Goal: Task Accomplishment & Management: Manage account settings

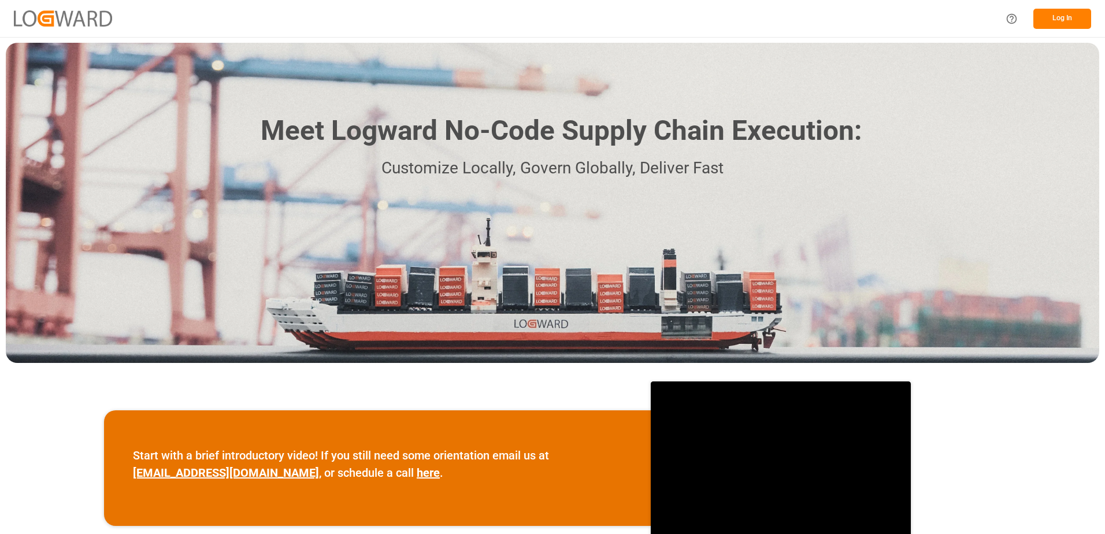
click at [1063, 20] on button "Log In" at bounding box center [1063, 19] width 58 height 20
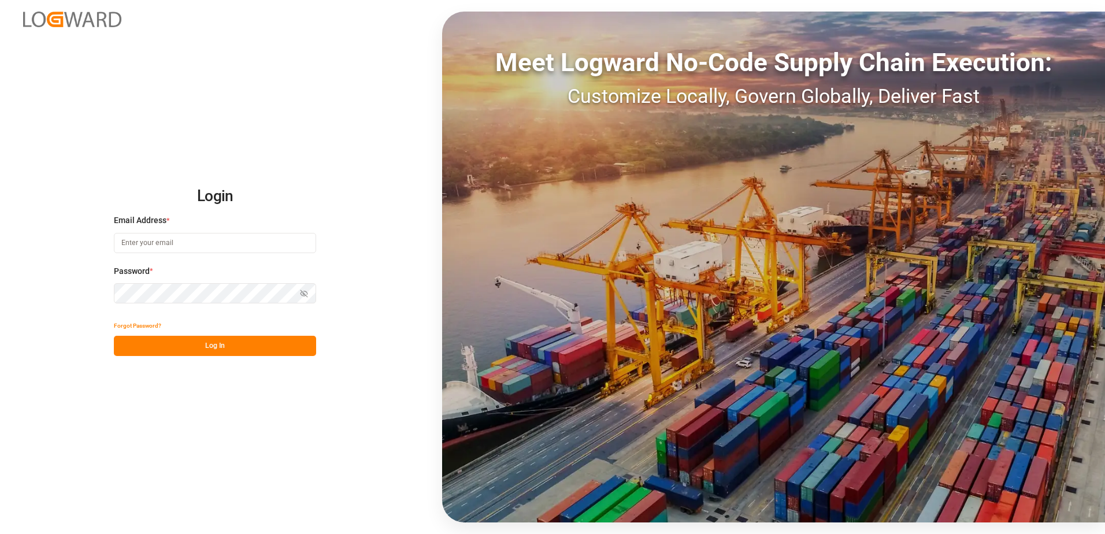
click at [163, 245] on input at bounding box center [215, 243] width 202 height 20
type input "[PERSON_NAME][EMAIL_ADDRESS][DOMAIN_NAME]"
click at [109, 294] on div "Login Email Address * [EMAIL_ADDRESS][DOMAIN_NAME] Password * Show password For…" at bounding box center [552, 267] width 1105 height 534
click at [129, 346] on button "Log In" at bounding box center [215, 346] width 202 height 20
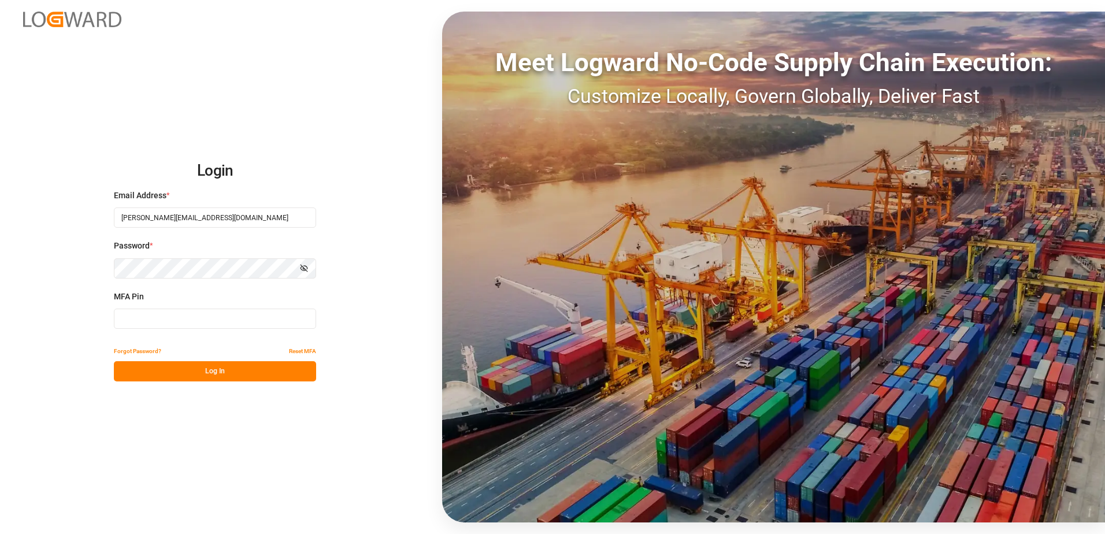
click at [137, 317] on input at bounding box center [215, 319] width 202 height 20
type input "063210"
click at [186, 372] on button "Log In" at bounding box center [215, 371] width 202 height 20
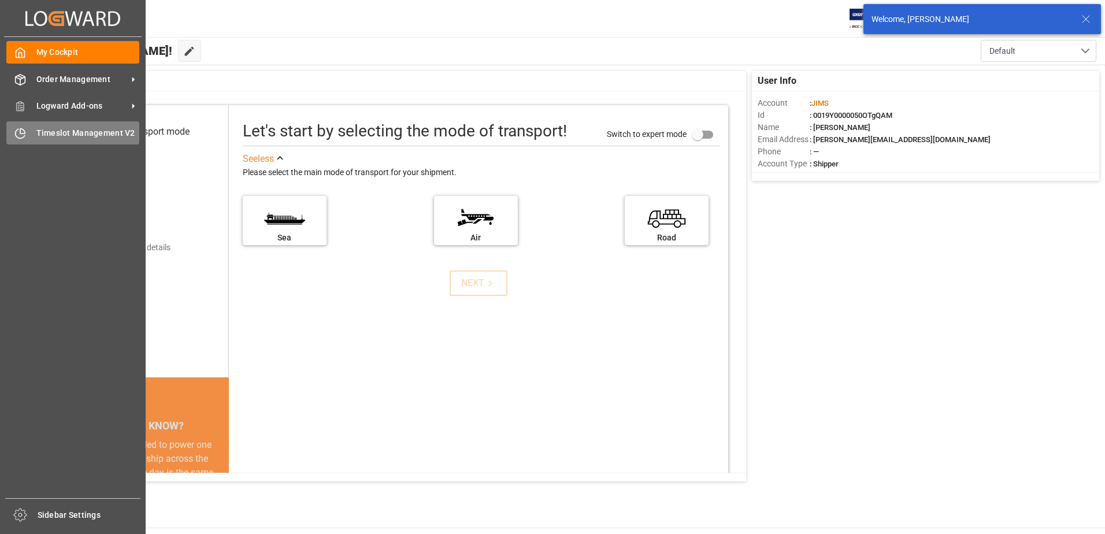
click at [54, 134] on span "Timeslot Management V2" at bounding box center [87, 133] width 103 height 12
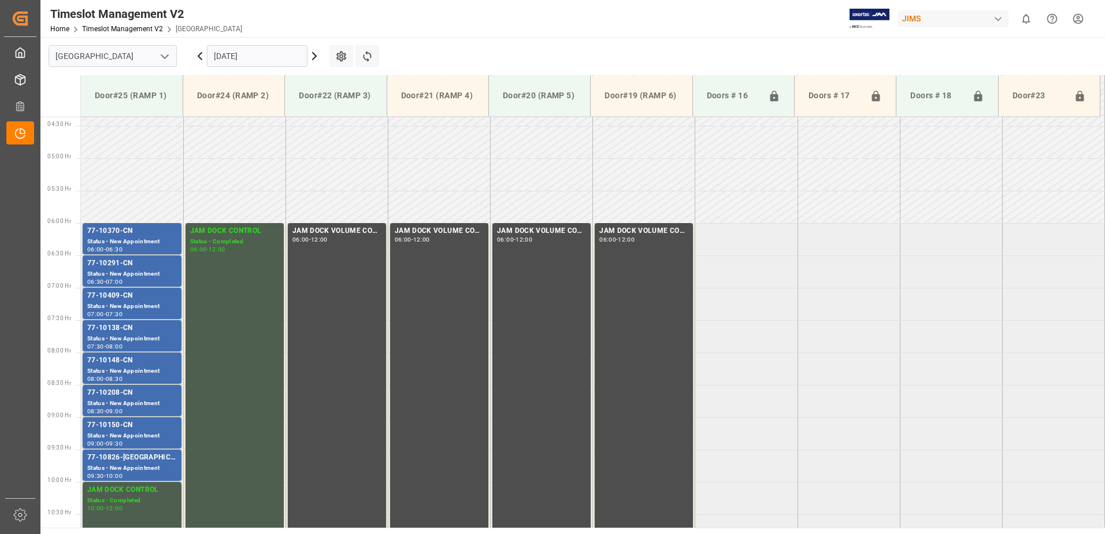
scroll to position [317, 0]
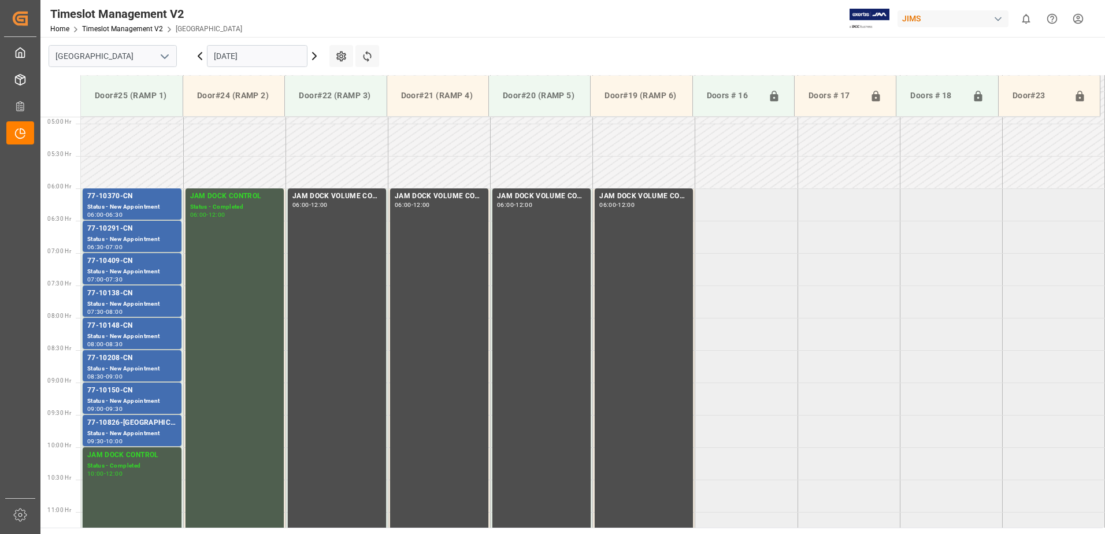
click at [316, 57] on icon at bounding box center [314, 56] width 3 height 7
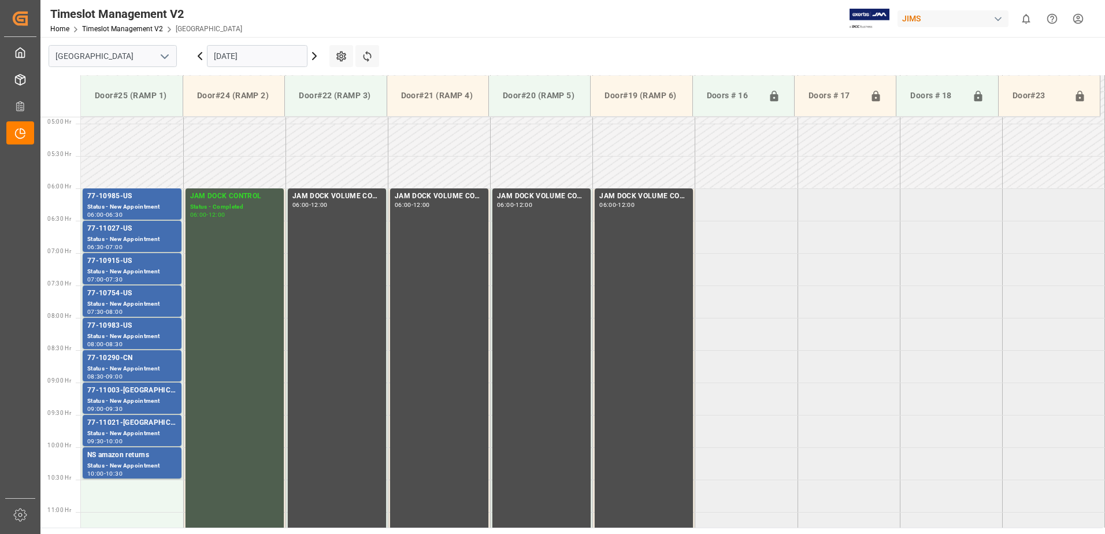
click at [314, 57] on icon at bounding box center [315, 56] width 14 height 14
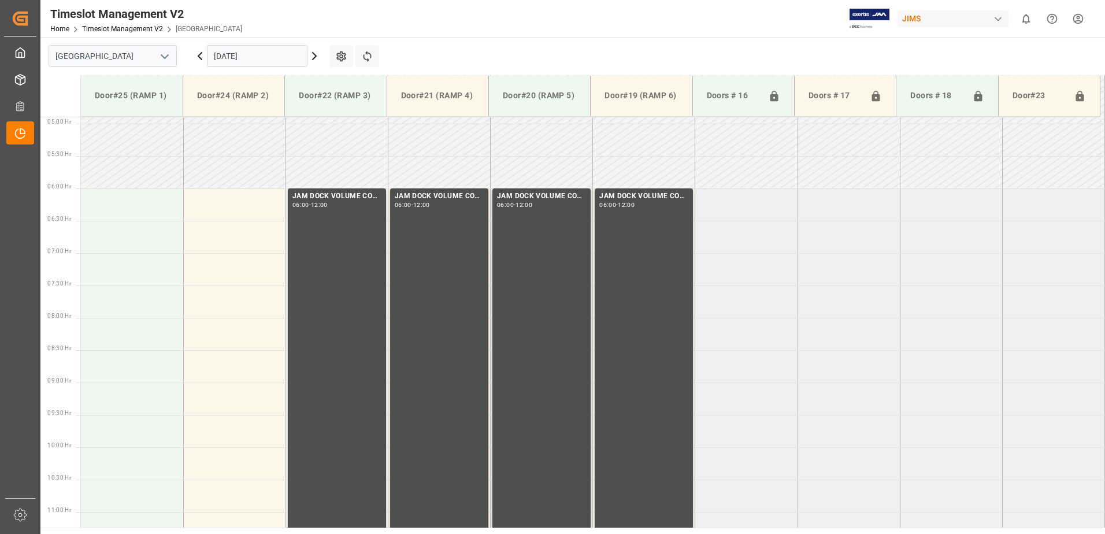
click at [199, 56] on icon at bounding box center [199, 56] width 3 height 7
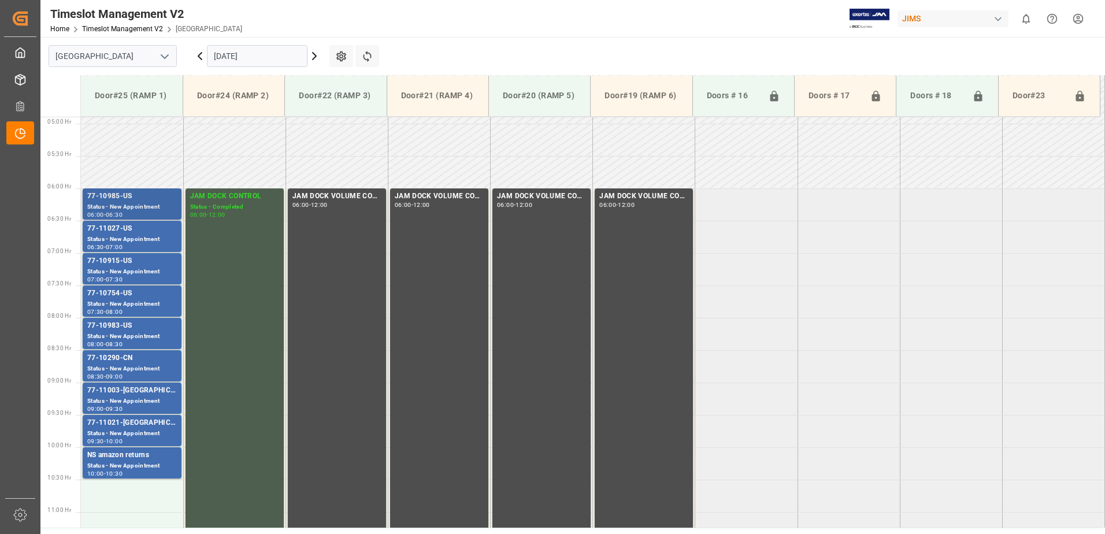
click at [145, 201] on div "77-10985-US" at bounding box center [132, 197] width 90 height 12
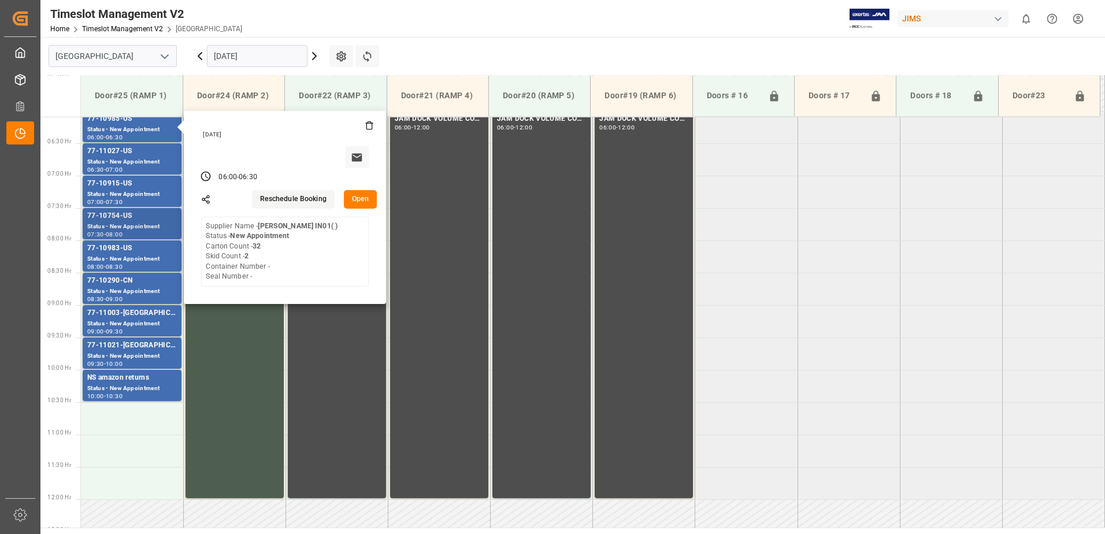
scroll to position [375, 0]
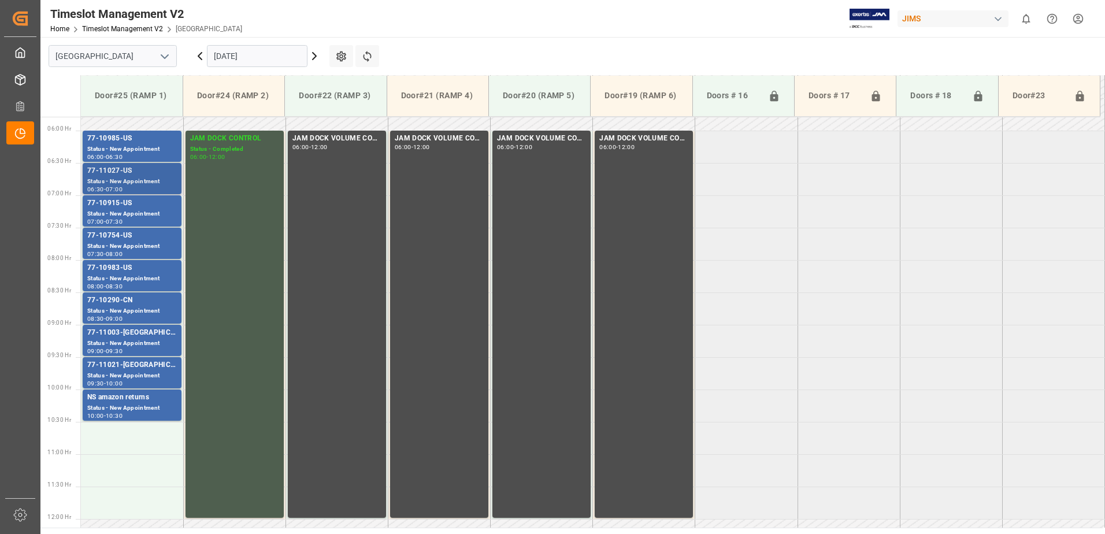
click at [140, 168] on div "77-11027-US" at bounding box center [132, 171] width 90 height 12
click at [144, 205] on div "77-10915-US" at bounding box center [132, 204] width 90 height 12
click at [150, 238] on div "77-10754-US" at bounding box center [132, 236] width 90 height 12
click at [144, 276] on div "Status - New Appointment" at bounding box center [132, 279] width 90 height 10
click at [141, 304] on div "77-10290-CN" at bounding box center [132, 301] width 90 height 12
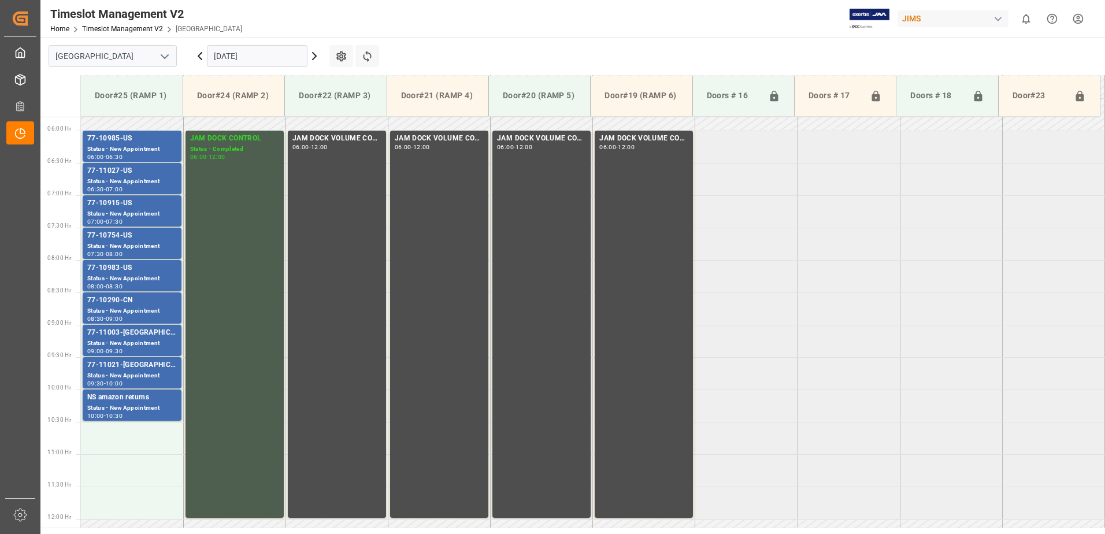
click at [143, 338] on div "77-11003-[GEOGRAPHIC_DATA]" at bounding box center [132, 333] width 90 height 12
click at [146, 373] on div "Status - New Appointment" at bounding box center [132, 376] width 90 height 10
click at [146, 402] on div "NS amazon returns" at bounding box center [132, 398] width 90 height 12
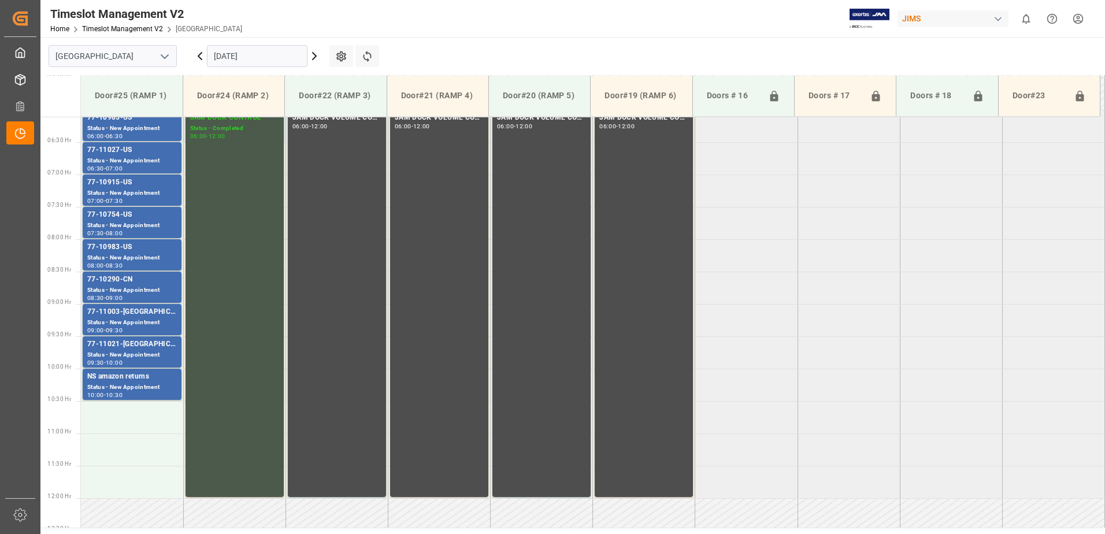
scroll to position [432, 0]
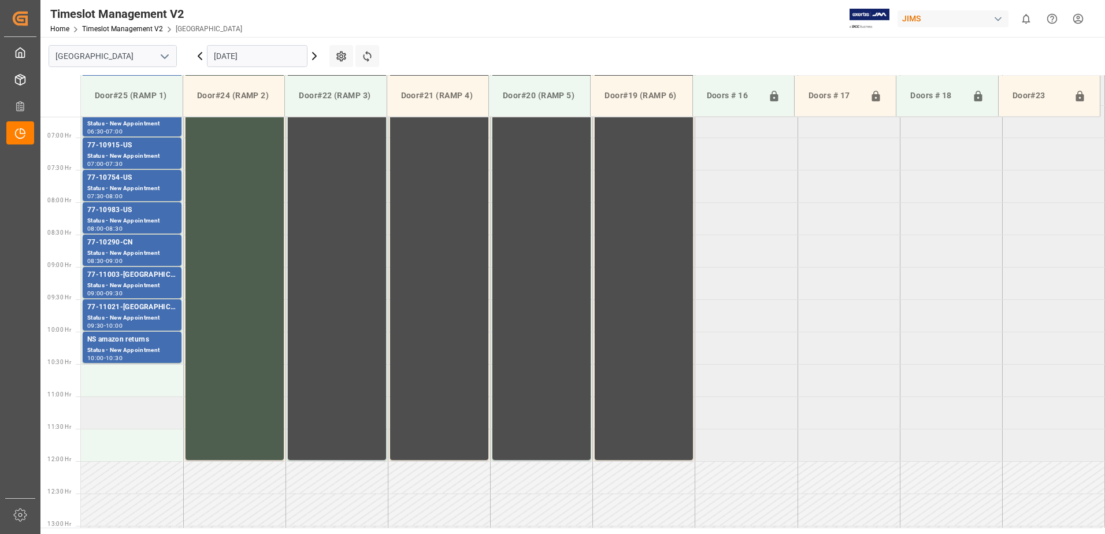
click at [125, 410] on td at bounding box center [132, 413] width 102 height 32
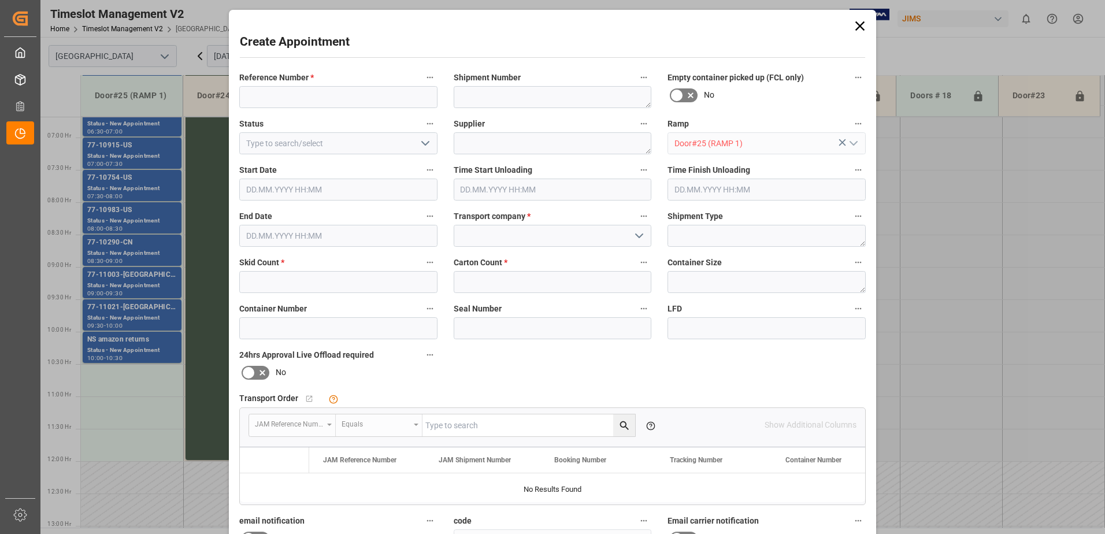
type input "[DATE] 11:00"
type input "[DATE] 11:30"
click at [299, 97] on input at bounding box center [338, 97] width 198 height 22
type input "JAM DOCK CONTROL"
click at [423, 144] on icon "open menu" at bounding box center [426, 143] width 14 height 14
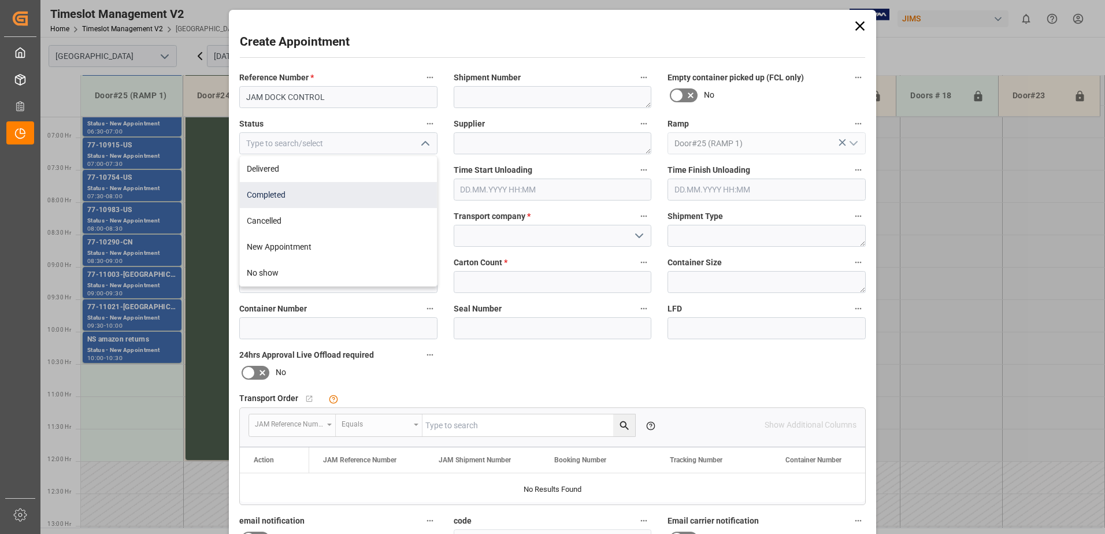
click at [356, 194] on div "Completed" at bounding box center [338, 195] width 197 height 26
type input "Completed"
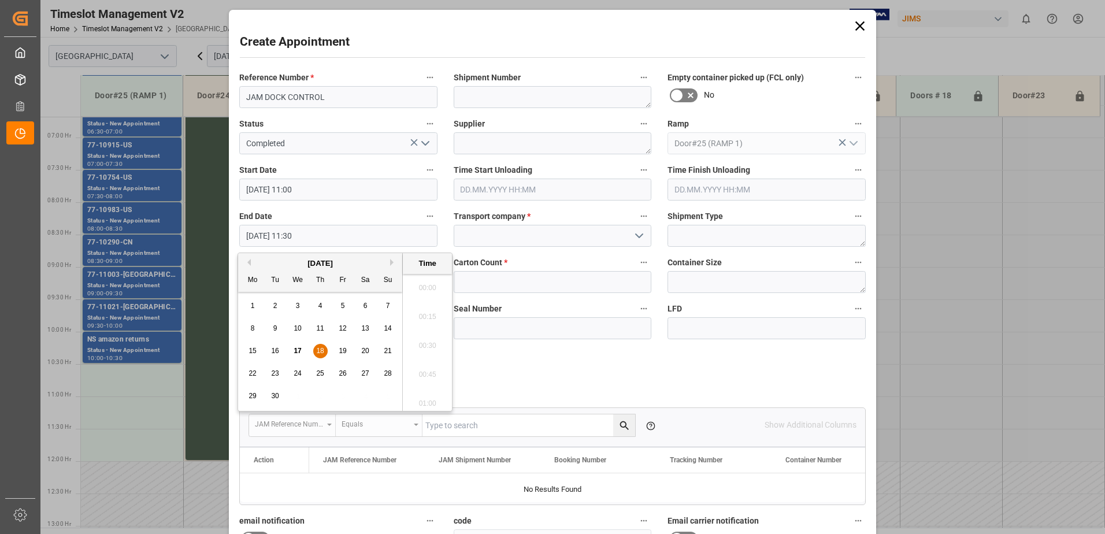
click at [327, 237] on input "[DATE] 11:30" at bounding box center [338, 236] width 198 height 22
click at [319, 353] on span "18" at bounding box center [320, 351] width 8 height 8
click at [425, 395] on li "12:00" at bounding box center [427, 400] width 49 height 29
type input "[DATE] 12:00"
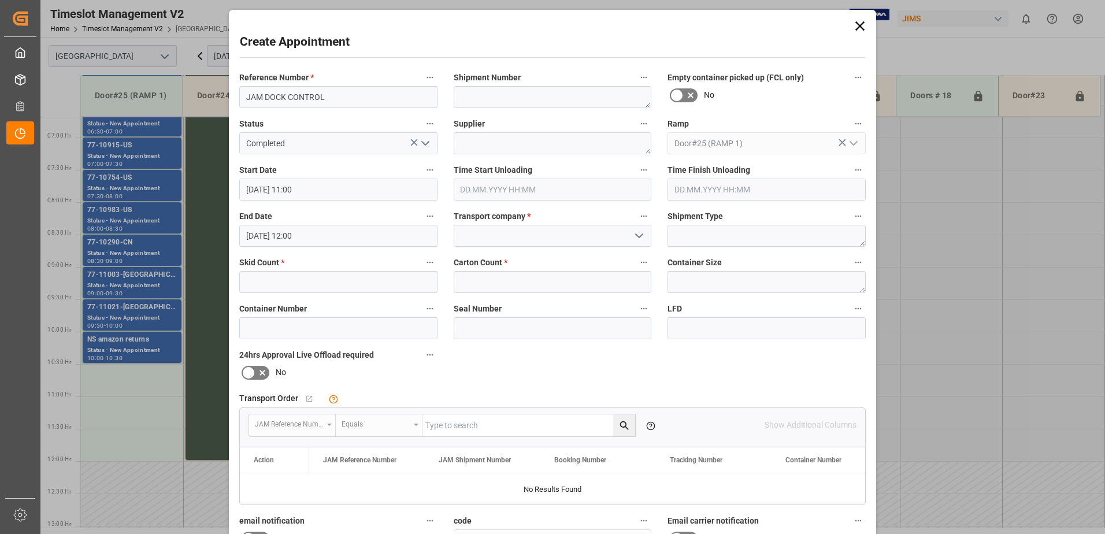
click at [637, 237] on polyline "open menu" at bounding box center [639, 235] width 7 height 3
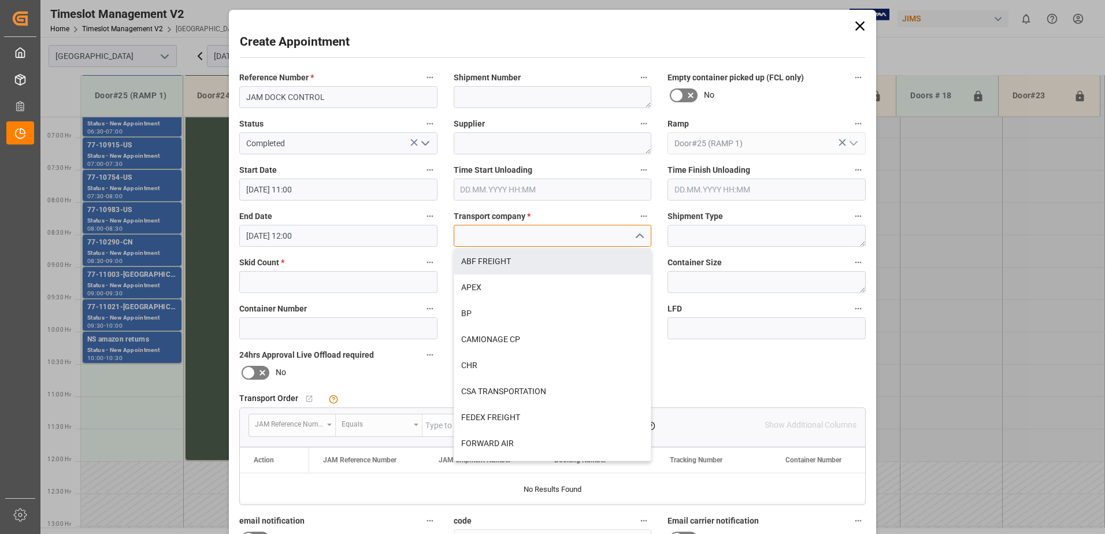
click at [508, 238] on input at bounding box center [553, 236] width 198 height 22
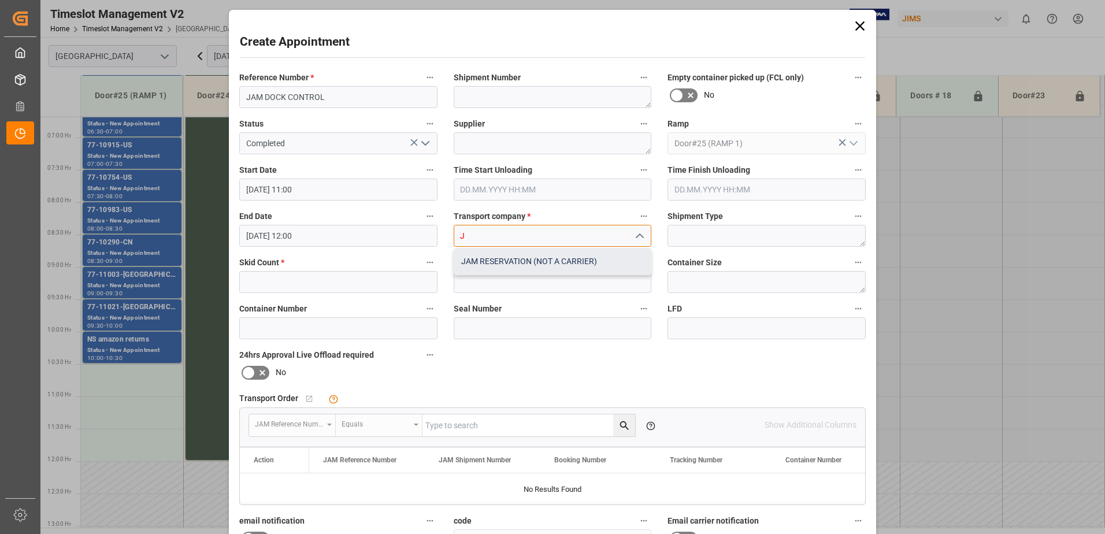
click at [509, 261] on div "JAM RESERVATION (NOT A CARRIER)" at bounding box center [552, 262] width 197 height 26
type input "JAM RESERVATION (NOT A CARRIER)"
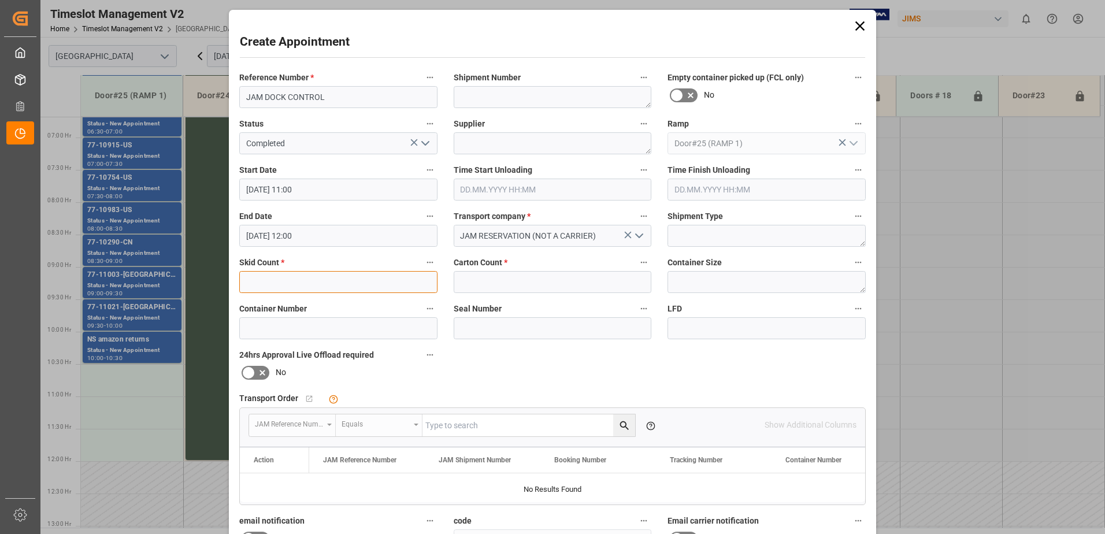
click at [310, 282] on input "text" at bounding box center [338, 282] width 198 height 22
type input "0"
click at [483, 283] on input "text" at bounding box center [553, 282] width 198 height 22
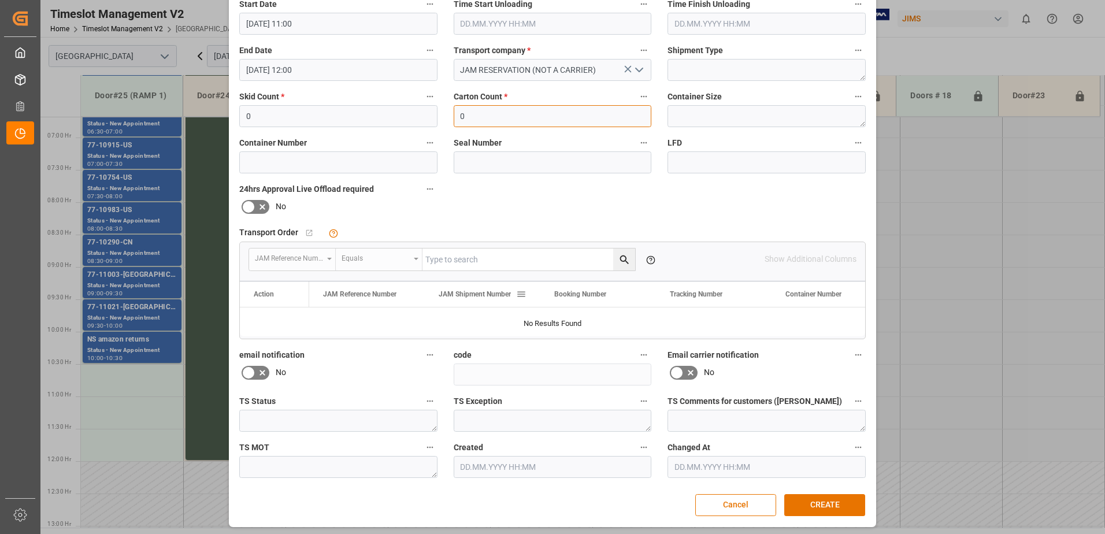
scroll to position [169, 0]
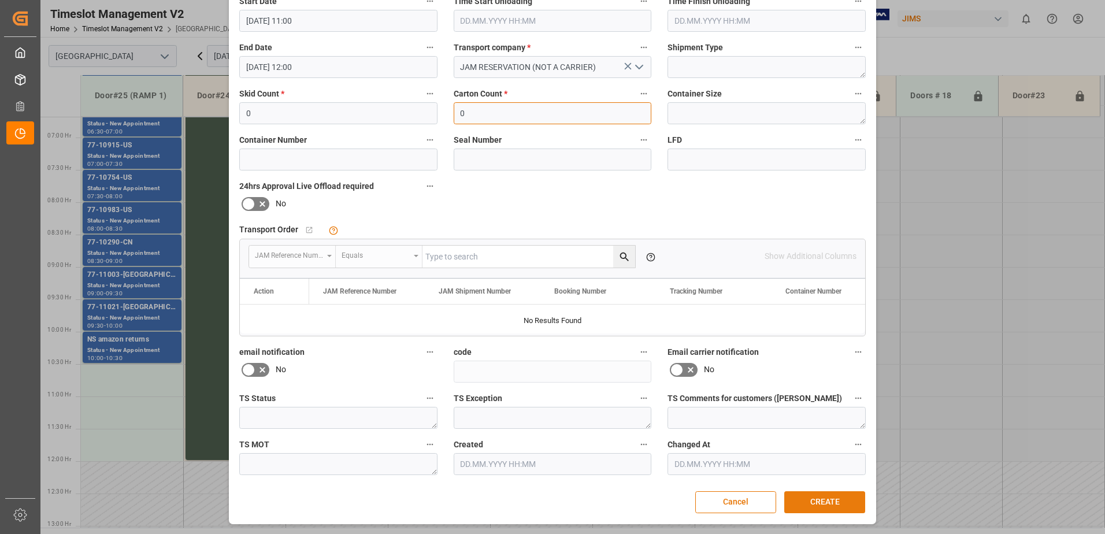
type input "0"
click at [818, 506] on button "CREATE" at bounding box center [825, 502] width 81 height 22
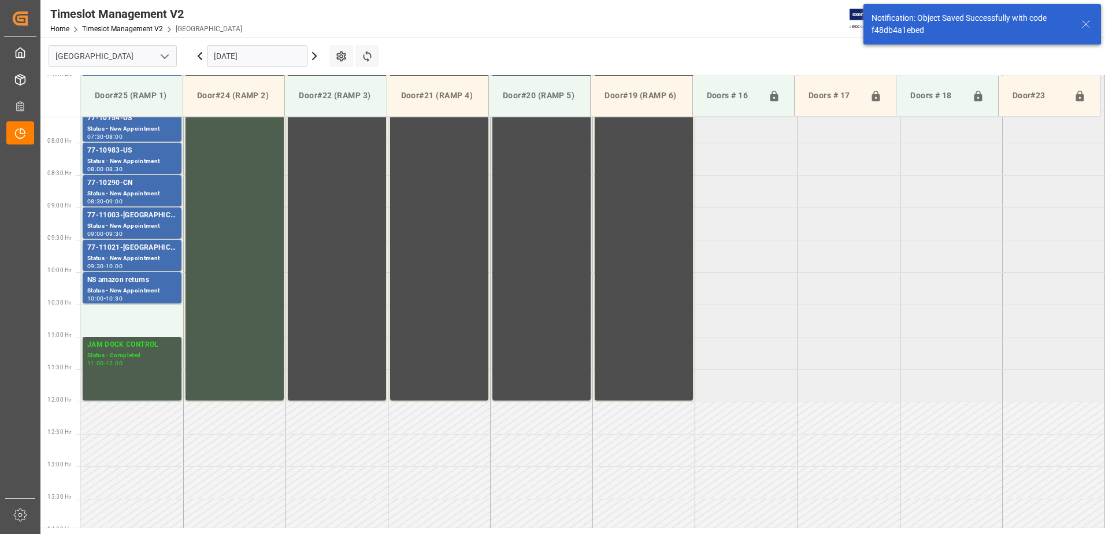
scroll to position [467, 0]
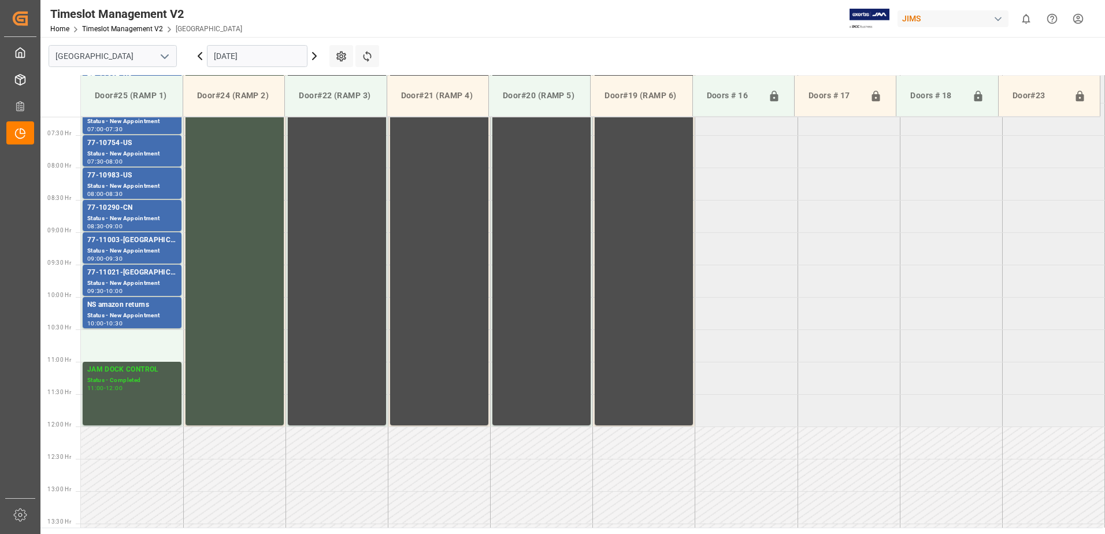
click at [198, 56] on icon at bounding box center [199, 56] width 3 height 7
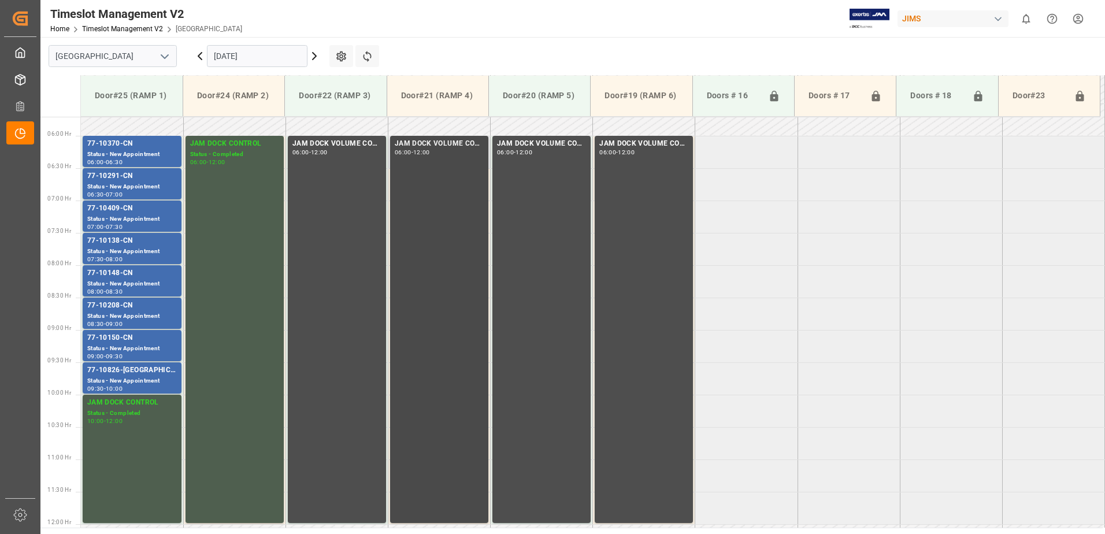
scroll to position [375, 0]
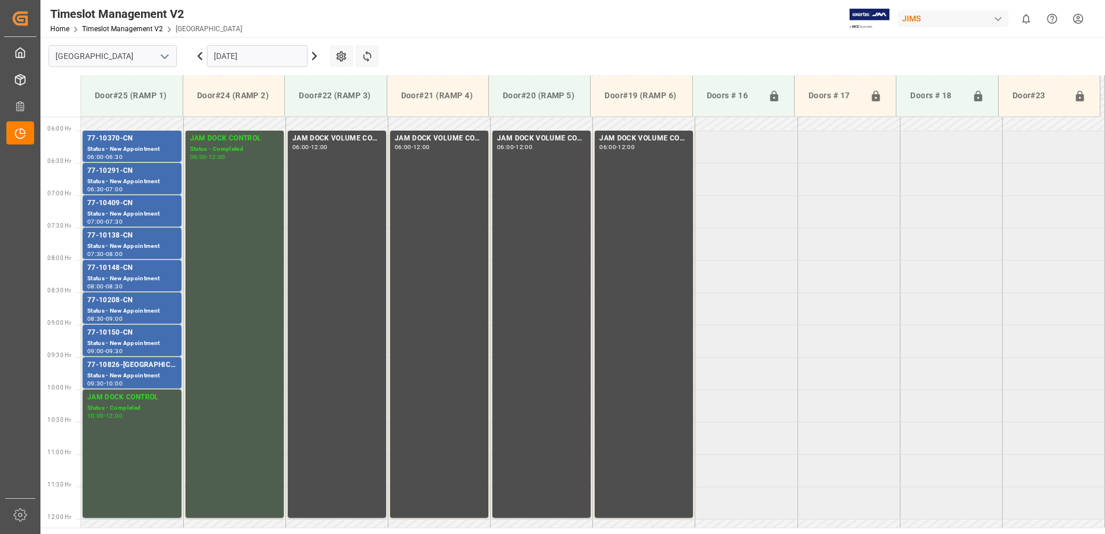
click at [311, 56] on icon at bounding box center [315, 56] width 14 height 14
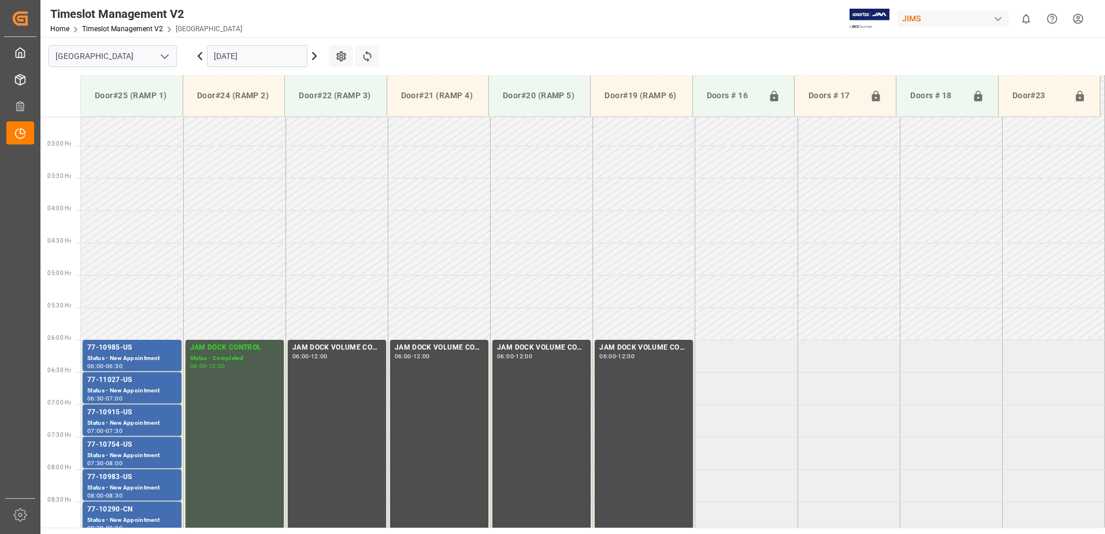
scroll to position [317, 0]
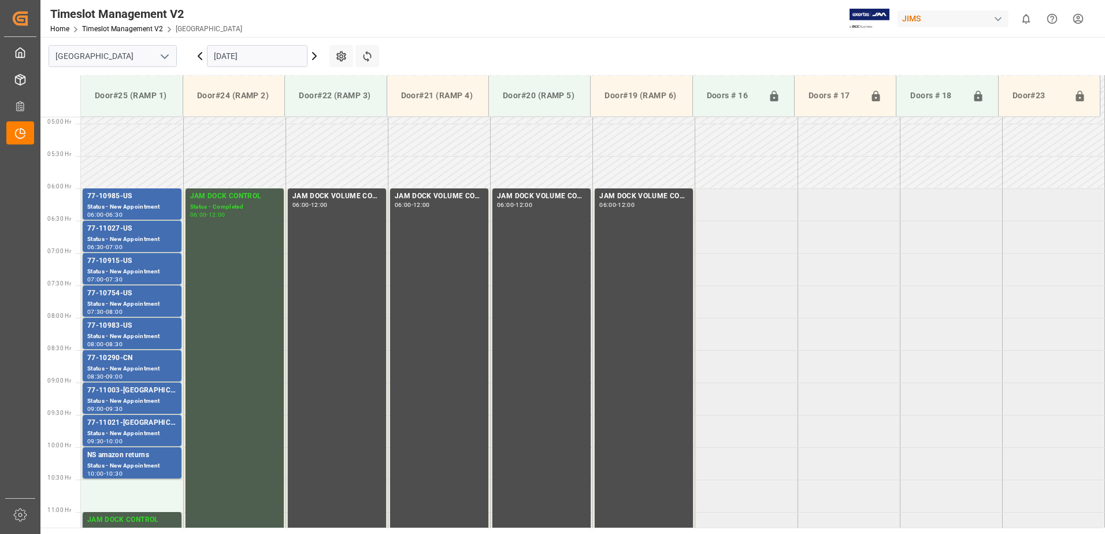
click at [311, 56] on icon at bounding box center [315, 56] width 14 height 14
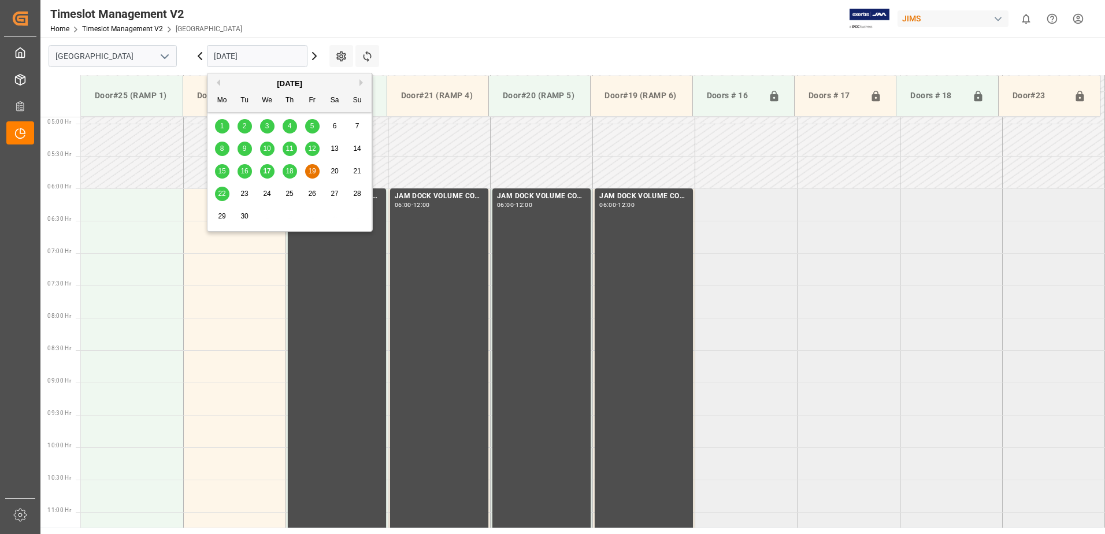
click at [275, 55] on input "[DATE]" at bounding box center [257, 56] width 101 height 22
click at [222, 193] on span "22" at bounding box center [222, 194] width 8 height 8
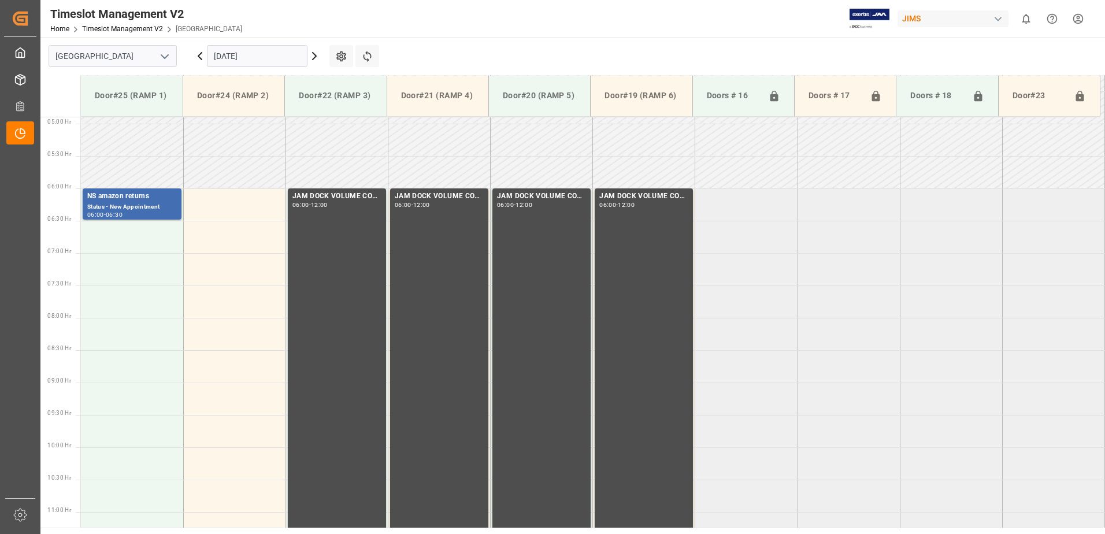
click at [262, 57] on input "[DATE]" at bounding box center [257, 56] width 101 height 22
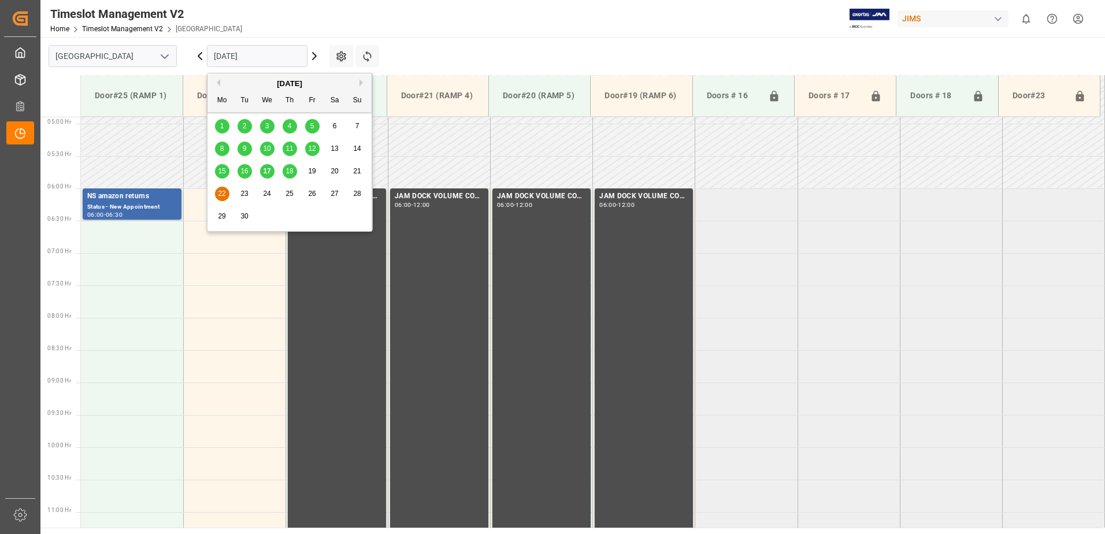
click at [267, 173] on span "17" at bounding box center [267, 171] width 8 height 8
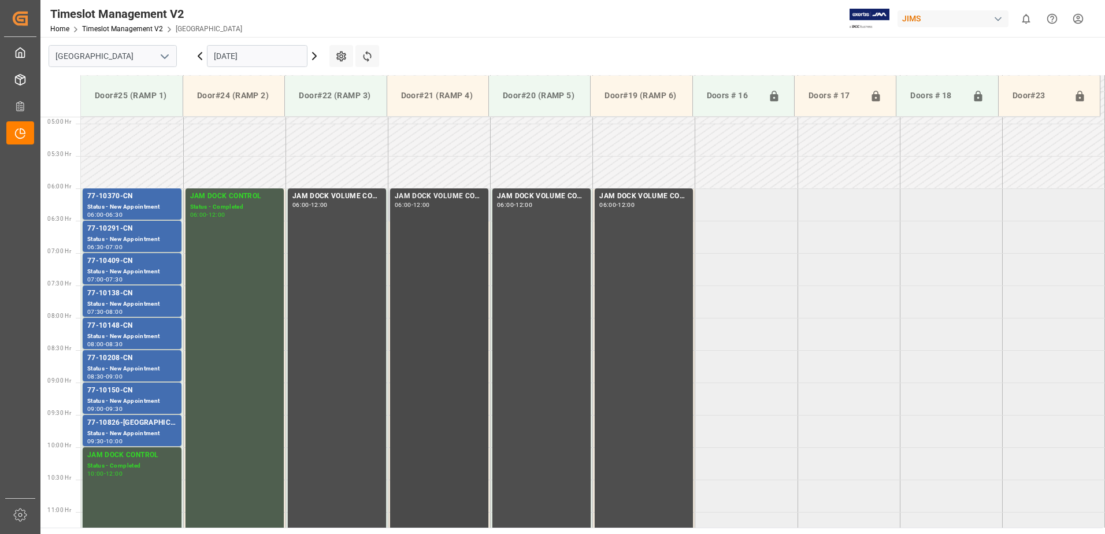
scroll to position [375, 0]
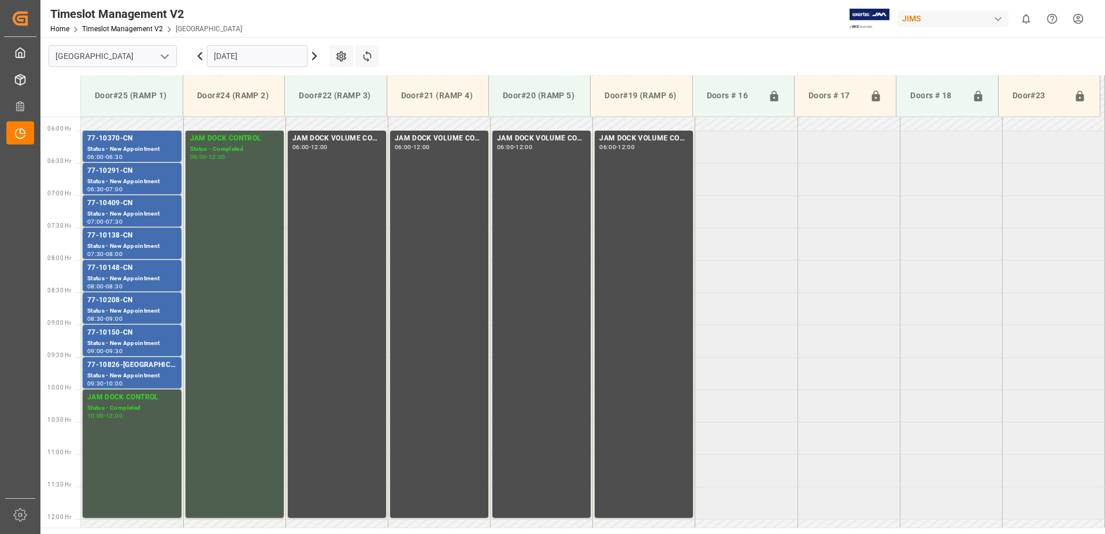
click at [317, 55] on icon at bounding box center [315, 56] width 14 height 14
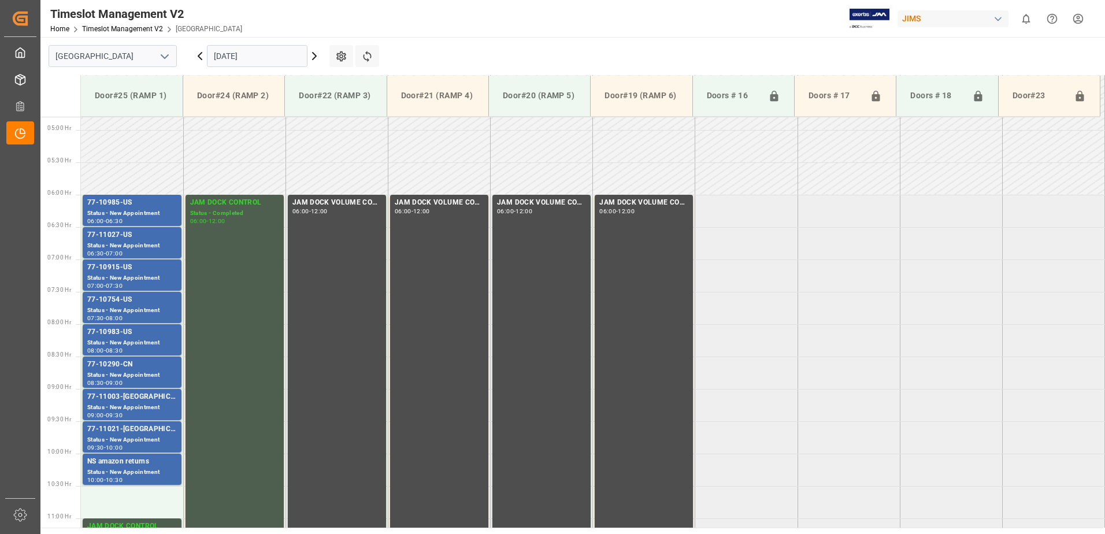
scroll to position [317, 0]
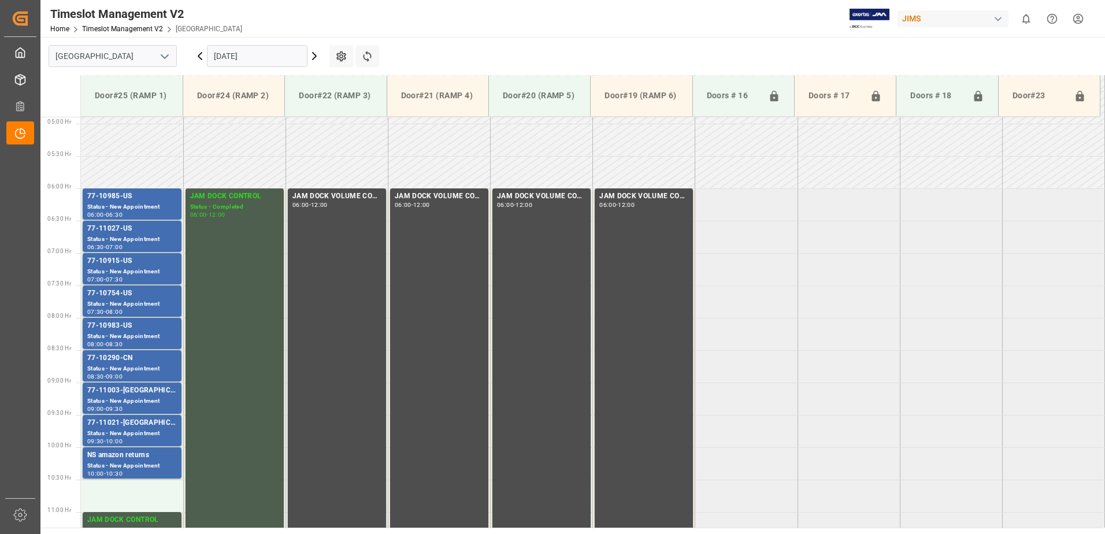
click at [265, 56] on input "[DATE]" at bounding box center [257, 56] width 101 height 22
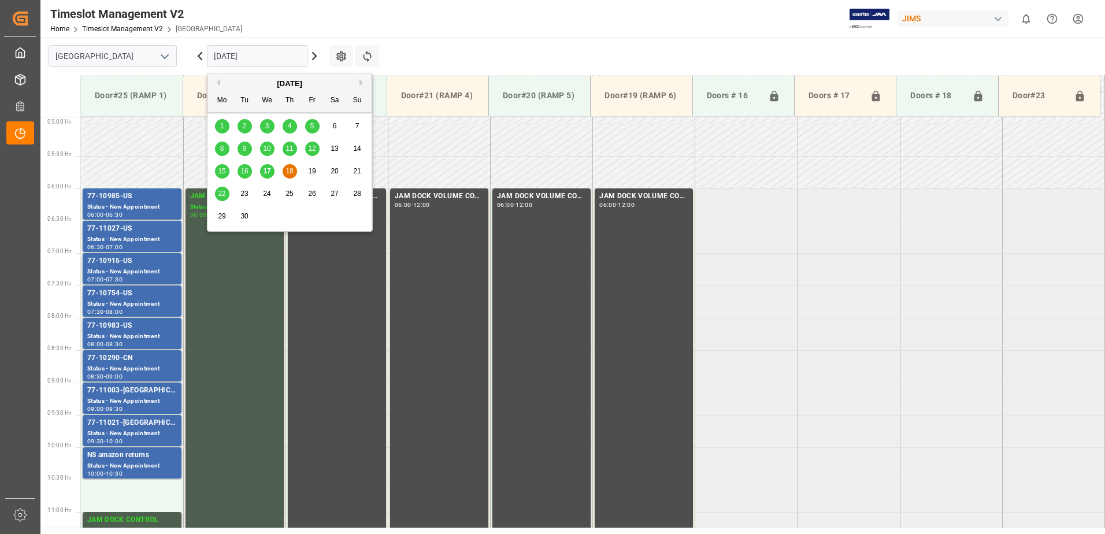
click at [265, 148] on span "10" at bounding box center [267, 149] width 8 height 8
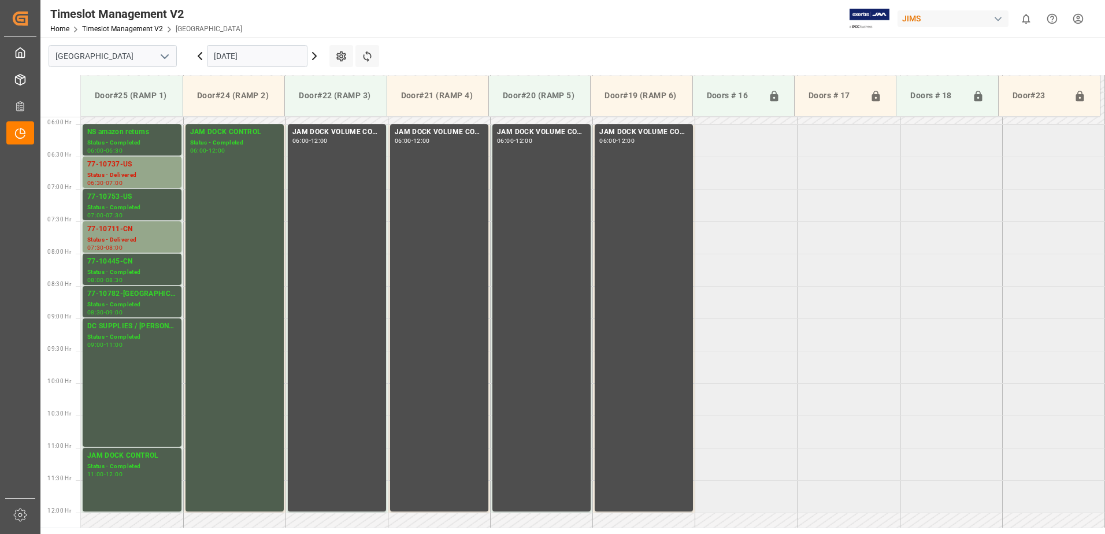
scroll to position [382, 0]
click at [114, 235] on div "Status - Delivered" at bounding box center [132, 240] width 90 height 10
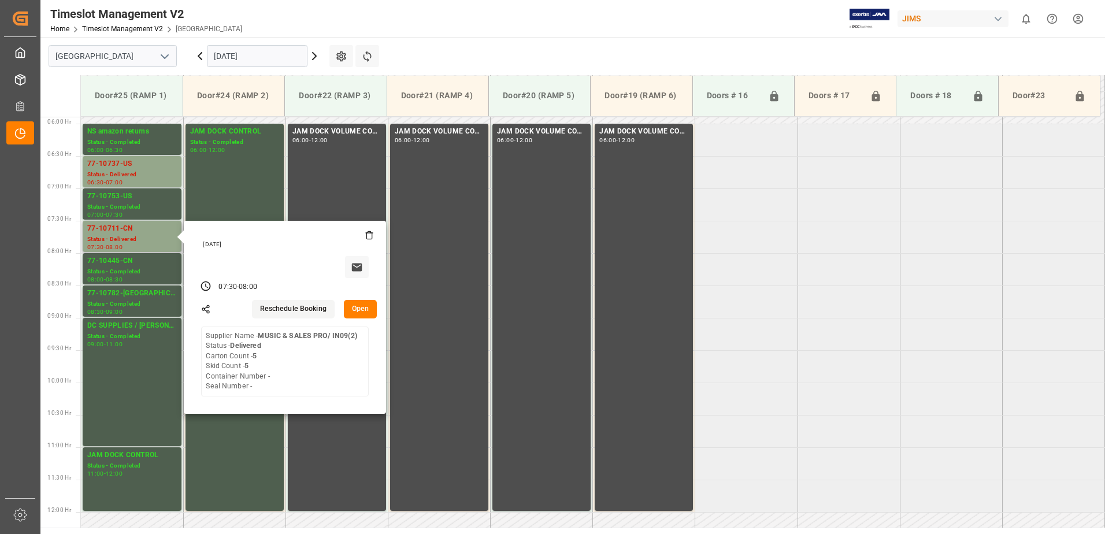
click at [362, 306] on button "Open" at bounding box center [361, 309] width 34 height 19
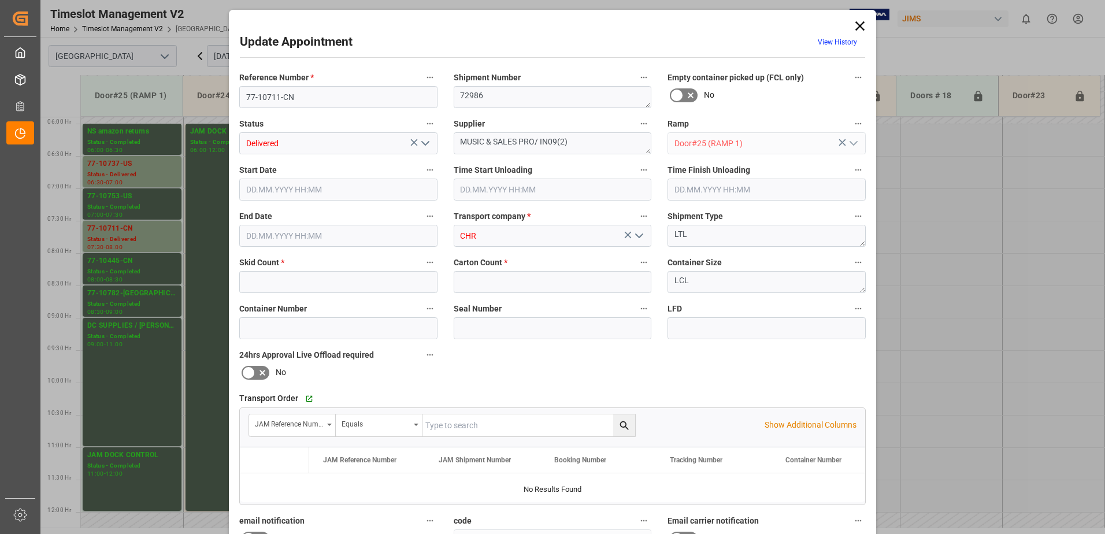
type input "5"
type input "[DATE] 07:30"
type input "[DATE] 08:00"
type input "[DATE] 18:08"
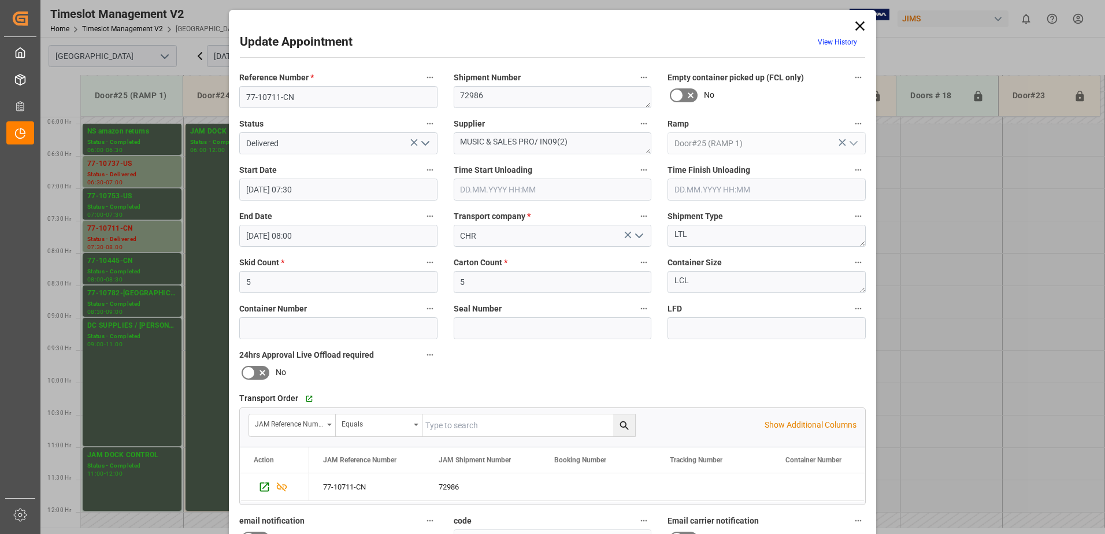
click at [424, 143] on icon "open menu" at bounding box center [426, 143] width 14 height 14
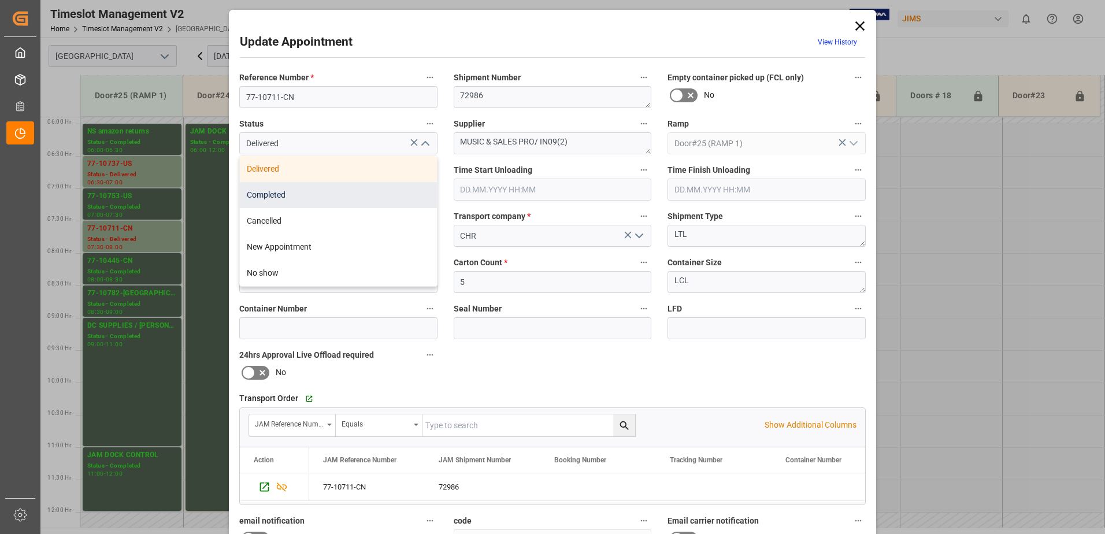
click at [371, 194] on div "Completed" at bounding box center [338, 195] width 197 height 26
type input "Completed"
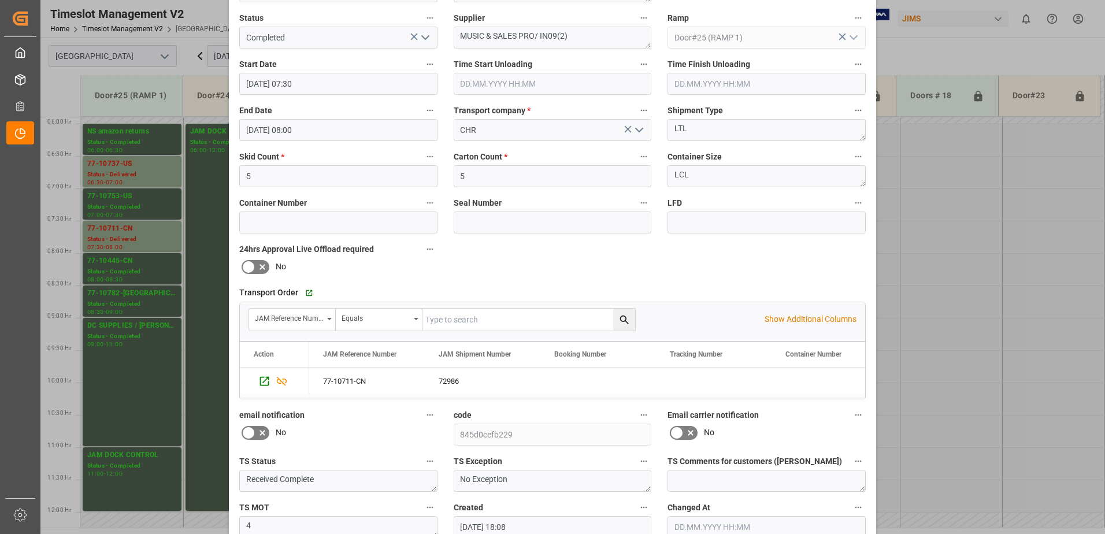
scroll to position [169, 0]
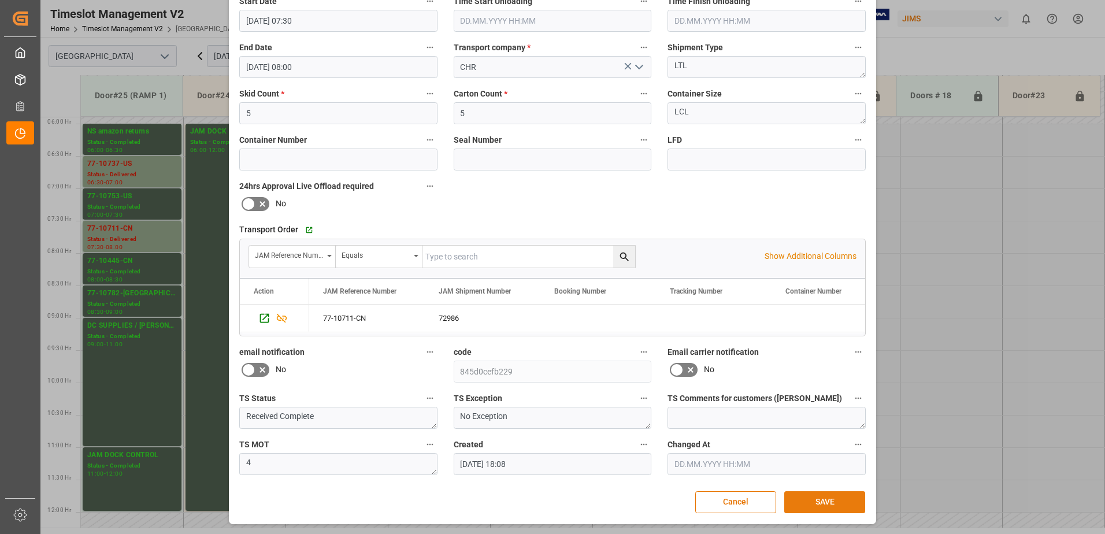
click at [829, 507] on button "SAVE" at bounding box center [825, 502] width 81 height 22
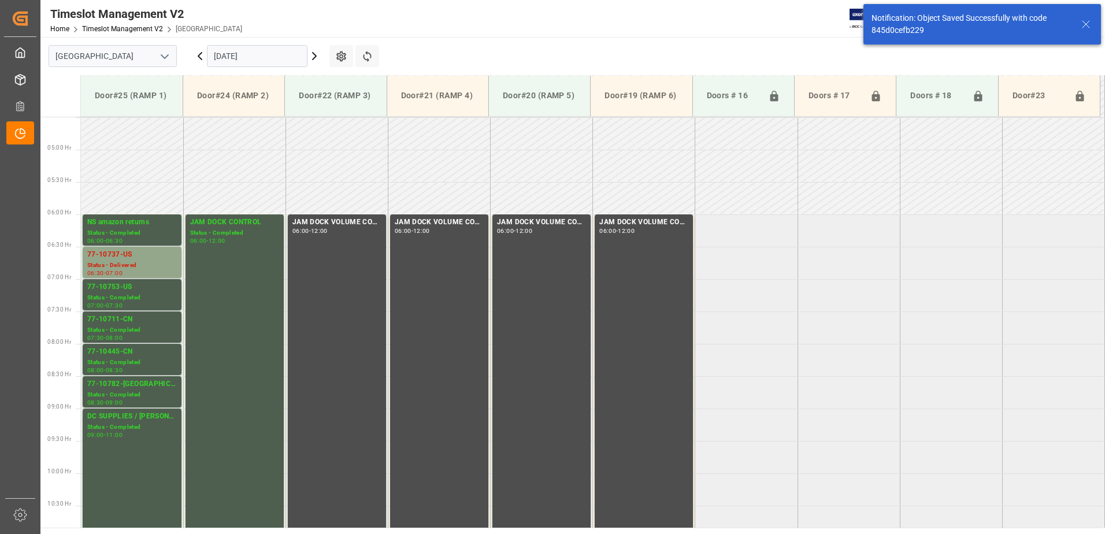
scroll to position [382, 0]
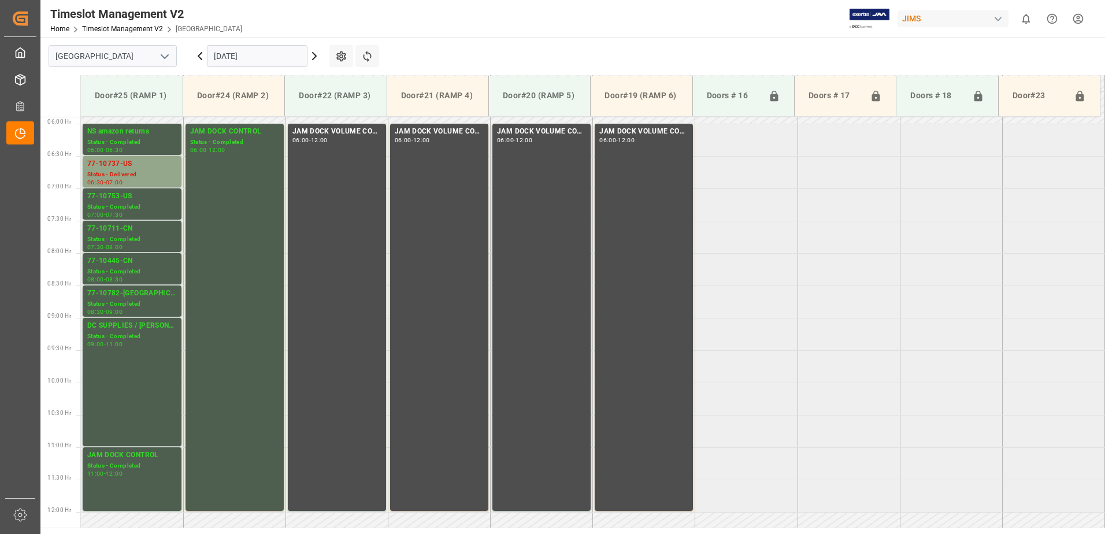
click at [267, 53] on input "[DATE]" at bounding box center [257, 56] width 101 height 22
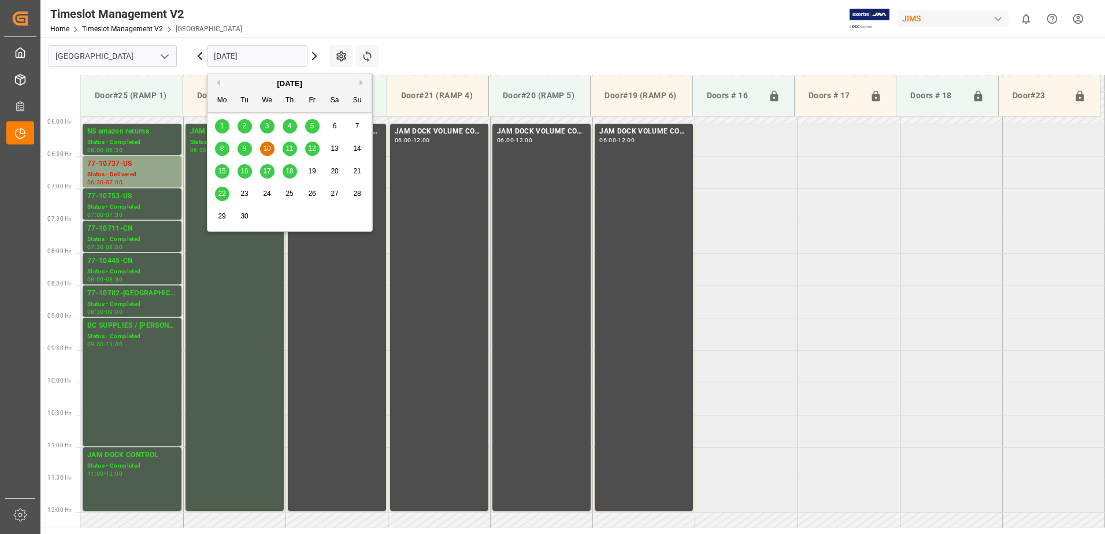
click at [225, 172] on span "15" at bounding box center [222, 171] width 8 height 8
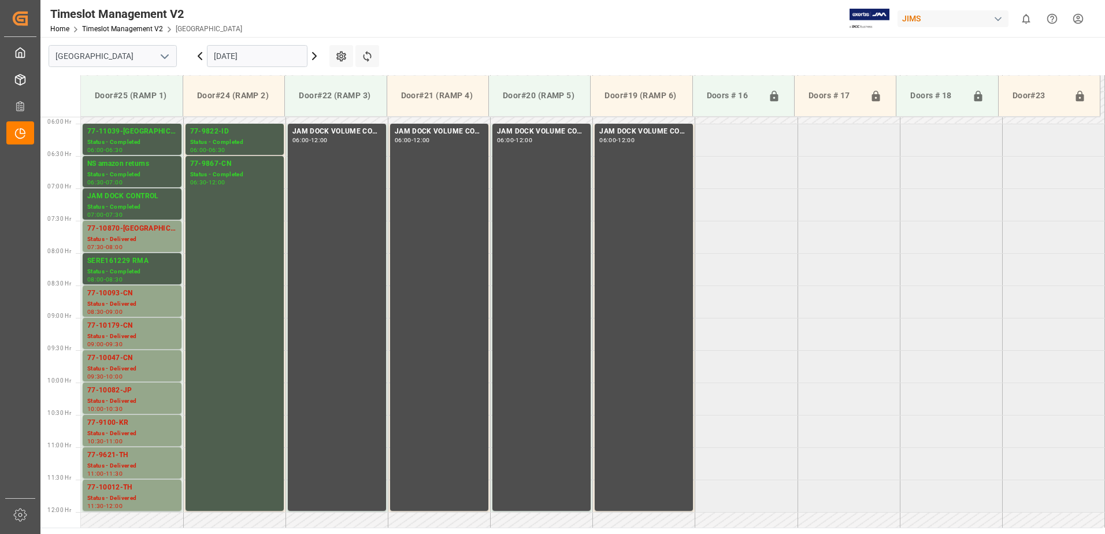
click at [312, 56] on icon at bounding box center [315, 56] width 14 height 14
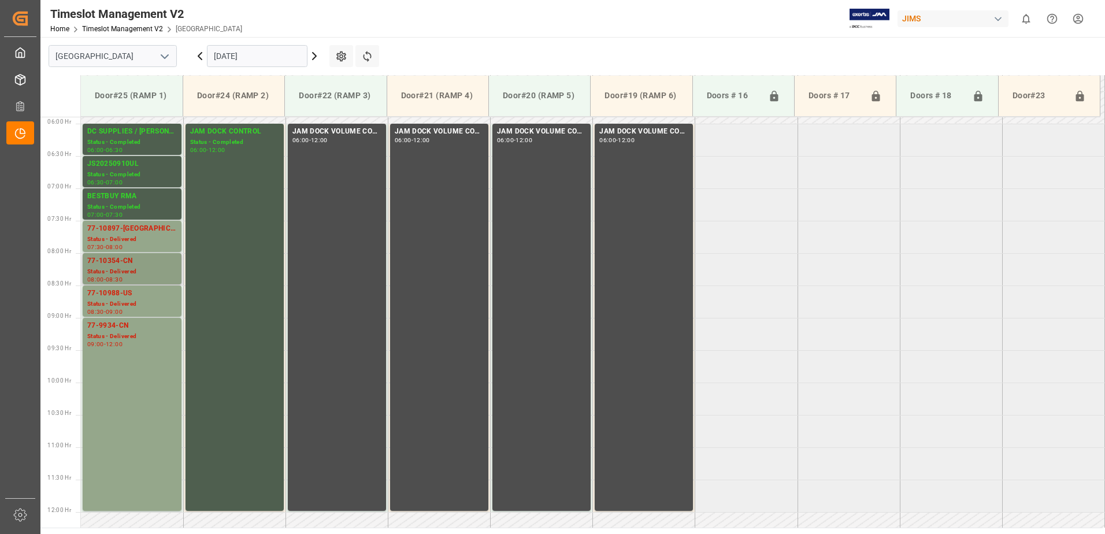
click at [123, 264] on div "77-10354-CN" at bounding box center [132, 262] width 90 height 12
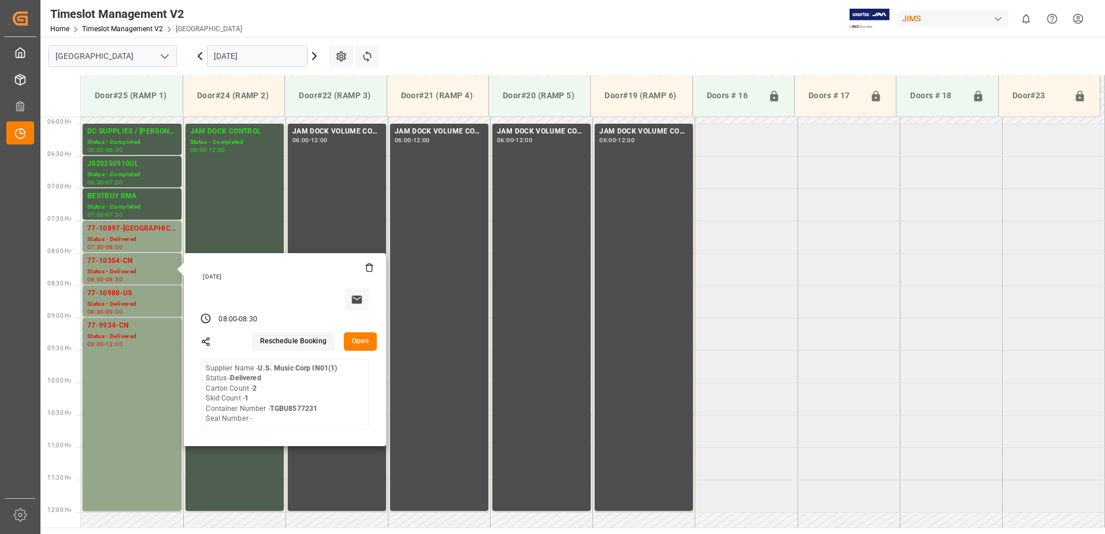
click at [361, 340] on button "Open" at bounding box center [361, 341] width 34 height 19
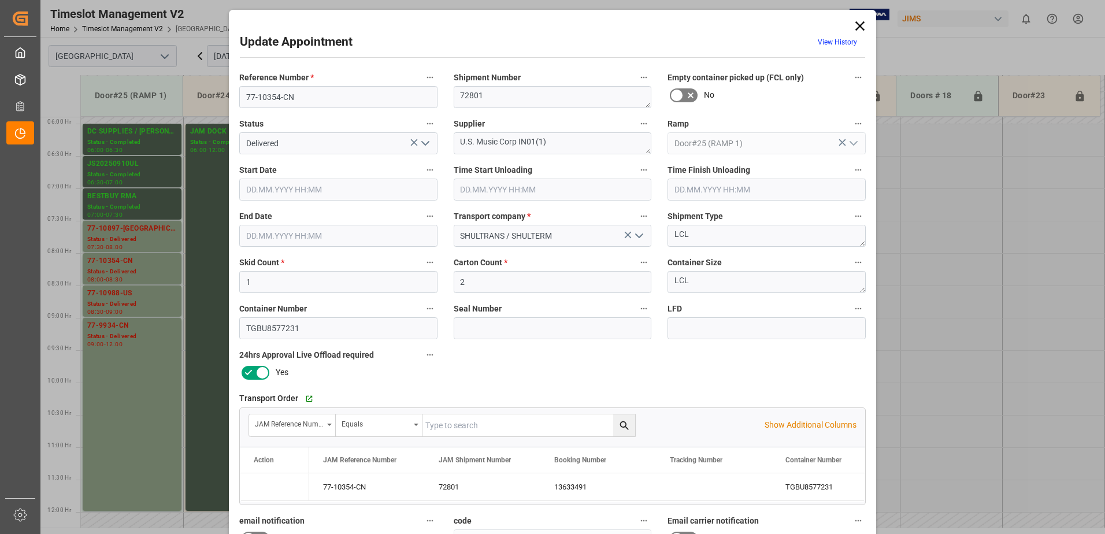
type input "[DATE] 08:00"
type input "[DATE] 09:30"
type input "[DATE] 08:30"
type input "[DATE] 19:50"
click at [423, 145] on polyline "open menu" at bounding box center [425, 143] width 7 height 3
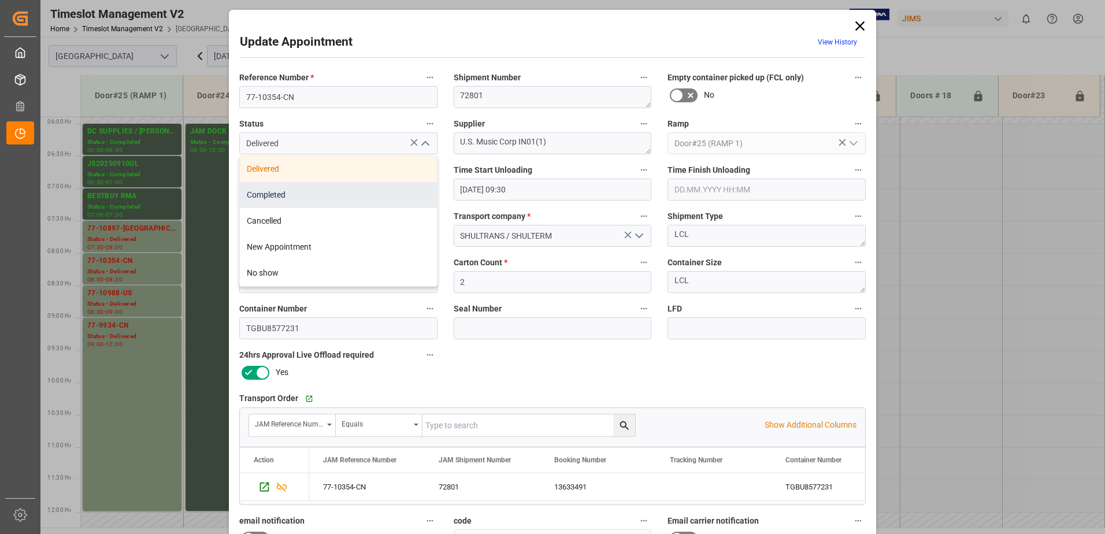
click at [358, 193] on div "Completed" at bounding box center [338, 195] width 197 height 26
type input "Completed"
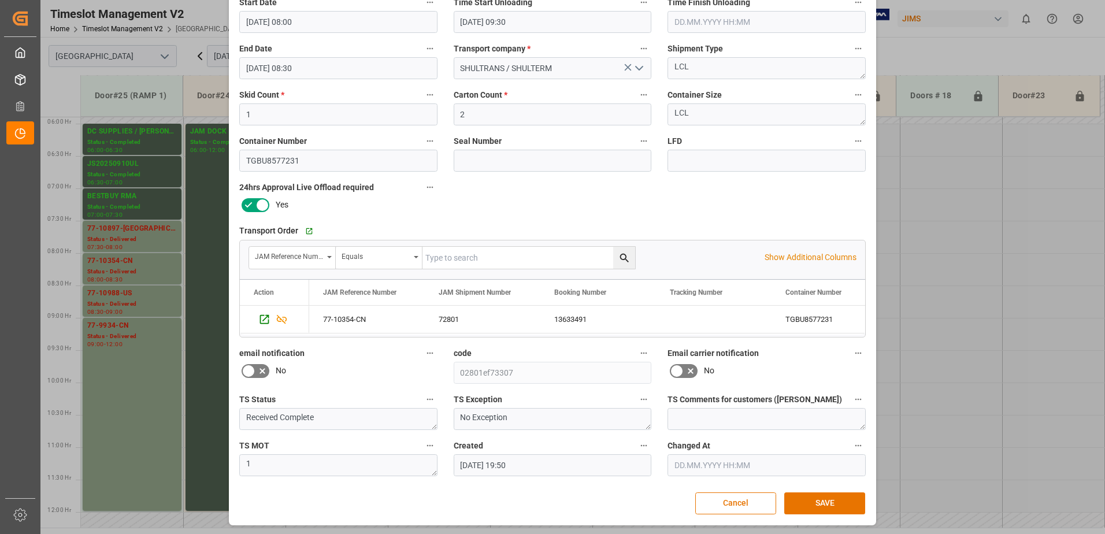
scroll to position [169, 0]
click at [822, 500] on button "SAVE" at bounding box center [825, 502] width 81 height 22
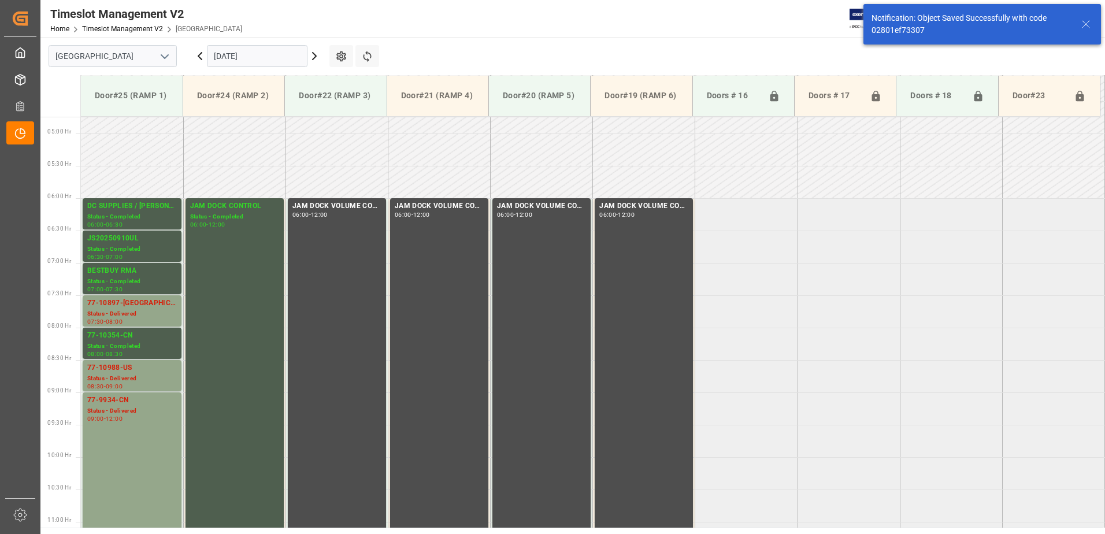
scroll to position [446, 0]
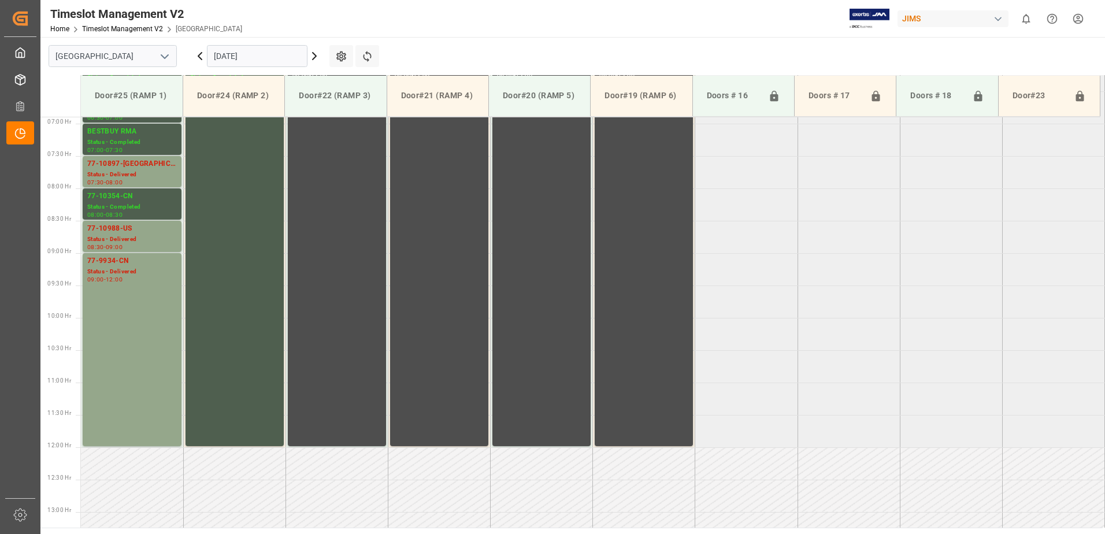
click at [199, 56] on icon at bounding box center [199, 56] width 3 height 7
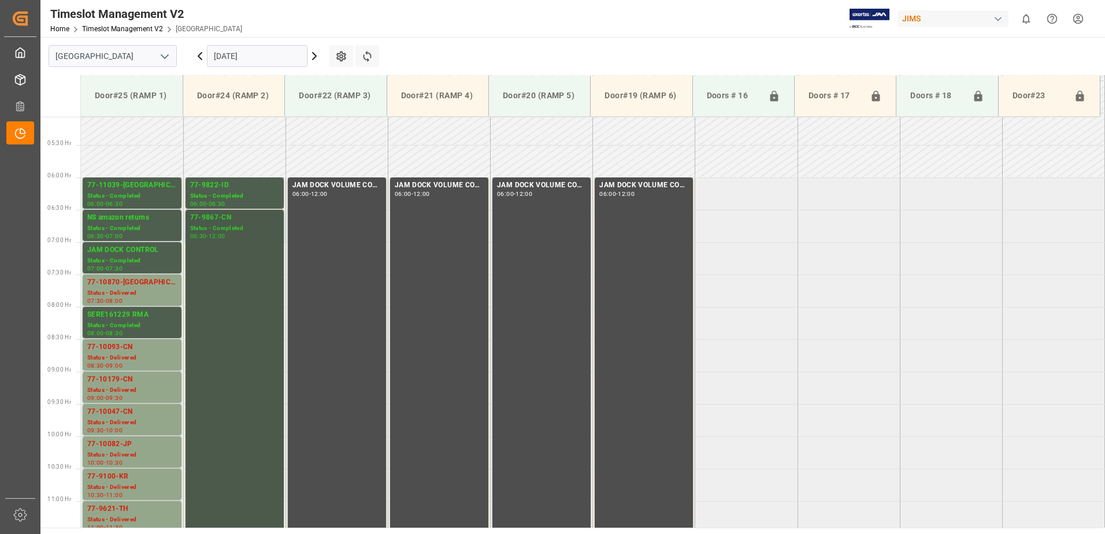
scroll to position [382, 0]
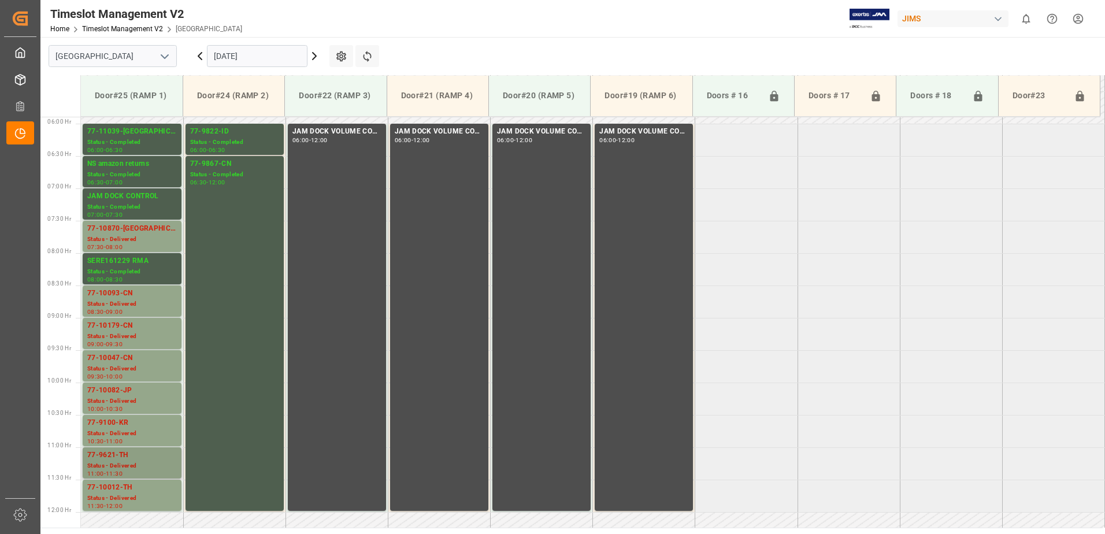
click at [130, 460] on div "77-9621-TH" at bounding box center [132, 456] width 90 height 12
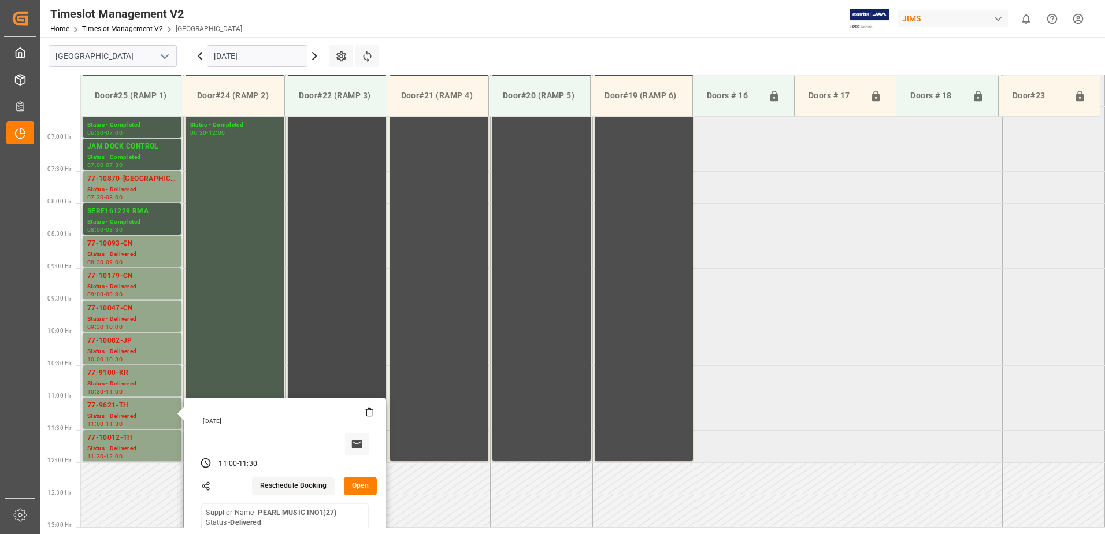
scroll to position [497, 0]
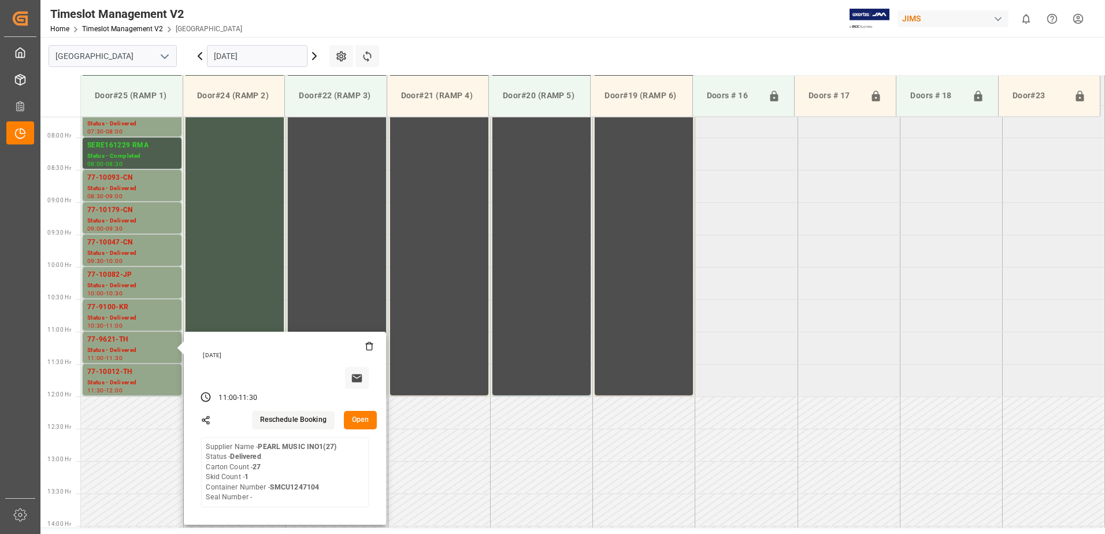
click at [361, 418] on button "Open" at bounding box center [361, 420] width 34 height 19
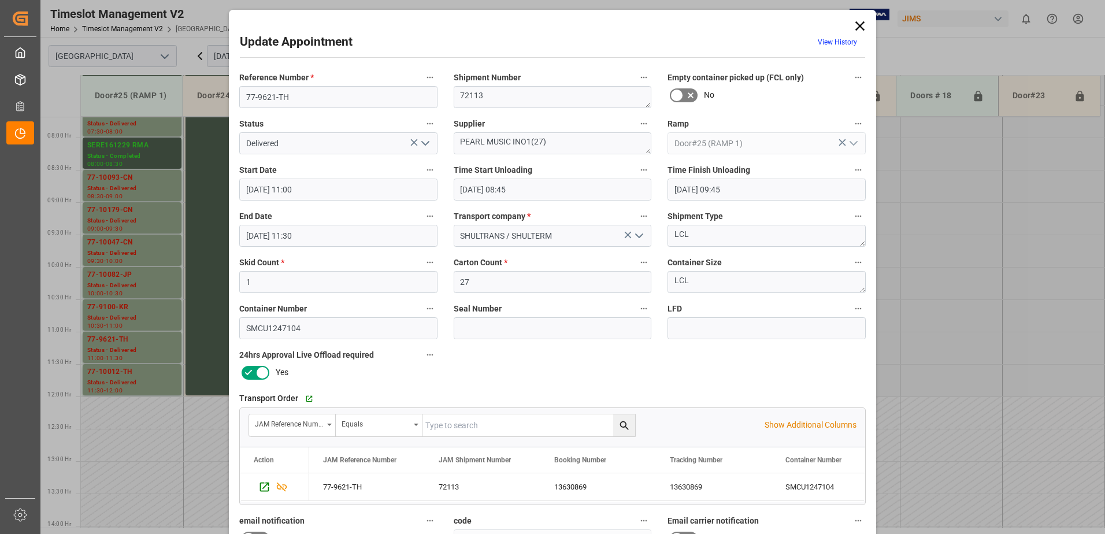
click at [423, 145] on polyline "open menu" at bounding box center [425, 143] width 7 height 3
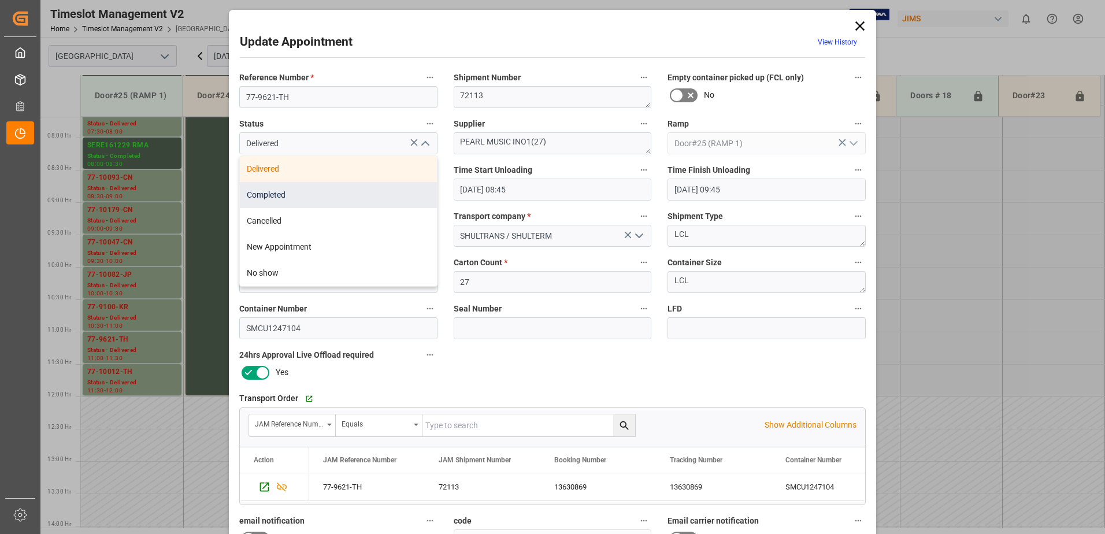
click at [393, 193] on div "Completed" at bounding box center [338, 195] width 197 height 26
type input "Completed"
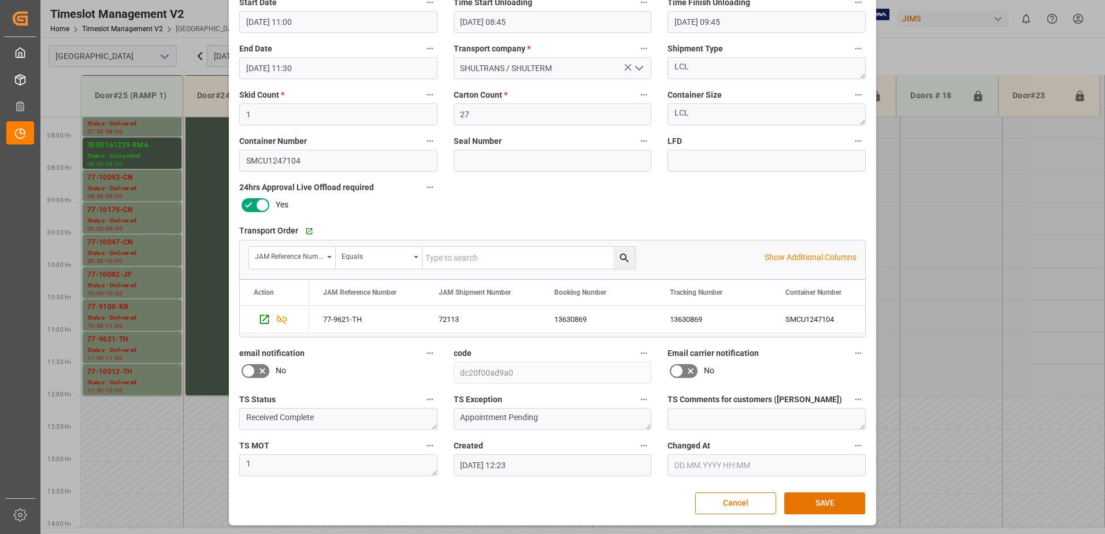
scroll to position [169, 0]
click at [833, 506] on button "SAVE" at bounding box center [825, 502] width 81 height 22
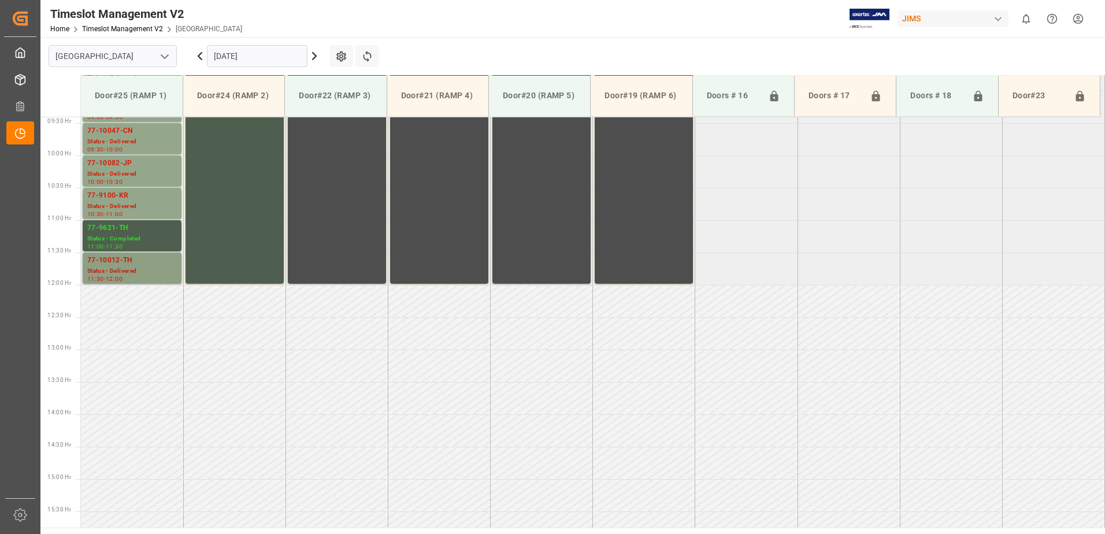
scroll to position [583, 0]
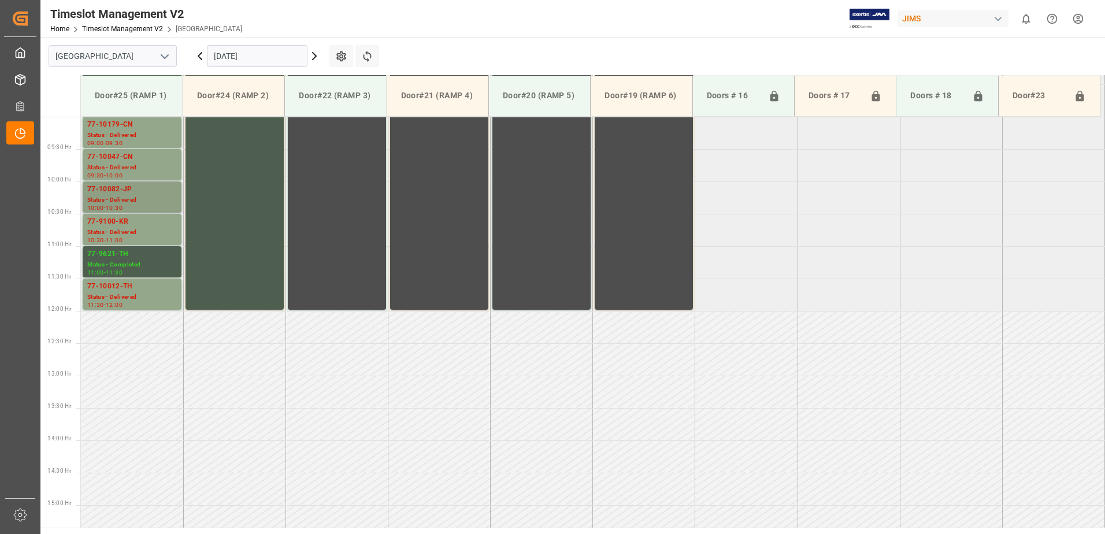
click at [128, 190] on div "77-10082-JP" at bounding box center [132, 190] width 90 height 12
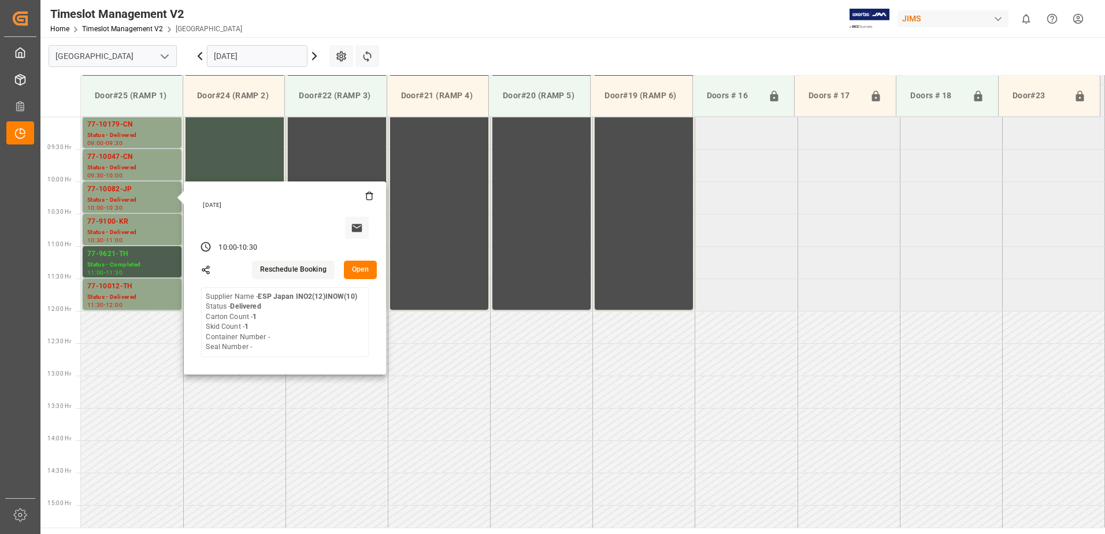
click at [367, 267] on button "Open" at bounding box center [361, 270] width 34 height 19
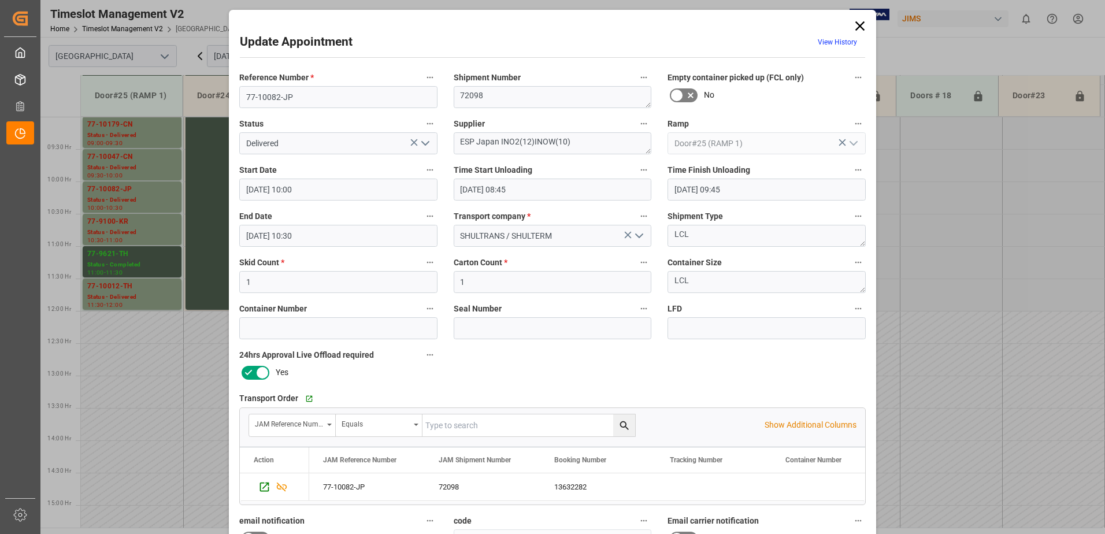
click at [427, 143] on icon "open menu" at bounding box center [426, 143] width 14 height 14
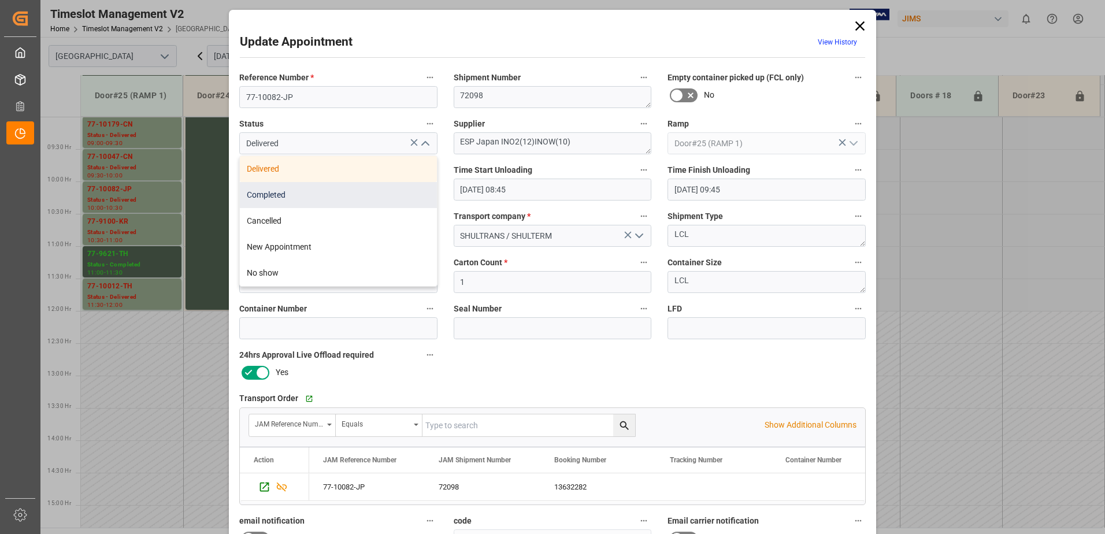
click at [385, 194] on div "Completed" at bounding box center [338, 195] width 197 height 26
type input "Completed"
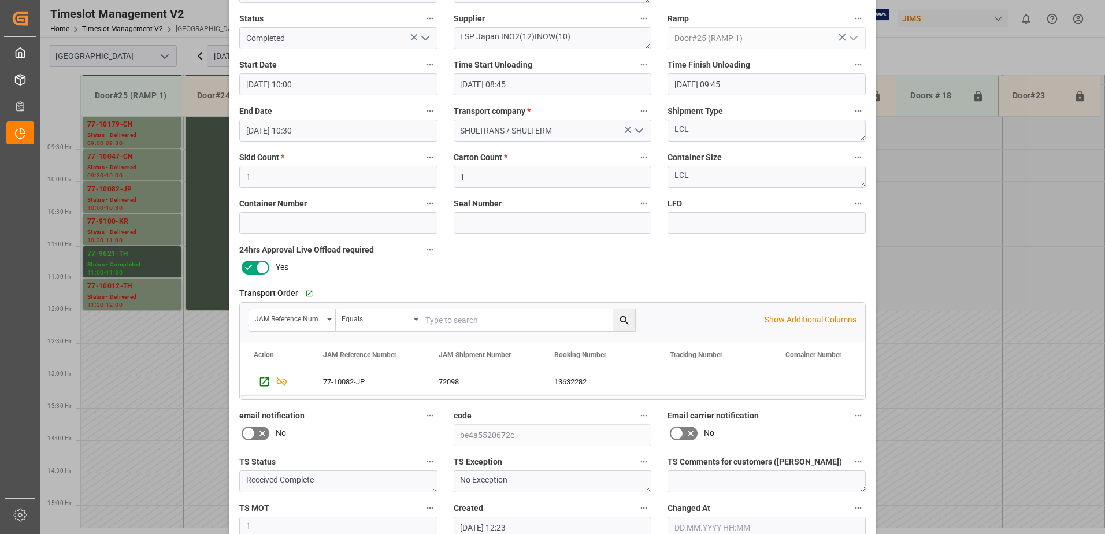
scroll to position [169, 0]
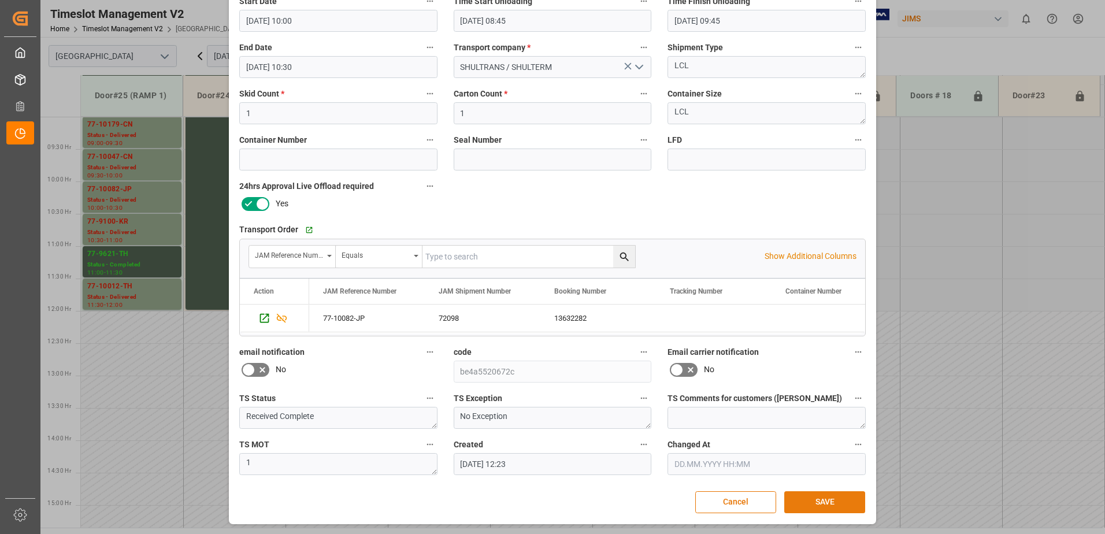
click at [834, 502] on button "SAVE" at bounding box center [825, 502] width 81 height 22
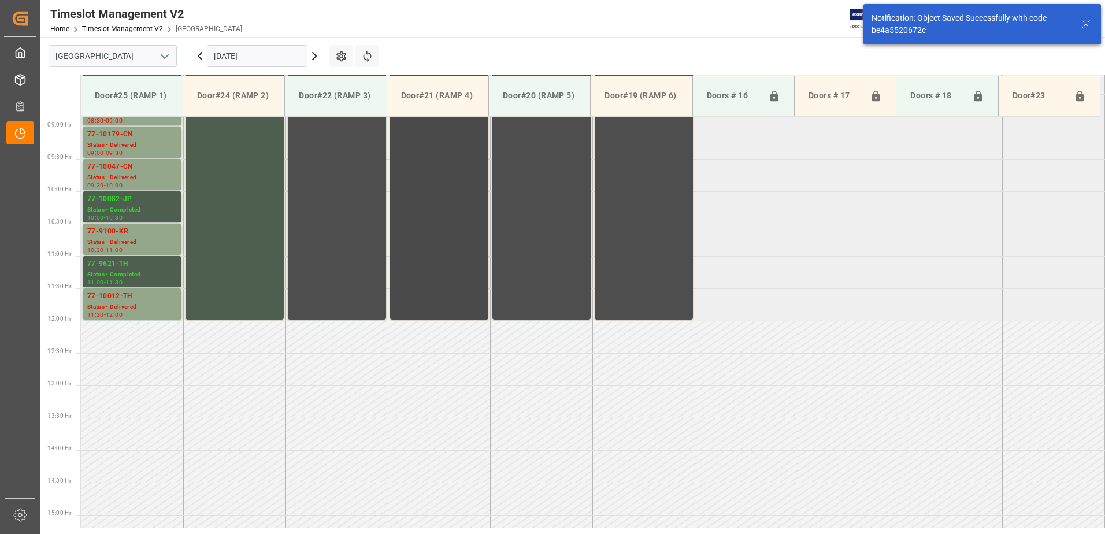
scroll to position [576, 0]
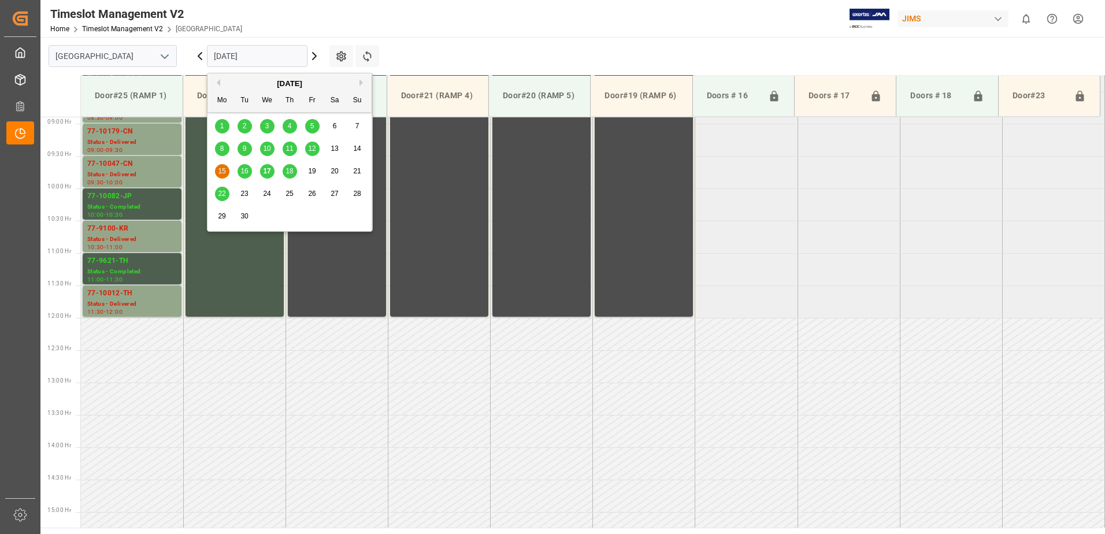
click at [265, 59] on input "[DATE]" at bounding box center [257, 56] width 101 height 22
click at [313, 148] on span "12" at bounding box center [312, 149] width 8 height 8
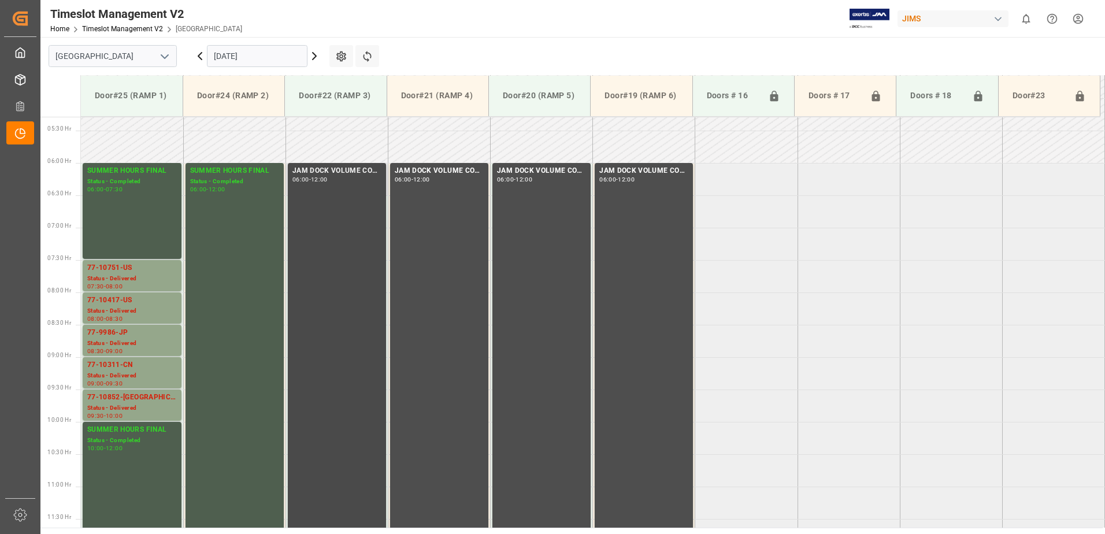
scroll to position [382, 0]
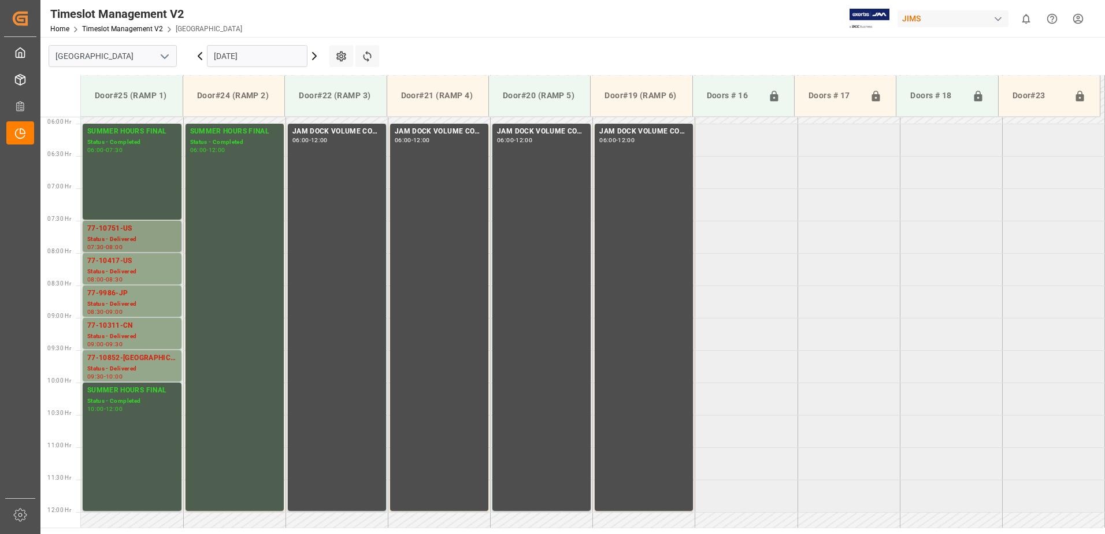
click at [116, 234] on div "77-10751-US" at bounding box center [132, 229] width 90 height 12
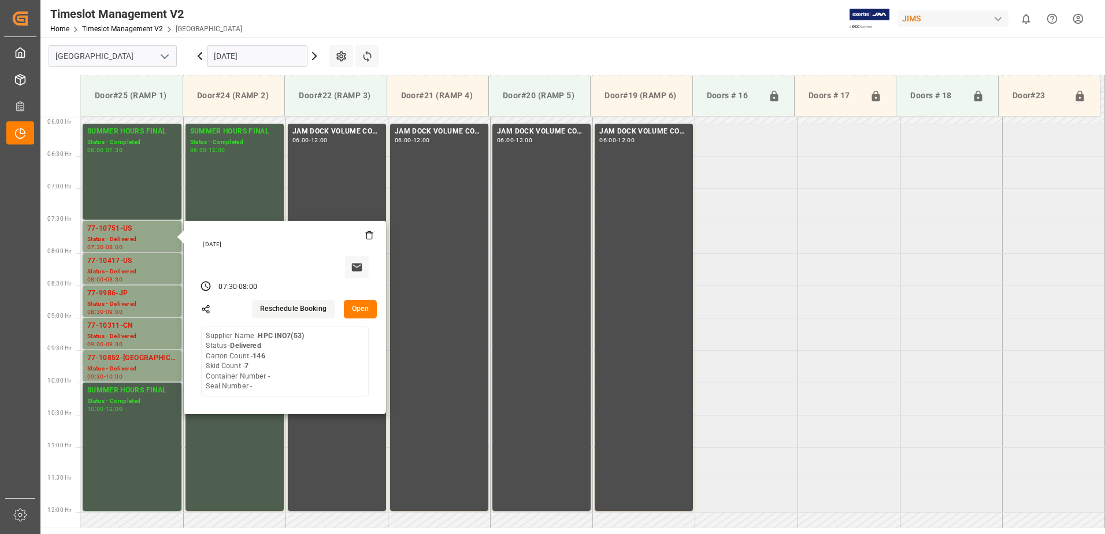
click at [358, 310] on button "Open" at bounding box center [361, 309] width 34 height 19
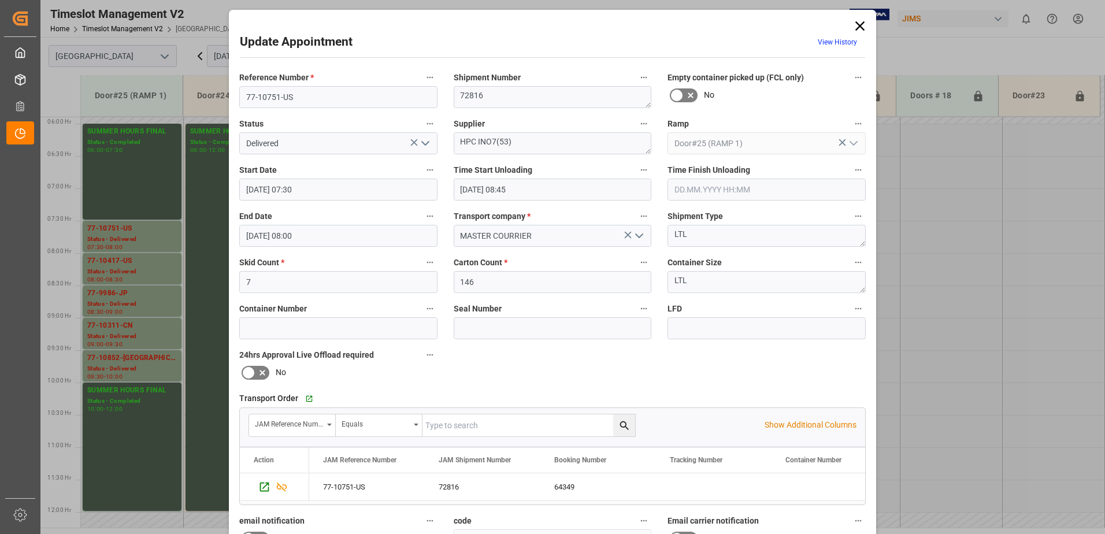
click at [426, 144] on icon "open menu" at bounding box center [426, 143] width 14 height 14
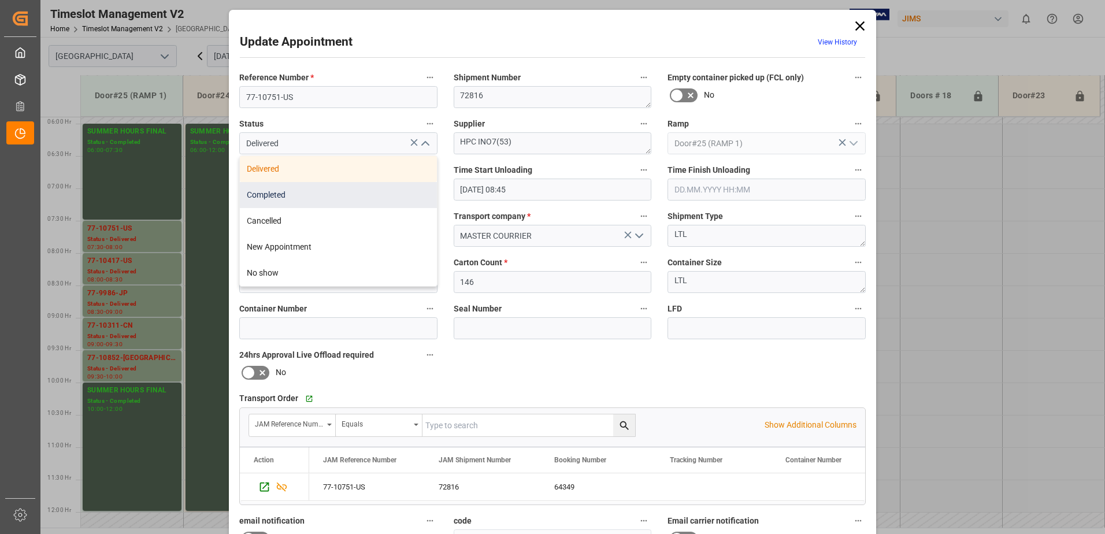
click at [374, 198] on div "Completed" at bounding box center [338, 195] width 197 height 26
type input "Completed"
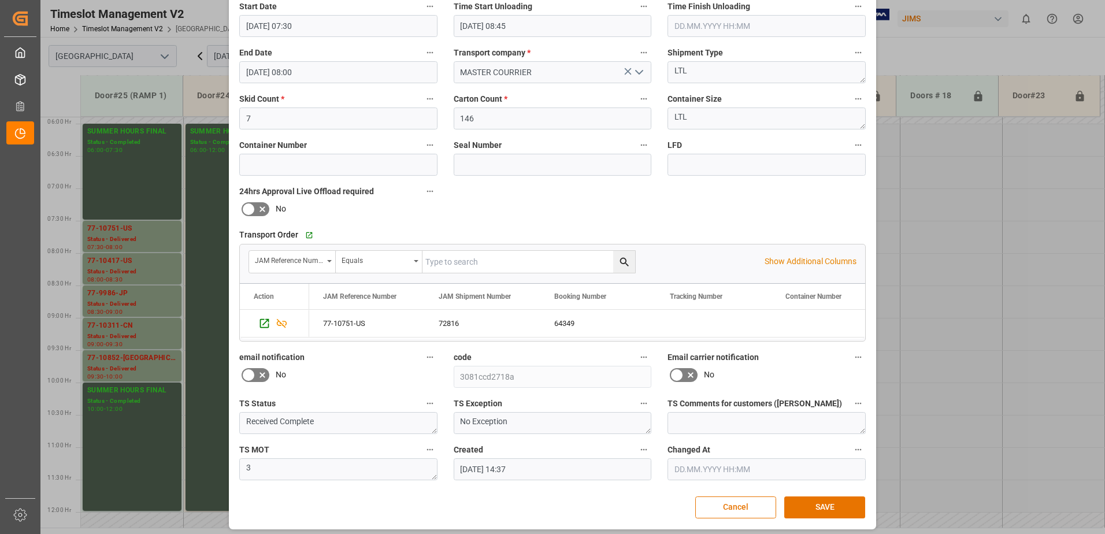
scroll to position [169, 0]
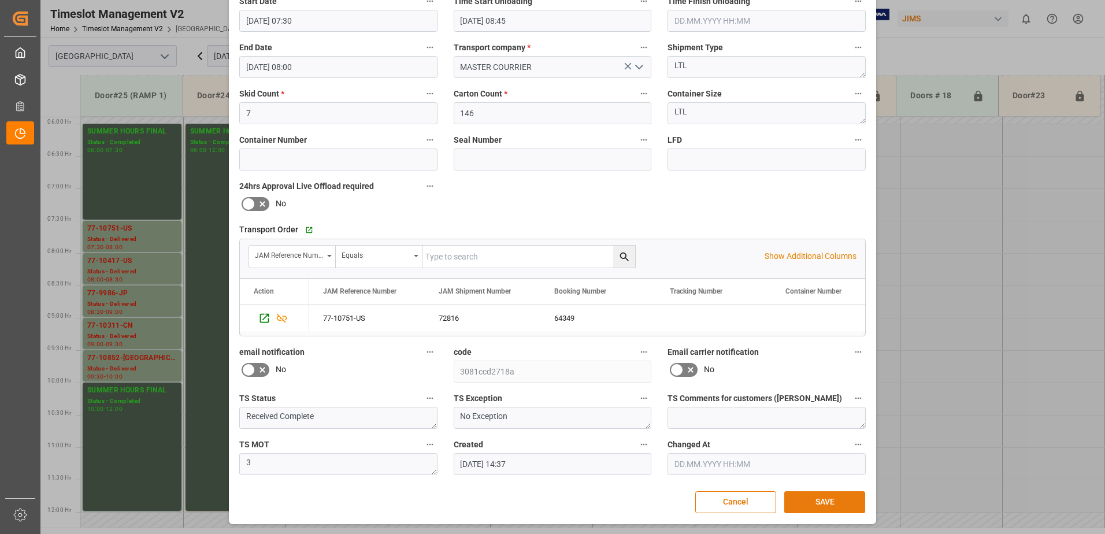
click at [830, 506] on button "SAVE" at bounding box center [825, 502] width 81 height 22
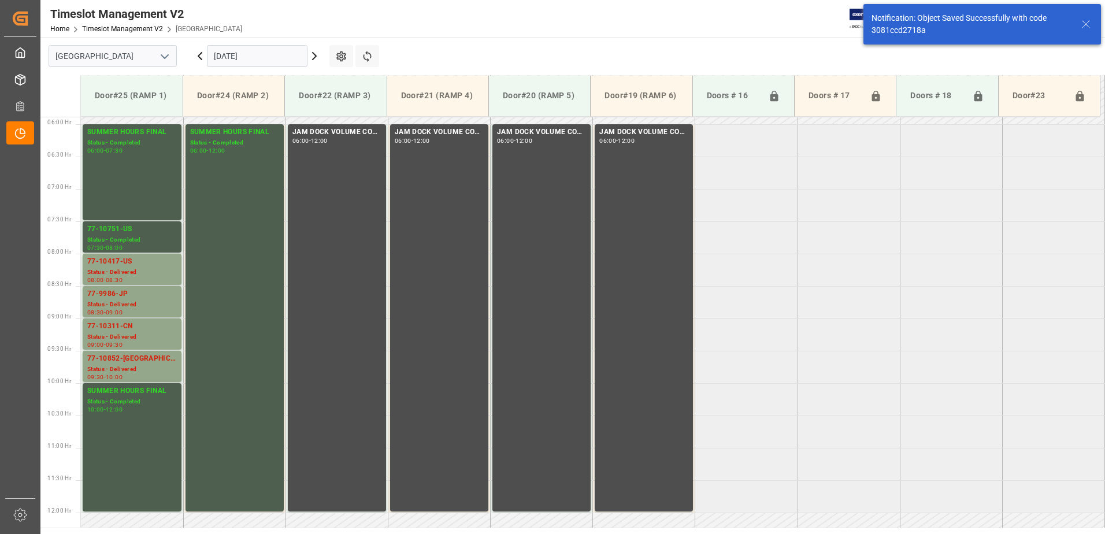
scroll to position [382, 0]
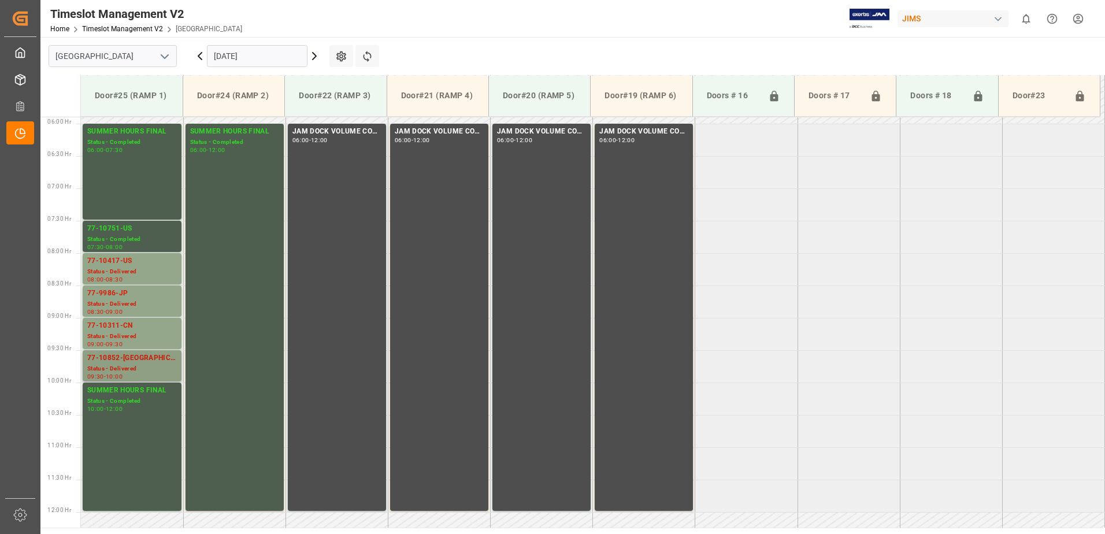
click at [128, 361] on div "77-10852-[GEOGRAPHIC_DATA]" at bounding box center [132, 359] width 90 height 12
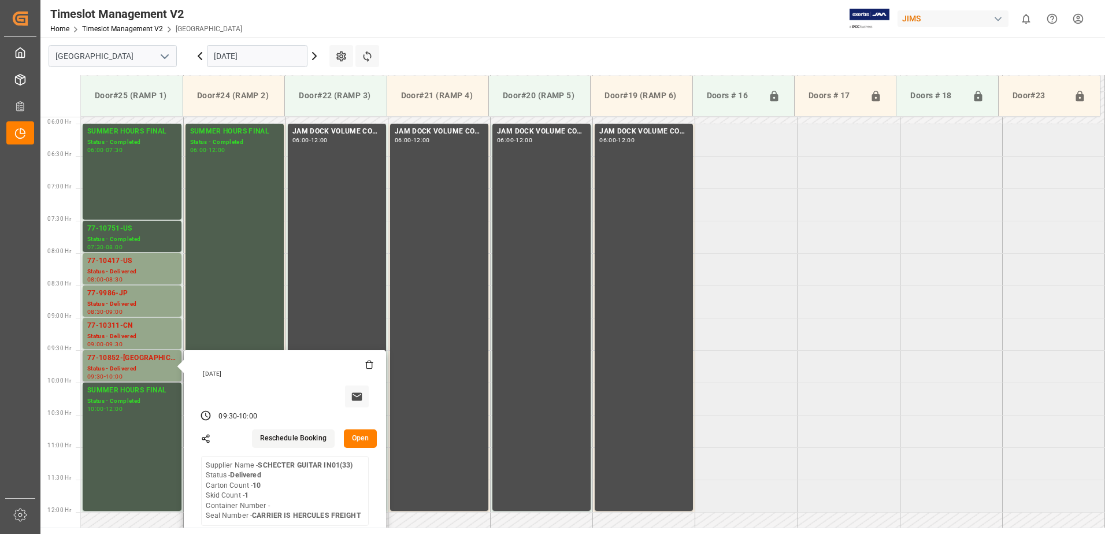
click at [364, 444] on button "Open" at bounding box center [361, 439] width 34 height 19
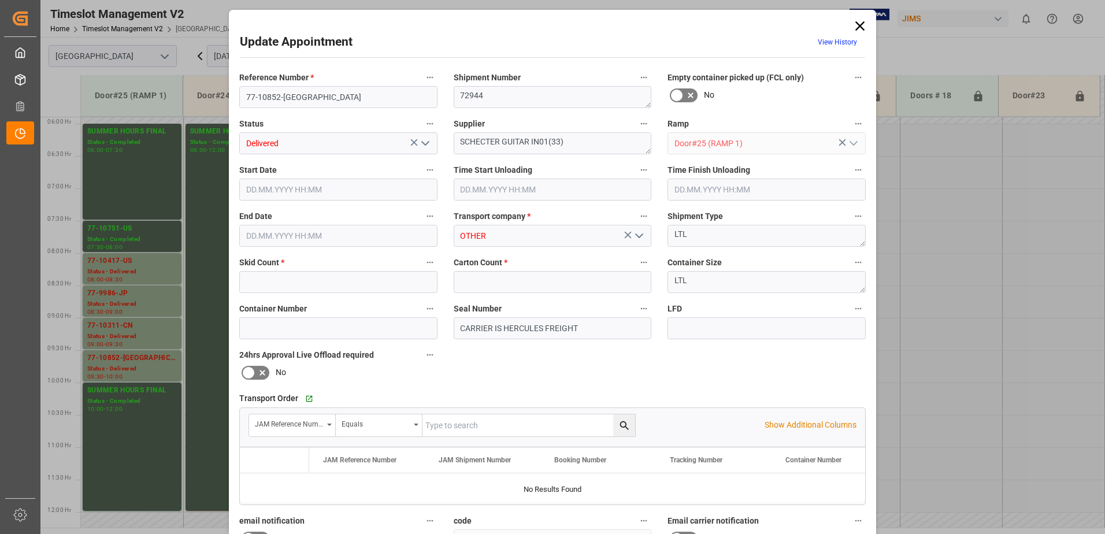
type input "1"
type input "10"
type input "[DATE] 09:30"
type input "[DATE] 10:15"
type input "[DATE] 10:30"
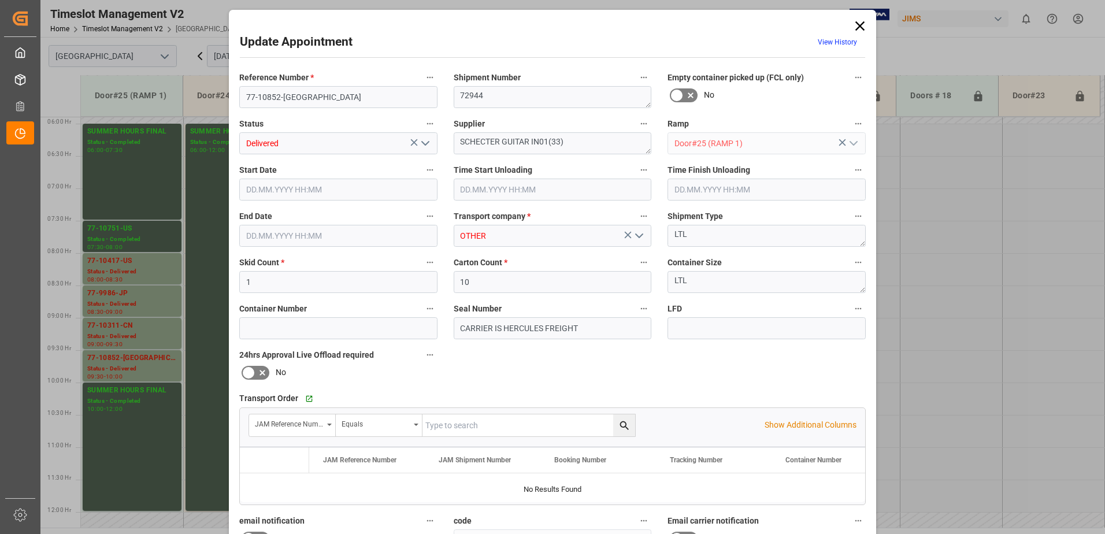
type input "[DATE] 10:00"
type input "[DATE] 17:14"
click at [423, 145] on polyline "open menu" at bounding box center [425, 143] width 7 height 3
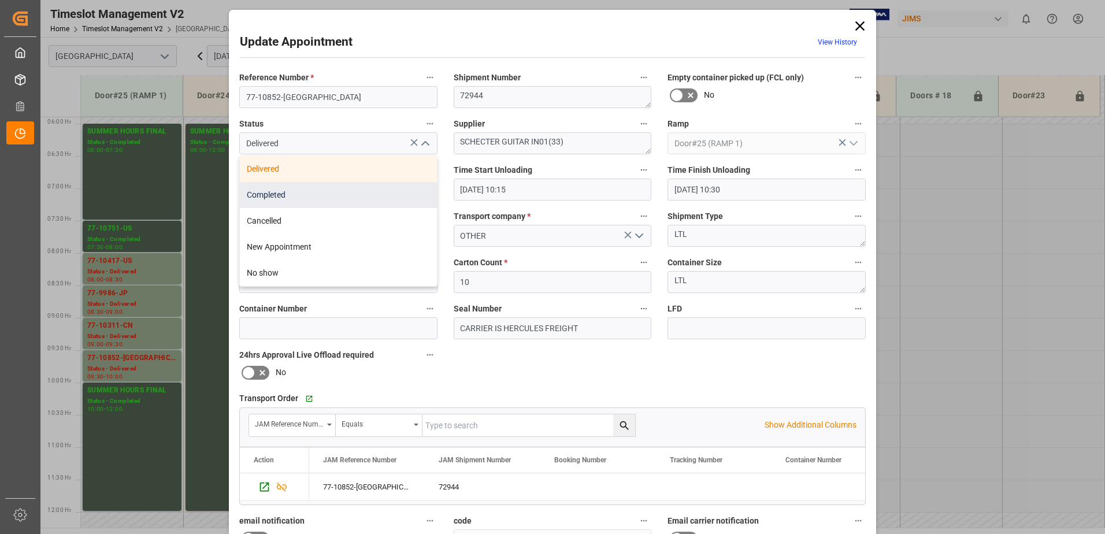
click at [358, 193] on div "Completed" at bounding box center [338, 195] width 197 height 26
type input "Completed"
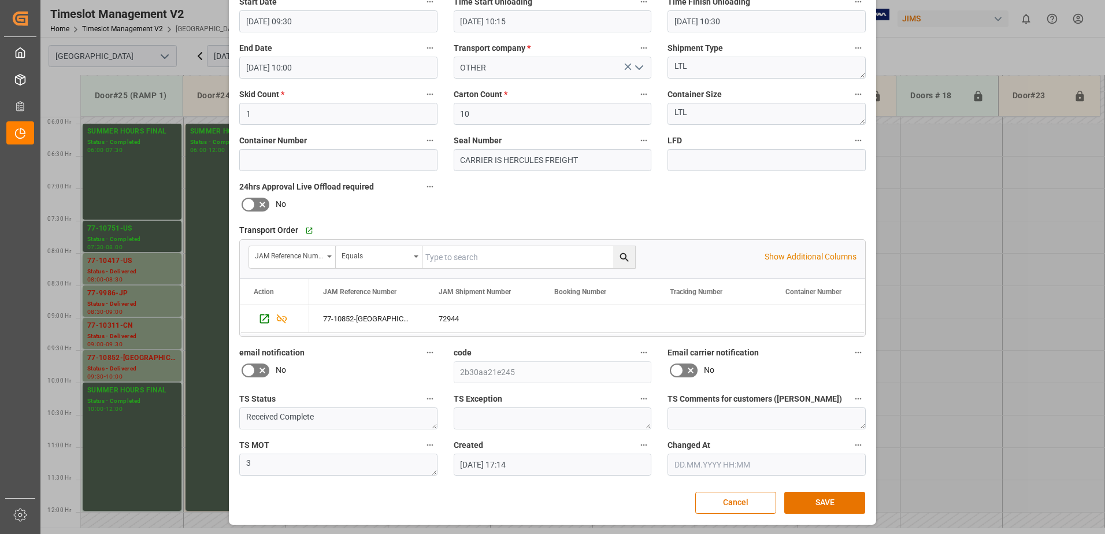
scroll to position [169, 0]
click at [829, 499] on button "SAVE" at bounding box center [825, 502] width 81 height 22
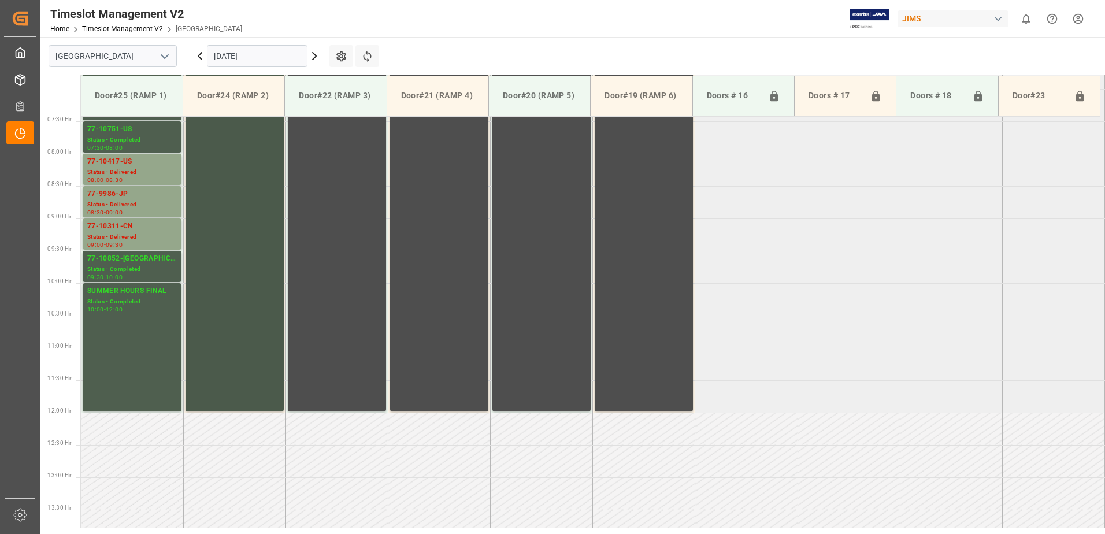
scroll to position [453, 0]
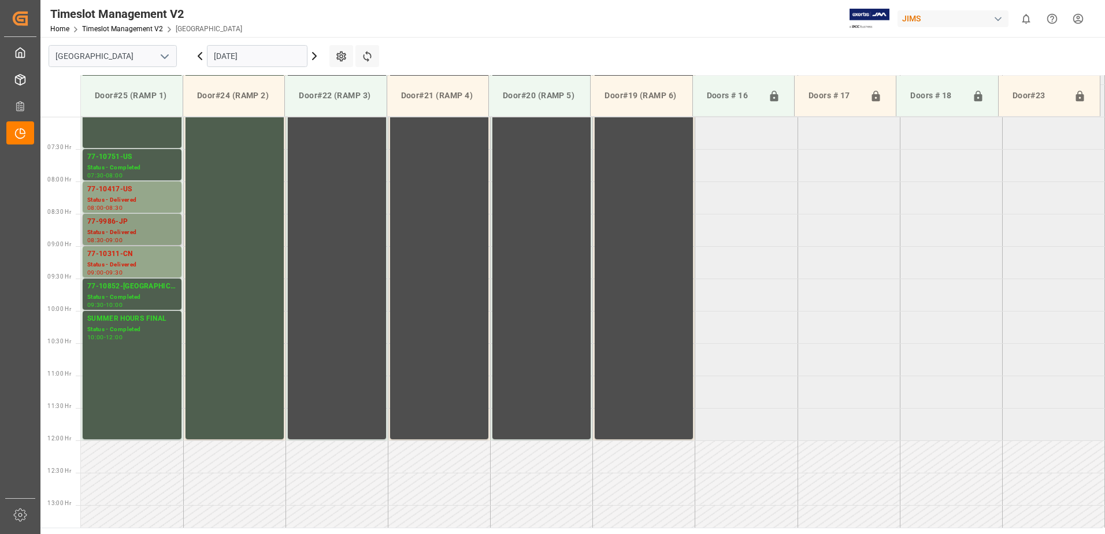
click at [135, 228] on div "Status - Delivered" at bounding box center [132, 233] width 90 height 10
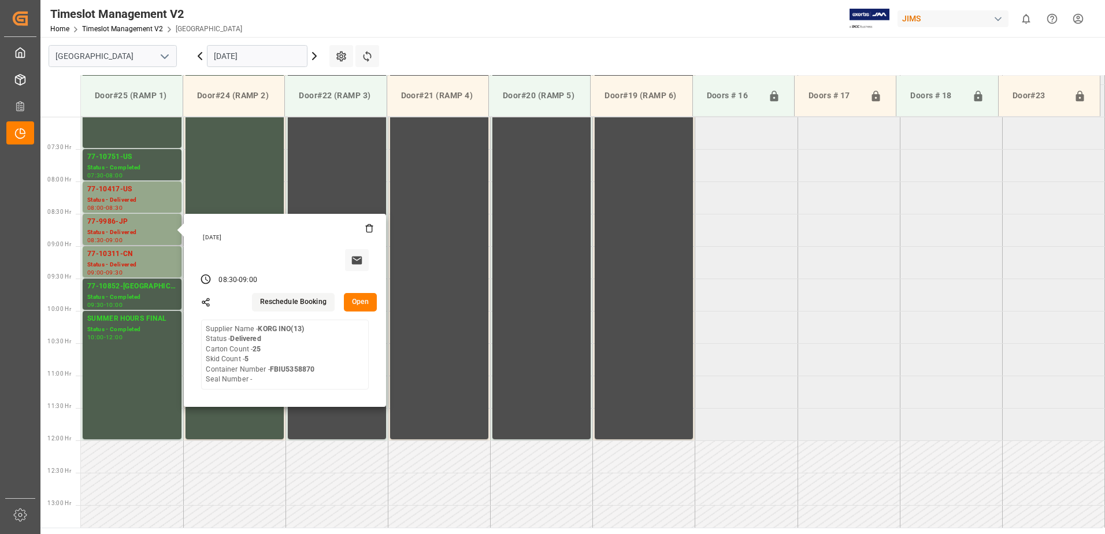
click at [354, 301] on button "Open" at bounding box center [361, 302] width 34 height 19
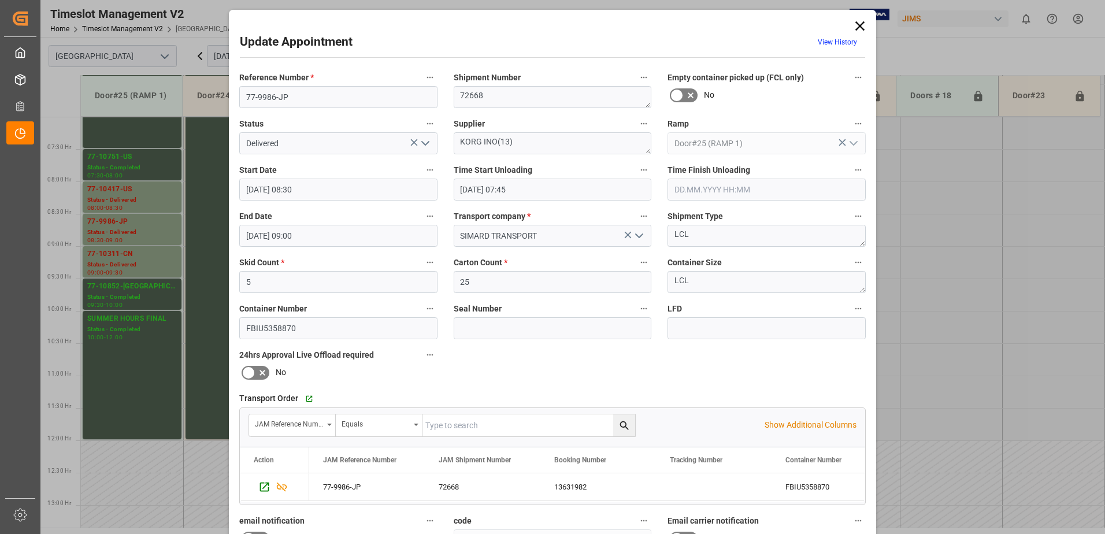
click at [425, 144] on polyline "open menu" at bounding box center [425, 143] width 7 height 3
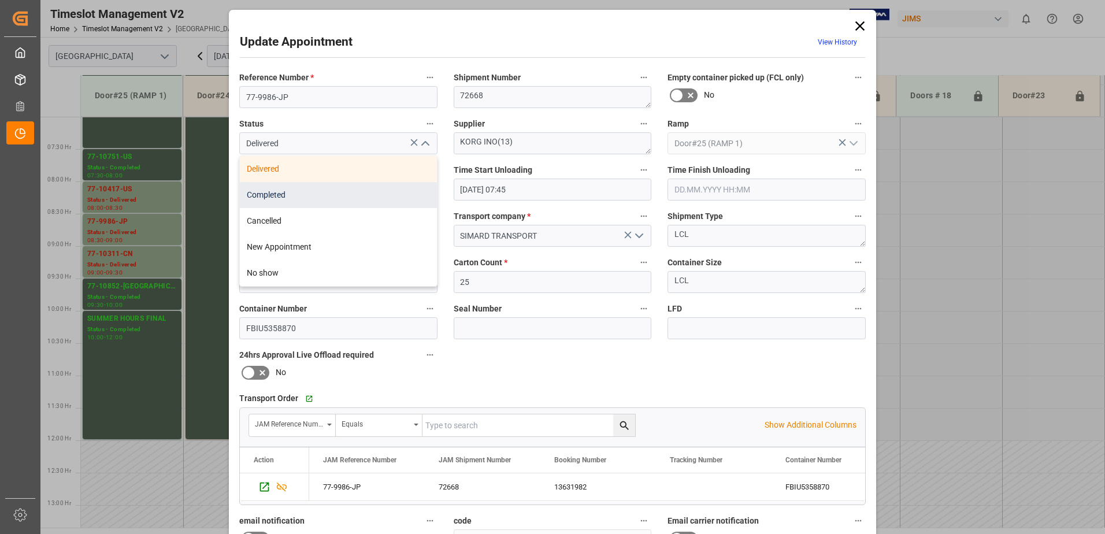
click at [367, 193] on div "Completed" at bounding box center [338, 195] width 197 height 26
type input "Completed"
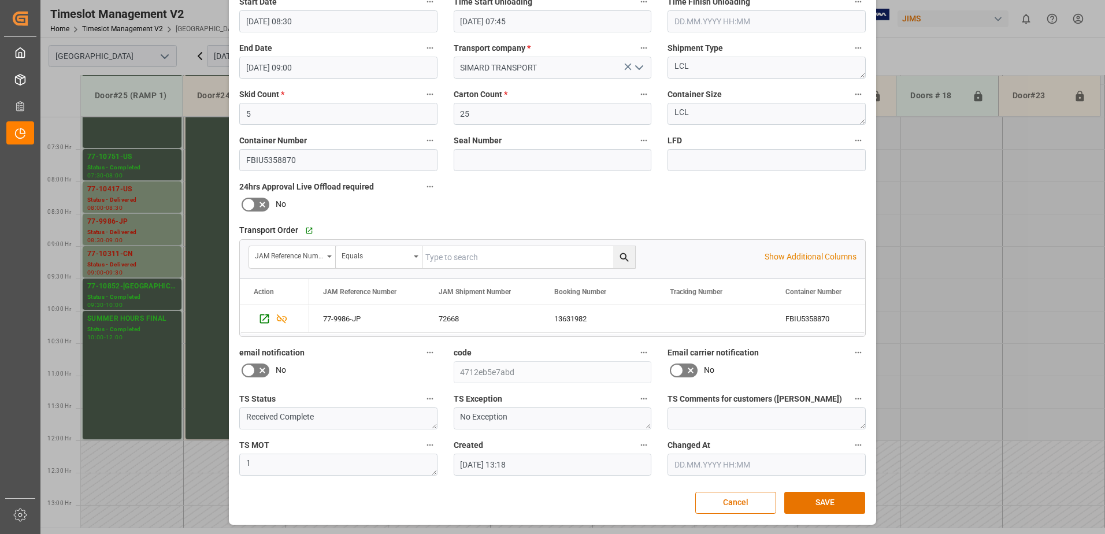
scroll to position [169, 0]
click at [822, 502] on button "SAVE" at bounding box center [825, 502] width 81 height 22
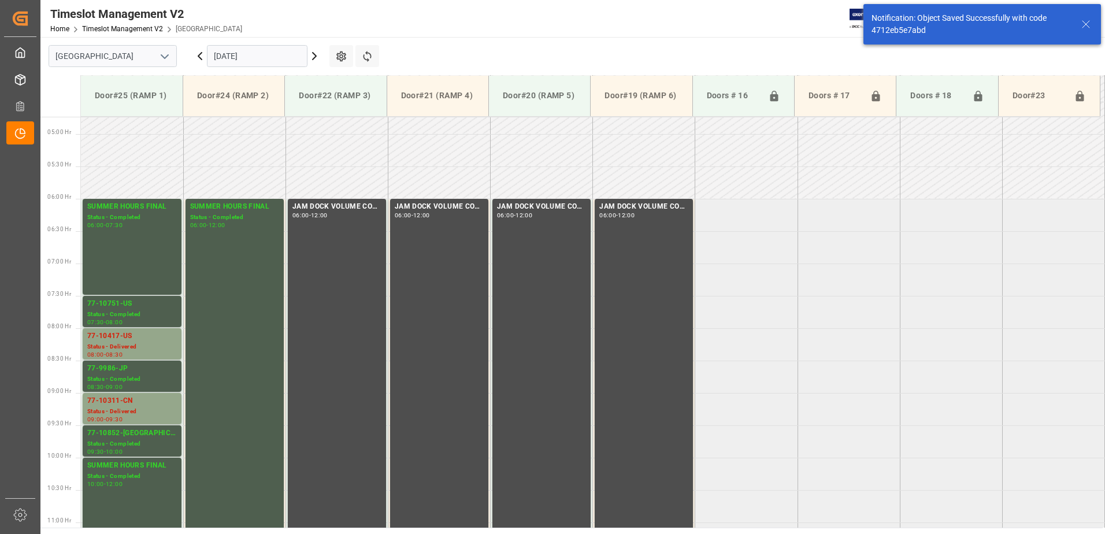
scroll to position [446, 0]
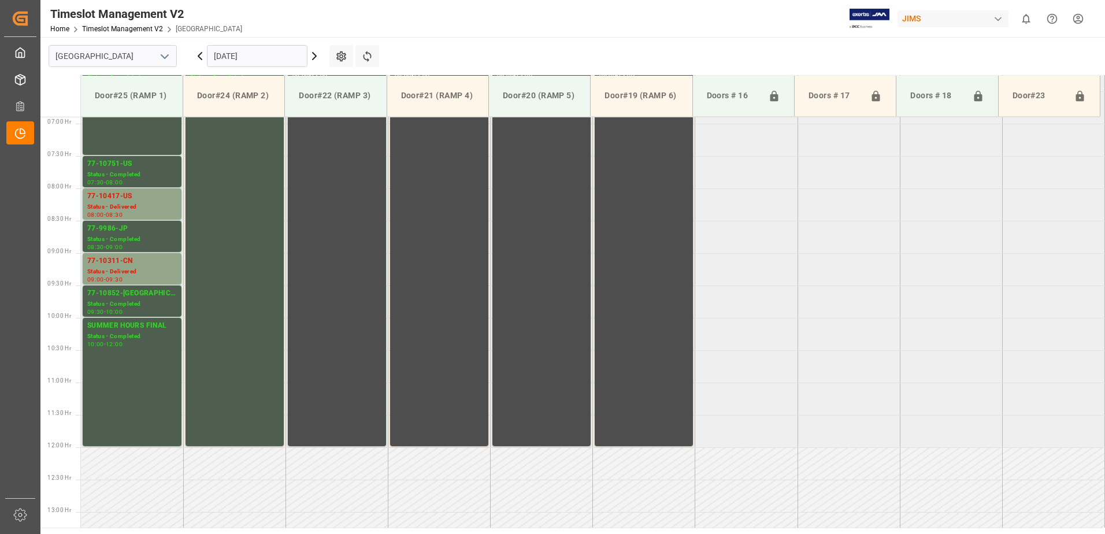
click at [313, 53] on icon at bounding box center [314, 56] width 3 height 7
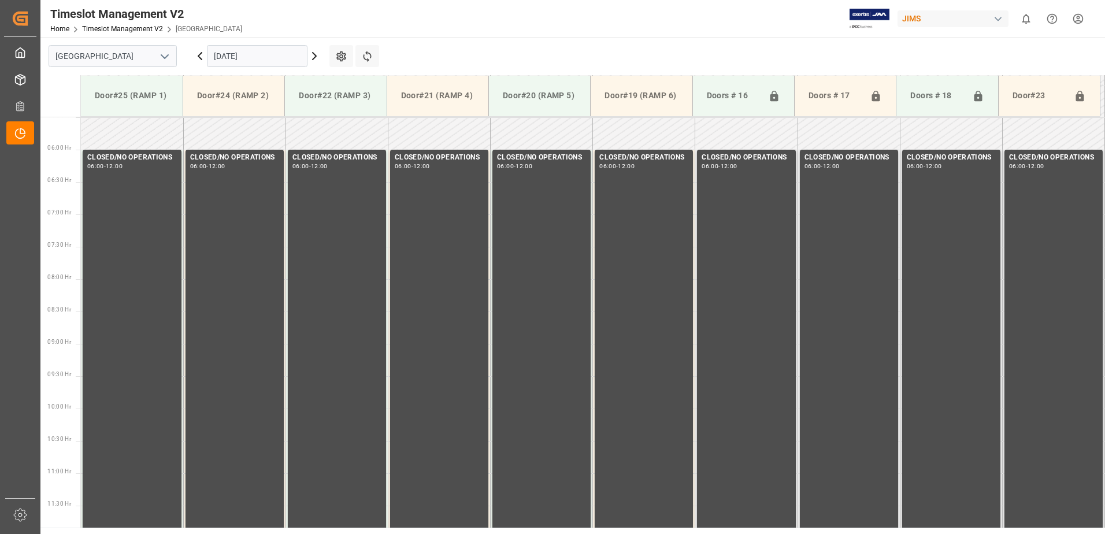
scroll to position [382, 0]
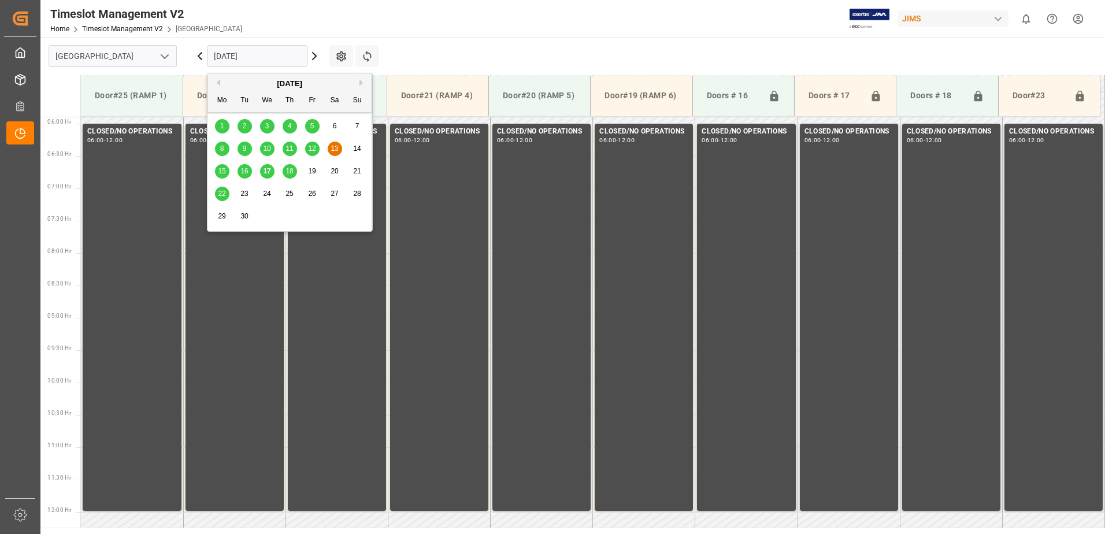
click at [258, 51] on input "[DATE]" at bounding box center [257, 56] width 101 height 22
click at [224, 170] on span "15" at bounding box center [222, 171] width 8 height 8
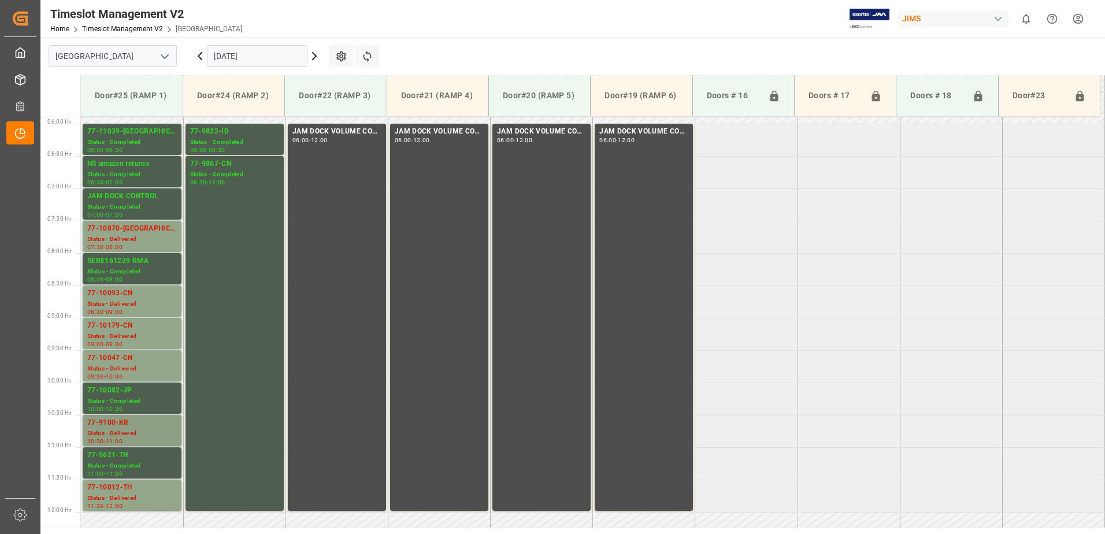
click at [134, 427] on div "77-9100-KR" at bounding box center [132, 423] width 90 height 12
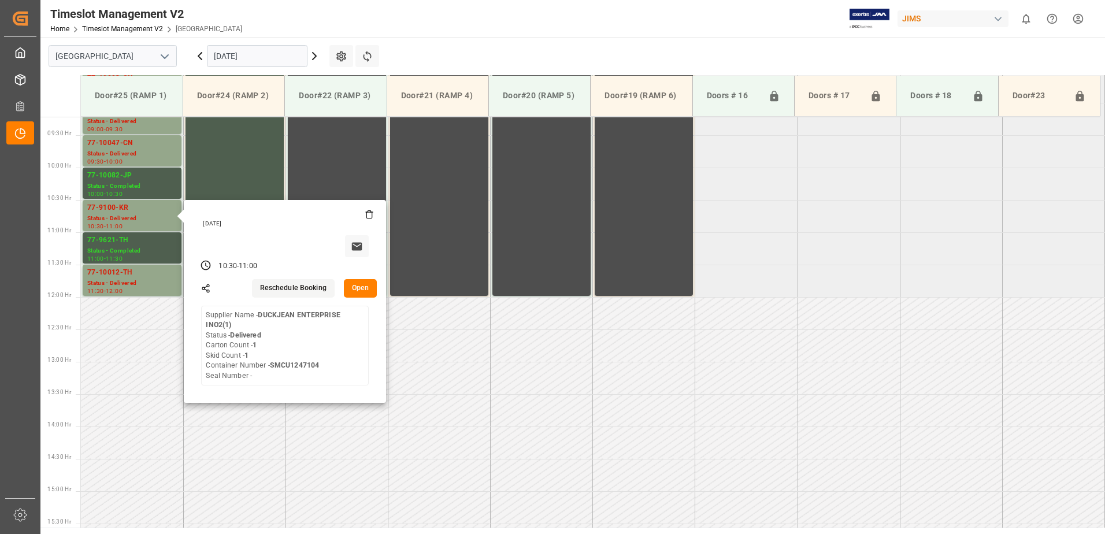
scroll to position [613, 0]
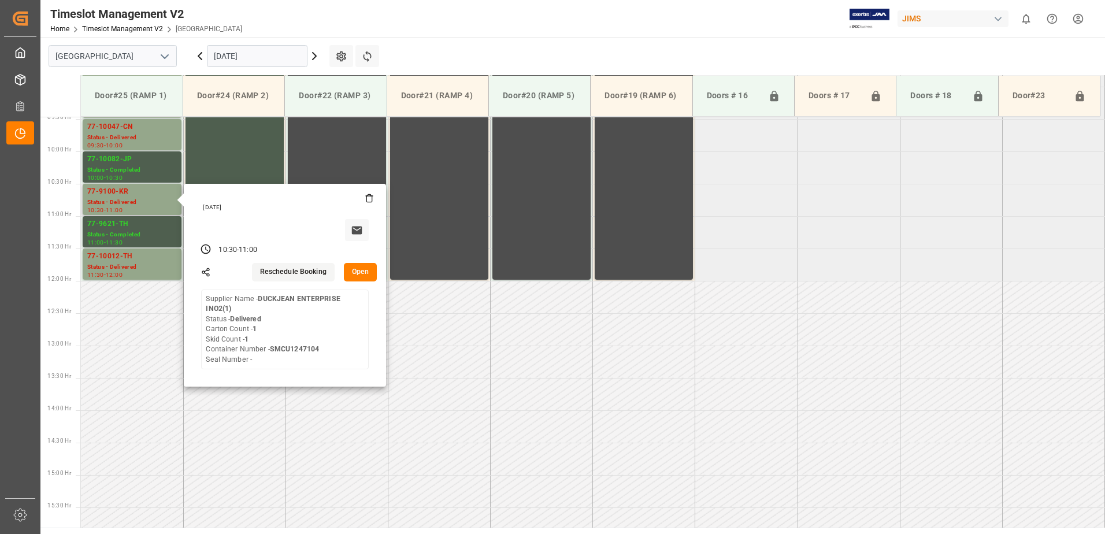
click at [359, 270] on button "Open" at bounding box center [361, 272] width 34 height 19
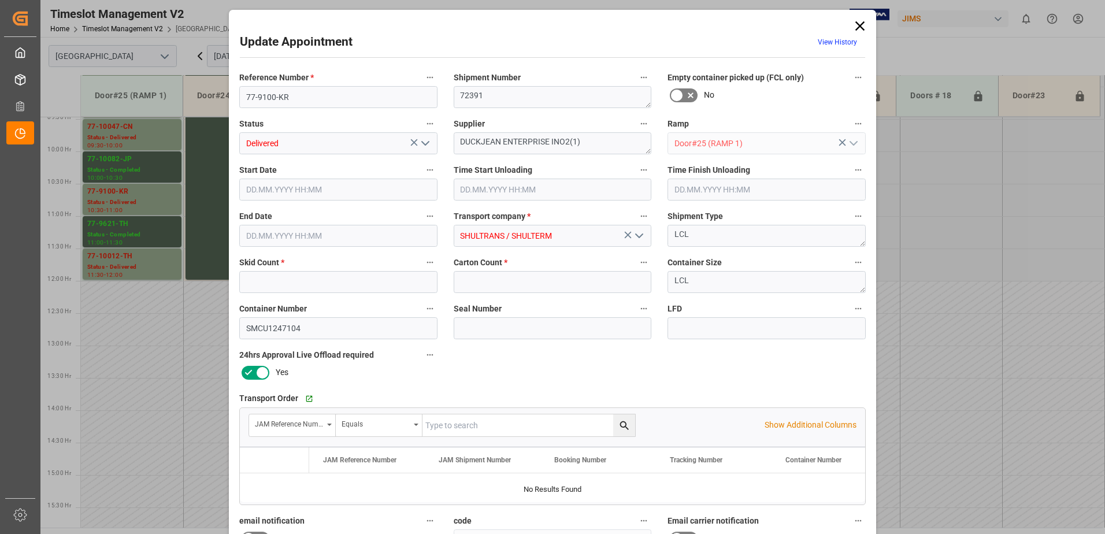
type input "1"
type input "[DATE] 10:30"
type input "[DATE] 08:45"
type input "[DATE] 09:45"
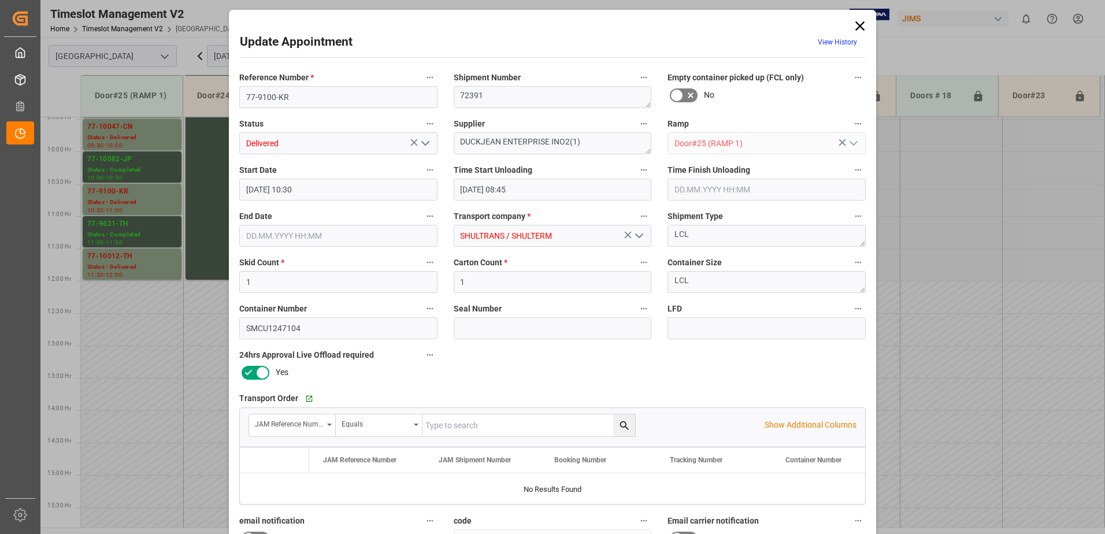
type input "[DATE] 11:00"
type input "[DATE] 12:23"
click at [421, 141] on icon "open menu" at bounding box center [426, 143] width 14 height 14
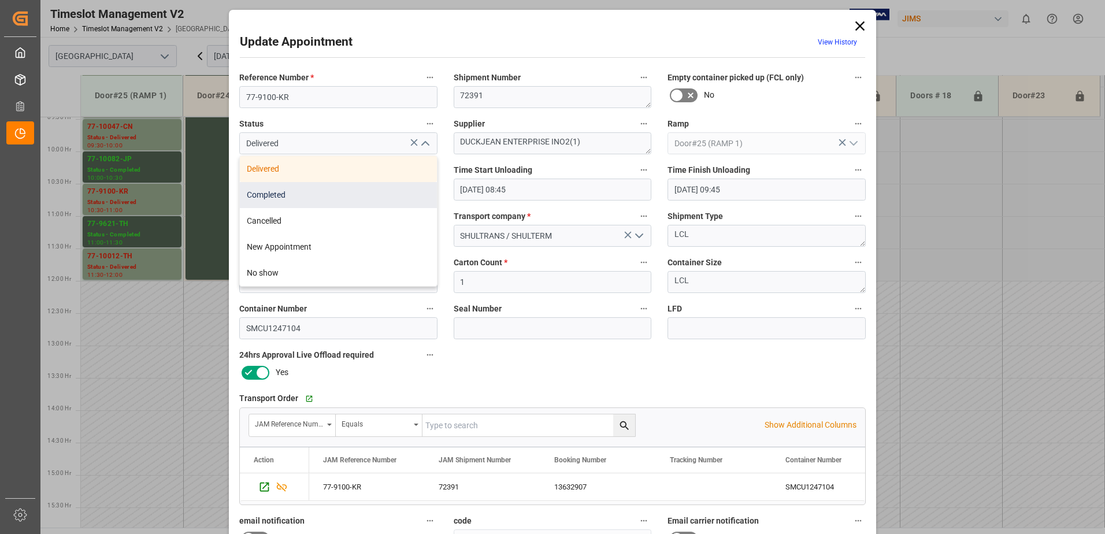
click at [356, 191] on div "Completed" at bounding box center [338, 195] width 197 height 26
type input "Completed"
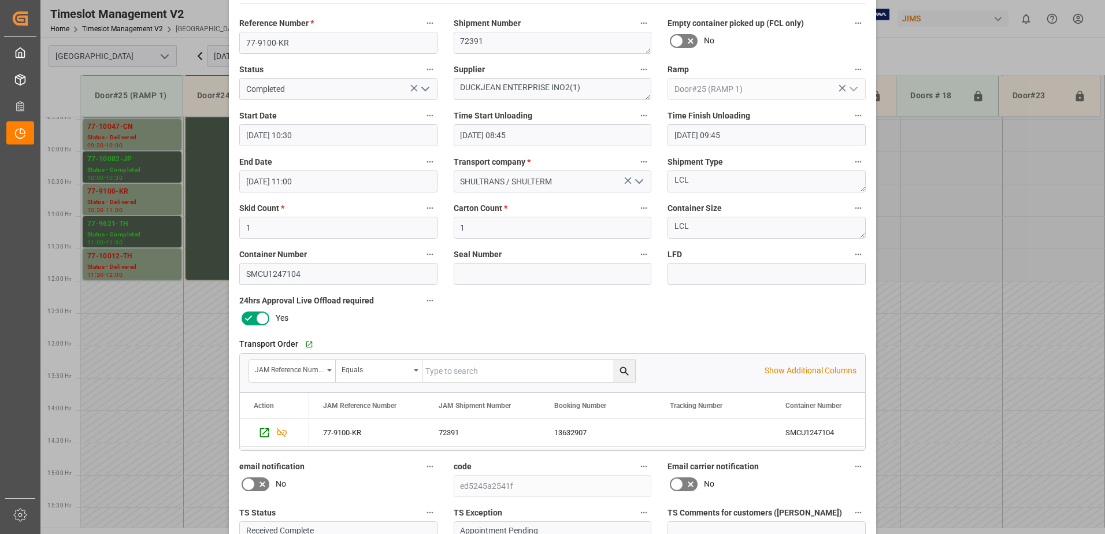
scroll to position [169, 0]
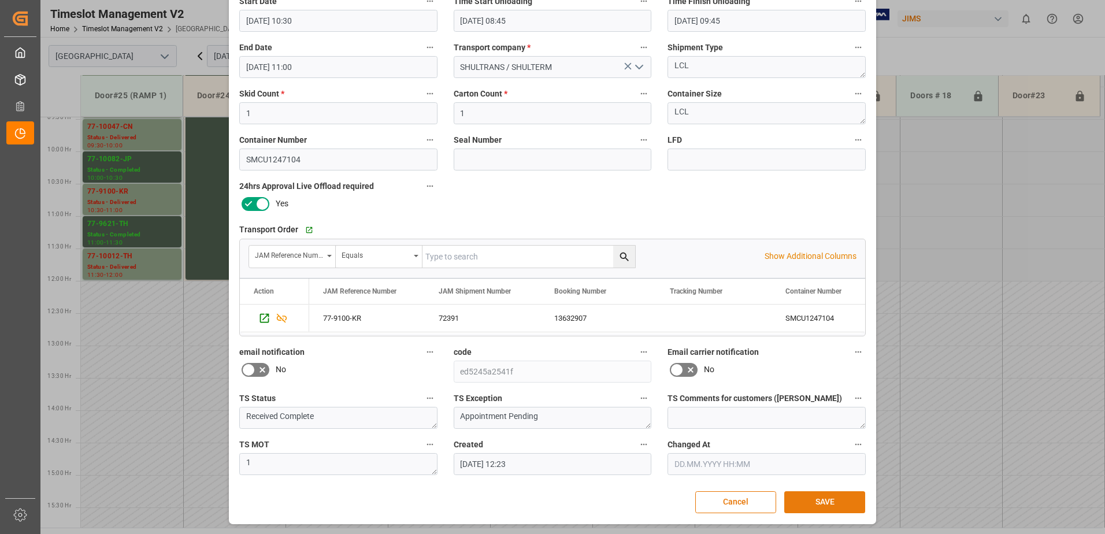
click at [830, 503] on button "SAVE" at bounding box center [825, 502] width 81 height 22
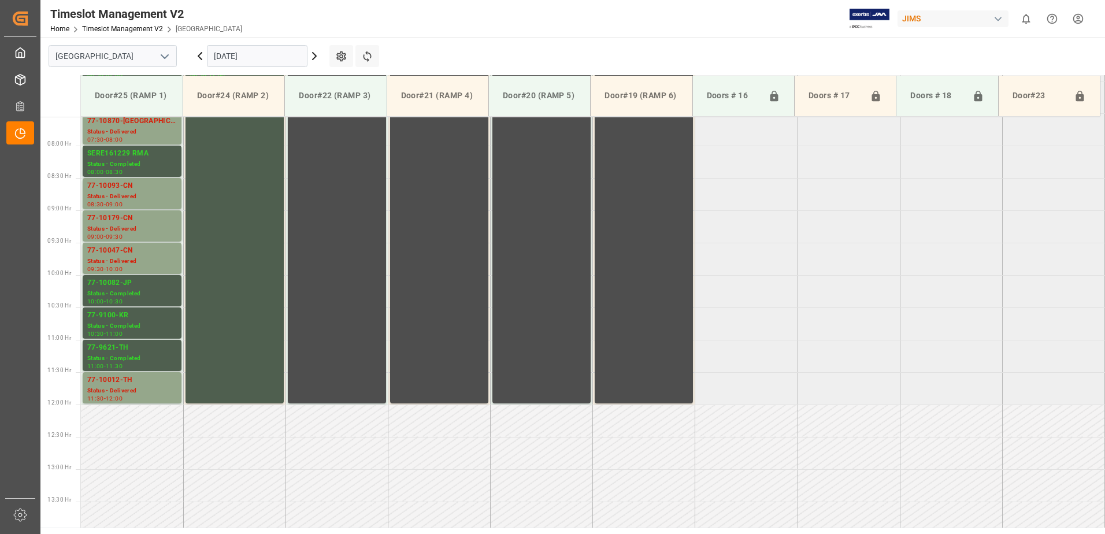
scroll to position [460, 0]
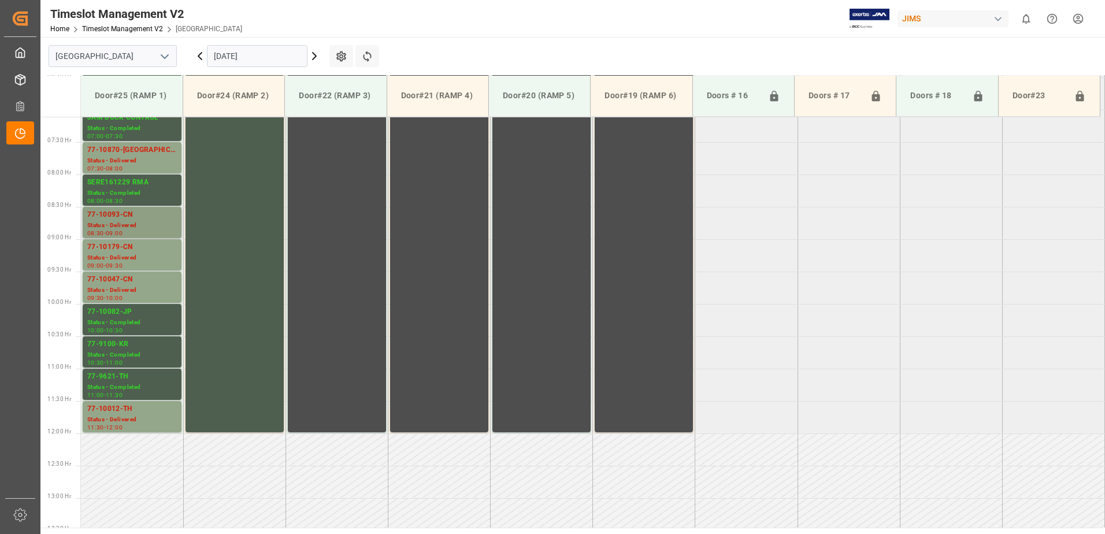
click at [116, 213] on div "77-10093-CN" at bounding box center [132, 215] width 90 height 12
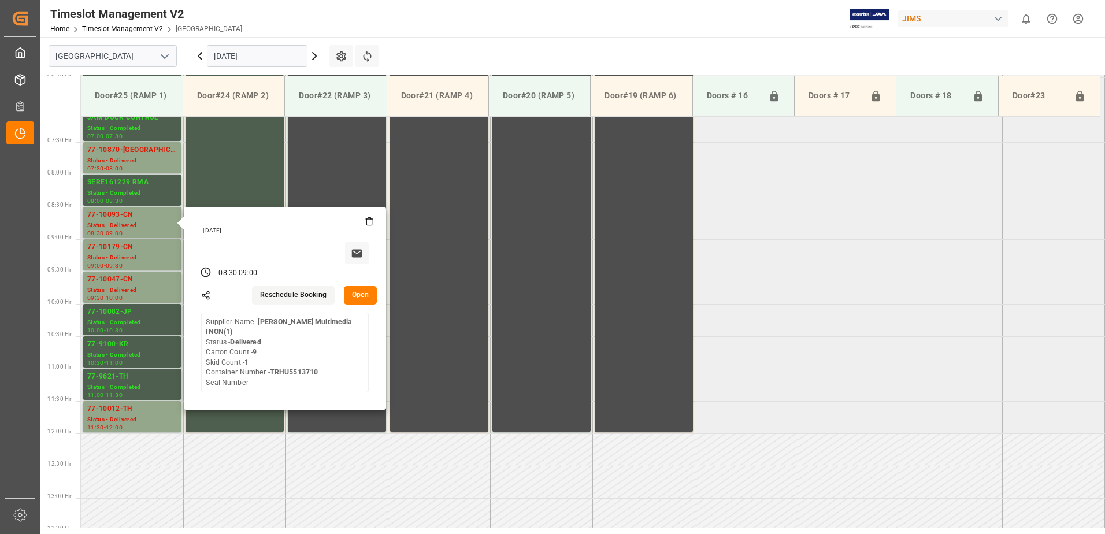
click at [354, 291] on button "Open" at bounding box center [361, 295] width 34 height 19
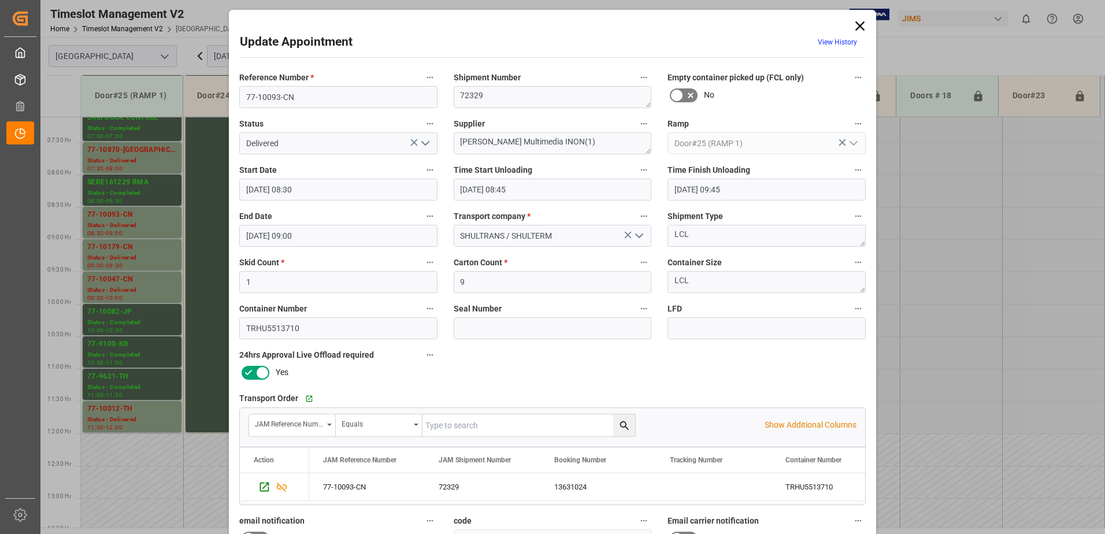
click at [422, 142] on icon "open menu" at bounding box center [426, 143] width 14 height 14
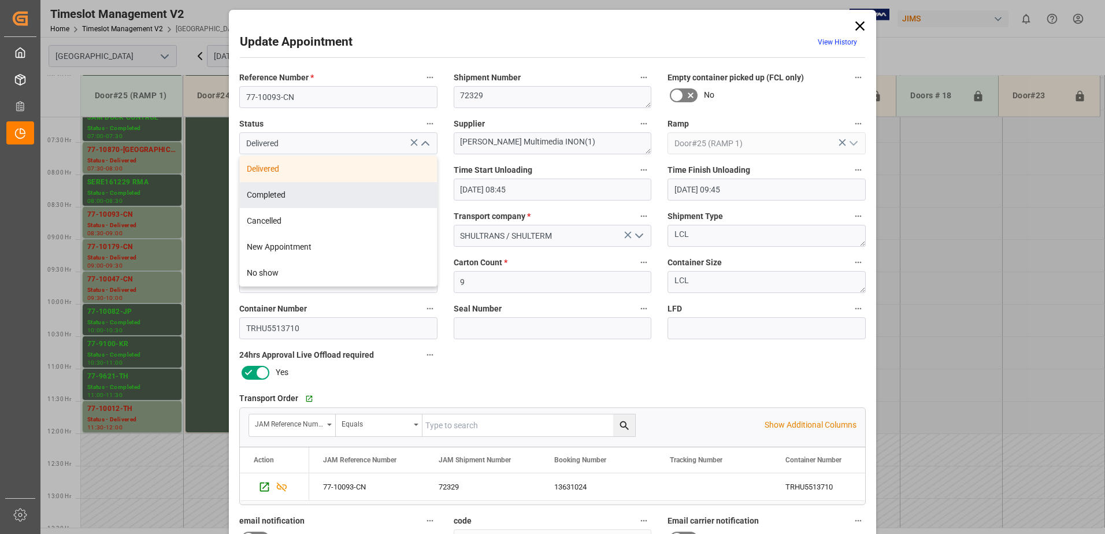
click at [335, 199] on div "Completed" at bounding box center [338, 195] width 197 height 26
type input "Completed"
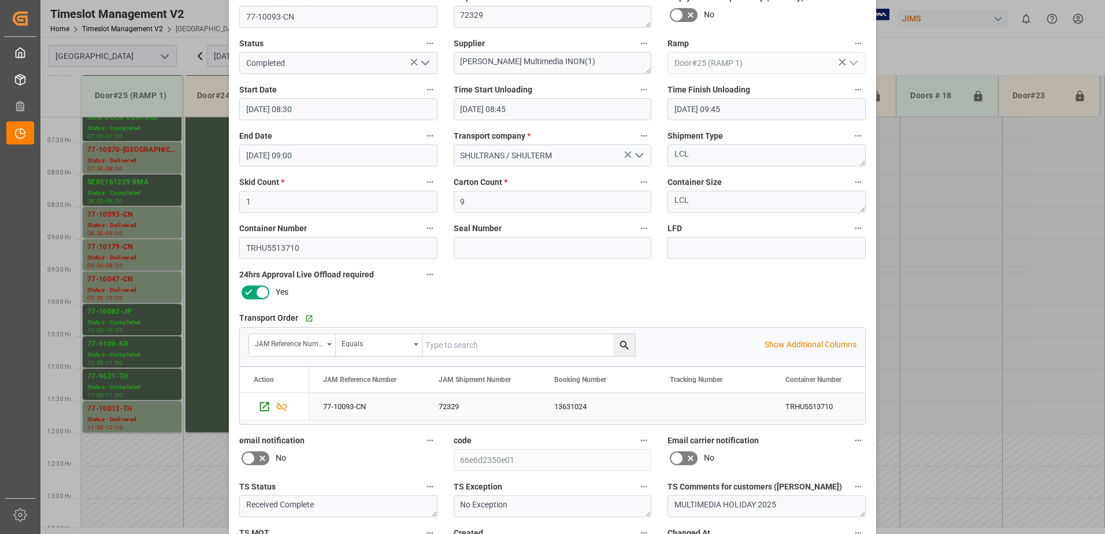
scroll to position [169, 0]
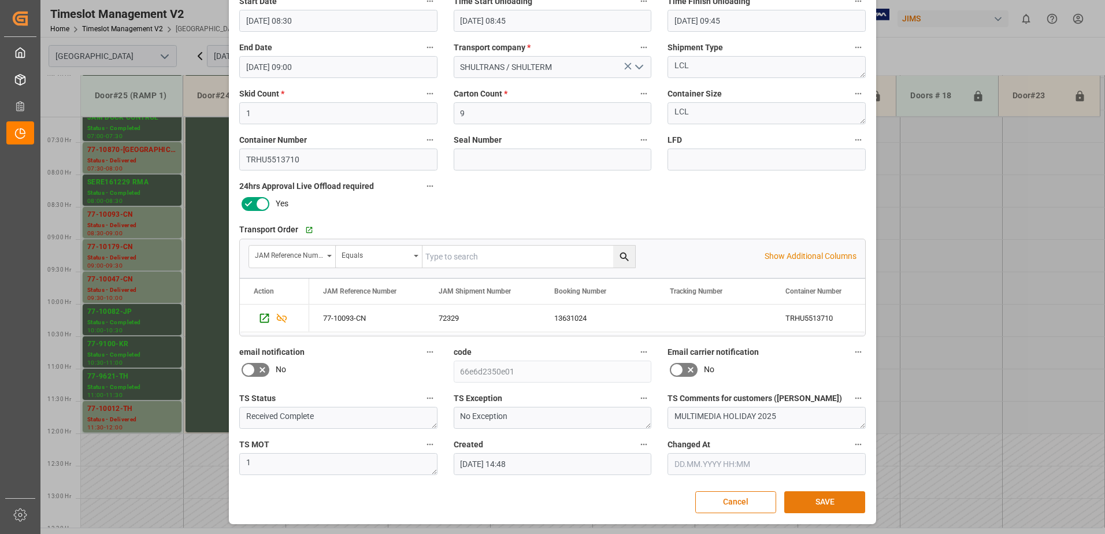
click at [842, 502] on button "SAVE" at bounding box center [825, 502] width 81 height 22
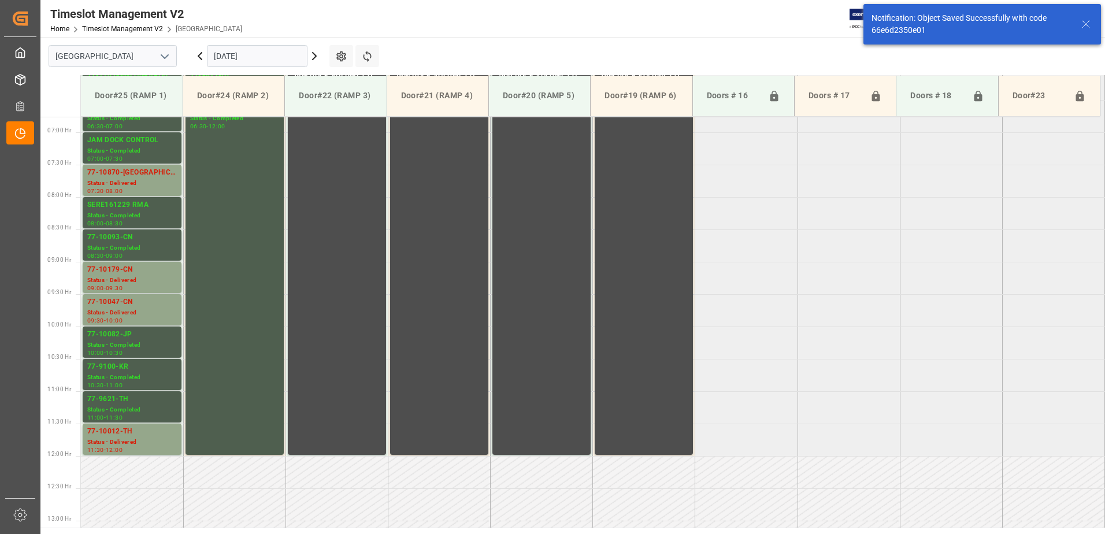
scroll to position [446, 0]
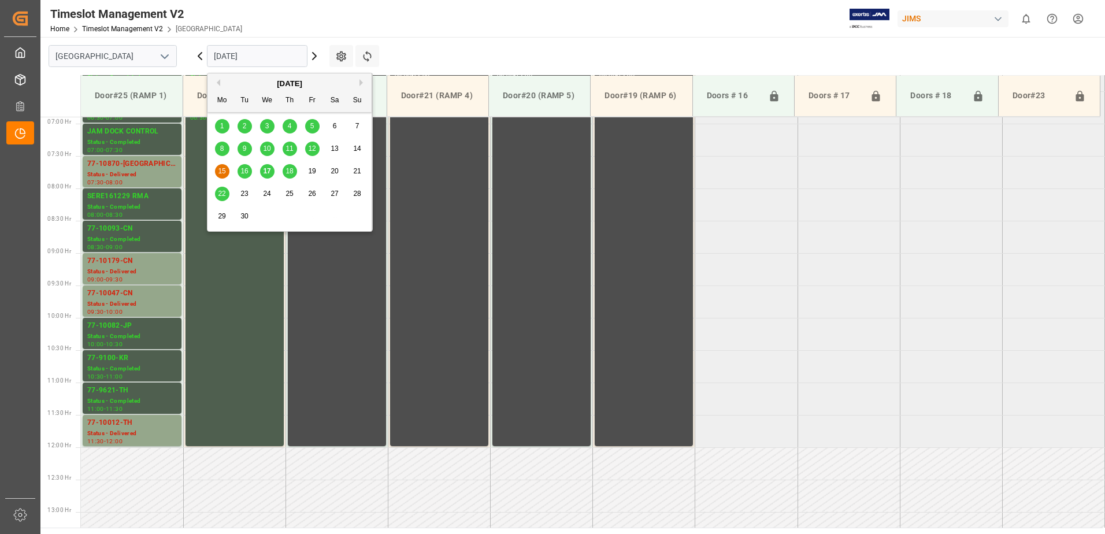
click at [277, 58] on input "[DATE]" at bounding box center [257, 56] width 101 height 22
click at [313, 146] on span "12" at bounding box center [312, 149] width 8 height 8
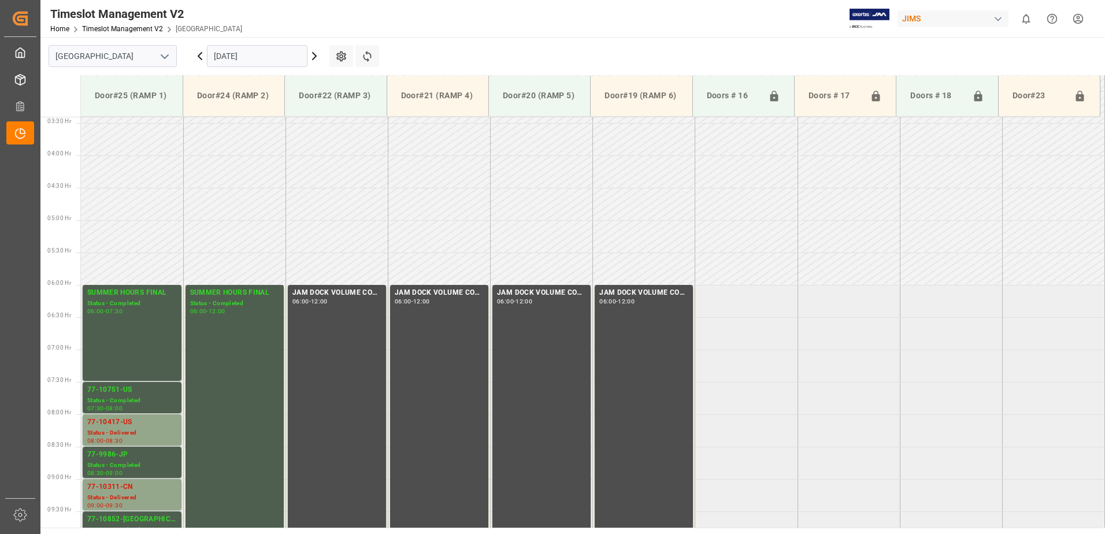
scroll to position [382, 0]
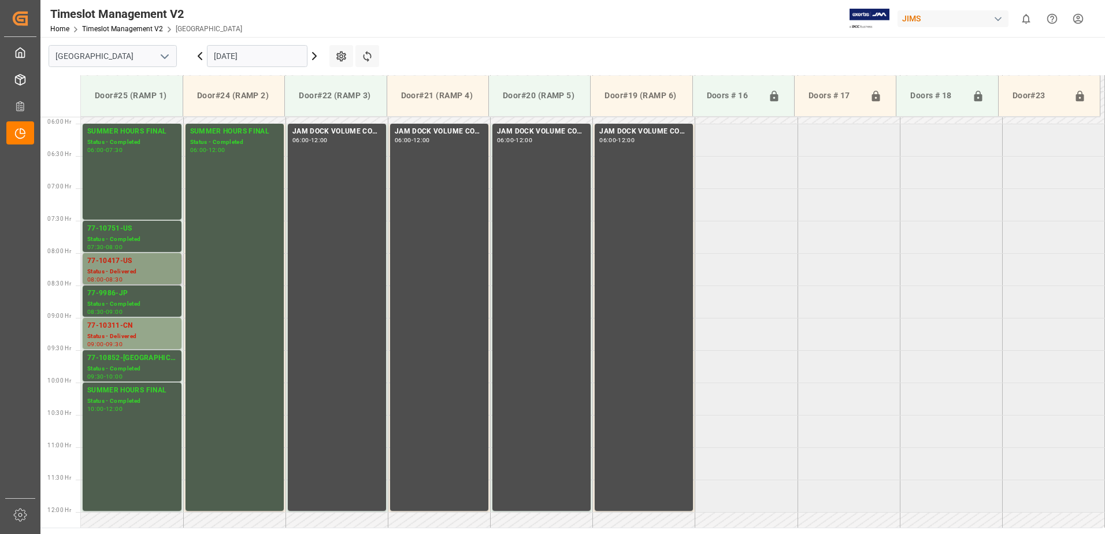
click at [115, 267] on div "Status - Delivered" at bounding box center [132, 272] width 90 height 10
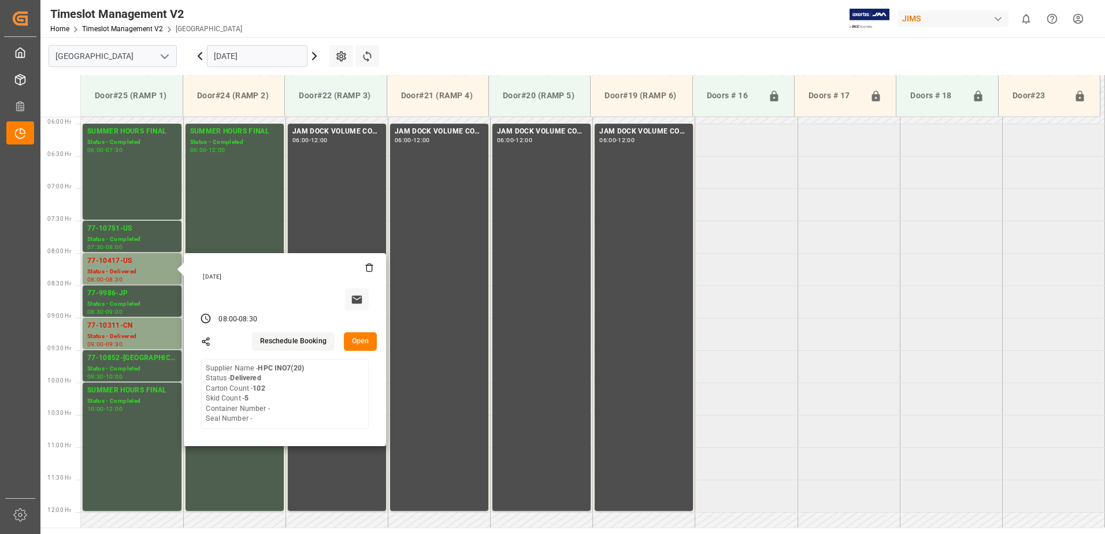
click at [364, 344] on button "Open" at bounding box center [361, 341] width 34 height 19
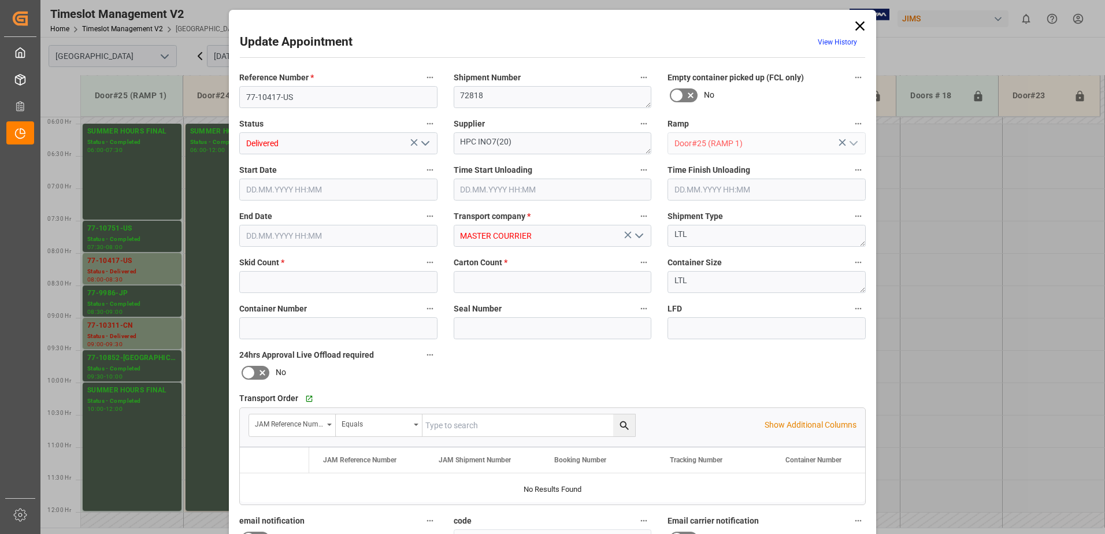
type input "5"
type input "102"
type input "[DATE] 08:00"
type input "[DATE] 08:45"
type input "[DATE] 08:30"
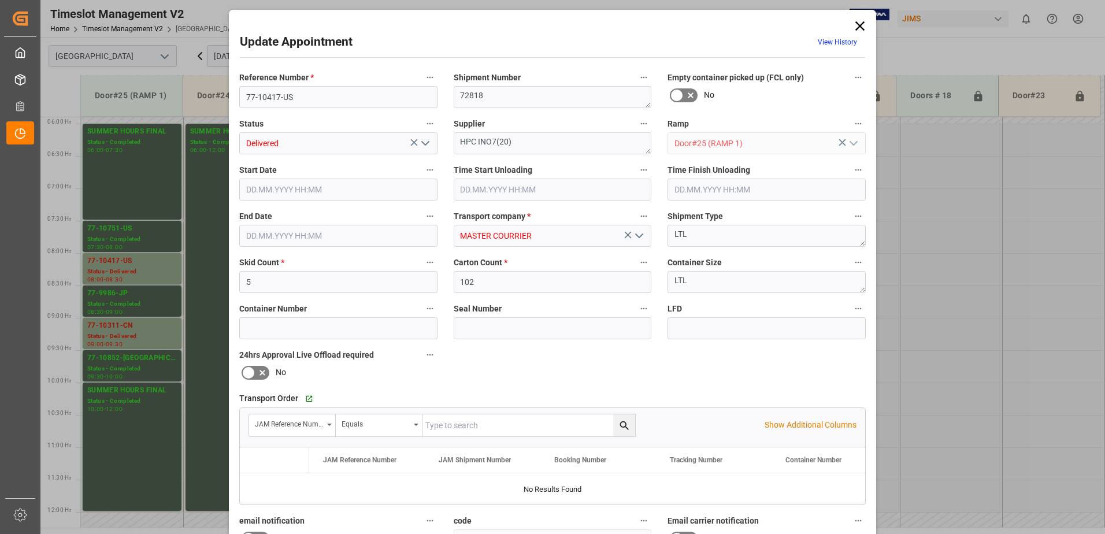
type input "[DATE] 14:38"
click at [424, 144] on polyline "open menu" at bounding box center [425, 143] width 7 height 3
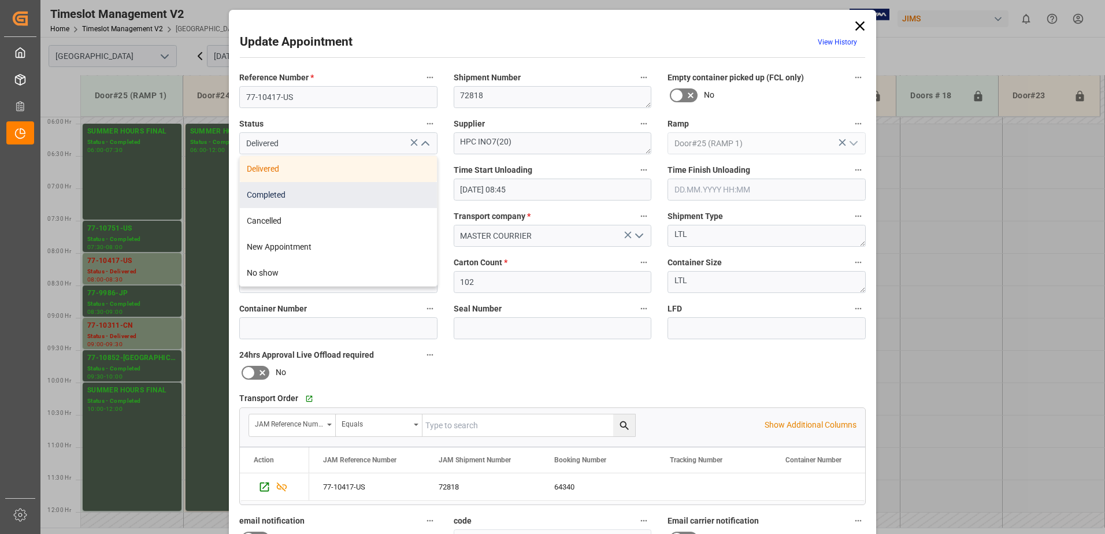
click at [380, 191] on div "Completed" at bounding box center [338, 195] width 197 height 26
type input "Completed"
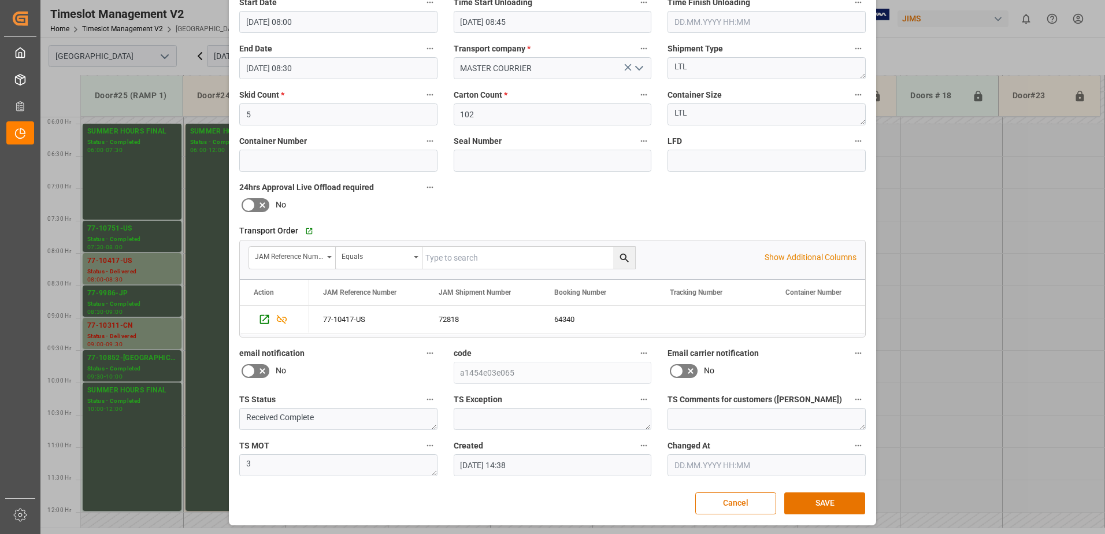
scroll to position [169, 0]
click at [838, 500] on button "SAVE" at bounding box center [825, 502] width 81 height 22
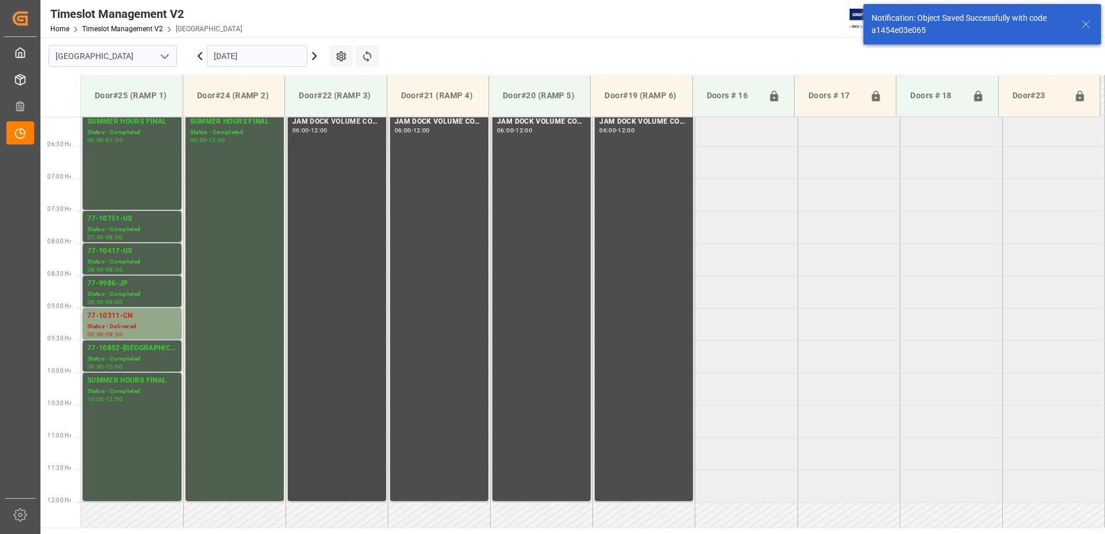
scroll to position [446, 0]
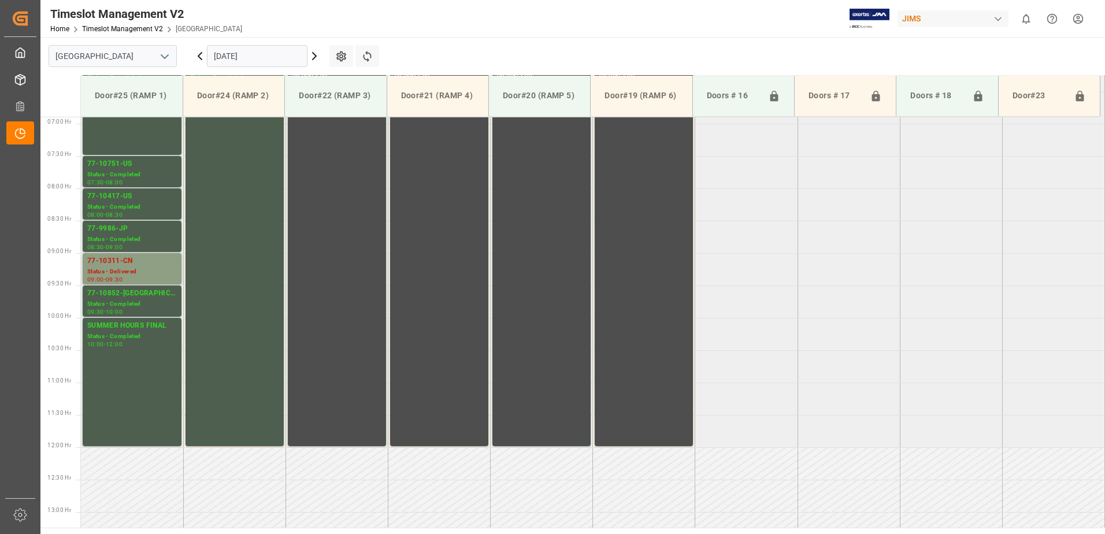
click at [127, 259] on div "77-10311-CN" at bounding box center [132, 262] width 90 height 12
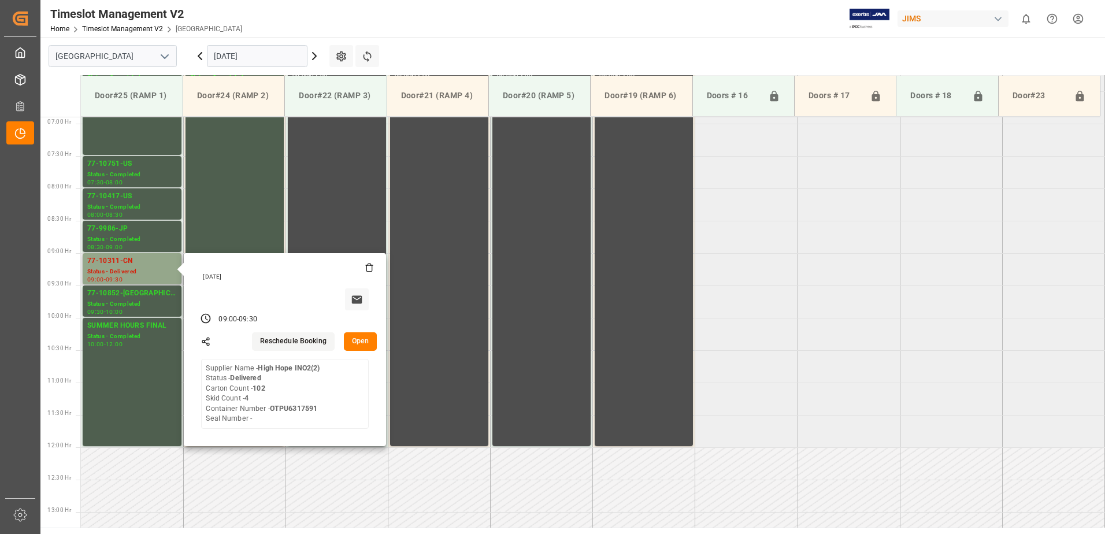
click at [367, 342] on button "Open" at bounding box center [361, 341] width 34 height 19
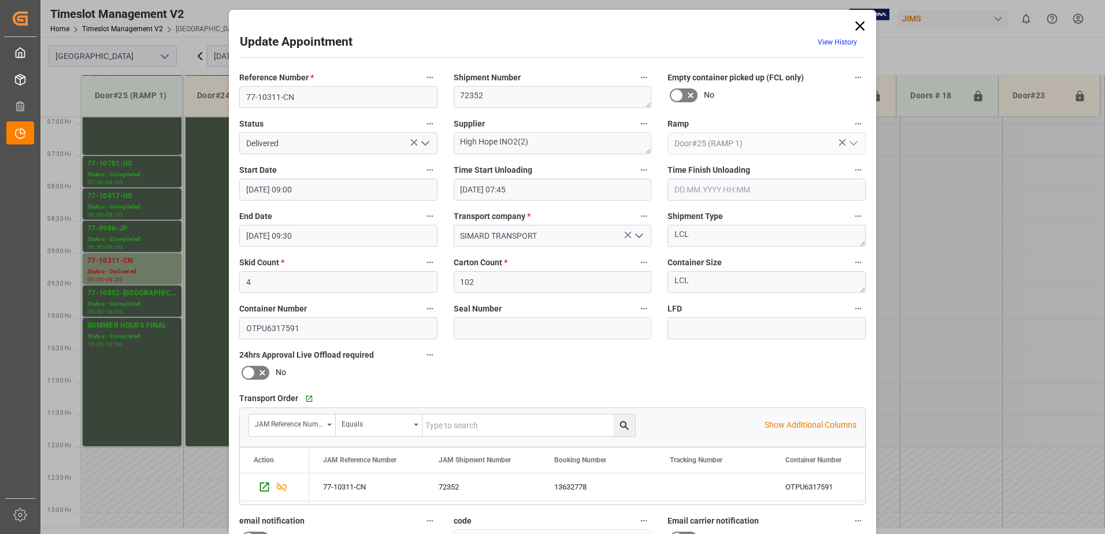
click at [424, 143] on icon "open menu" at bounding box center [426, 143] width 14 height 14
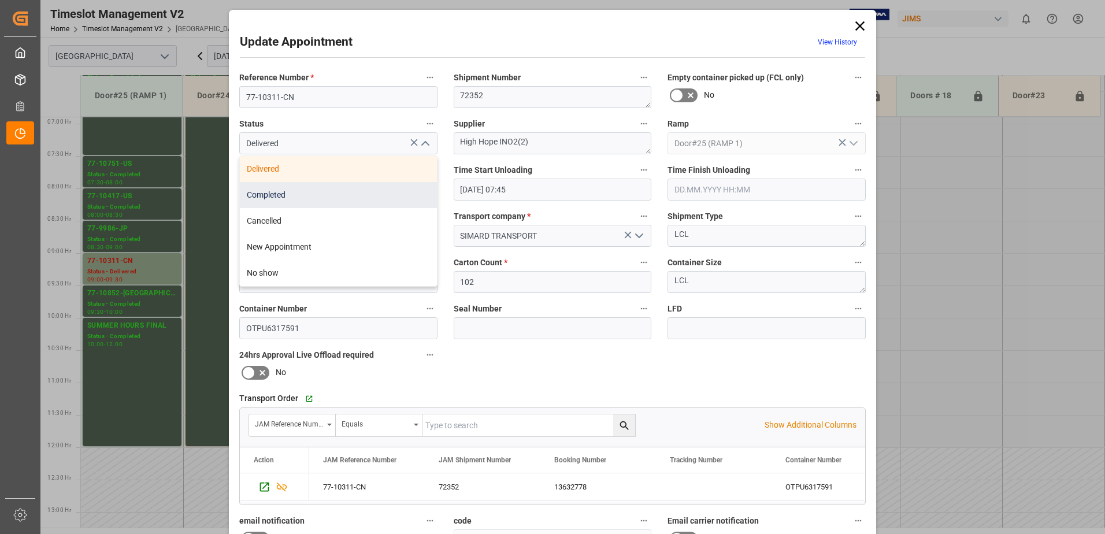
click at [327, 198] on div "Completed" at bounding box center [338, 195] width 197 height 26
type input "Completed"
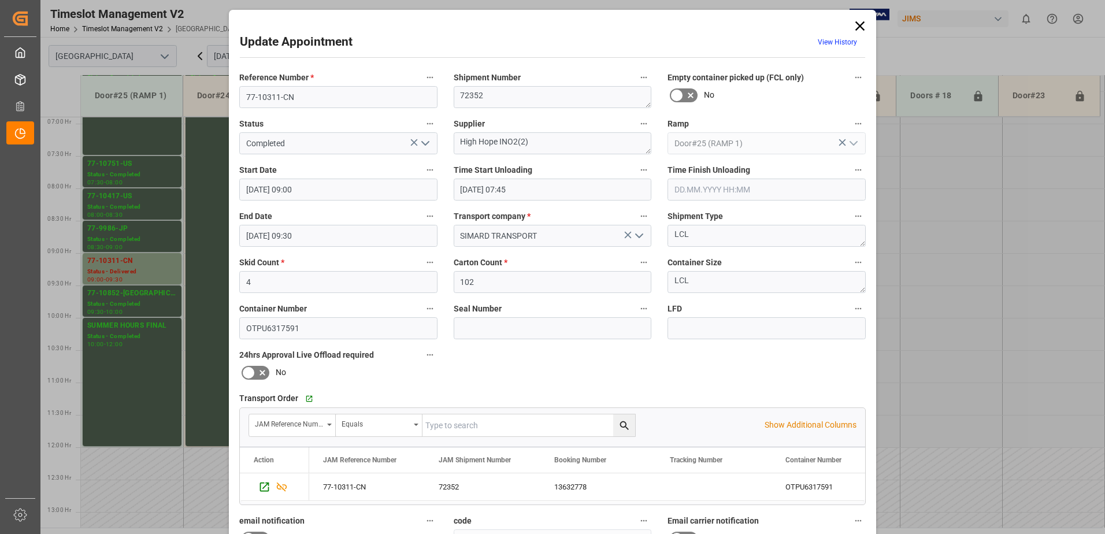
scroll to position [169, 0]
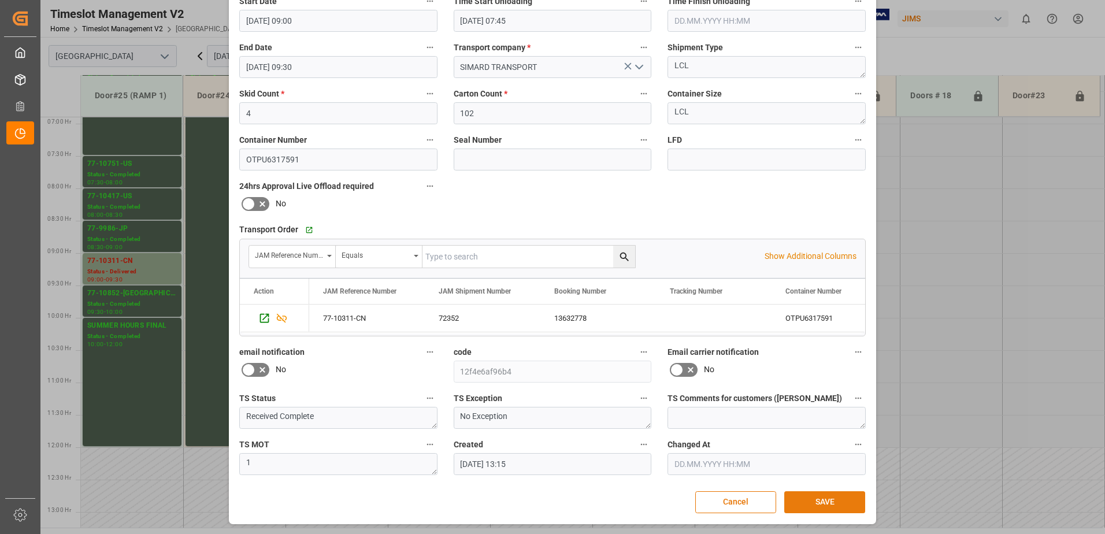
click at [819, 502] on button "SAVE" at bounding box center [825, 502] width 81 height 22
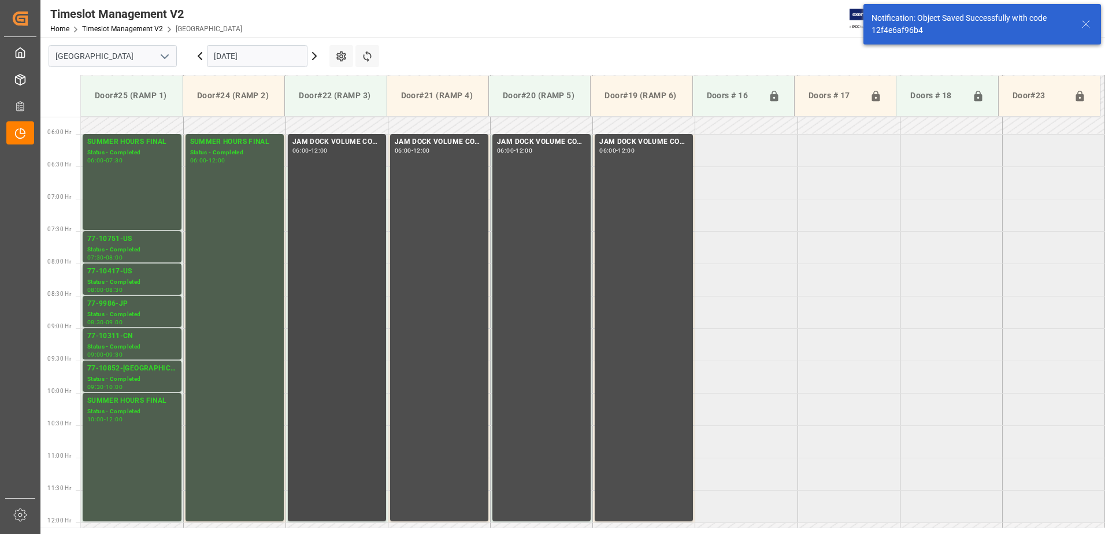
scroll to position [338, 0]
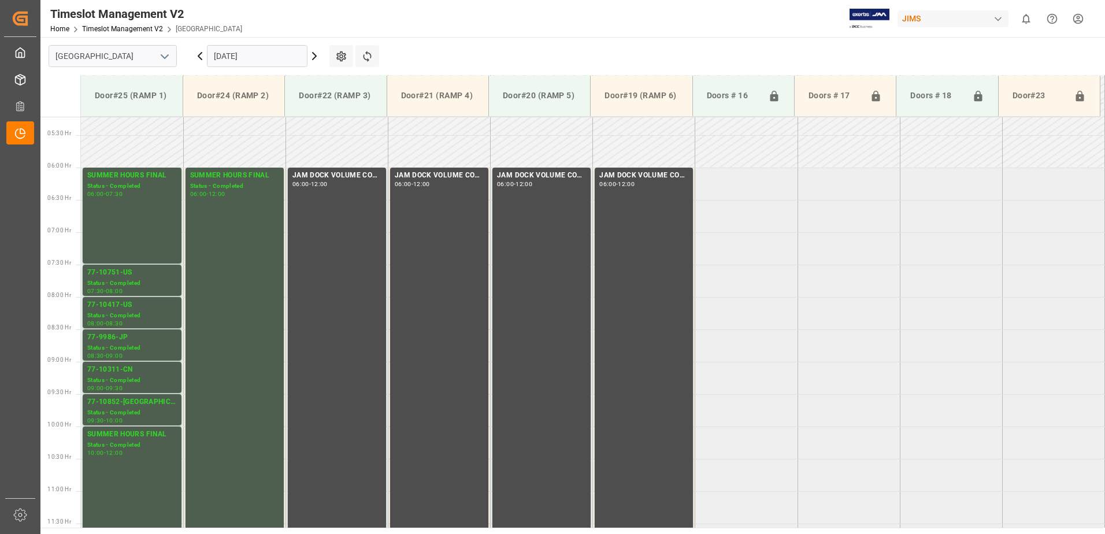
click at [199, 58] on icon at bounding box center [200, 56] width 14 height 14
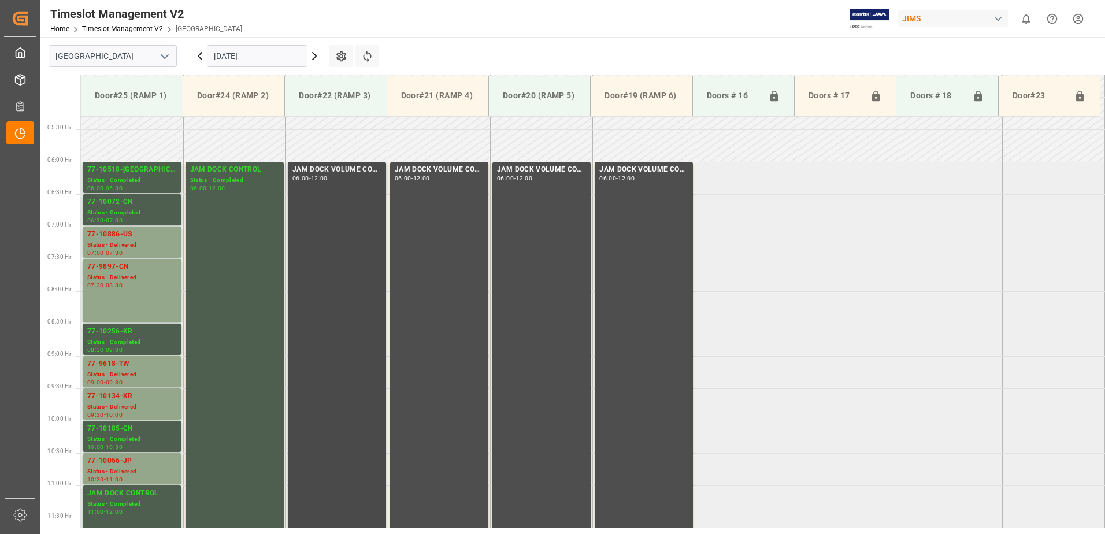
scroll to position [382, 0]
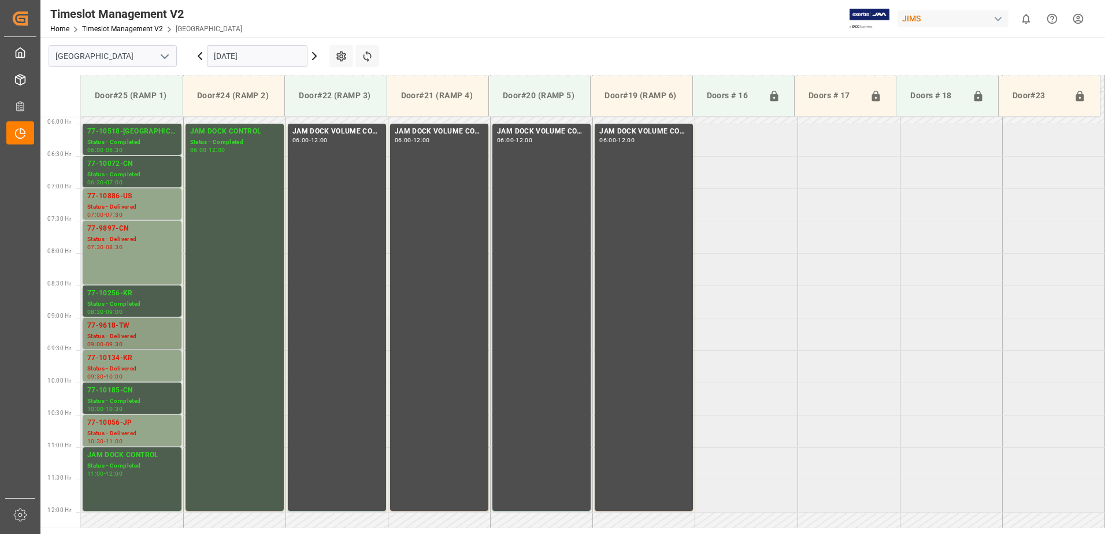
click at [138, 331] on div "77-9618-TW" at bounding box center [132, 326] width 90 height 12
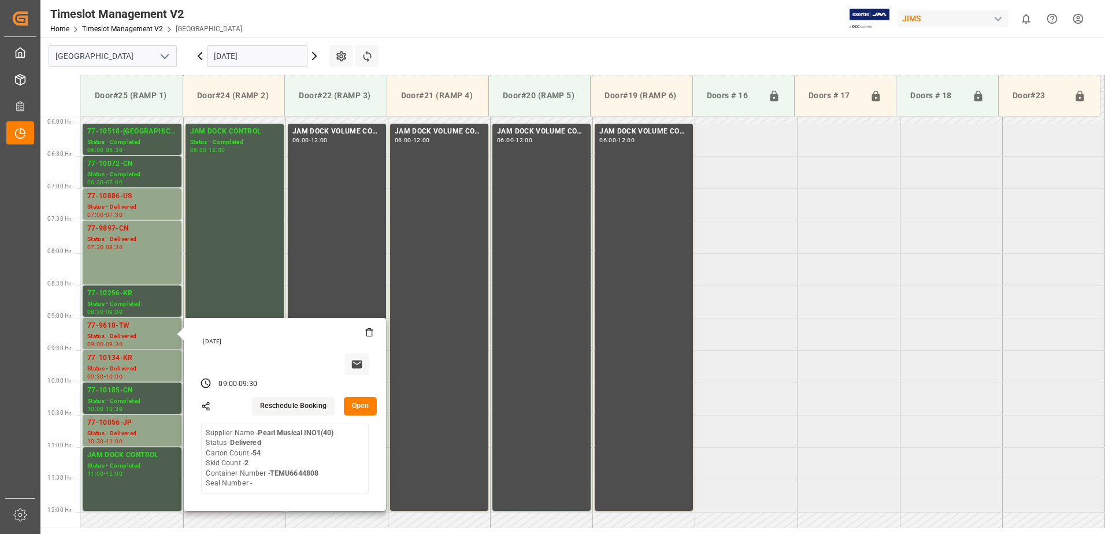
click at [368, 406] on button "Open" at bounding box center [361, 406] width 34 height 19
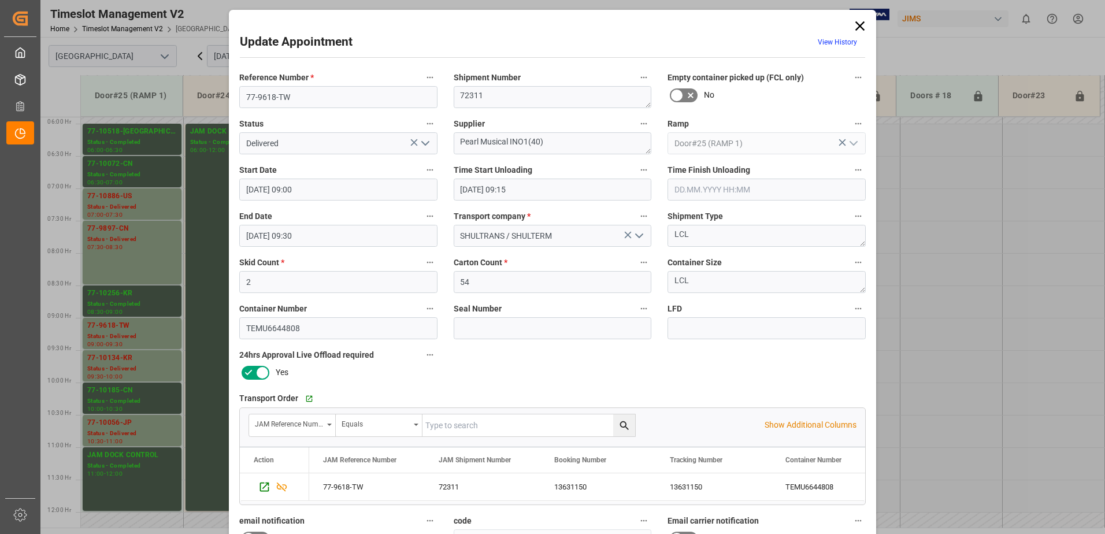
click at [424, 145] on polyline "open menu" at bounding box center [425, 143] width 7 height 3
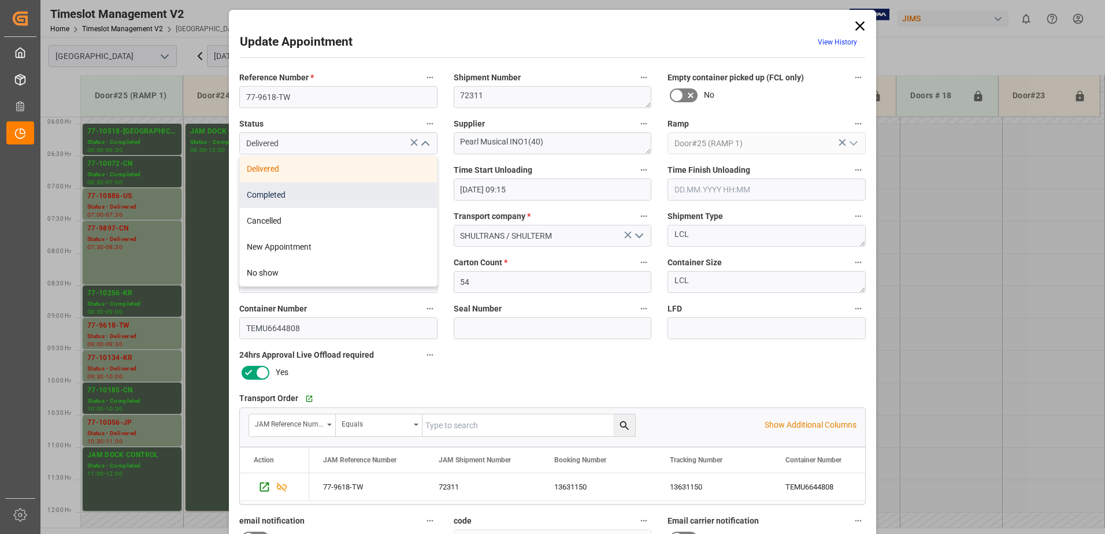
click at [364, 195] on div "Completed" at bounding box center [338, 195] width 197 height 26
type input "Completed"
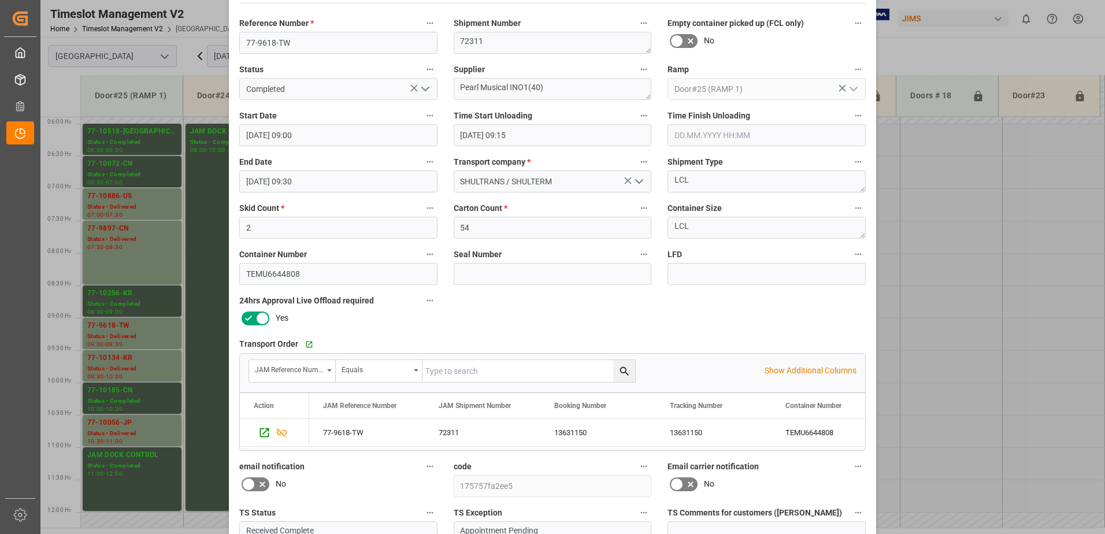
scroll to position [169, 0]
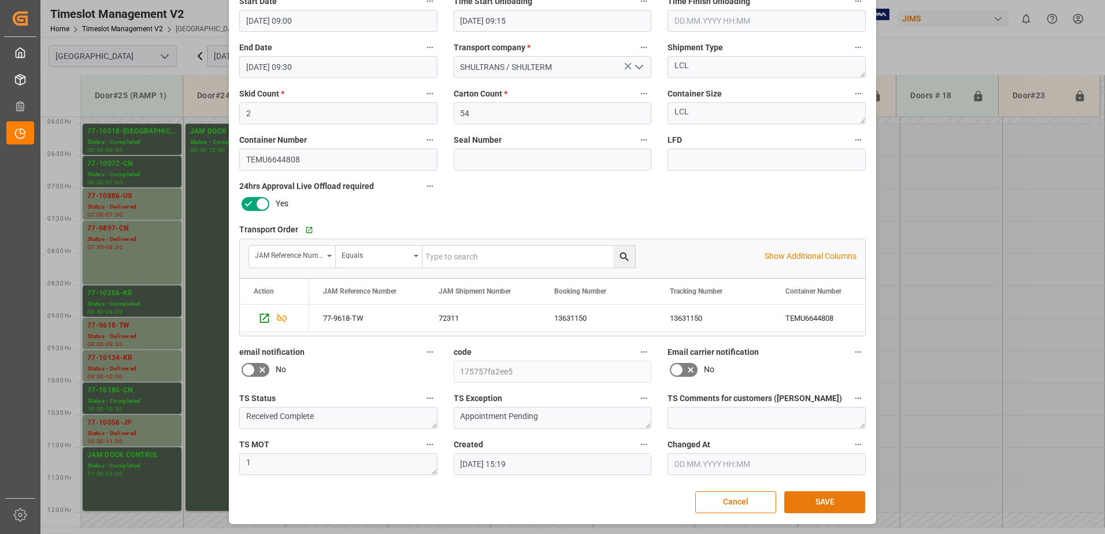
click at [819, 501] on button "SAVE" at bounding box center [825, 502] width 81 height 22
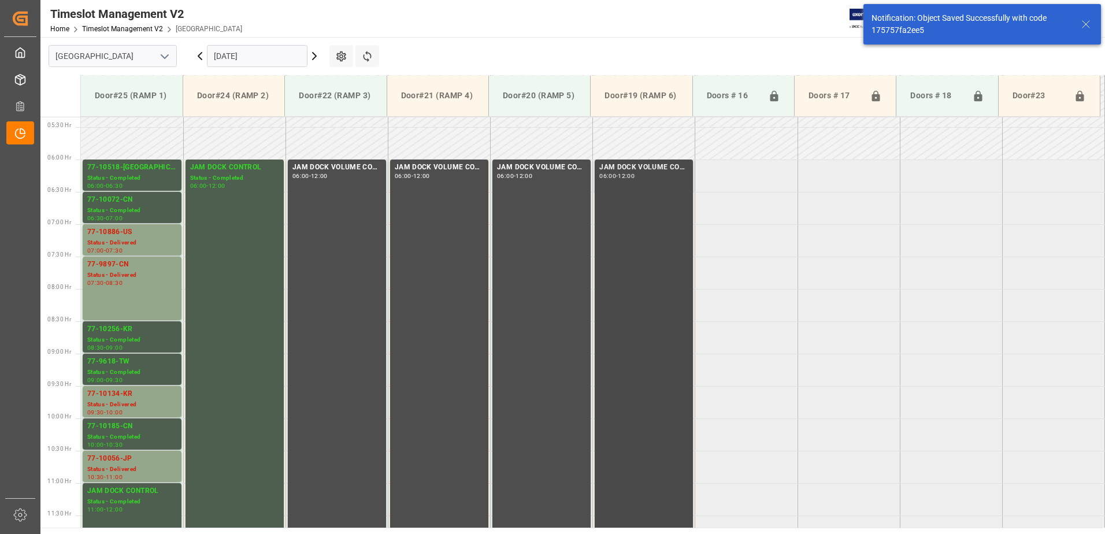
scroll to position [511, 0]
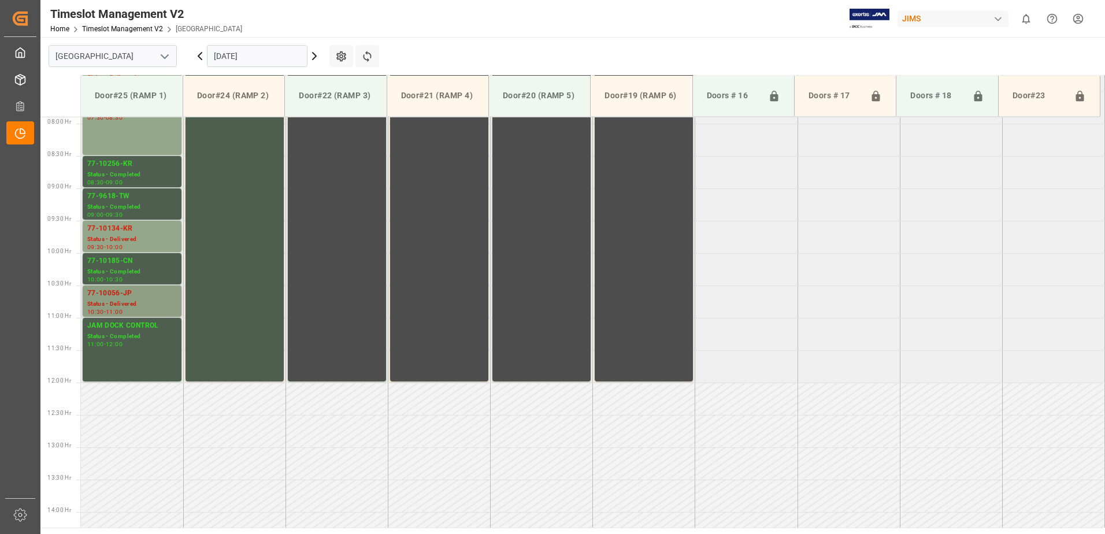
click at [124, 302] on div "Status - Delivered" at bounding box center [132, 304] width 90 height 10
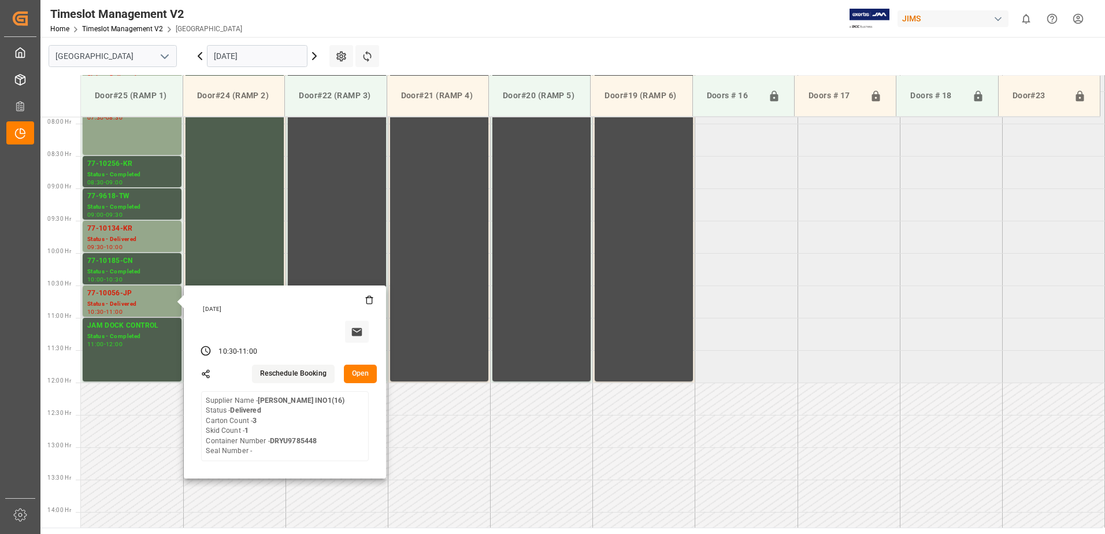
click at [366, 373] on button "Open" at bounding box center [361, 374] width 34 height 19
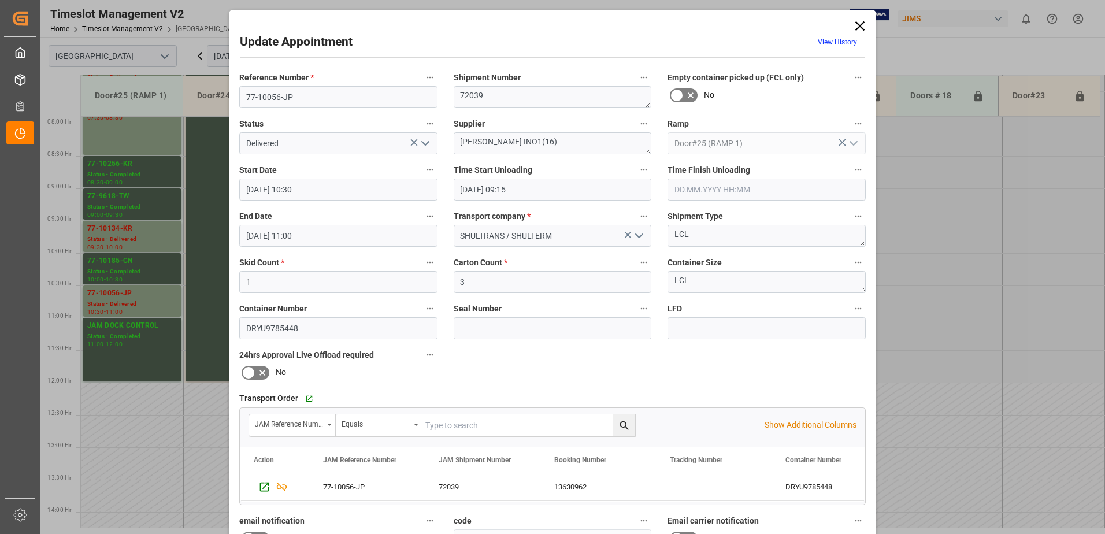
click at [423, 141] on icon "open menu" at bounding box center [426, 143] width 14 height 14
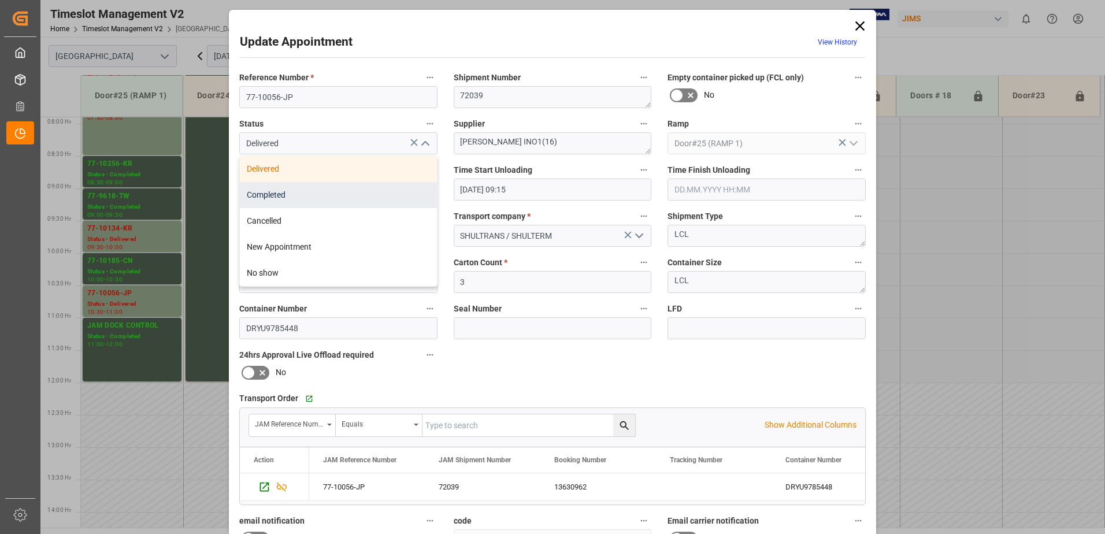
click at [363, 199] on div "Completed" at bounding box center [338, 195] width 197 height 26
type input "Completed"
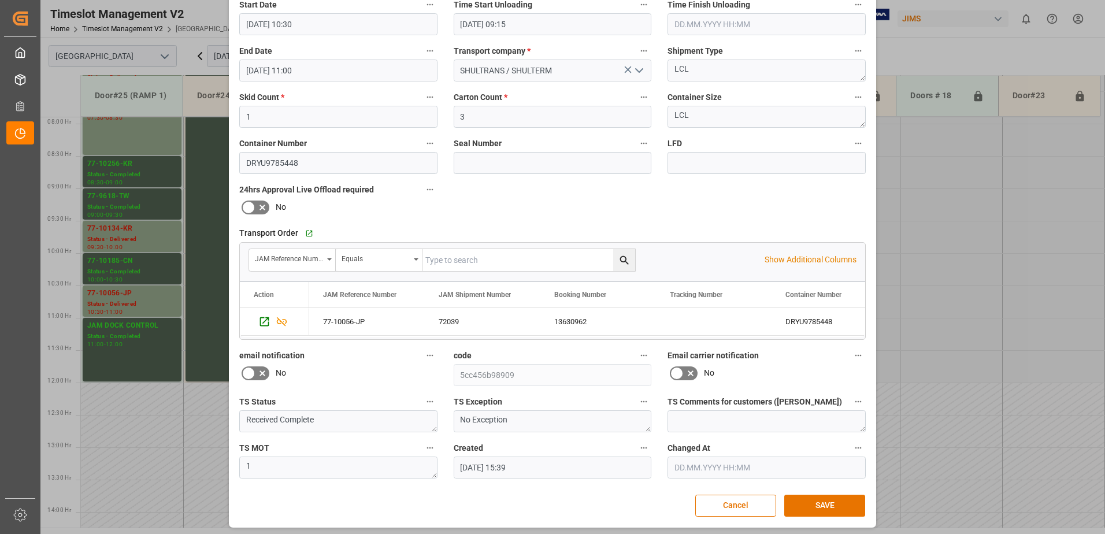
scroll to position [169, 0]
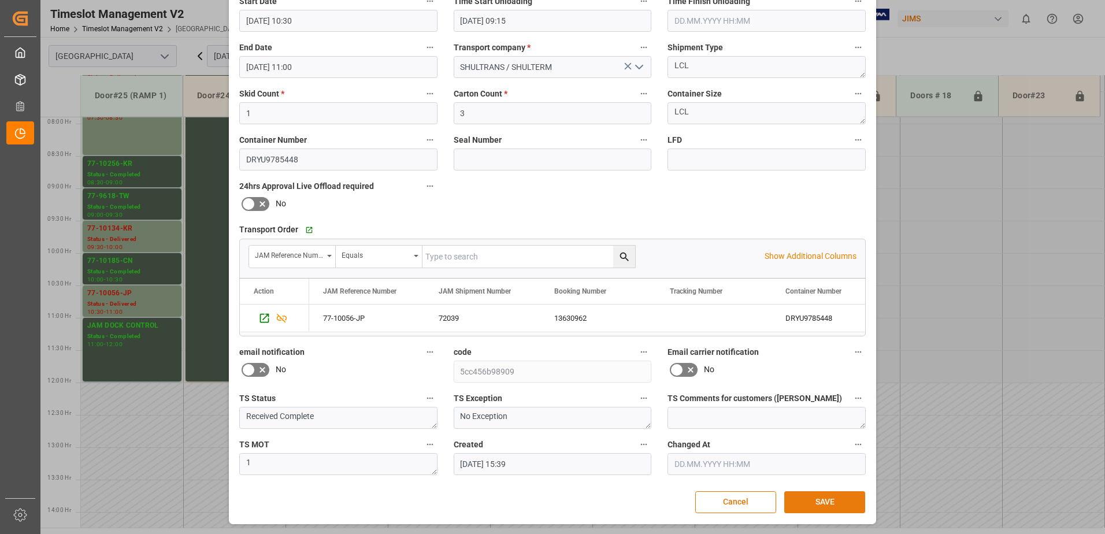
click at [837, 506] on button "SAVE" at bounding box center [825, 502] width 81 height 22
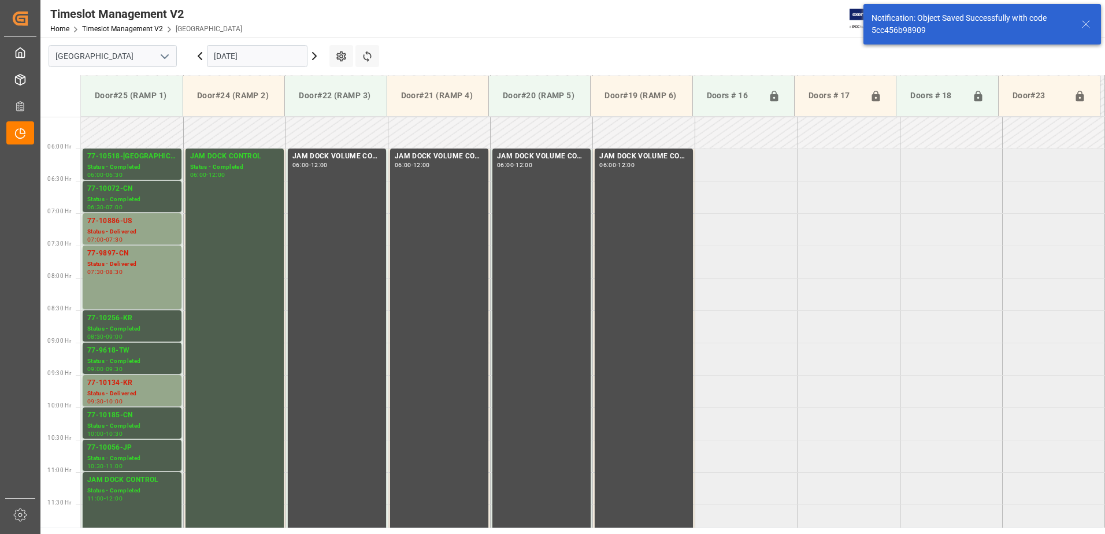
scroll to position [576, 0]
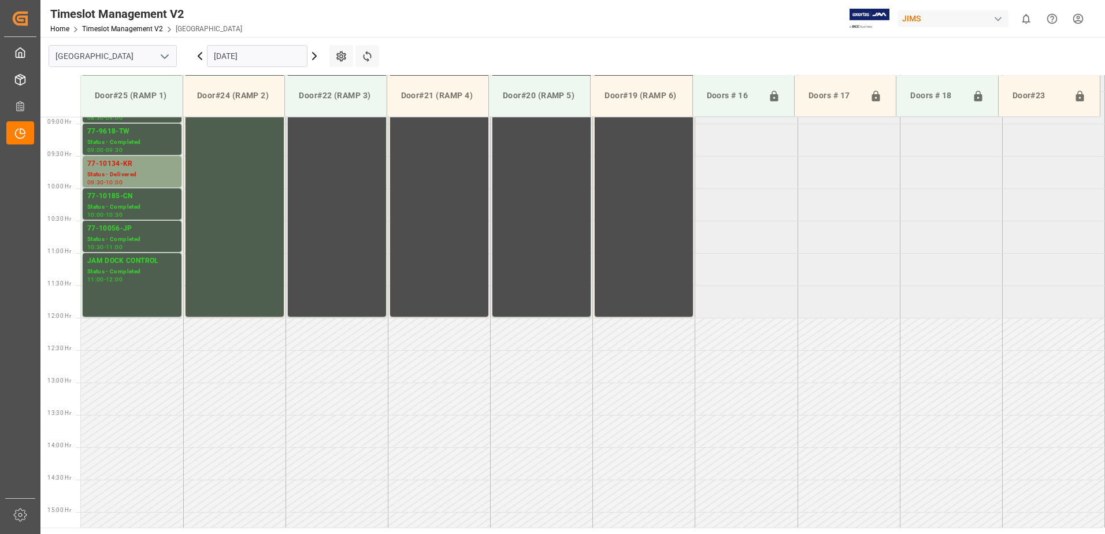
click at [287, 56] on input "[DATE]" at bounding box center [257, 56] width 101 height 22
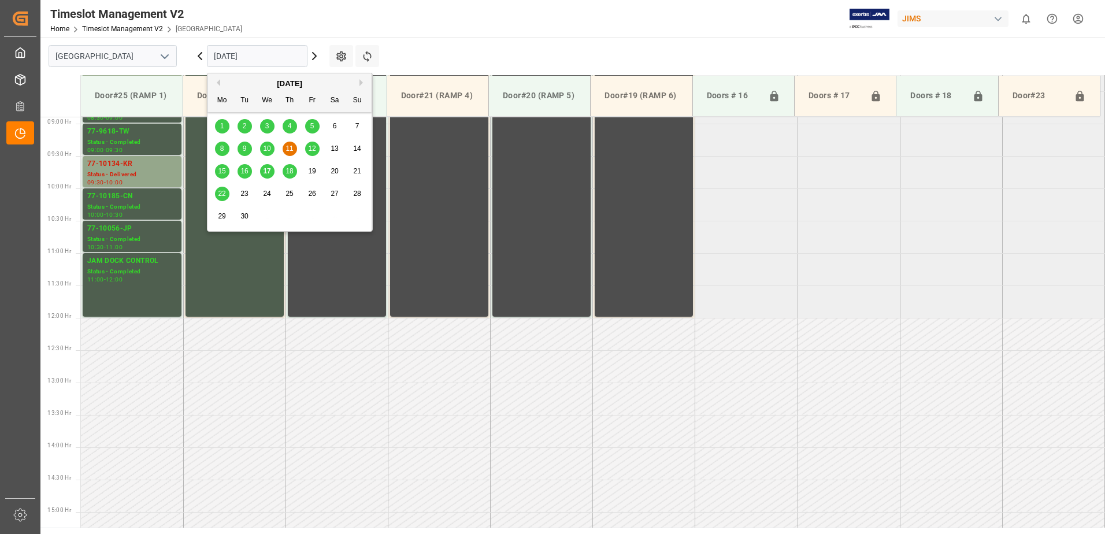
click at [221, 171] on span "15" at bounding box center [222, 171] width 8 height 8
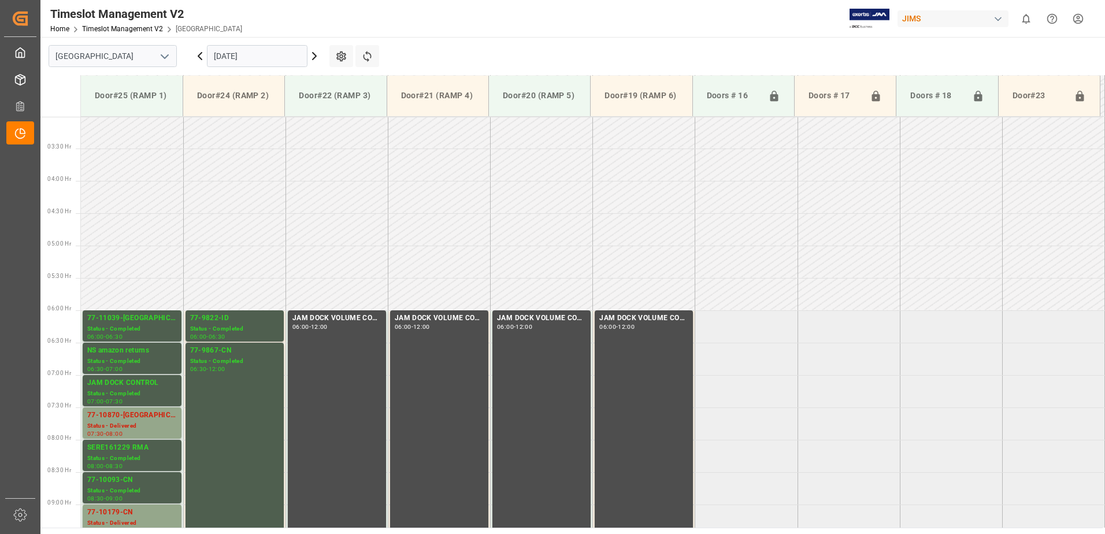
scroll to position [382, 0]
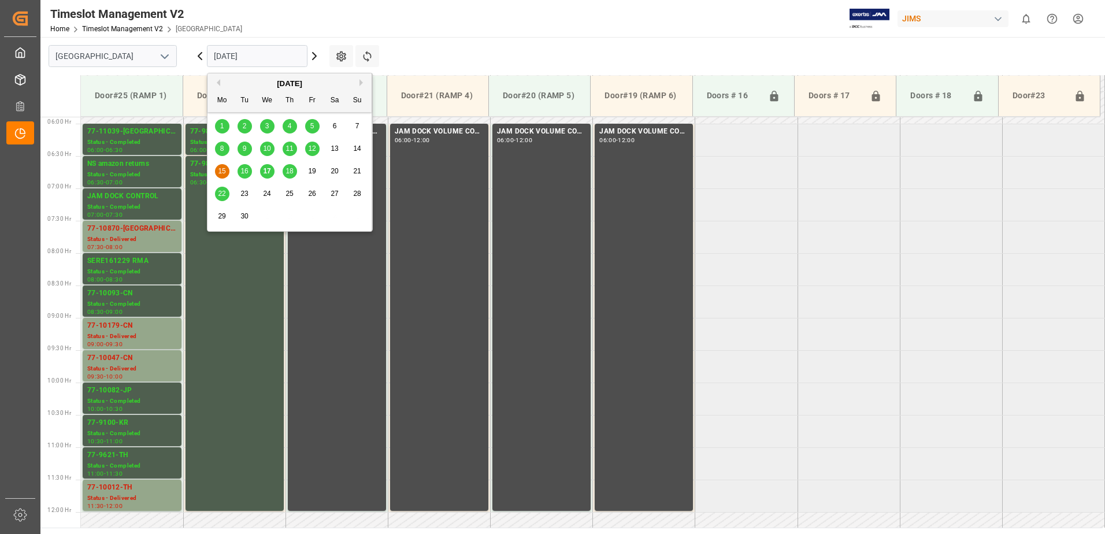
click at [270, 55] on input "[DATE]" at bounding box center [257, 56] width 101 height 22
click at [293, 150] on span "11" at bounding box center [290, 149] width 8 height 8
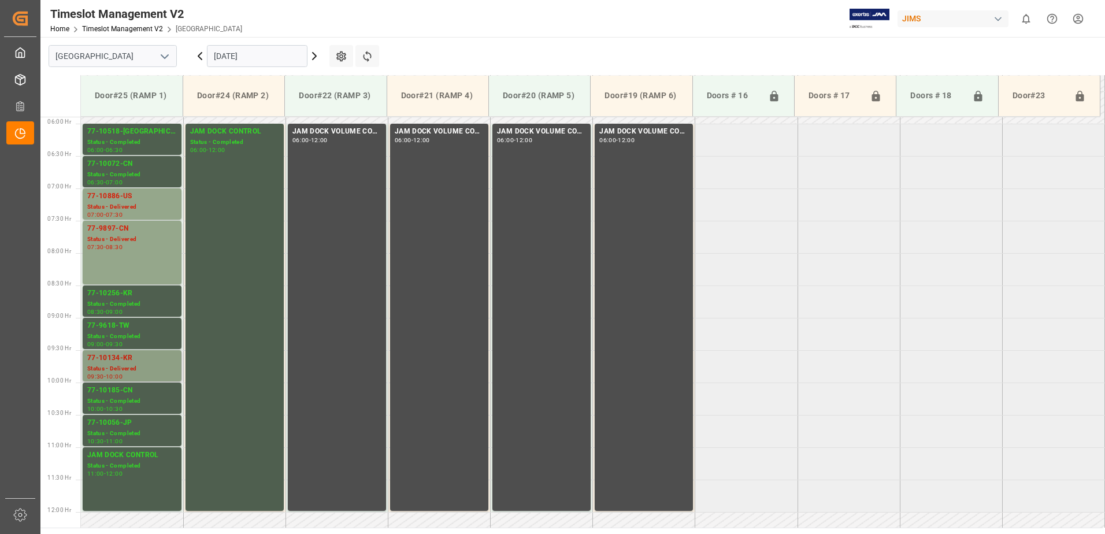
click at [130, 364] on div "77-10134-KR" at bounding box center [132, 359] width 90 height 12
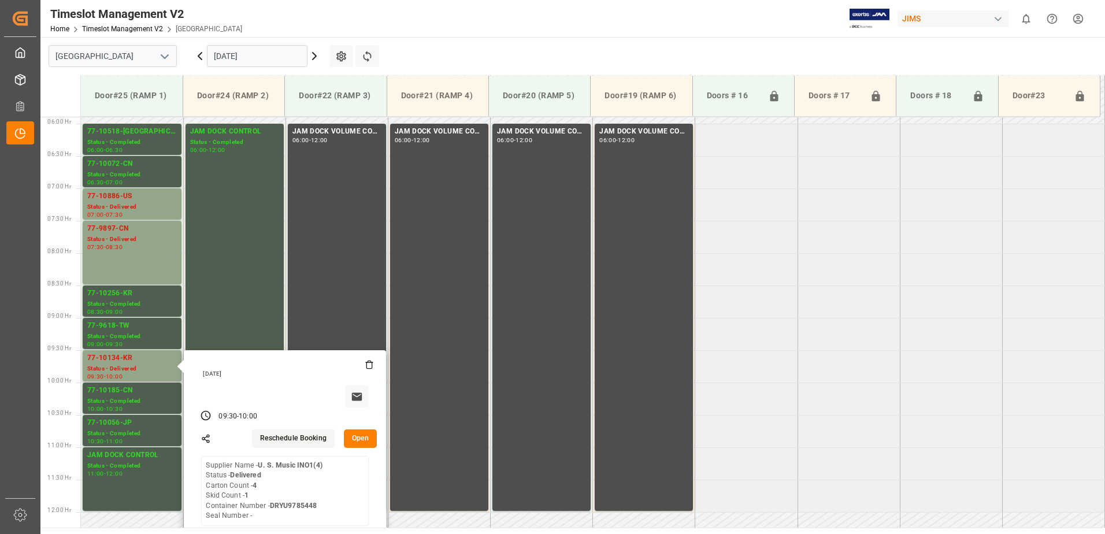
click at [353, 435] on button "Open" at bounding box center [361, 439] width 34 height 19
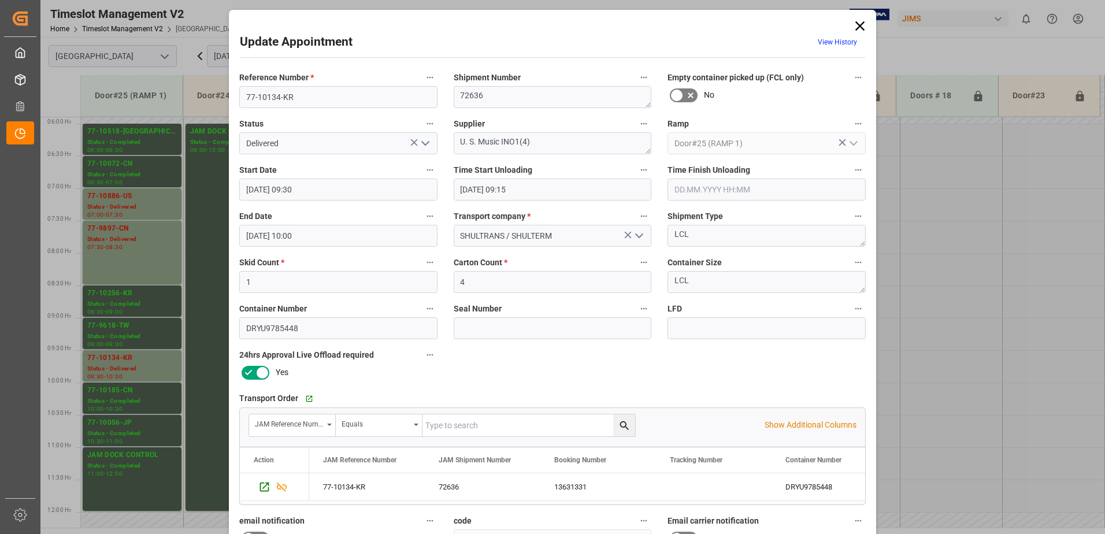
click at [424, 145] on polyline "open menu" at bounding box center [425, 143] width 7 height 3
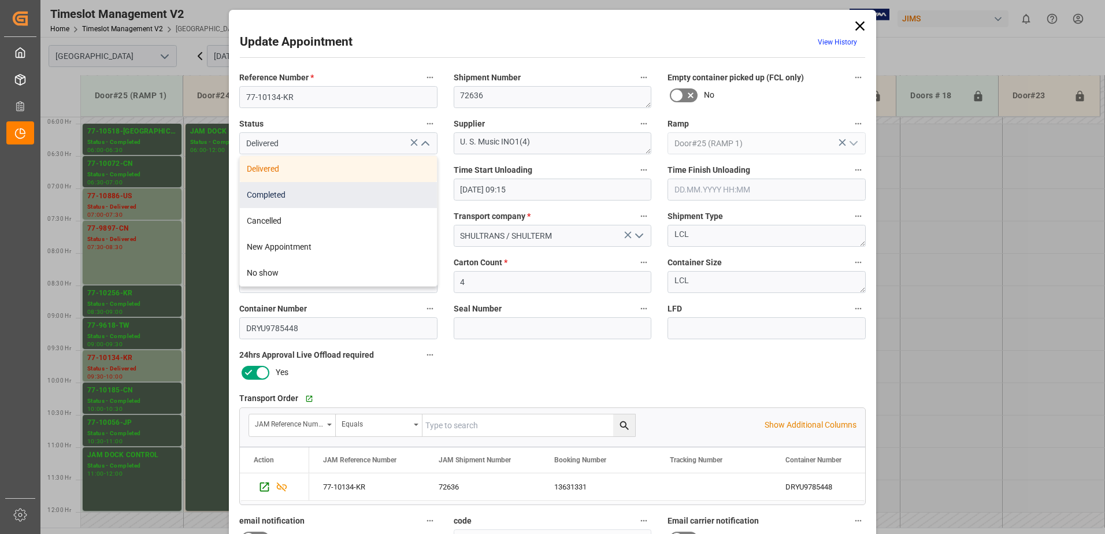
click at [383, 197] on div "Completed" at bounding box center [338, 195] width 197 height 26
type input "Completed"
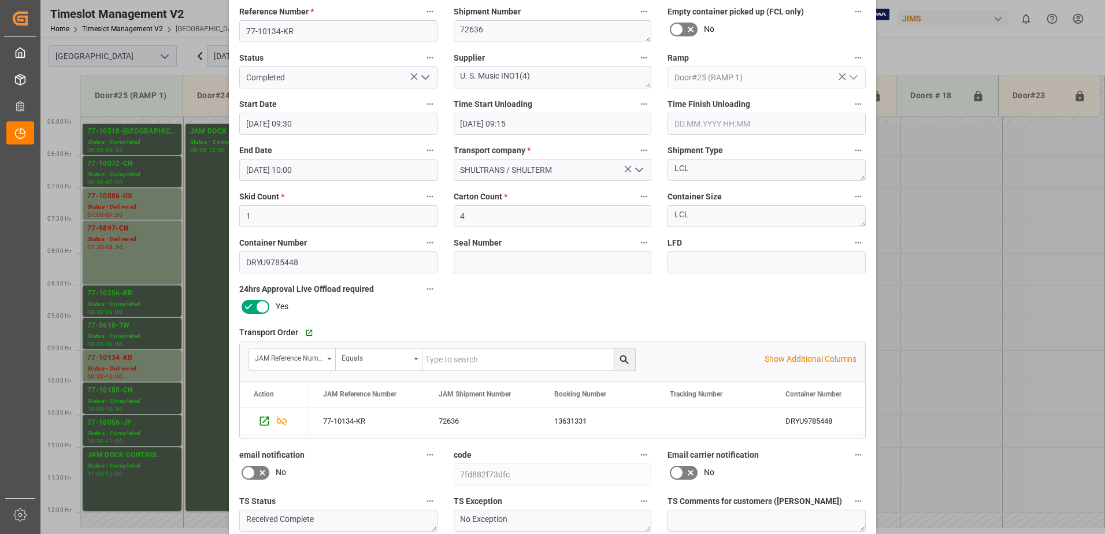
scroll to position [169, 0]
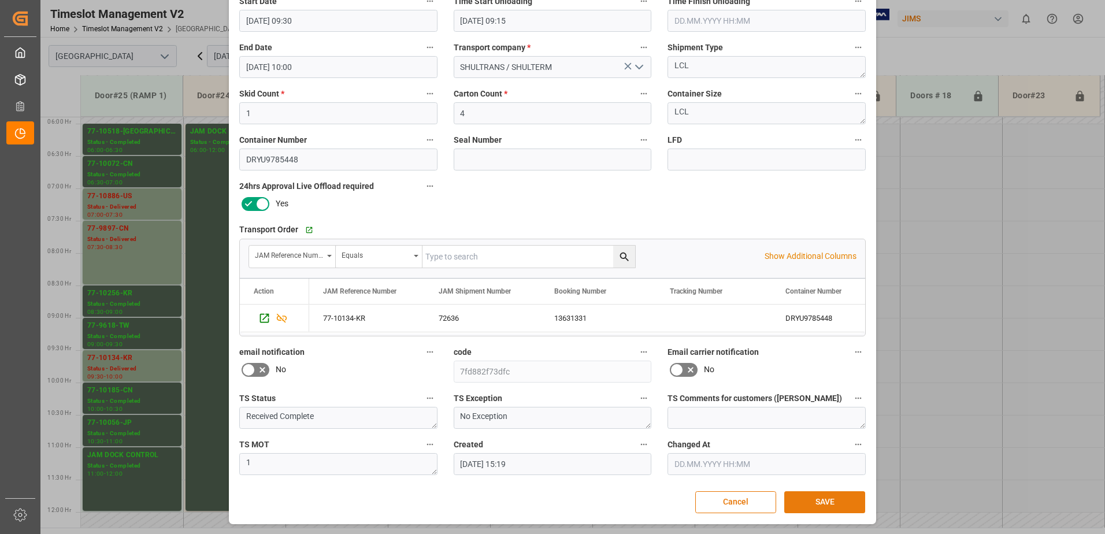
click at [809, 505] on button "SAVE" at bounding box center [825, 502] width 81 height 22
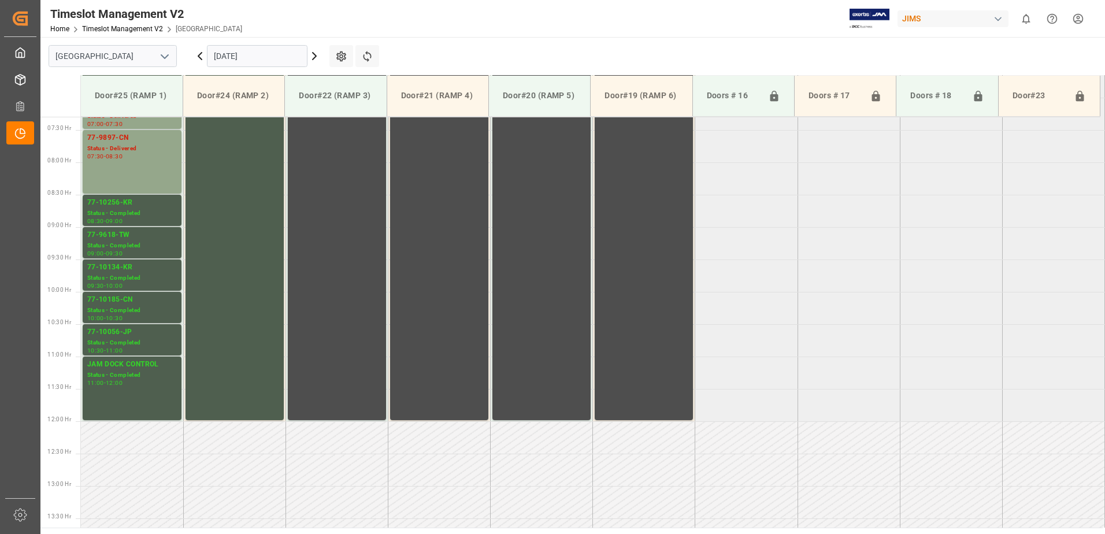
scroll to position [511, 0]
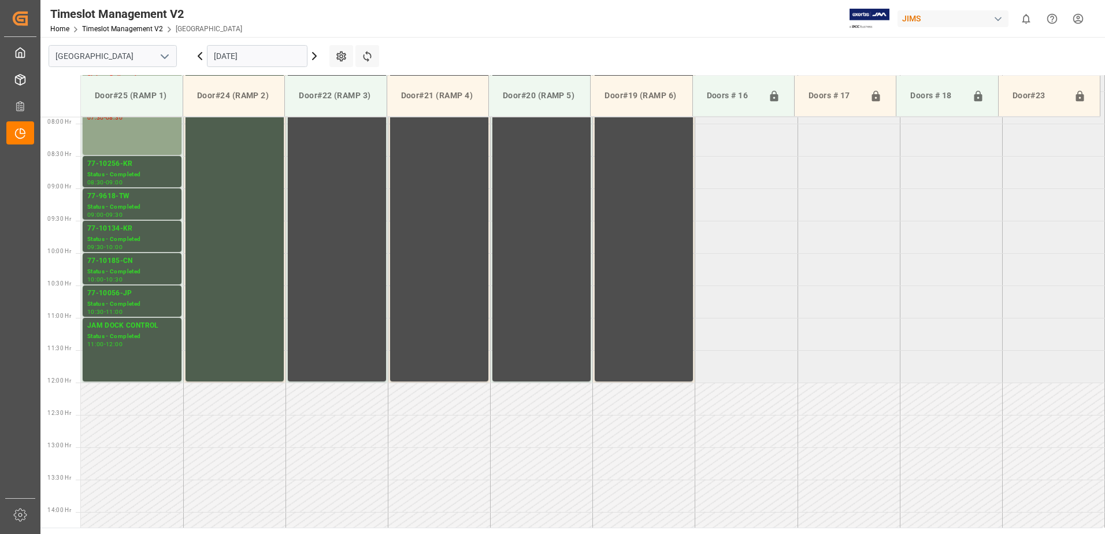
click at [287, 54] on input "[DATE]" at bounding box center [257, 56] width 101 height 22
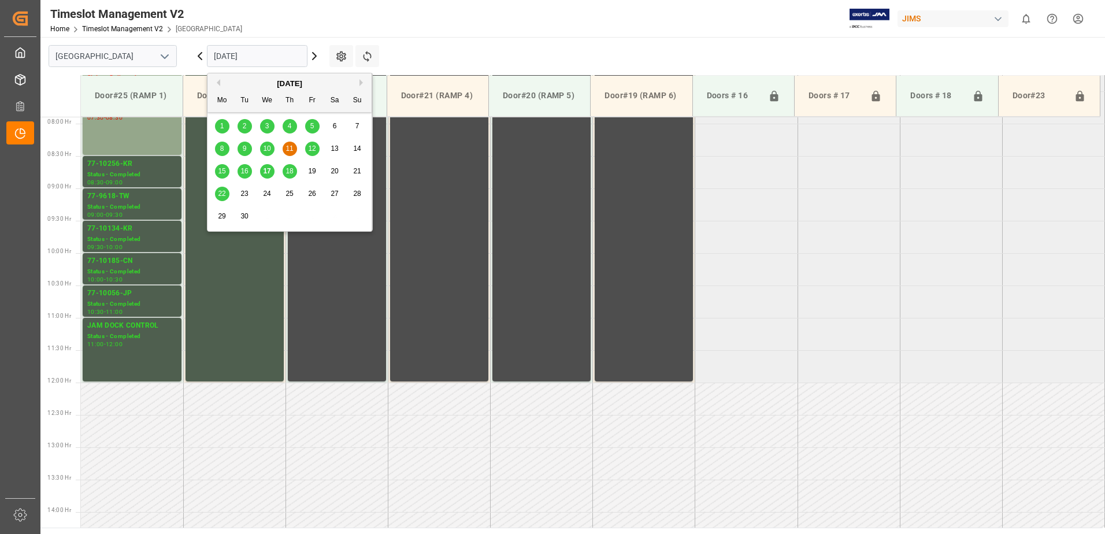
click at [220, 171] on span "15" at bounding box center [222, 171] width 8 height 8
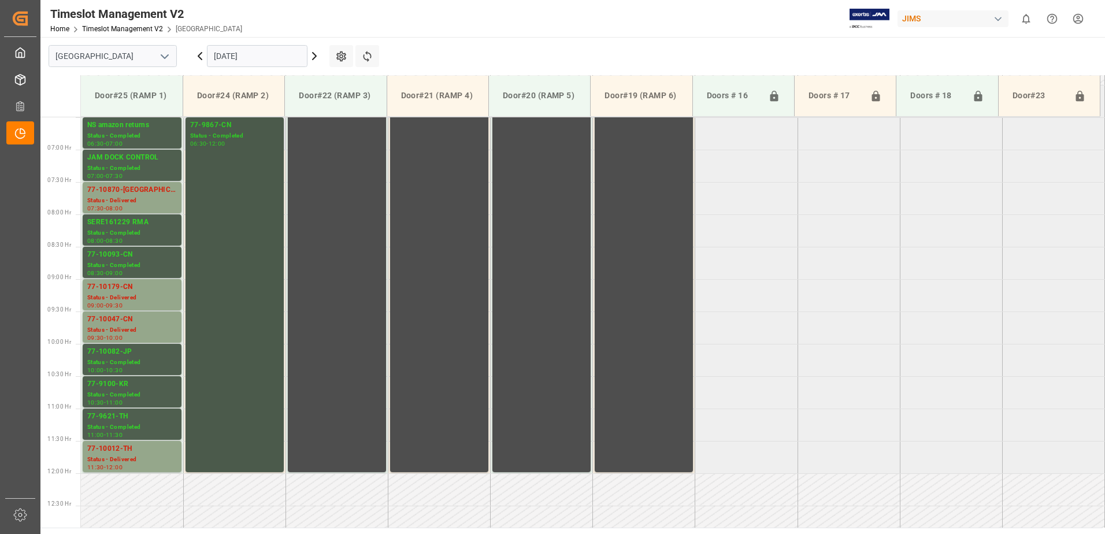
scroll to position [439, 0]
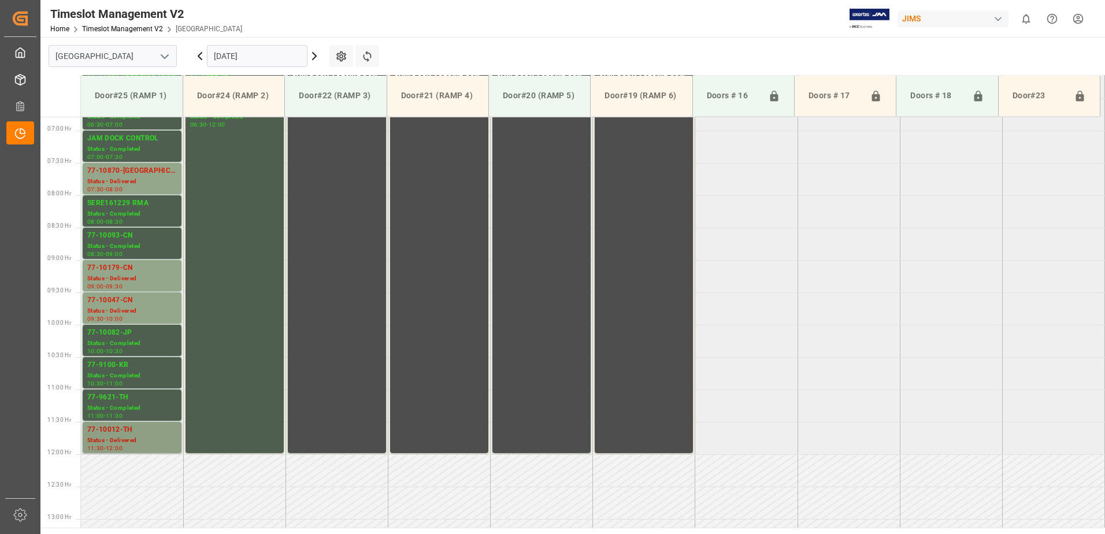
click at [117, 434] on div "77-10012-TH" at bounding box center [132, 430] width 90 height 12
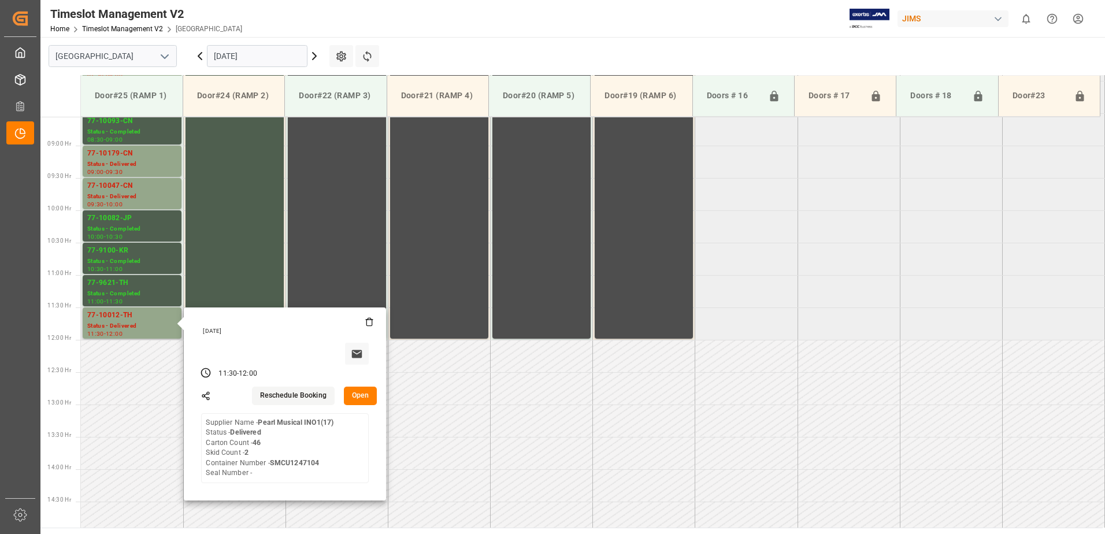
scroll to position [555, 0]
click at [360, 391] on button "Open" at bounding box center [361, 395] width 34 height 19
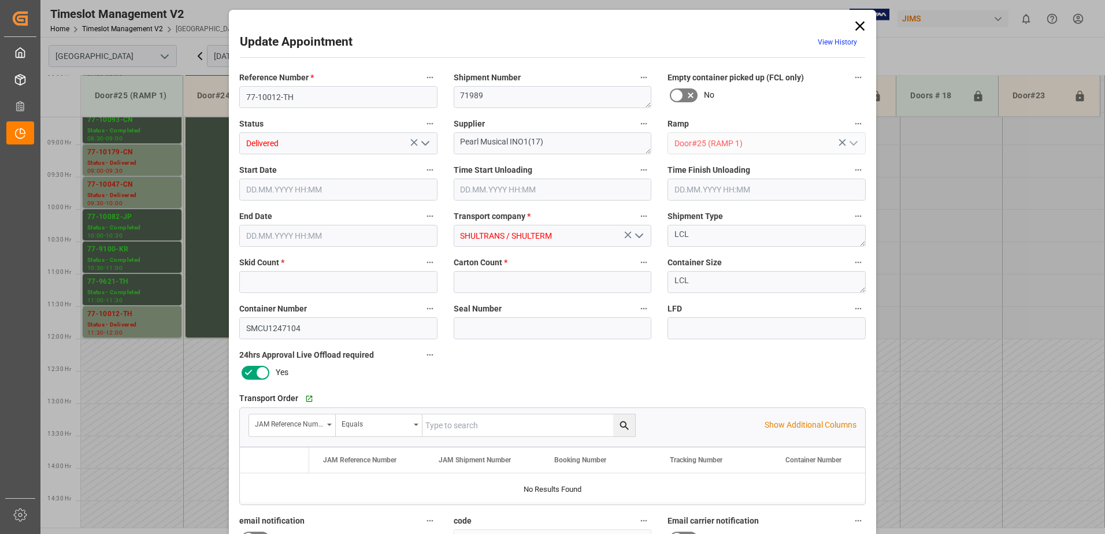
type input "2"
type input "46"
type input "[DATE] 11:30"
type input "[DATE] 08:45"
type input "[DATE] 09:45"
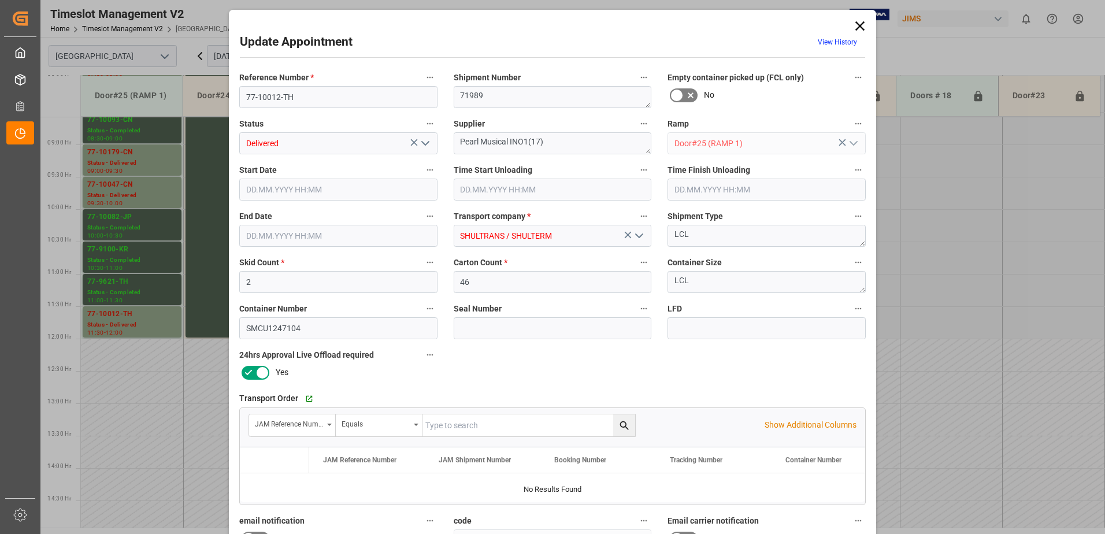
type input "[DATE] 12:00"
type input "[DATE] 12:22"
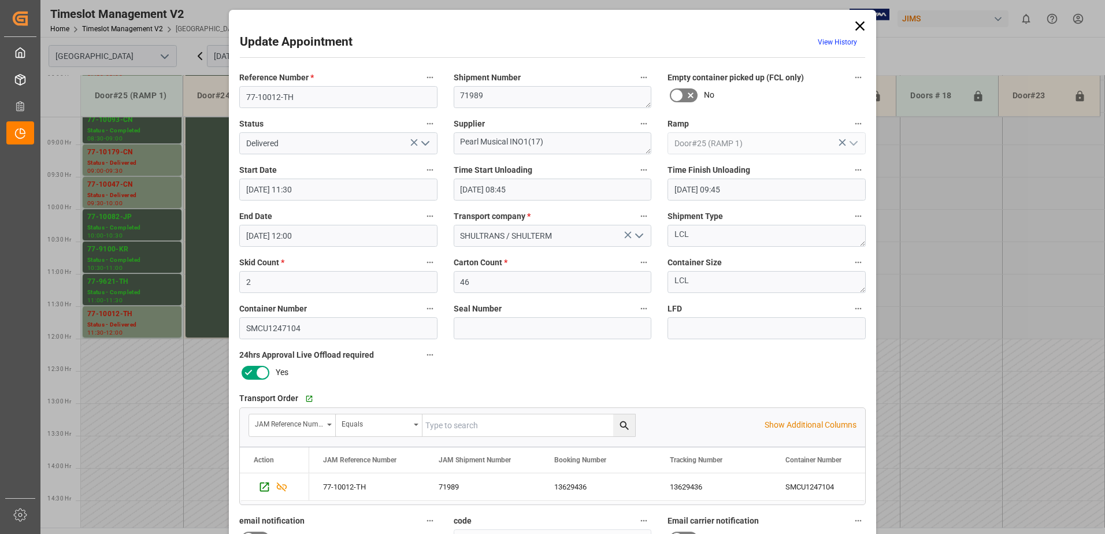
click at [425, 142] on icon "open menu" at bounding box center [426, 143] width 14 height 14
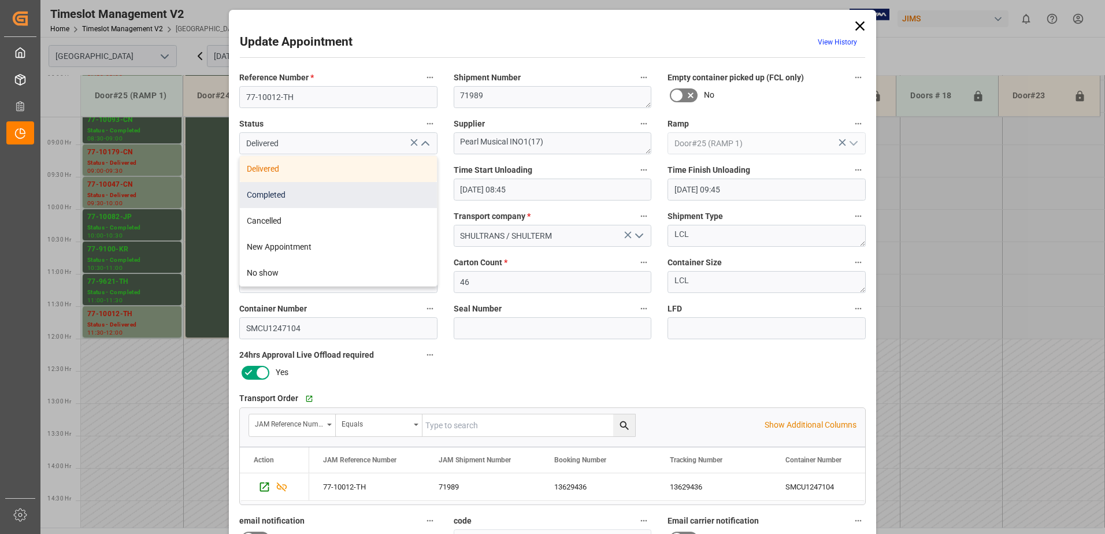
click at [356, 197] on div "Completed" at bounding box center [338, 195] width 197 height 26
type input "Completed"
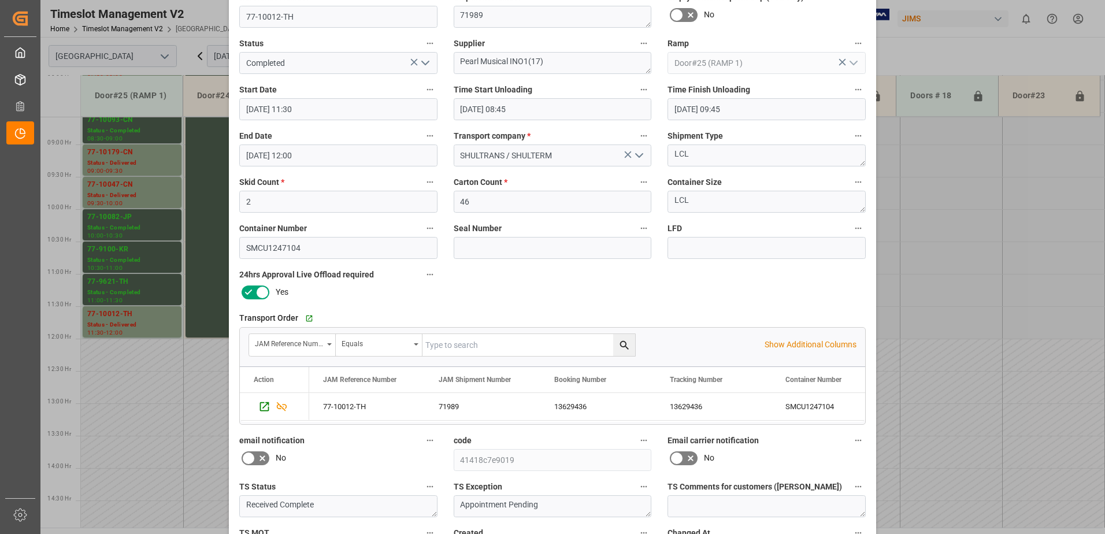
scroll to position [169, 0]
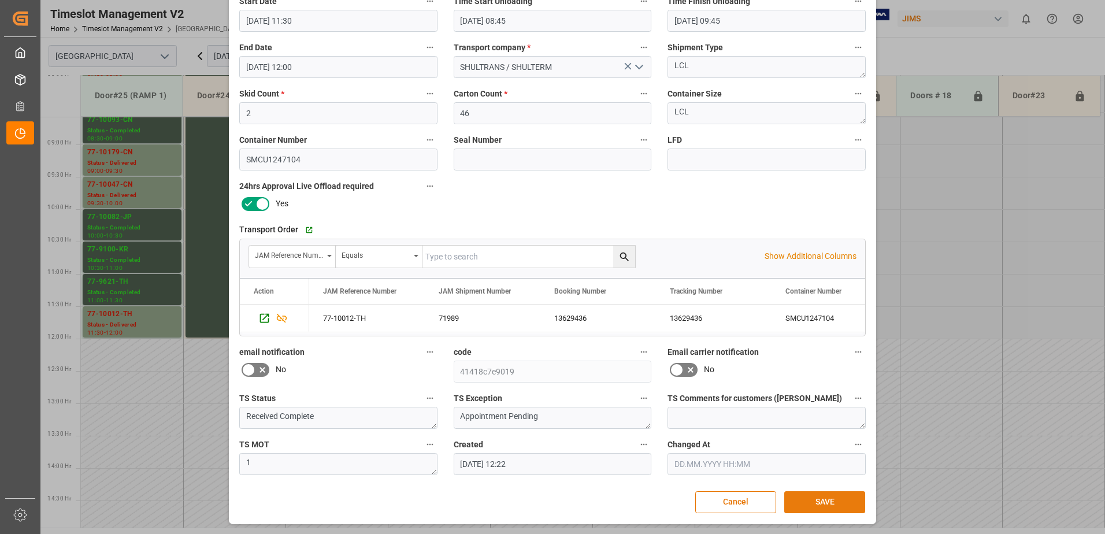
click at [827, 505] on button "SAVE" at bounding box center [825, 502] width 81 height 22
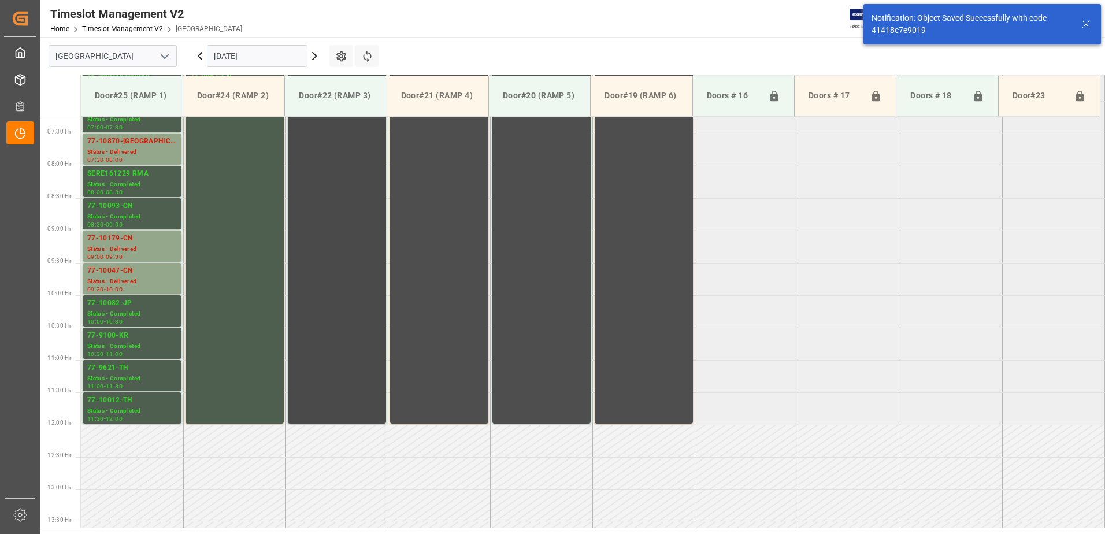
scroll to position [352, 0]
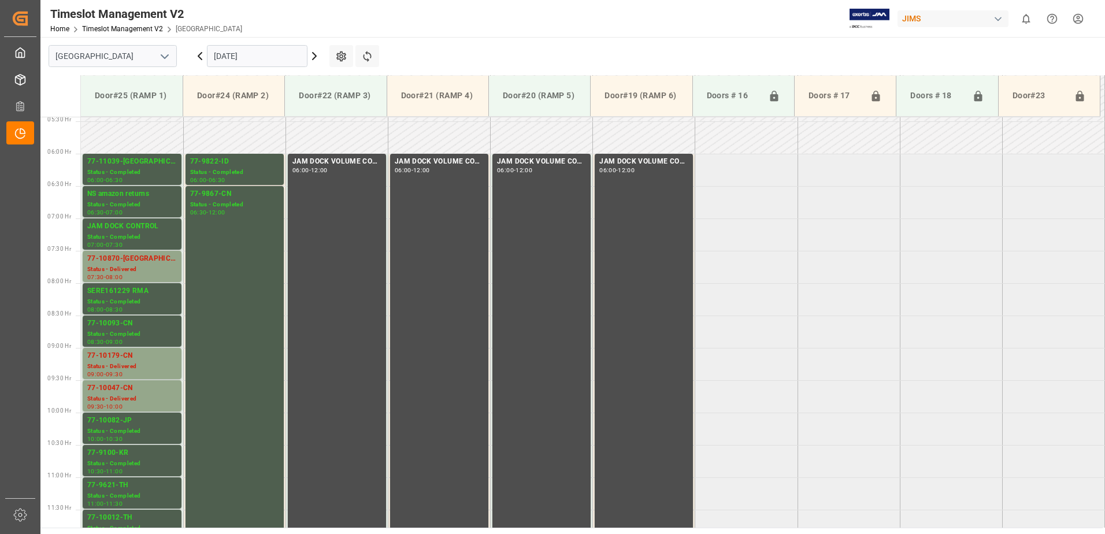
click at [268, 54] on input "[DATE]" at bounding box center [257, 56] width 101 height 22
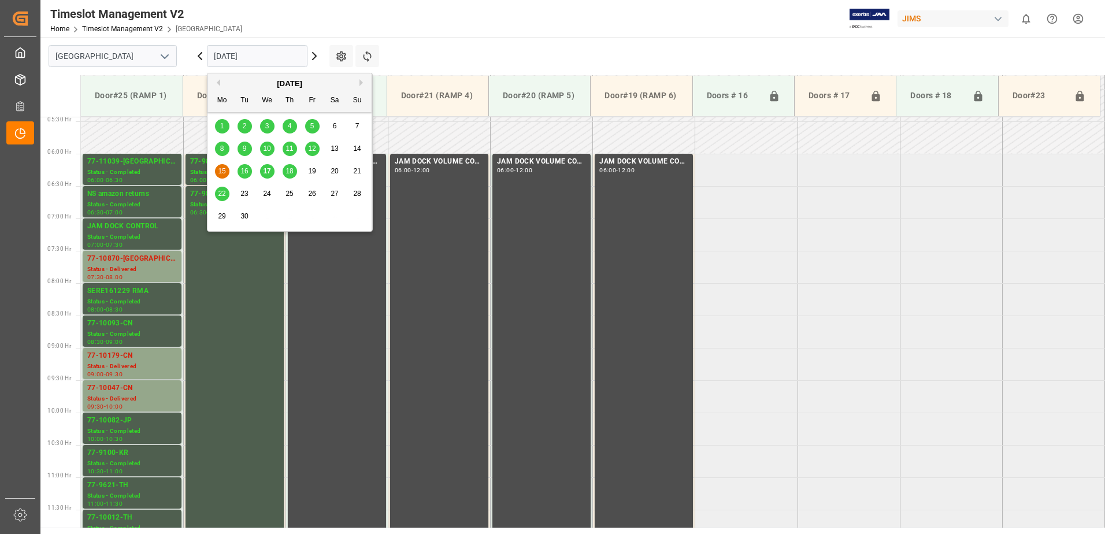
click at [291, 146] on span "11" at bounding box center [290, 149] width 8 height 8
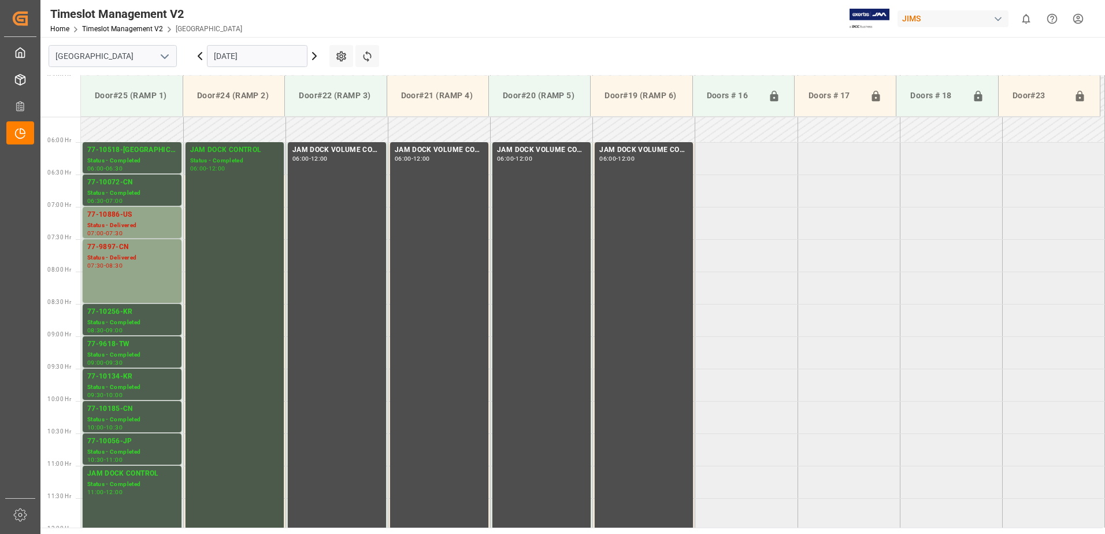
scroll to position [382, 0]
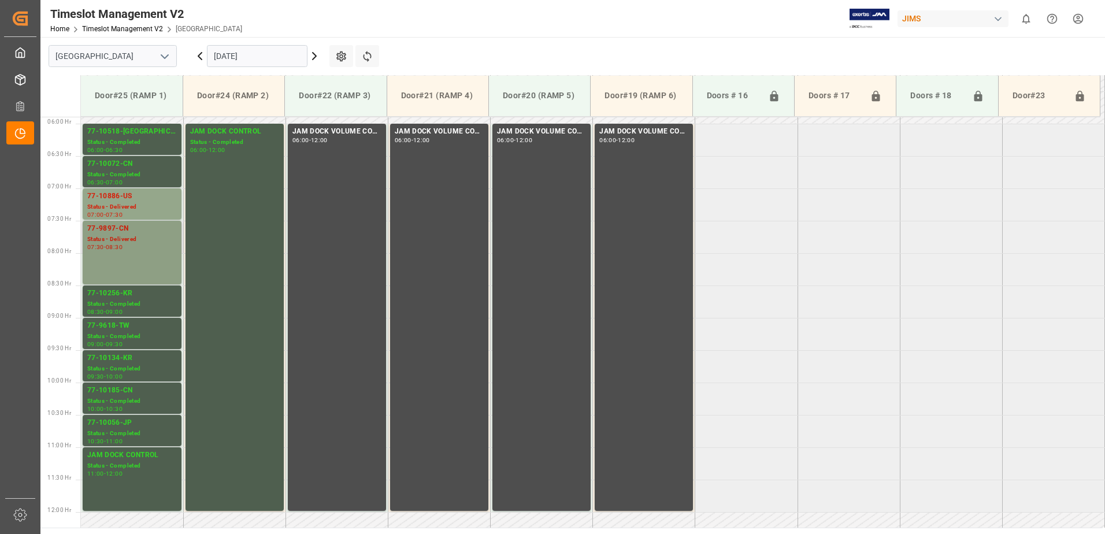
click at [130, 242] on div "Status - Delivered" at bounding box center [132, 240] width 90 height 10
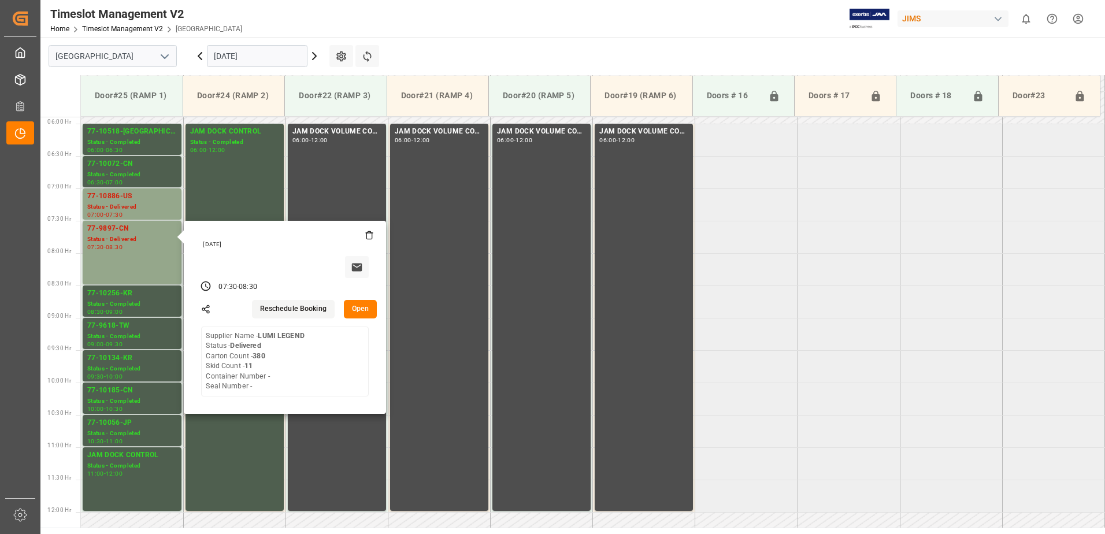
click at [364, 306] on button "Open" at bounding box center [361, 309] width 34 height 19
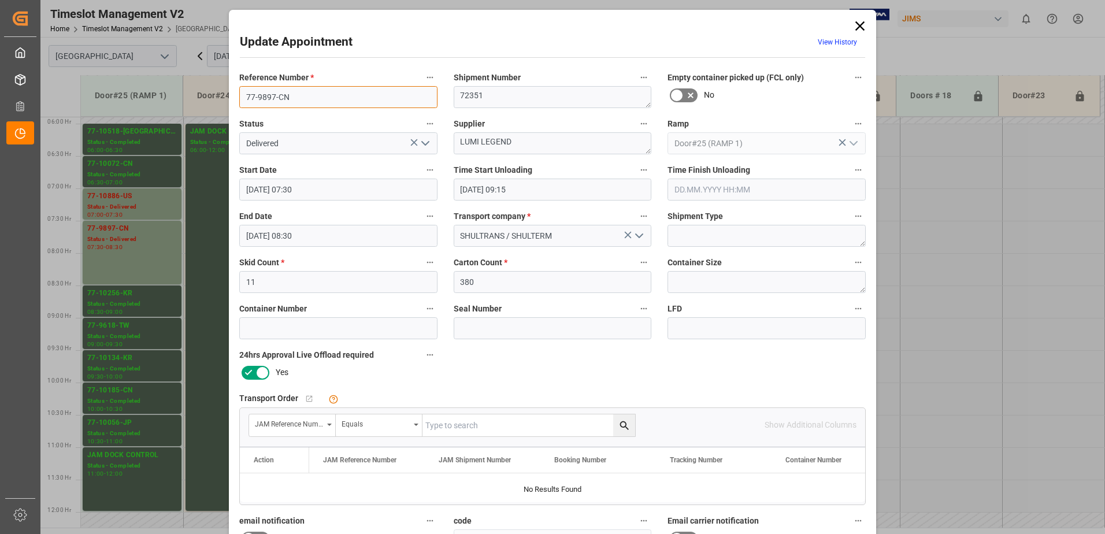
click at [273, 97] on input "77-9897-CN" at bounding box center [338, 97] width 198 height 22
type input "77-10230-CN"
click at [422, 143] on polyline "open menu" at bounding box center [425, 143] width 7 height 3
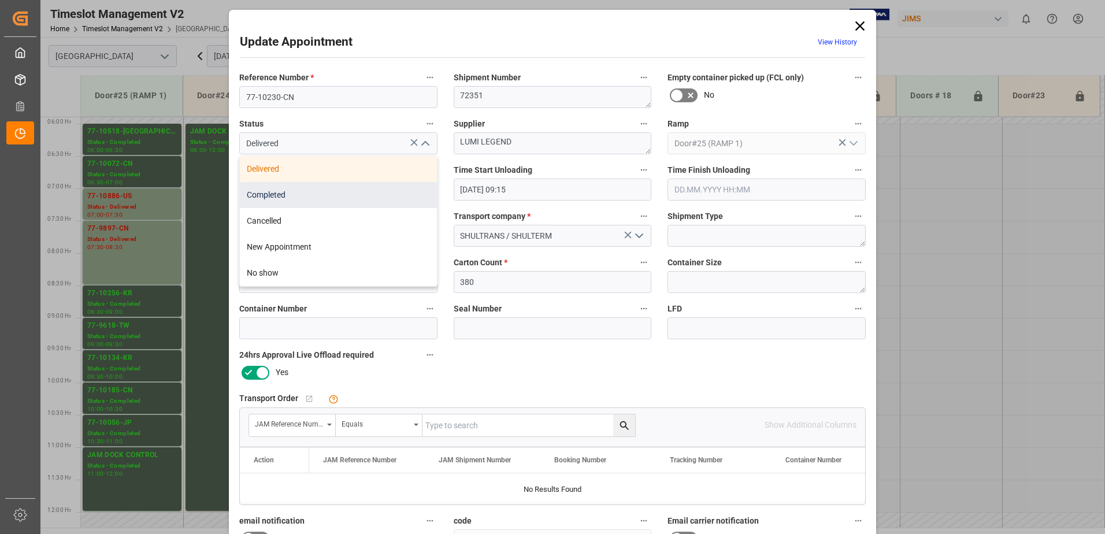
click at [382, 196] on div "Completed" at bounding box center [338, 195] width 197 height 26
type input "Completed"
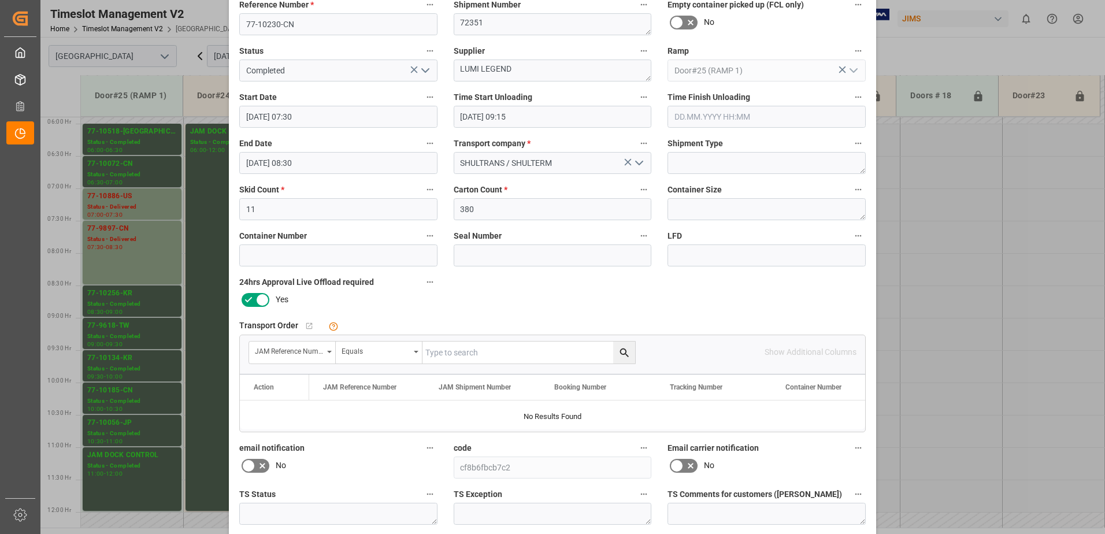
scroll to position [169, 0]
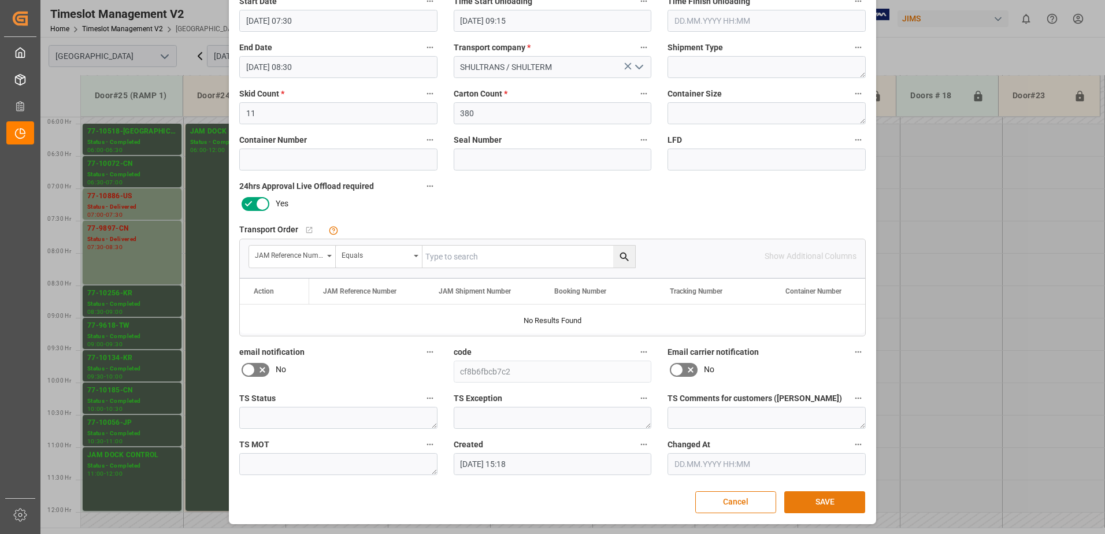
click at [823, 502] on button "SAVE" at bounding box center [825, 502] width 81 height 22
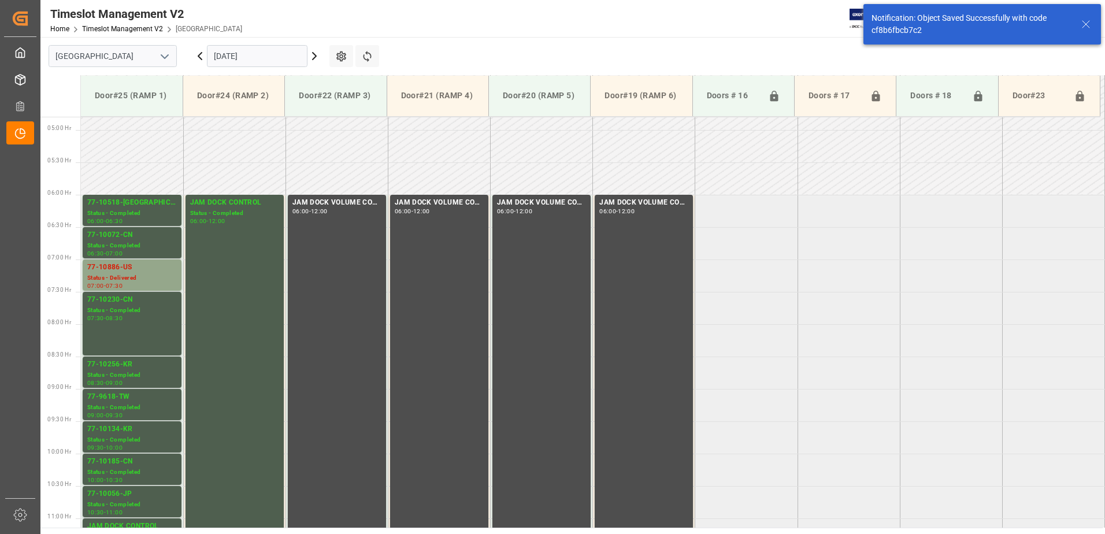
scroll to position [382, 0]
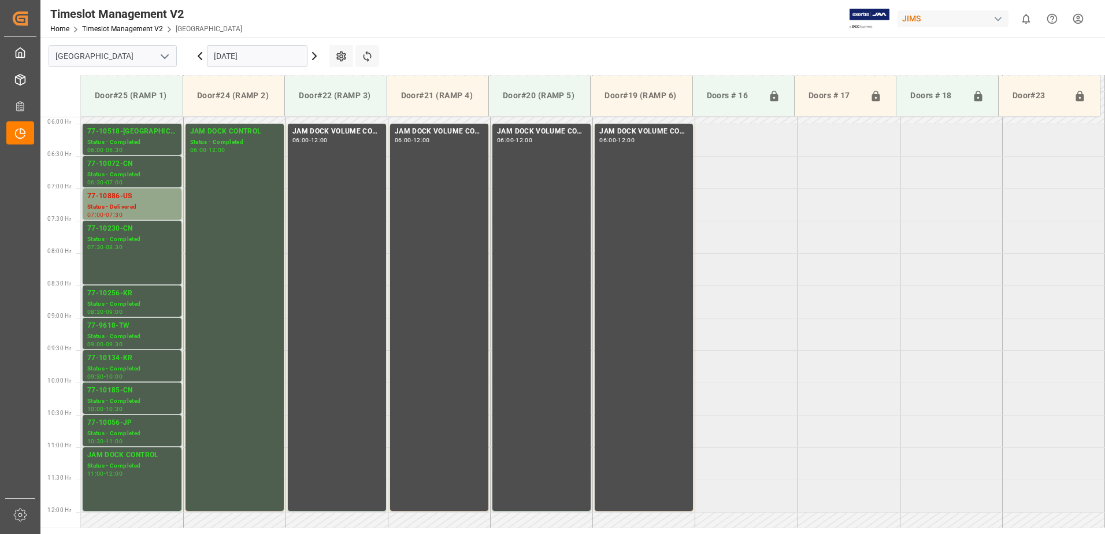
click at [274, 56] on input "[DATE]" at bounding box center [257, 56] width 101 height 22
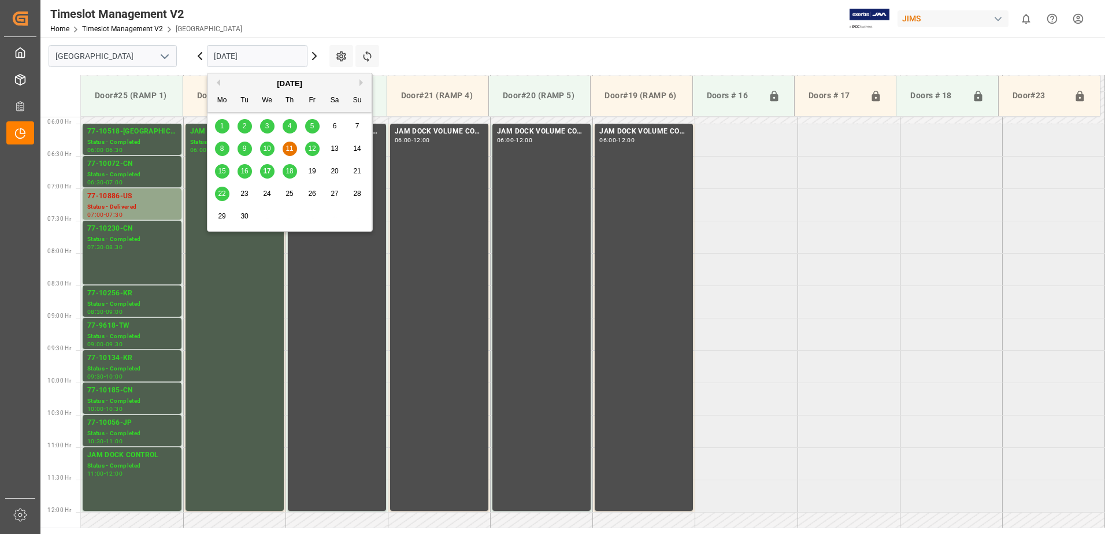
click at [221, 171] on span "15" at bounding box center [222, 171] width 8 height 8
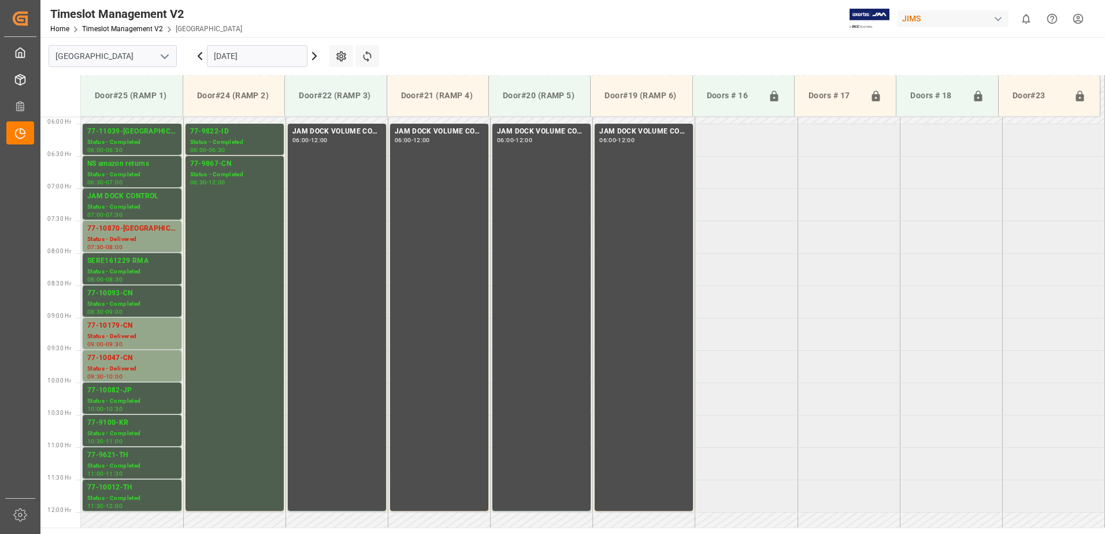
click at [263, 55] on input "[DATE]" at bounding box center [257, 56] width 101 height 22
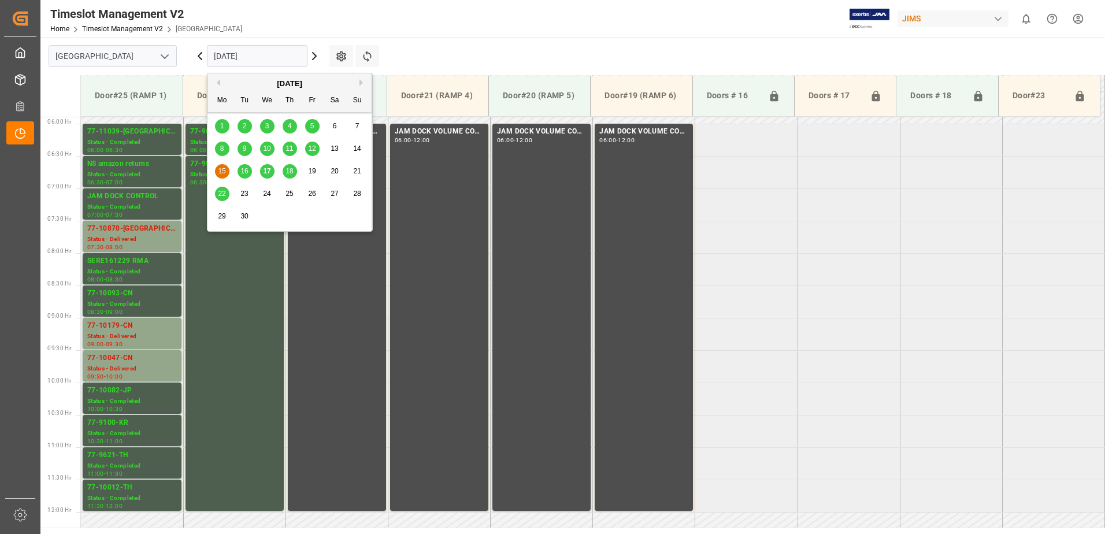
click at [290, 146] on span "11" at bounding box center [290, 149] width 8 height 8
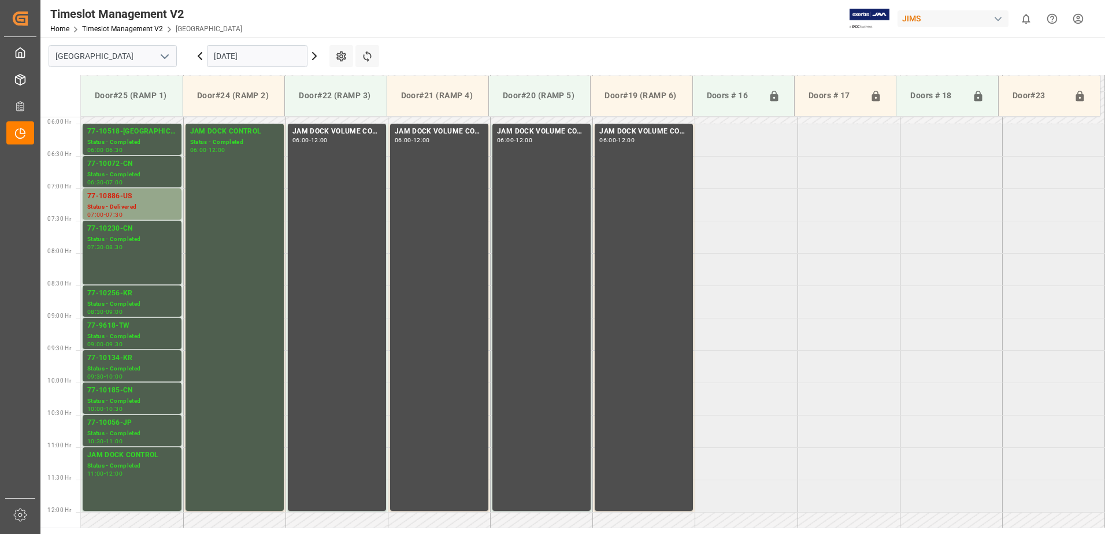
click at [250, 54] on input "[DATE]" at bounding box center [257, 56] width 101 height 22
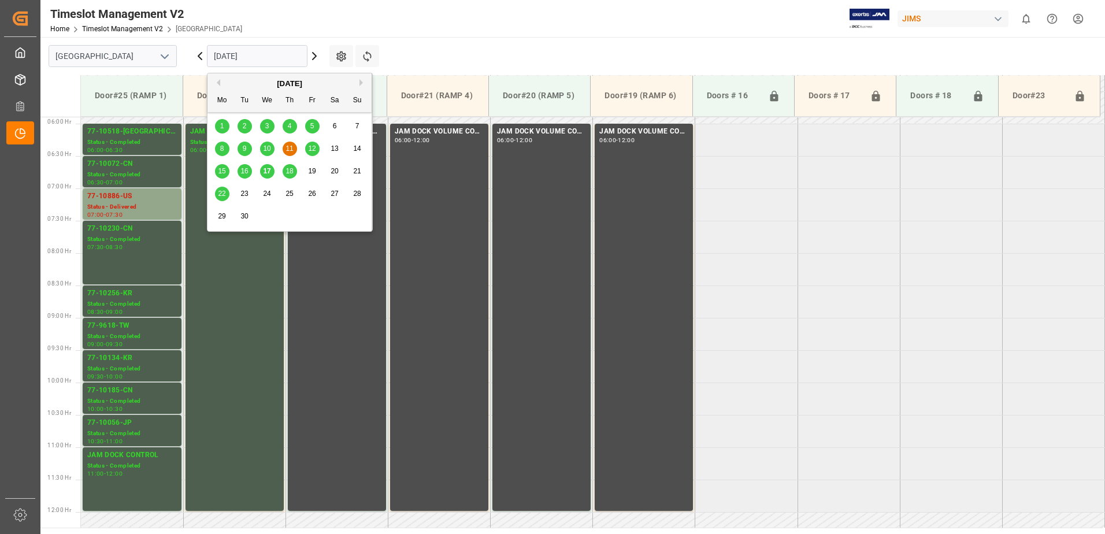
click at [245, 150] on span "9" at bounding box center [245, 149] width 4 height 8
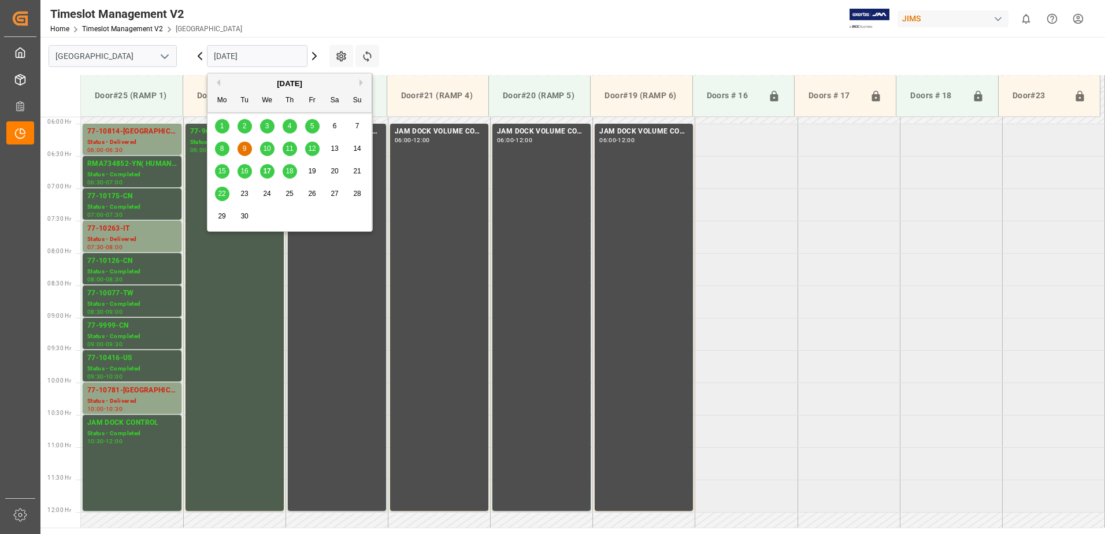
click at [269, 55] on input "[DATE]" at bounding box center [257, 56] width 101 height 22
click at [290, 151] on span "11" at bounding box center [290, 149] width 8 height 8
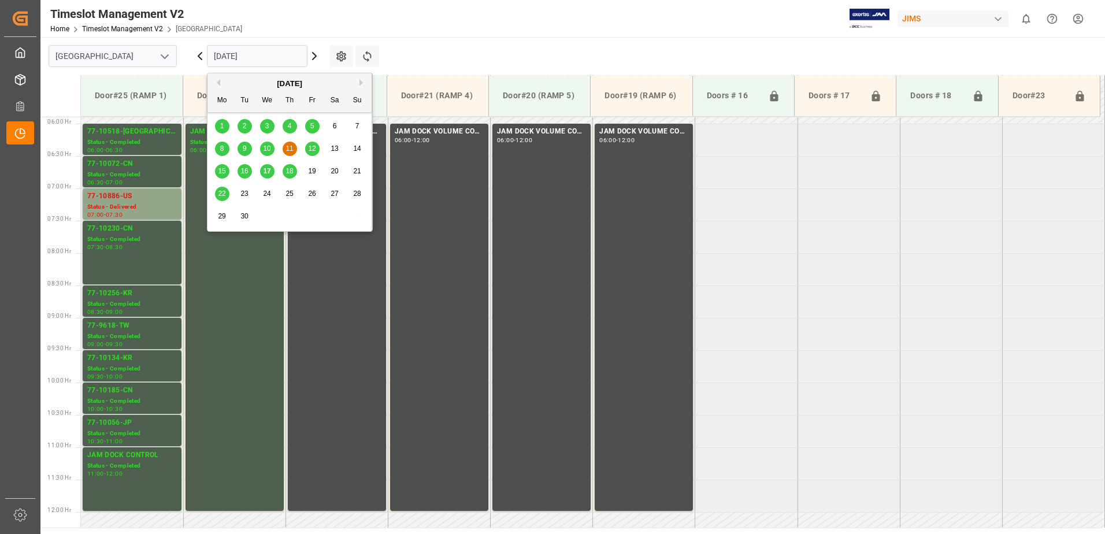
click at [270, 57] on input "[DATE]" at bounding box center [257, 56] width 101 height 22
click at [244, 148] on span "9" at bounding box center [245, 149] width 4 height 8
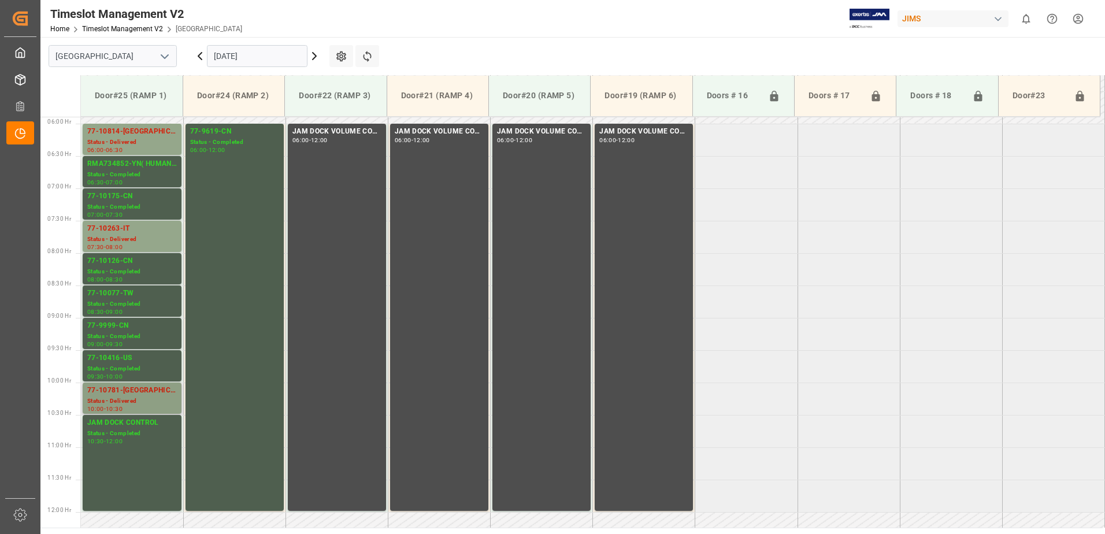
click at [121, 390] on div "77-10781-[GEOGRAPHIC_DATA]" at bounding box center [132, 391] width 90 height 12
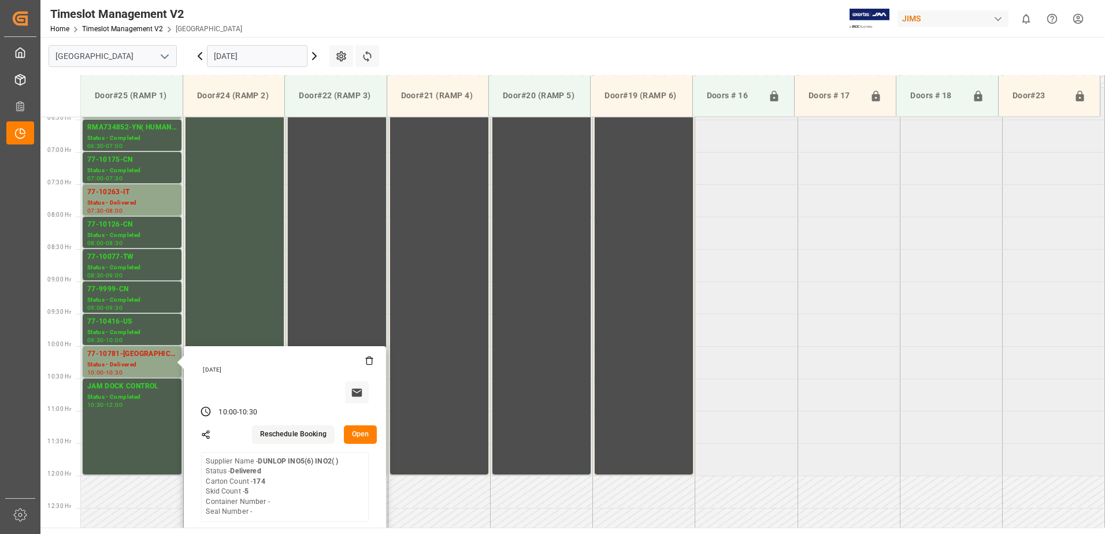
scroll to position [497, 0]
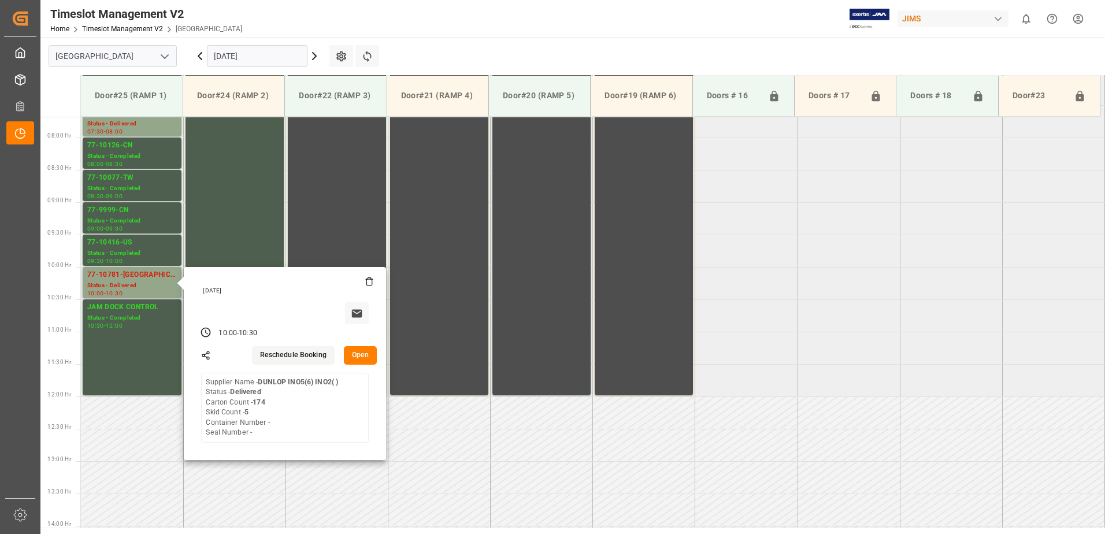
click at [360, 353] on button "Open" at bounding box center [361, 355] width 34 height 19
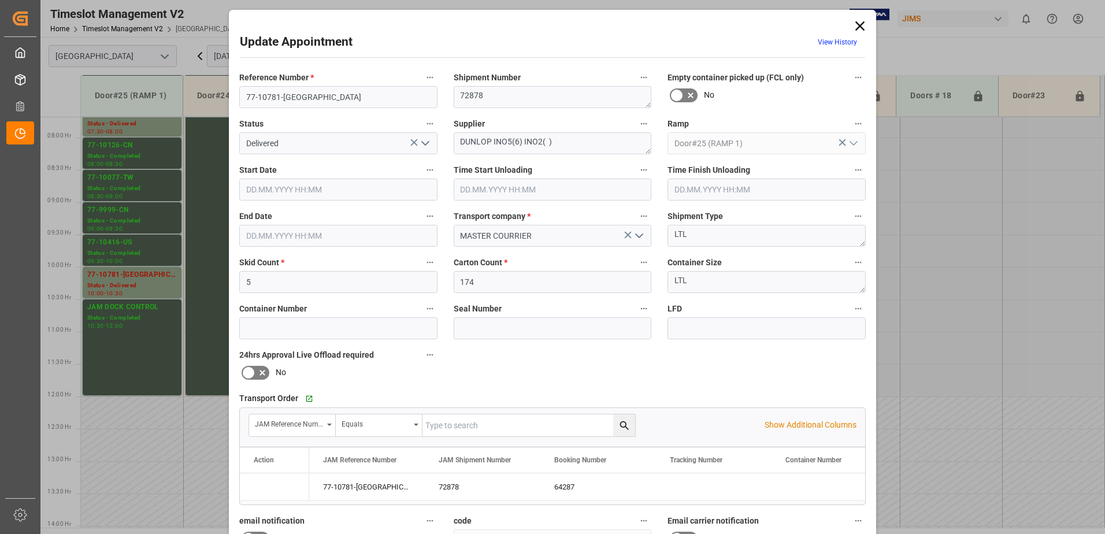
type input "[DATE] 10:00"
type input "[DATE] 09:15"
type input "[DATE] 10:30"
type input "[DATE] 14:40"
click at [424, 140] on icon "open menu" at bounding box center [426, 143] width 14 height 14
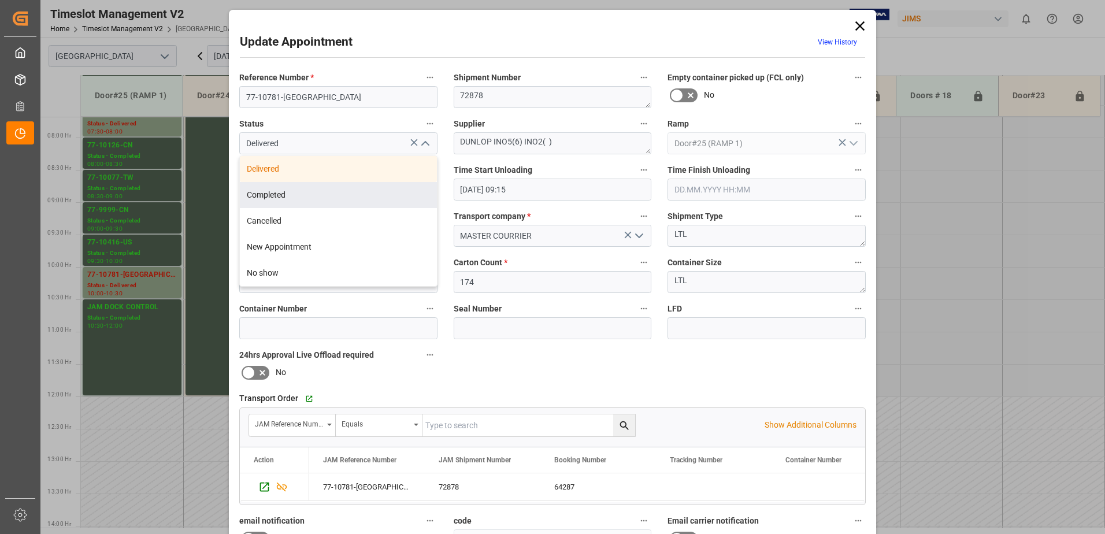
click at [367, 192] on div "Completed" at bounding box center [338, 195] width 197 height 26
type input "Completed"
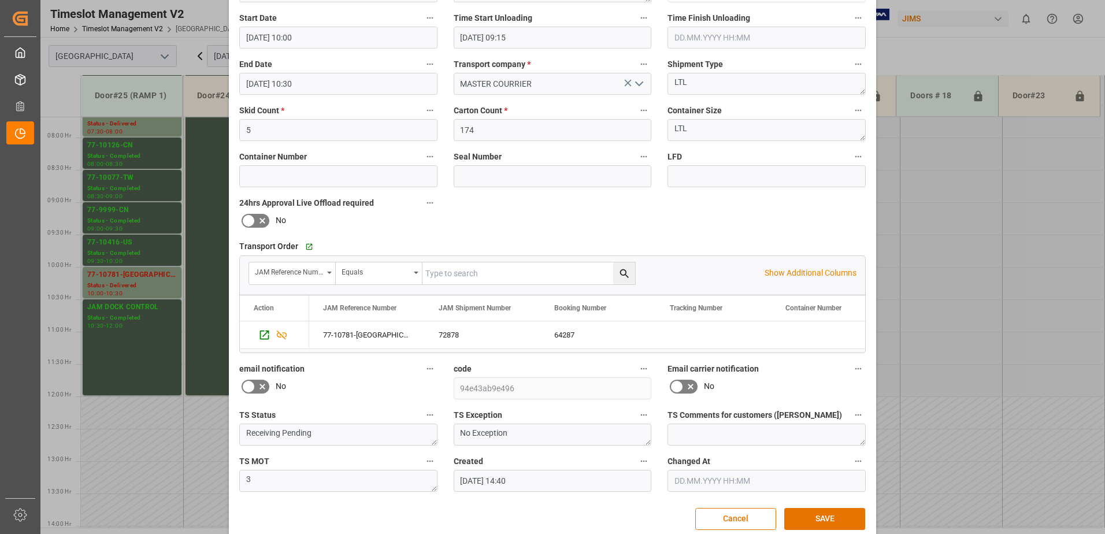
scroll to position [169, 0]
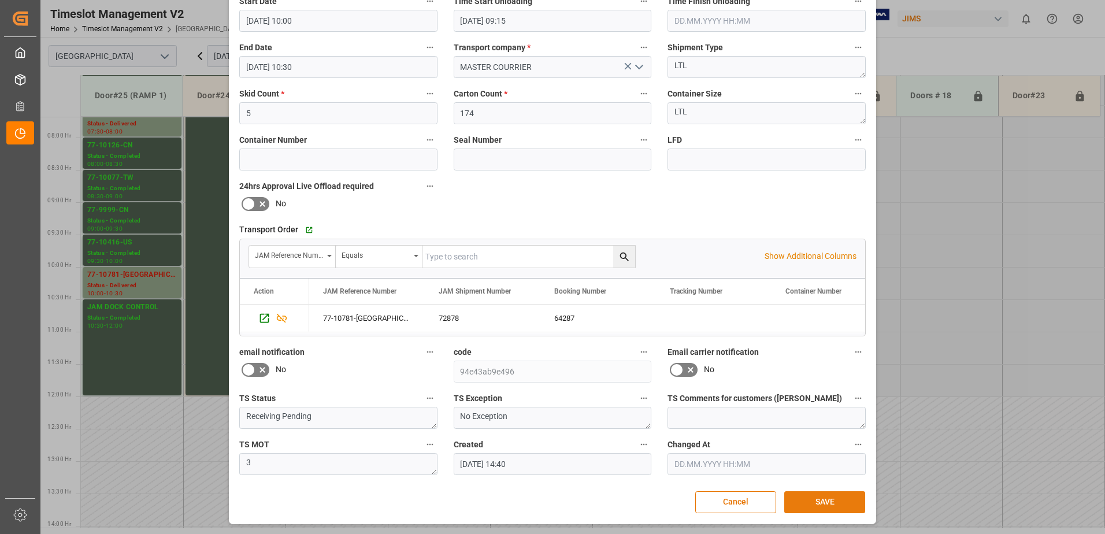
click at [825, 502] on button "SAVE" at bounding box center [825, 502] width 81 height 22
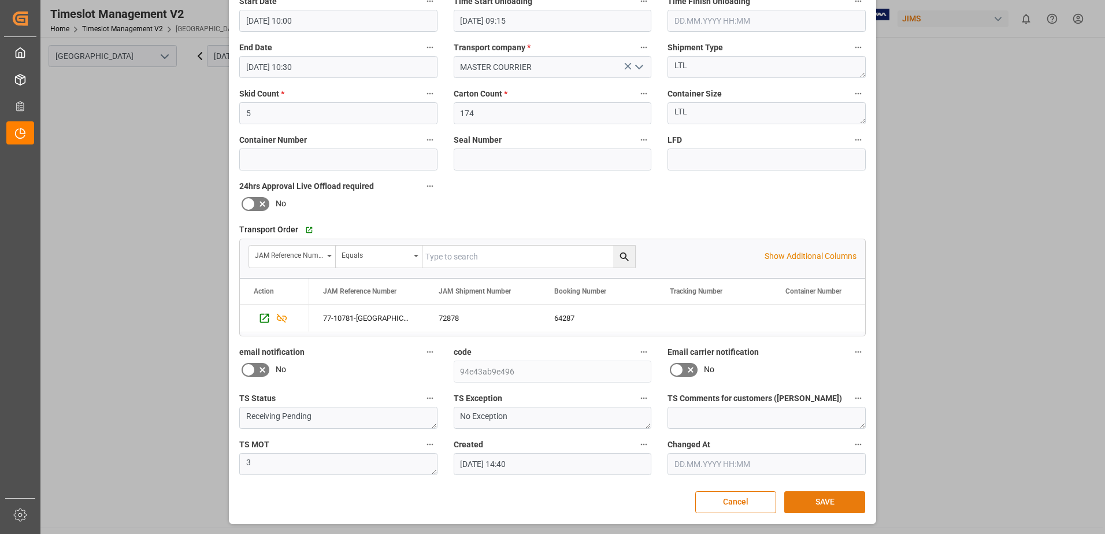
click at [821, 501] on button "SAVE" at bounding box center [825, 502] width 81 height 22
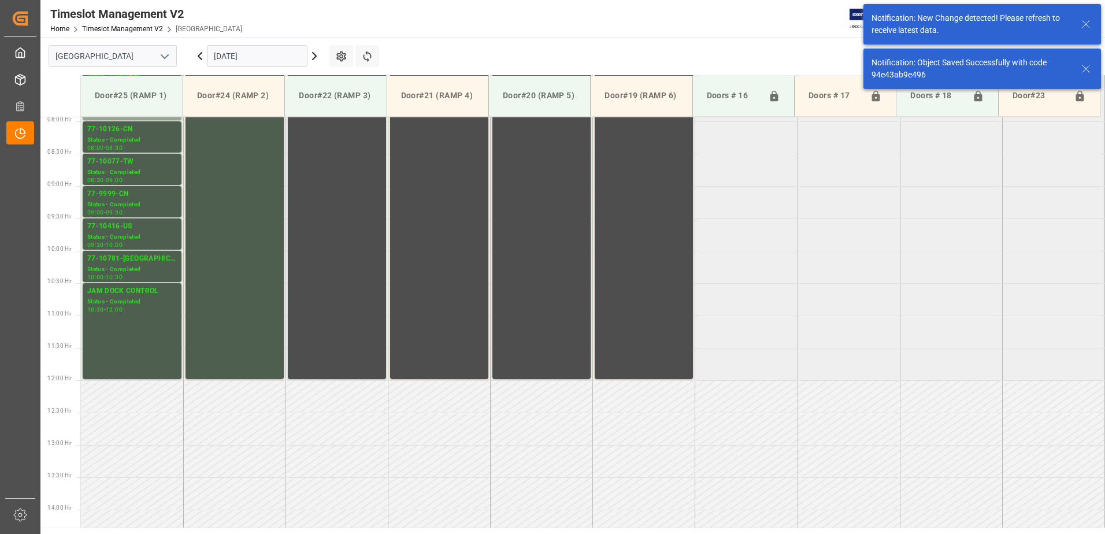
scroll to position [345, 0]
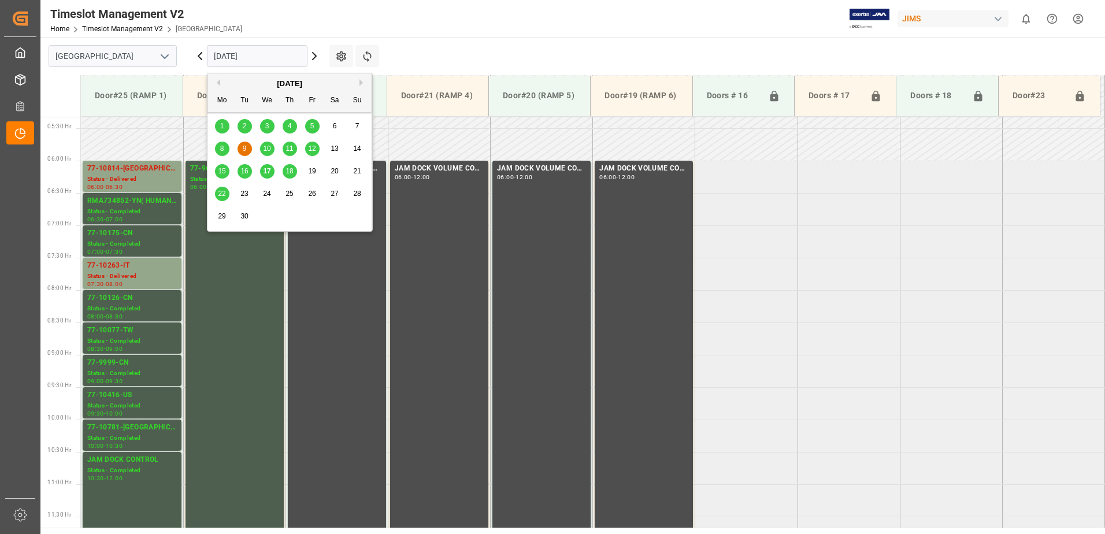
click at [271, 56] on input "[DATE]" at bounding box center [257, 56] width 101 height 22
click at [313, 149] on span "12" at bounding box center [312, 149] width 8 height 8
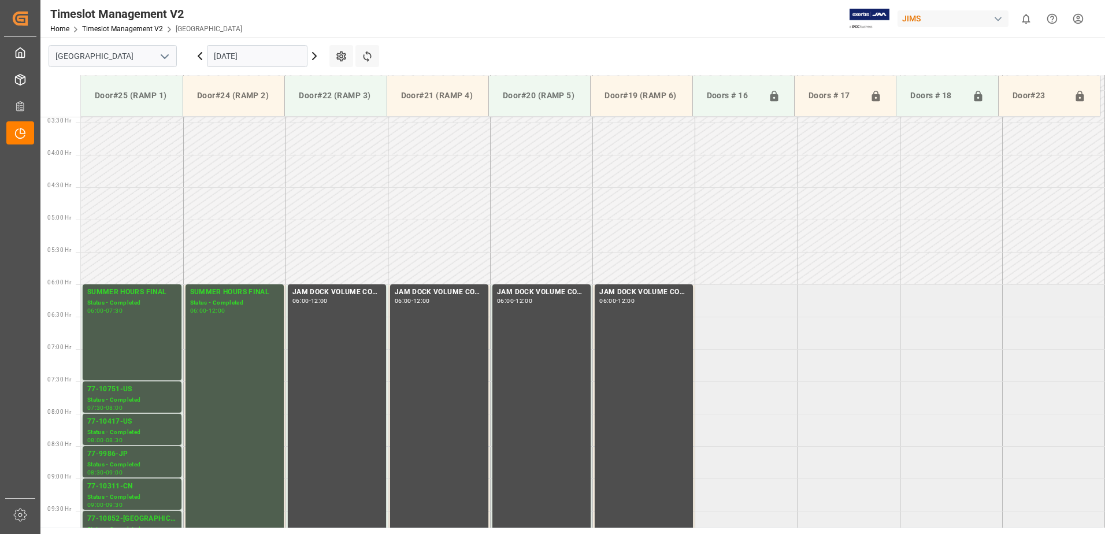
scroll to position [382, 0]
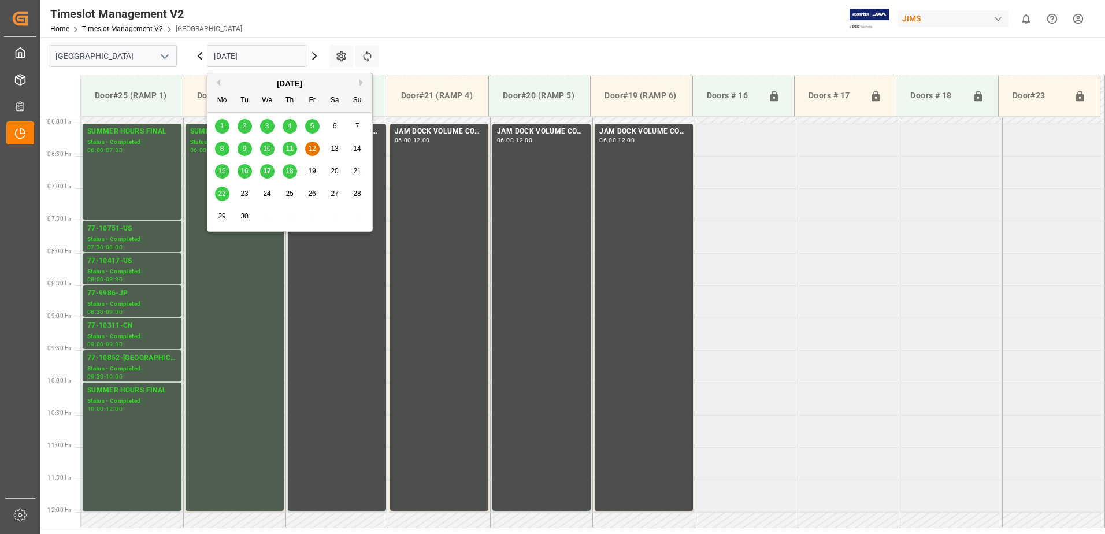
click at [290, 57] on input "[DATE]" at bounding box center [257, 56] width 101 height 22
click at [290, 171] on span "18" at bounding box center [290, 171] width 8 height 8
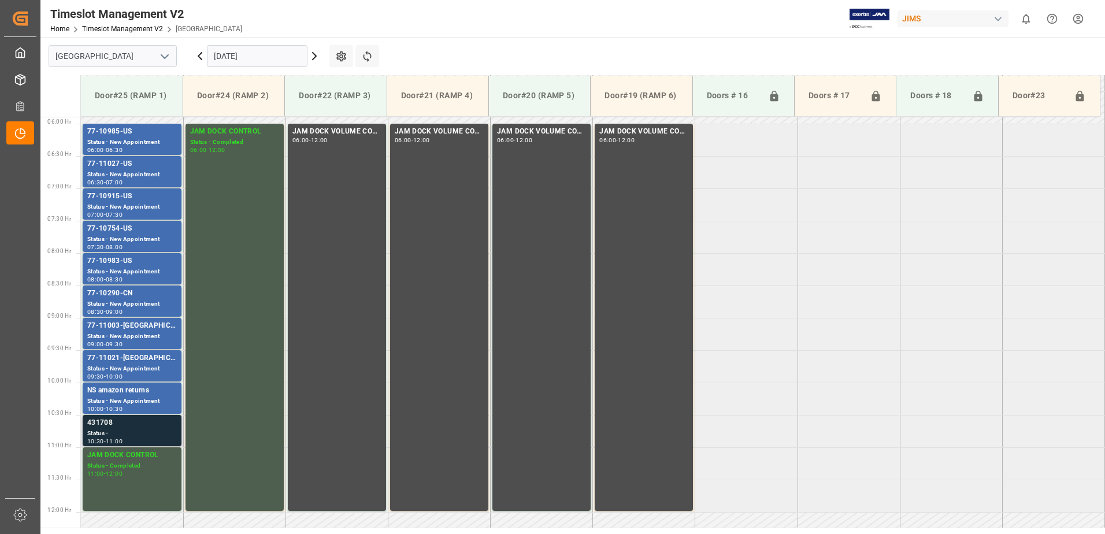
click at [109, 428] on div "431708" at bounding box center [132, 423] width 90 height 12
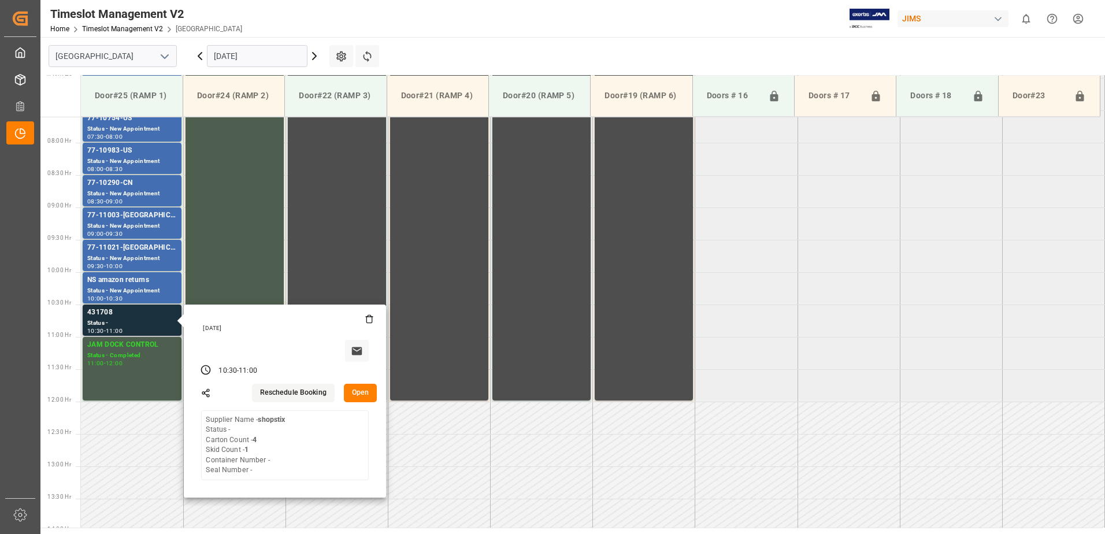
scroll to position [497, 0]
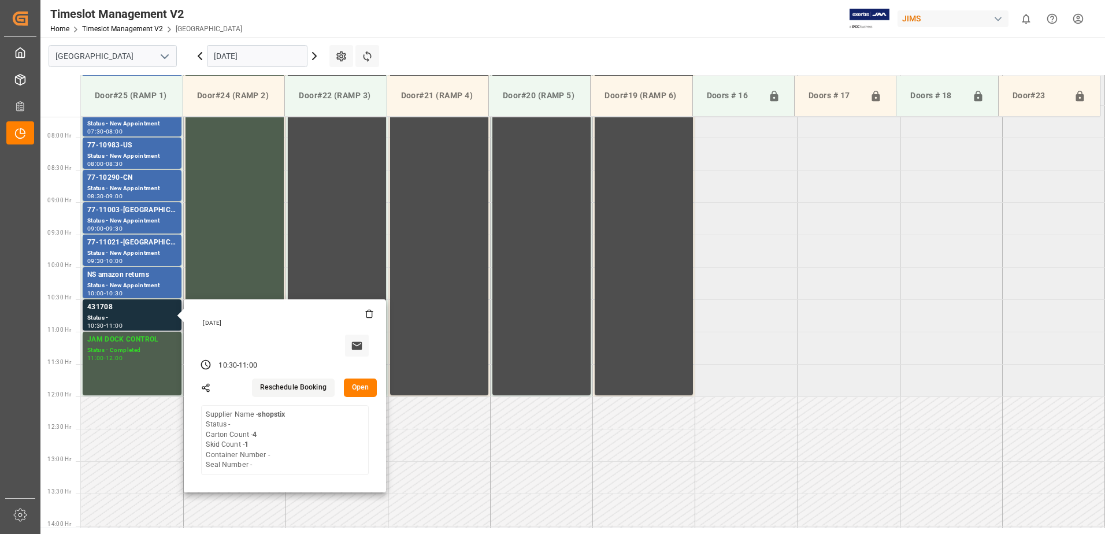
click at [361, 386] on button "Open" at bounding box center [361, 388] width 34 height 19
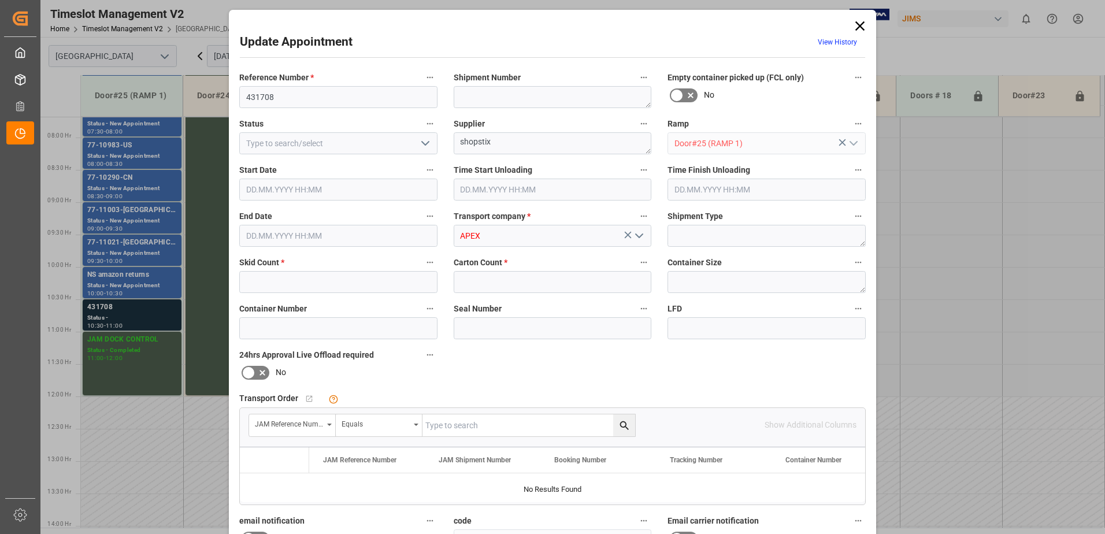
type input "1"
type input "4"
type input "[DATE] 10:30"
type input "[DATE] 11:00"
type input "[DATE] 10:55"
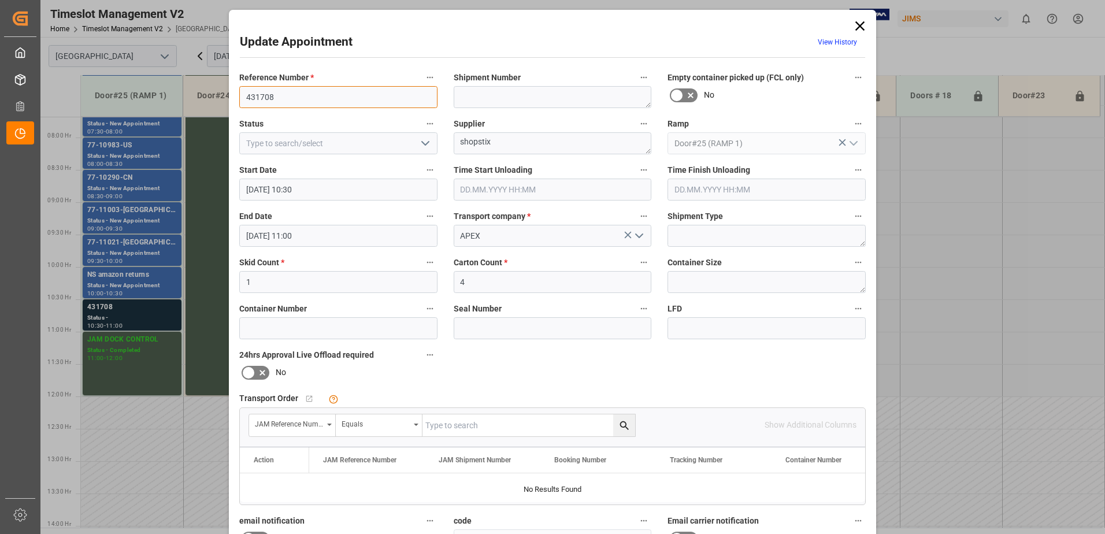
click at [291, 97] on input "431708" at bounding box center [338, 97] width 198 height 22
click at [296, 97] on input "431708 RMAQ?" at bounding box center [338, 97] width 198 height 22
type input "431708 RMA ?"
click at [426, 144] on icon "open menu" at bounding box center [426, 143] width 14 height 14
click at [390, 247] on div "New Appointment" at bounding box center [338, 247] width 197 height 26
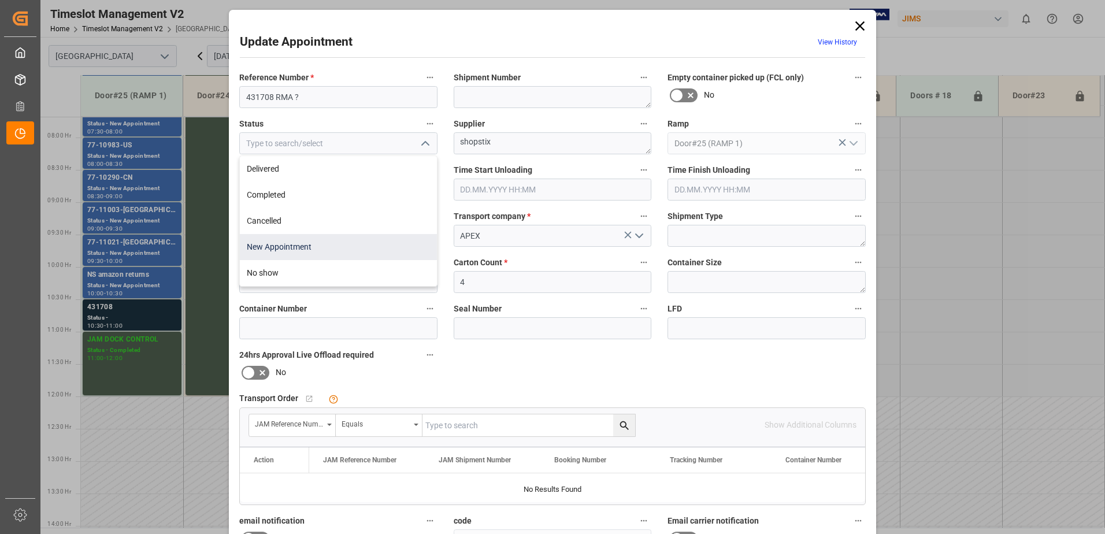
type input "New Appointment"
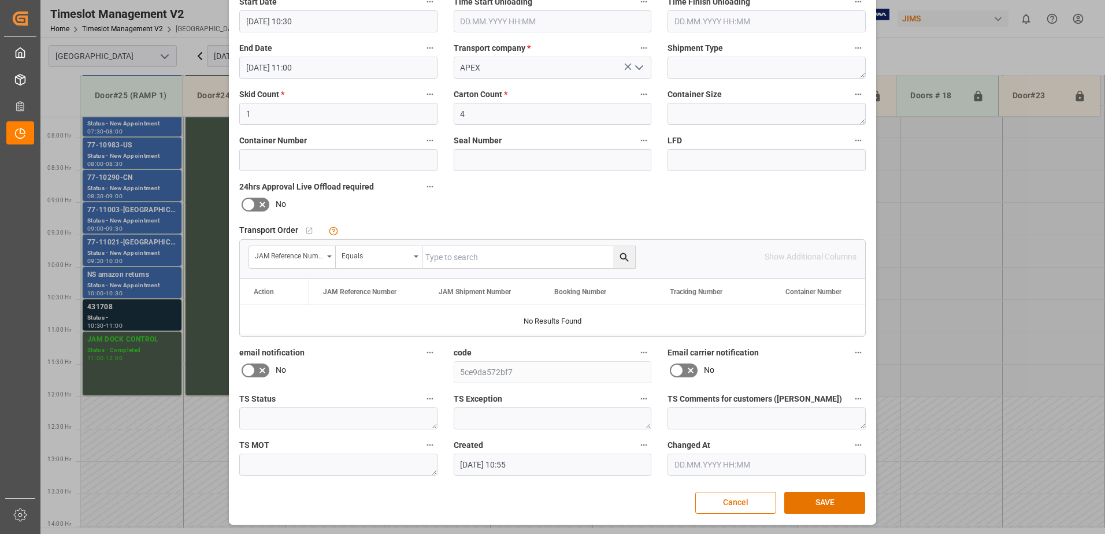
scroll to position [169, 0]
click at [820, 500] on button "SAVE" at bounding box center [825, 502] width 81 height 22
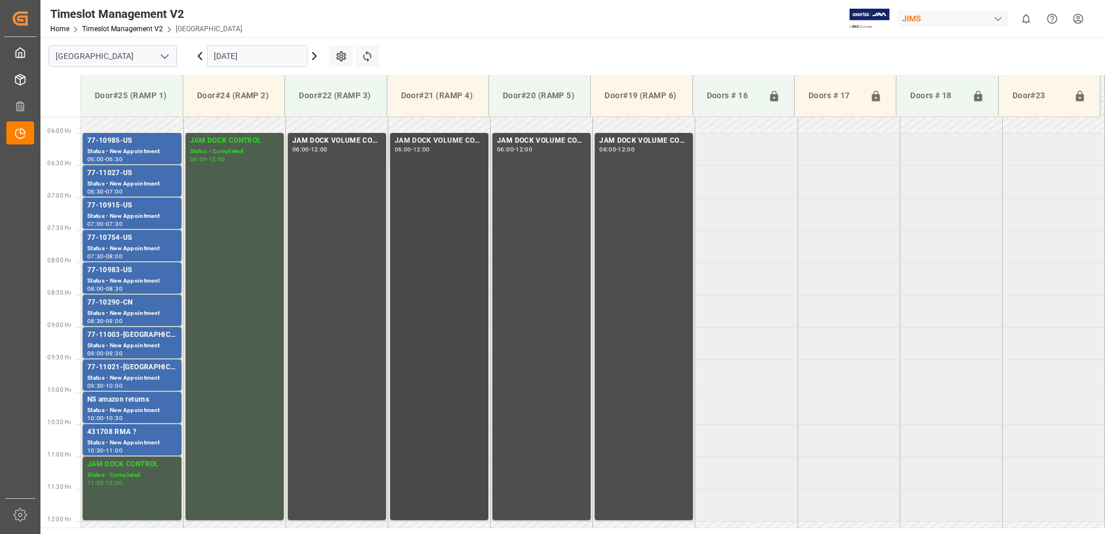
scroll to position [345, 0]
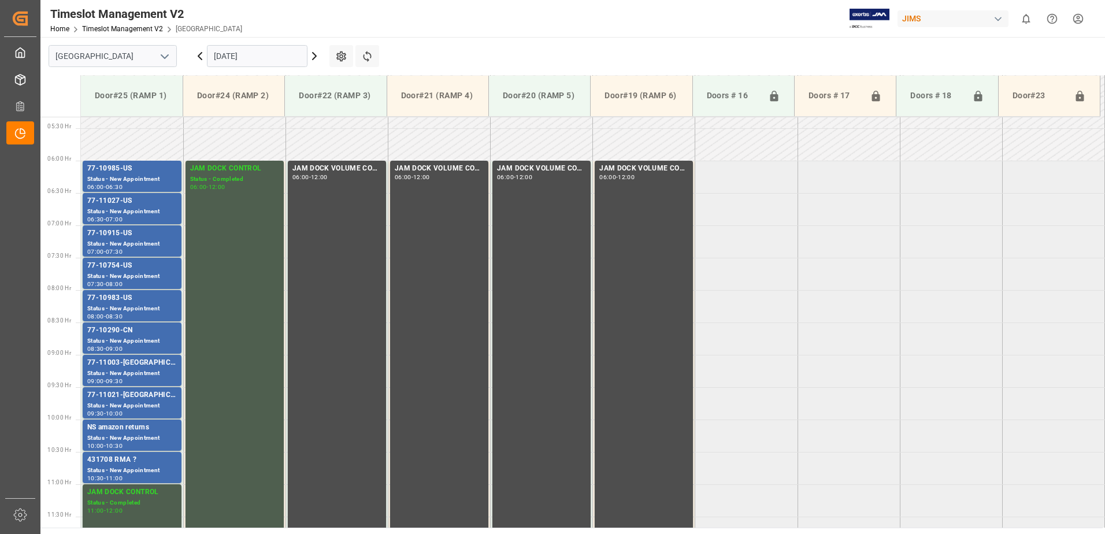
click at [314, 57] on icon at bounding box center [315, 56] width 14 height 14
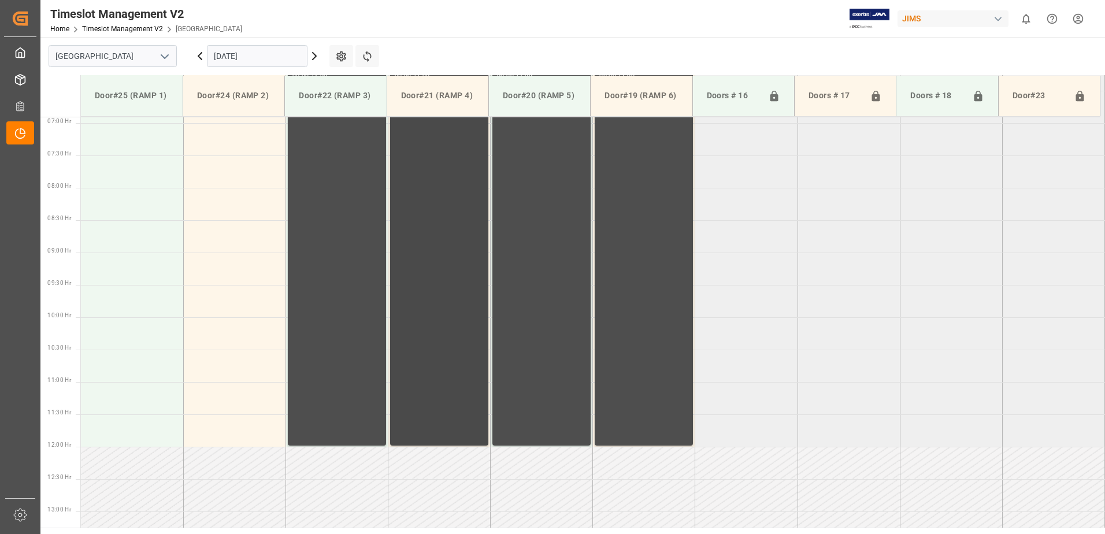
scroll to position [439, 0]
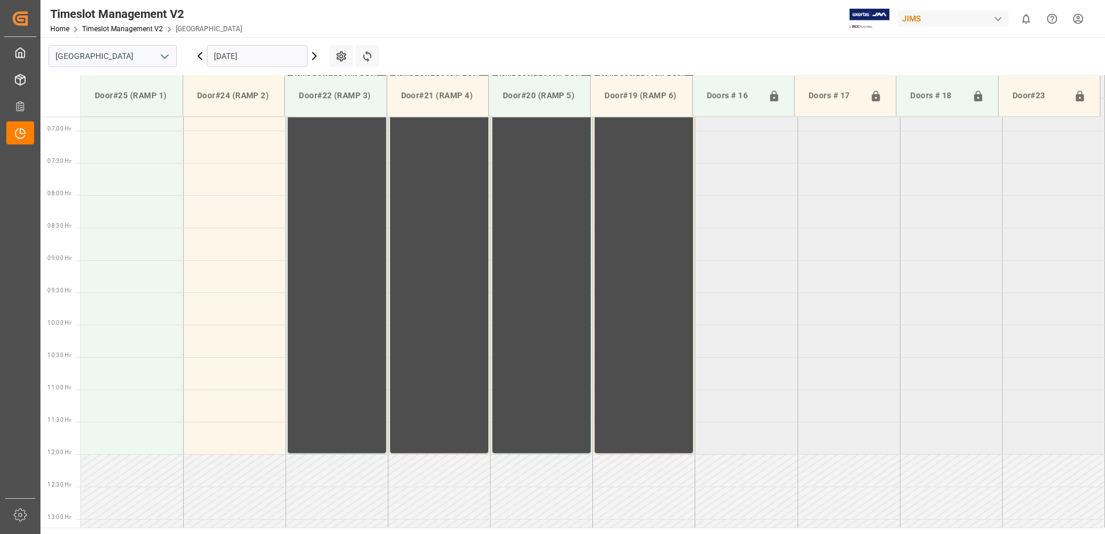
click at [263, 57] on input "[DATE]" at bounding box center [257, 56] width 101 height 22
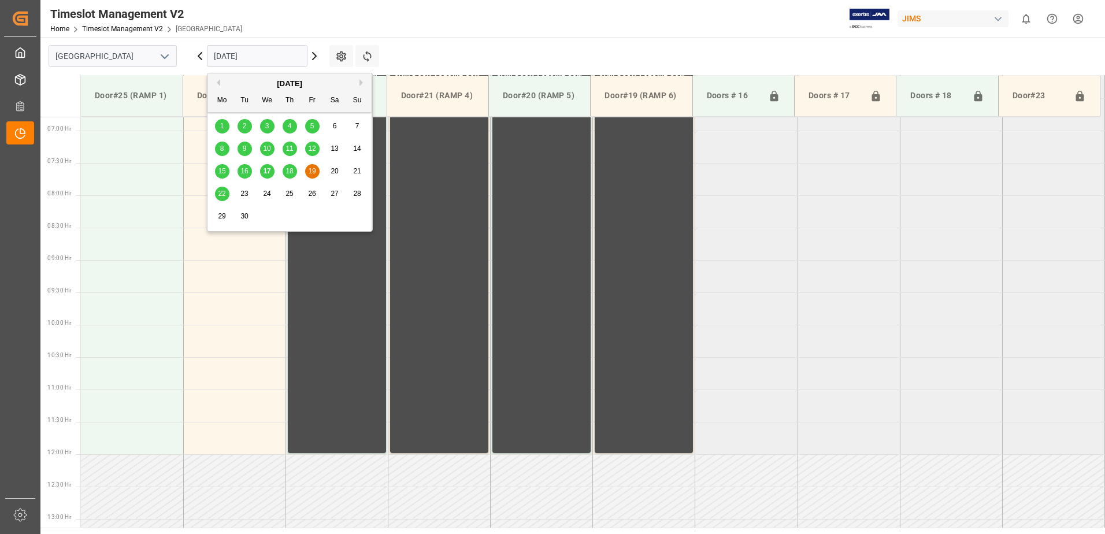
click at [217, 194] on div "22" at bounding box center [222, 194] width 14 height 14
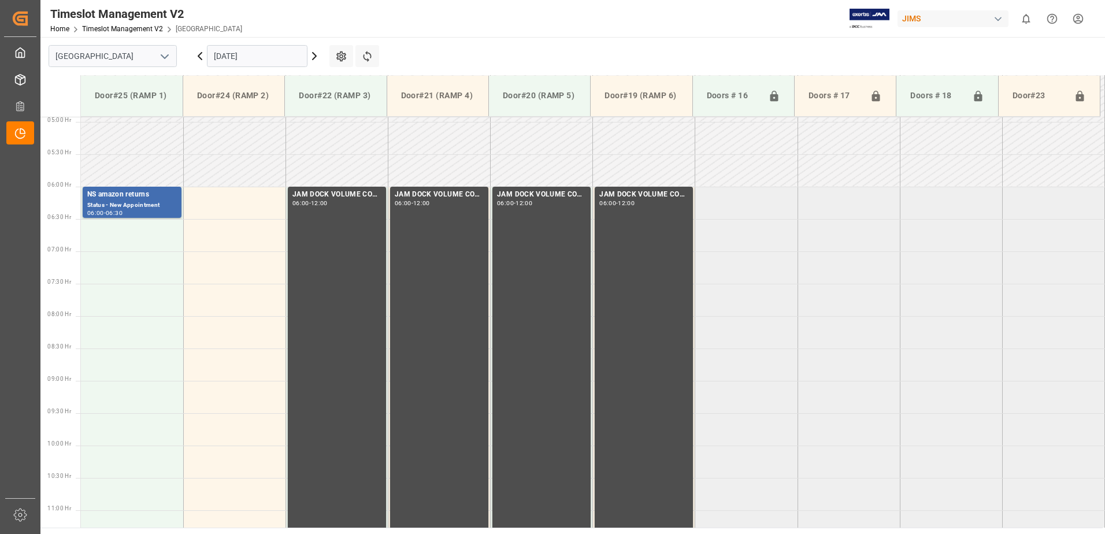
scroll to position [208, 0]
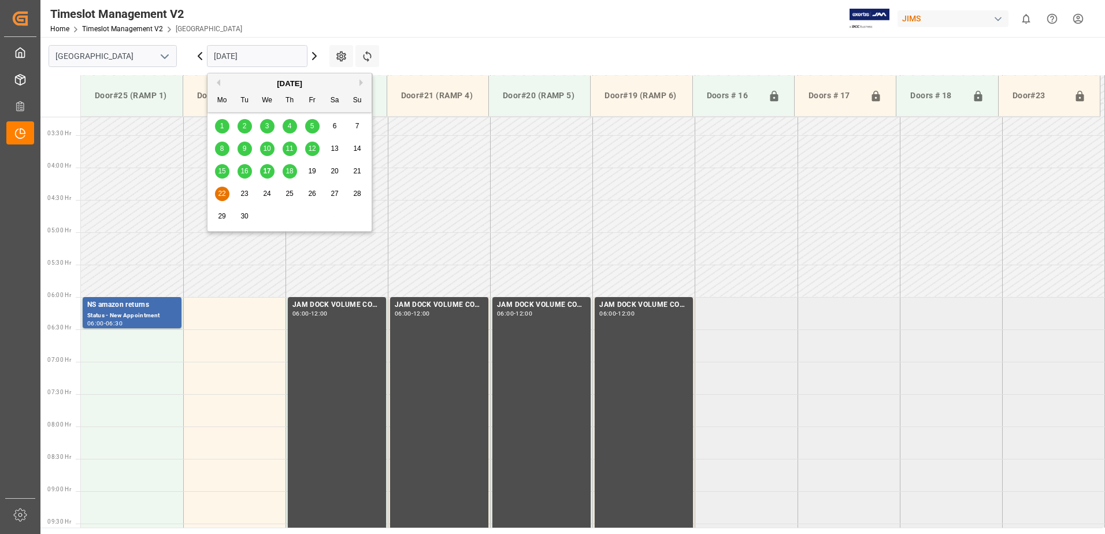
click at [264, 56] on input "[DATE]" at bounding box center [257, 56] width 101 height 22
click at [219, 171] on span "15" at bounding box center [222, 171] width 8 height 8
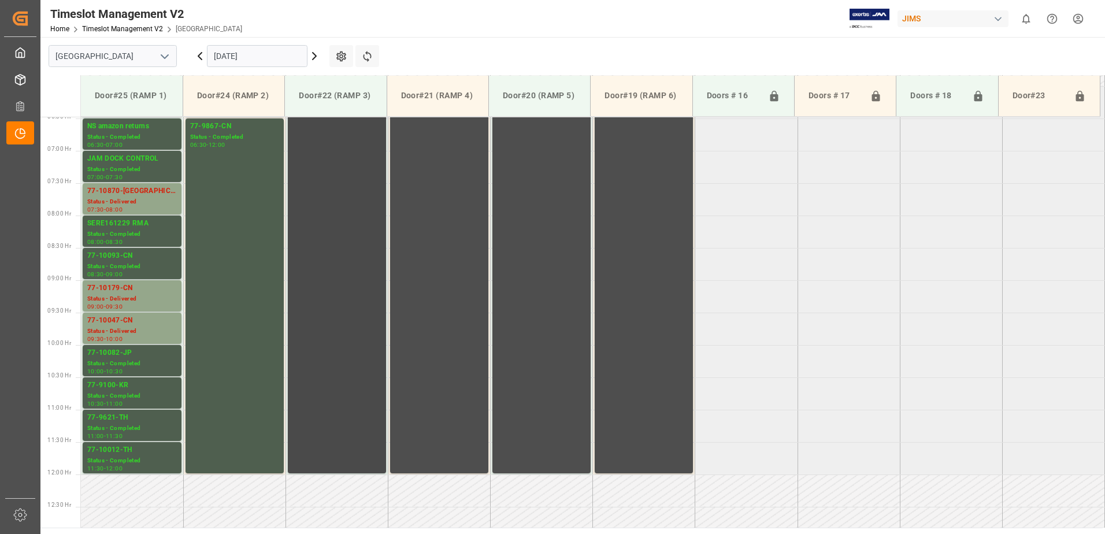
scroll to position [439, 0]
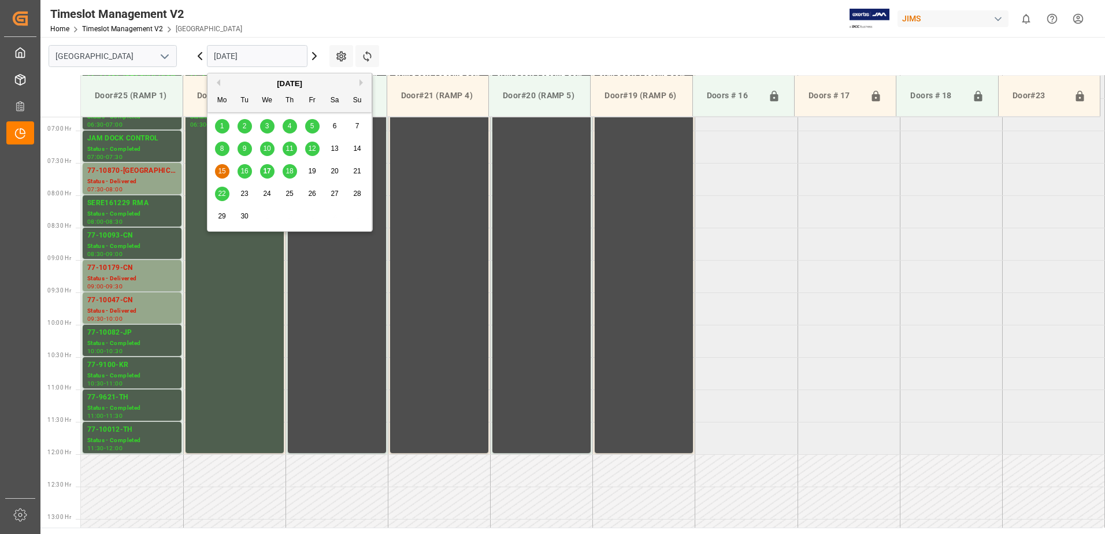
click at [272, 54] on input "[DATE]" at bounding box center [257, 56] width 101 height 22
click at [242, 173] on span "16" at bounding box center [245, 171] width 8 height 8
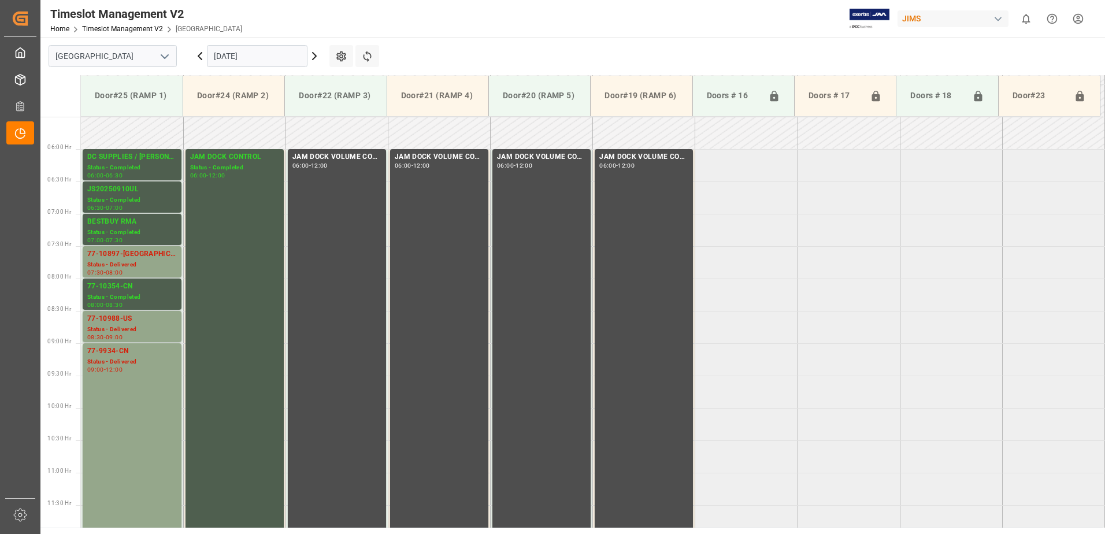
scroll to position [382, 0]
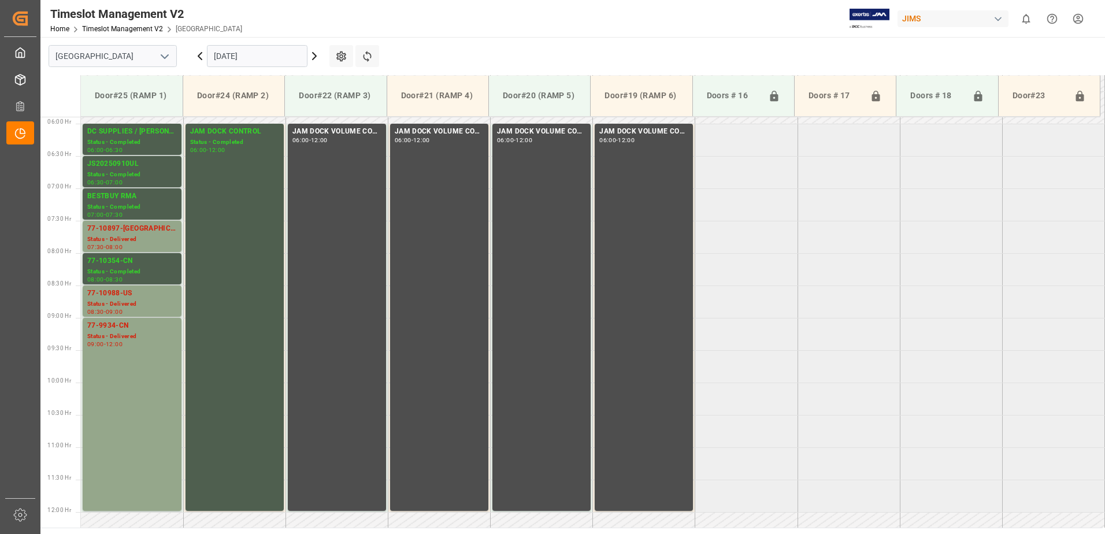
click at [274, 47] on input "[DATE]" at bounding box center [257, 56] width 101 height 22
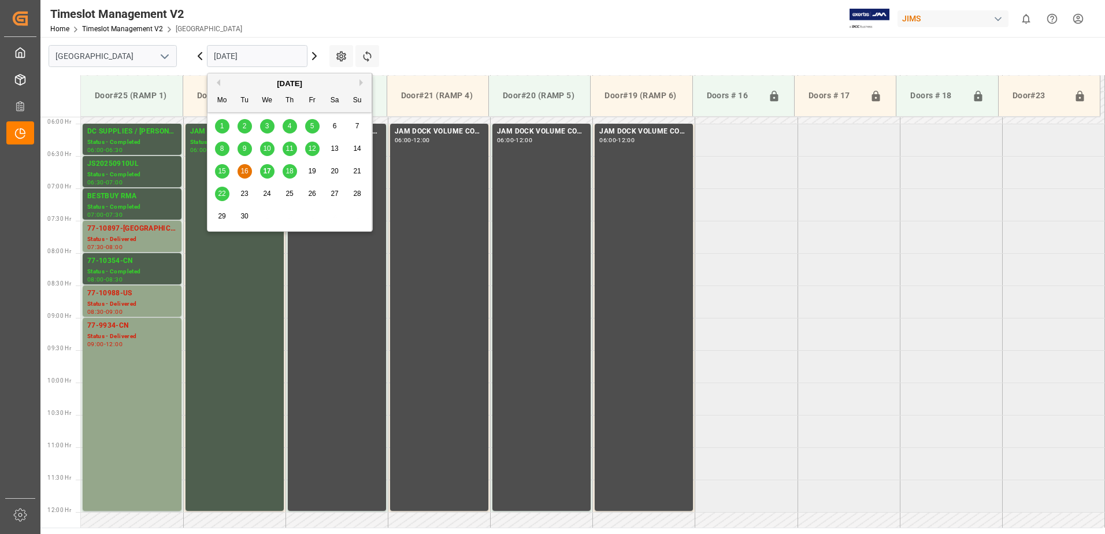
click at [265, 173] on span "17" at bounding box center [267, 171] width 8 height 8
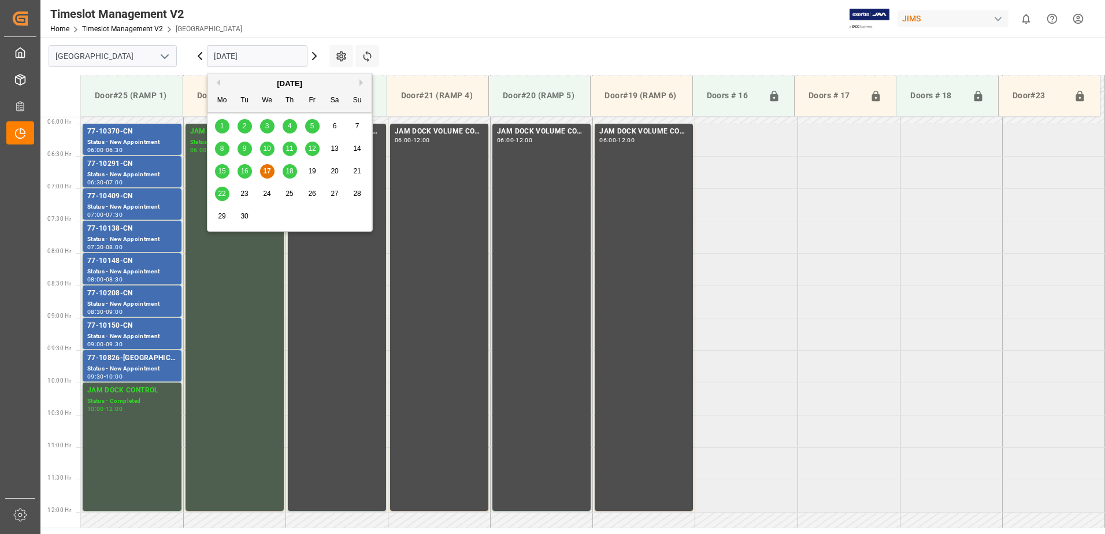
click at [278, 56] on input "[DATE]" at bounding box center [257, 56] width 101 height 22
click at [288, 171] on span "18" at bounding box center [290, 171] width 8 height 8
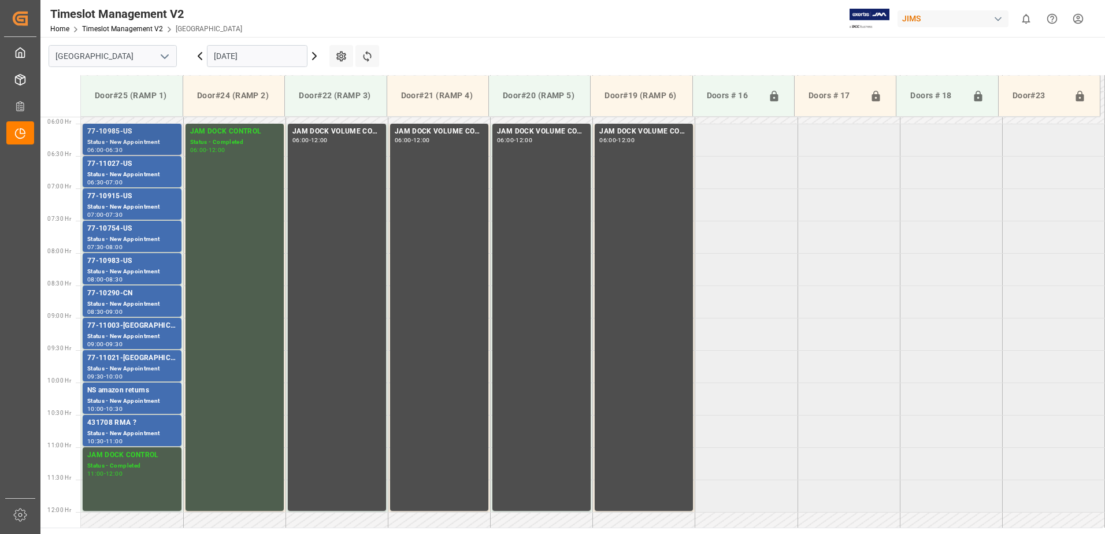
click at [130, 139] on div "Status - New Appointment" at bounding box center [132, 143] width 90 height 10
click at [131, 167] on div "77-11027-US" at bounding box center [132, 164] width 90 height 12
click at [136, 203] on div "Status - New Appointment" at bounding box center [132, 207] width 90 height 10
click at [132, 236] on div "Status - New Appointment" at bounding box center [132, 240] width 90 height 10
click at [134, 264] on div "77-10983-US" at bounding box center [132, 262] width 90 height 12
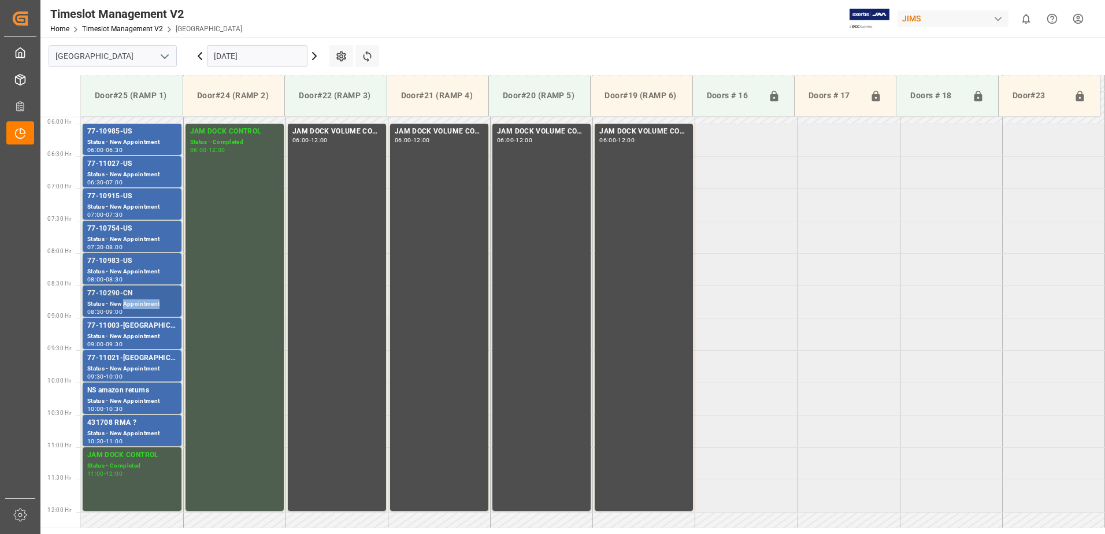
click at [134, 300] on div "Status - New Appointment" at bounding box center [132, 304] width 90 height 10
click at [133, 330] on div "77-11003-[GEOGRAPHIC_DATA]" at bounding box center [132, 326] width 90 height 12
click at [136, 363] on div "77-11021-[GEOGRAPHIC_DATA]" at bounding box center [132, 359] width 90 height 12
click at [126, 393] on div "NS amazon returns" at bounding box center [132, 391] width 90 height 12
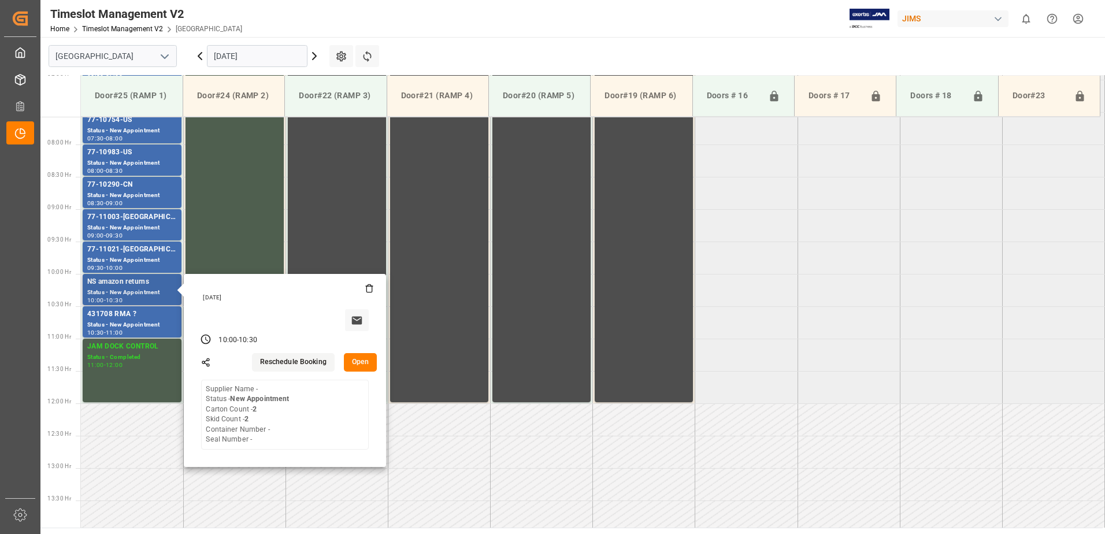
scroll to position [497, 0]
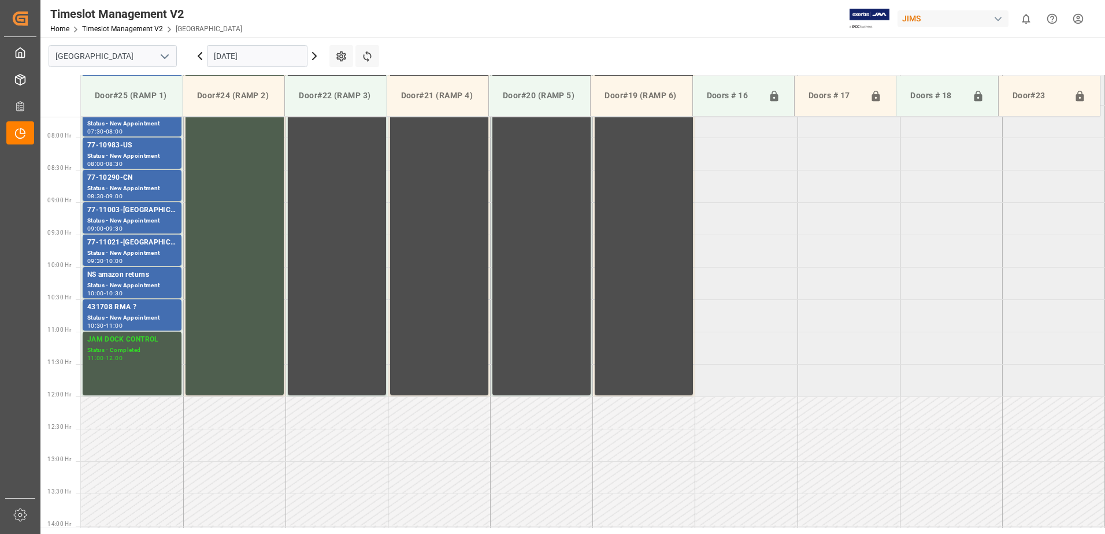
click at [141, 308] on div "431708 RMA ?" at bounding box center [132, 308] width 90 height 12
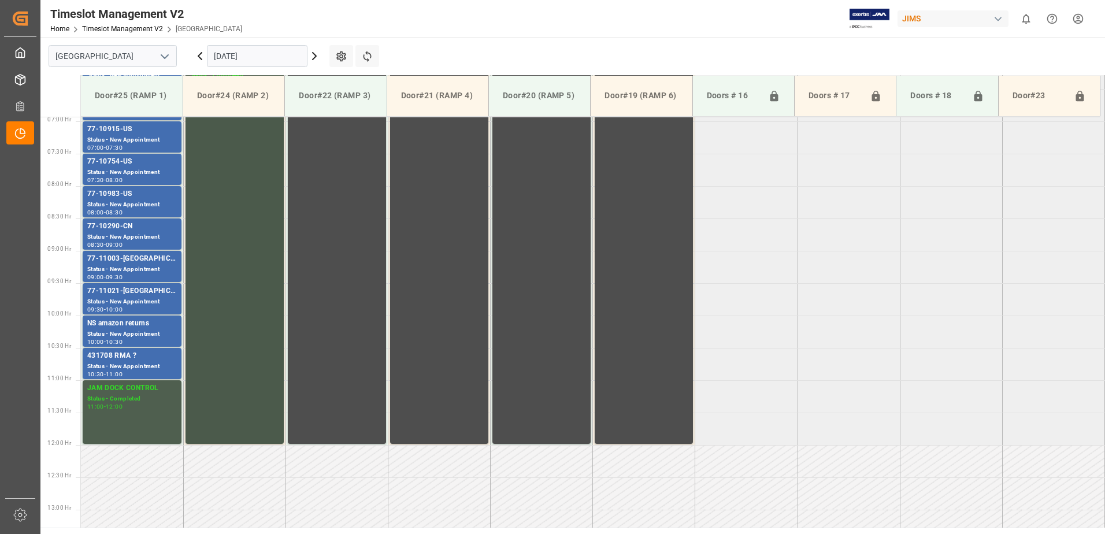
scroll to position [382, 0]
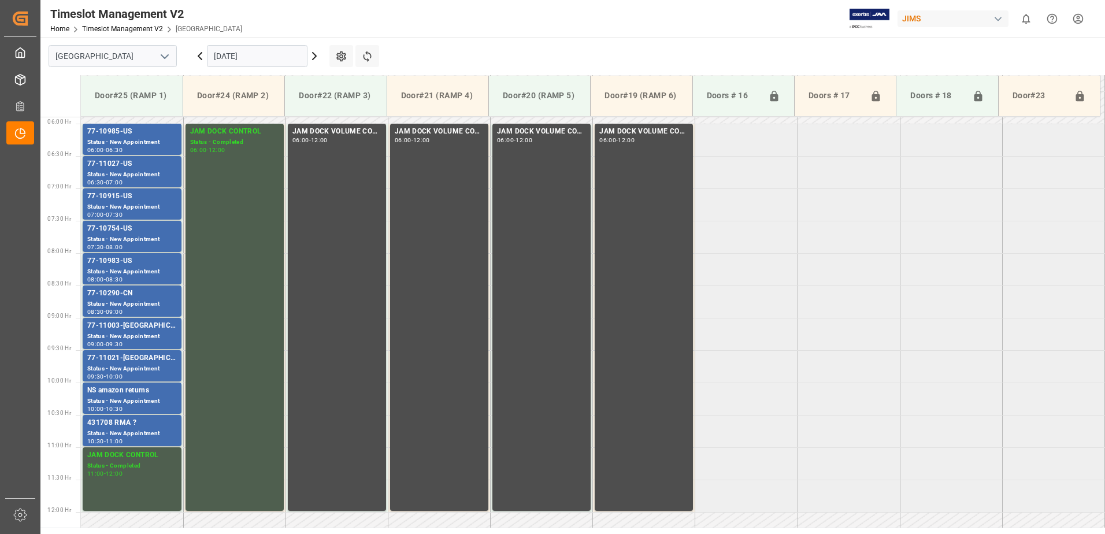
click at [199, 56] on icon at bounding box center [200, 56] width 14 height 14
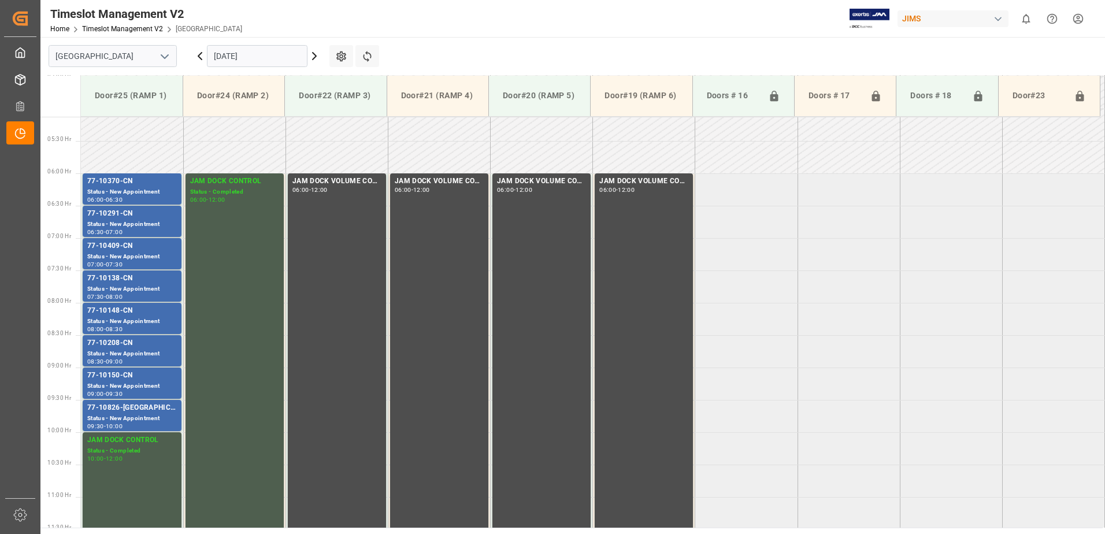
scroll to position [331, 0]
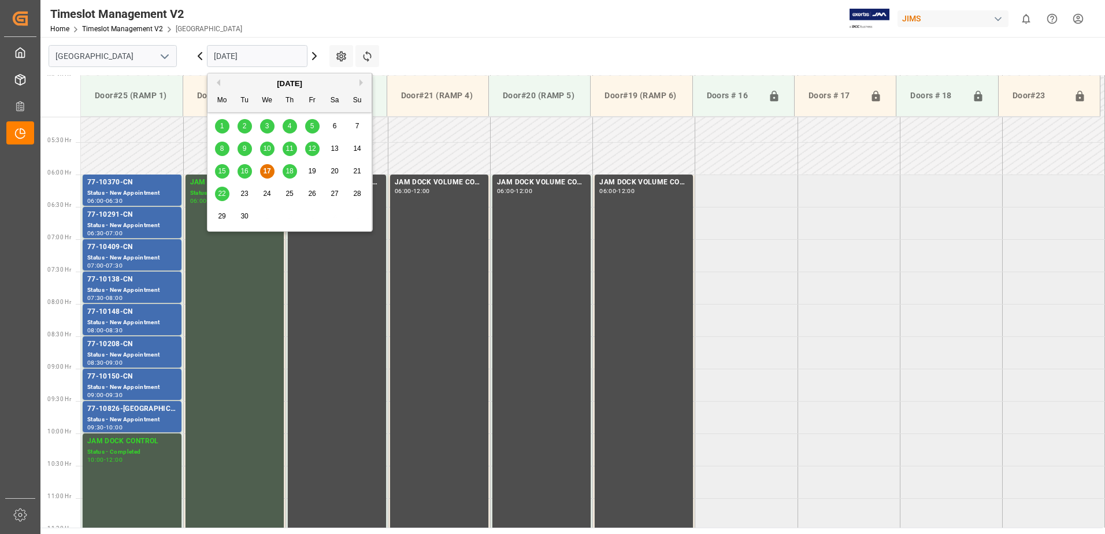
click at [278, 57] on input "[DATE]" at bounding box center [257, 56] width 101 height 22
click at [290, 168] on span "18" at bounding box center [290, 171] width 8 height 8
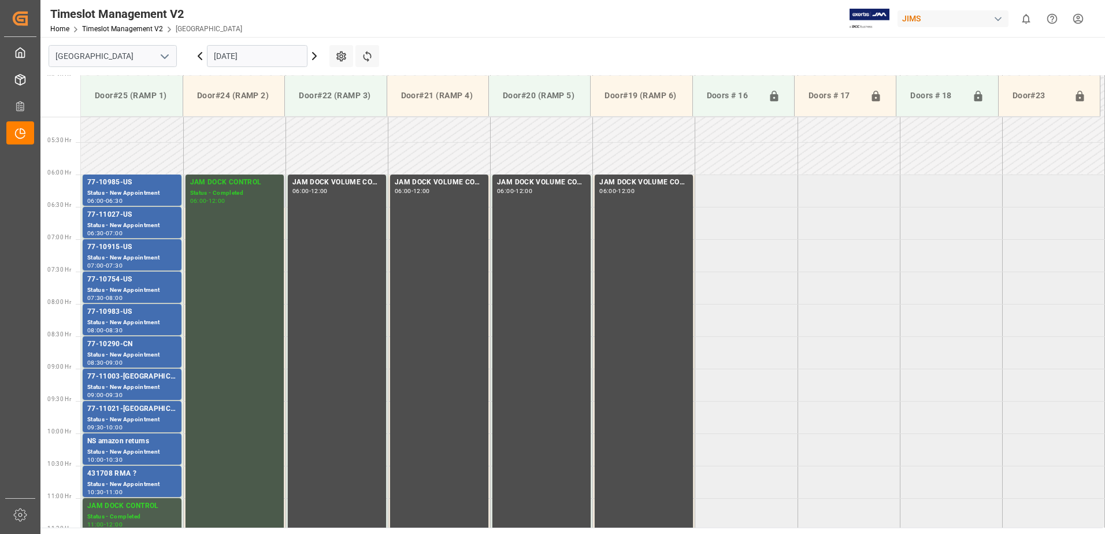
scroll to position [389, 0]
